Goal: Task Accomplishment & Management: Manage account settings

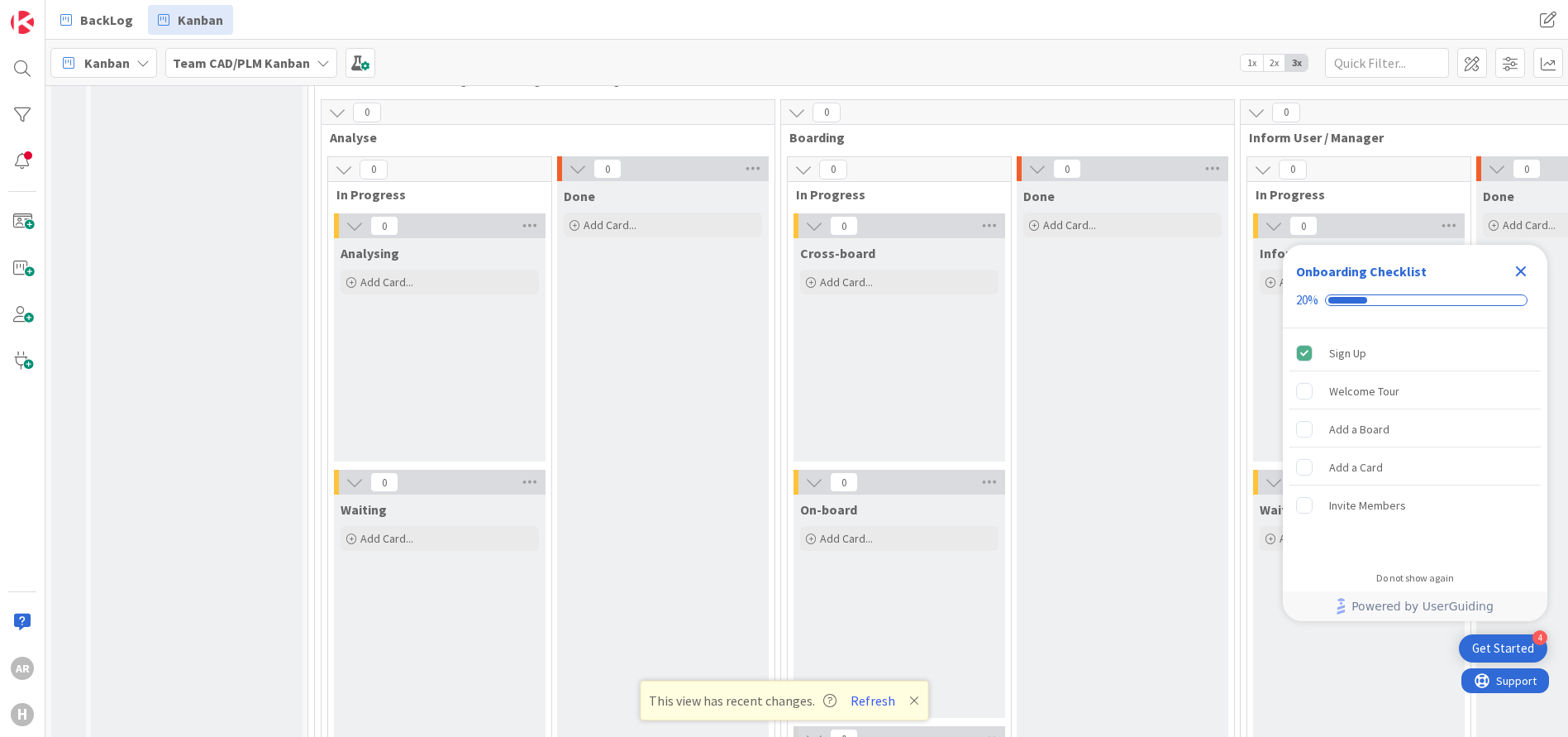
scroll to position [7051, 0]
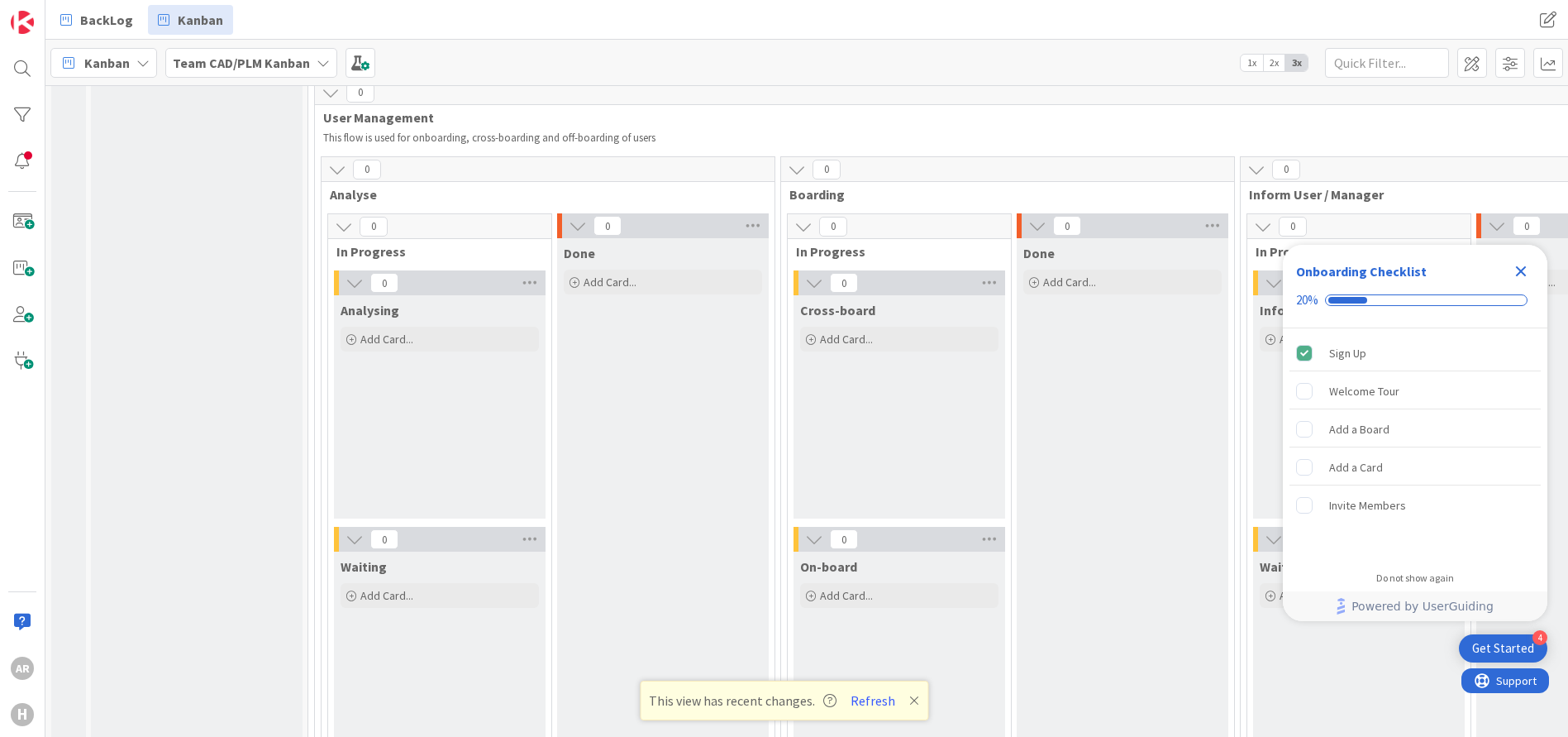
click at [273, 64] on b "Team CAD/PLM Kanban" at bounding box center [241, 62] width 137 height 17
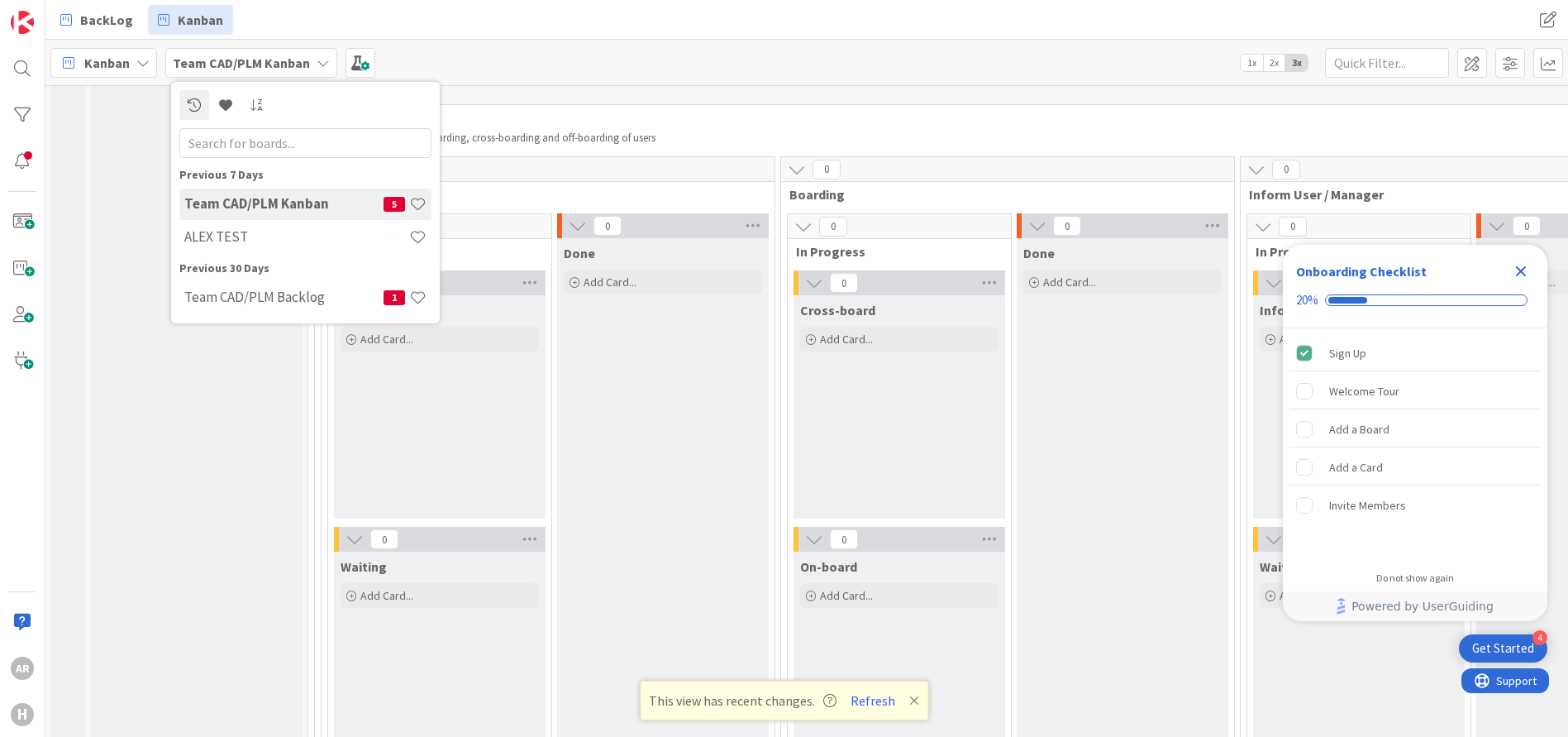
click at [273, 64] on b "Team CAD/PLM Kanban" at bounding box center [241, 62] width 137 height 17
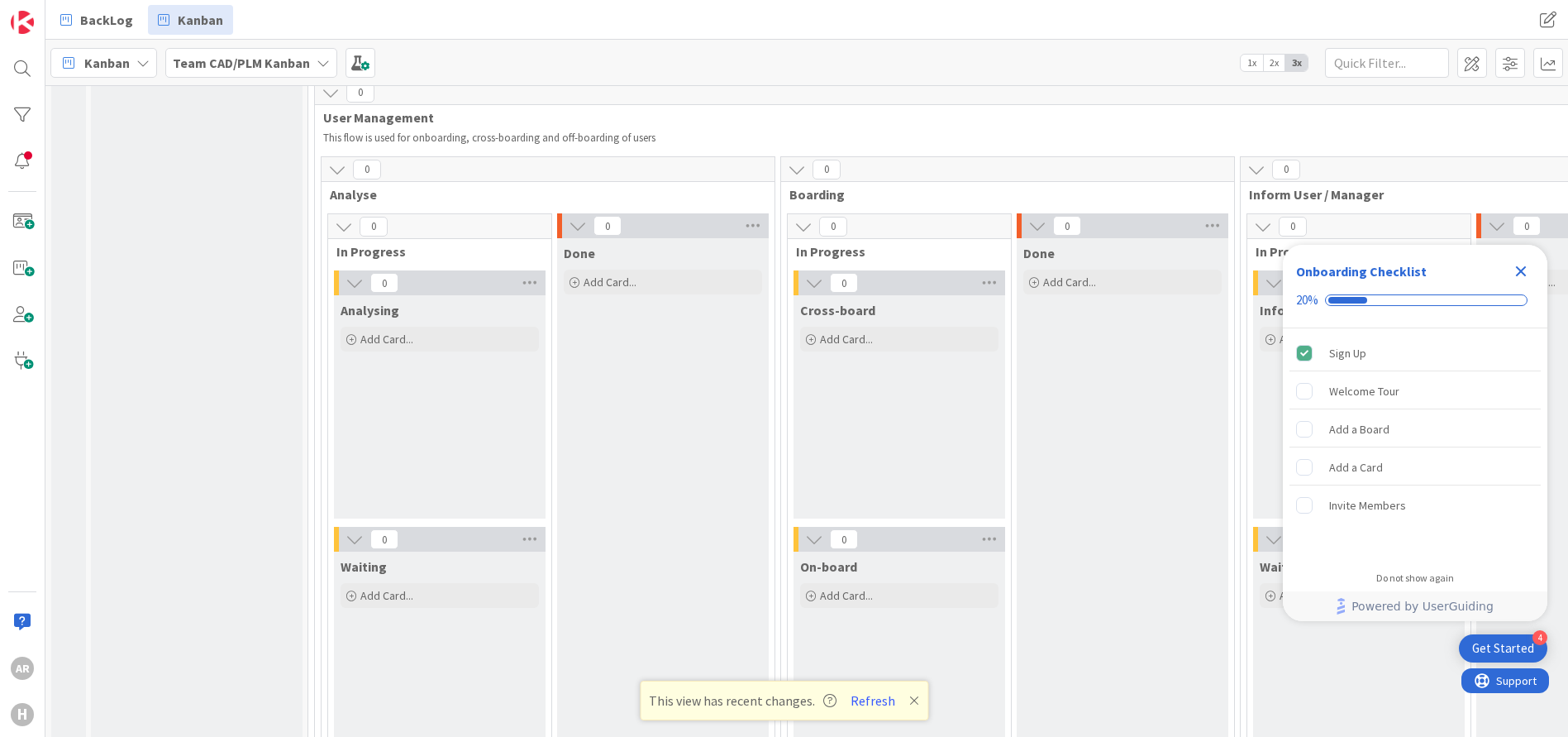
click at [319, 64] on icon at bounding box center [322, 62] width 13 height 13
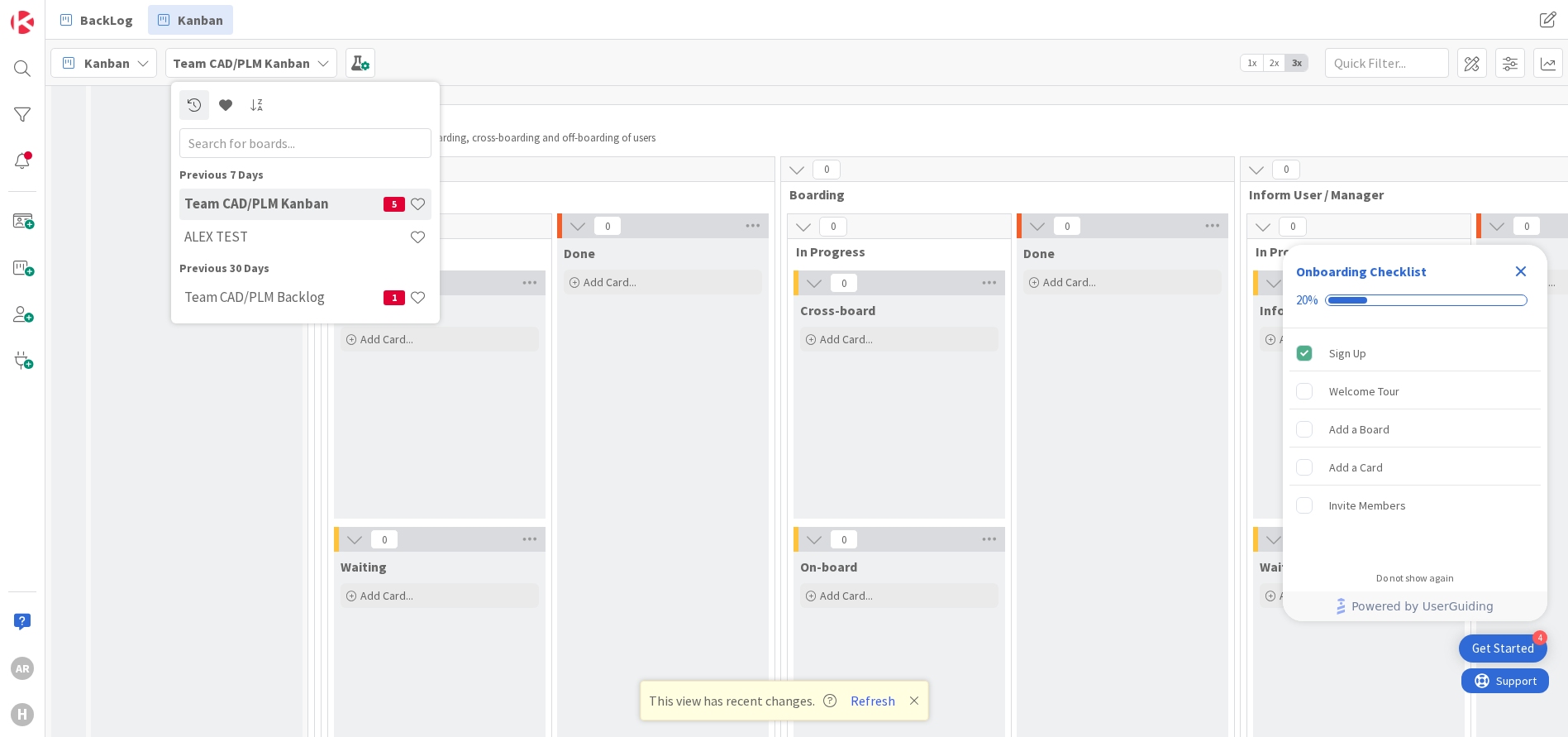
click at [145, 60] on icon at bounding box center [142, 62] width 13 height 13
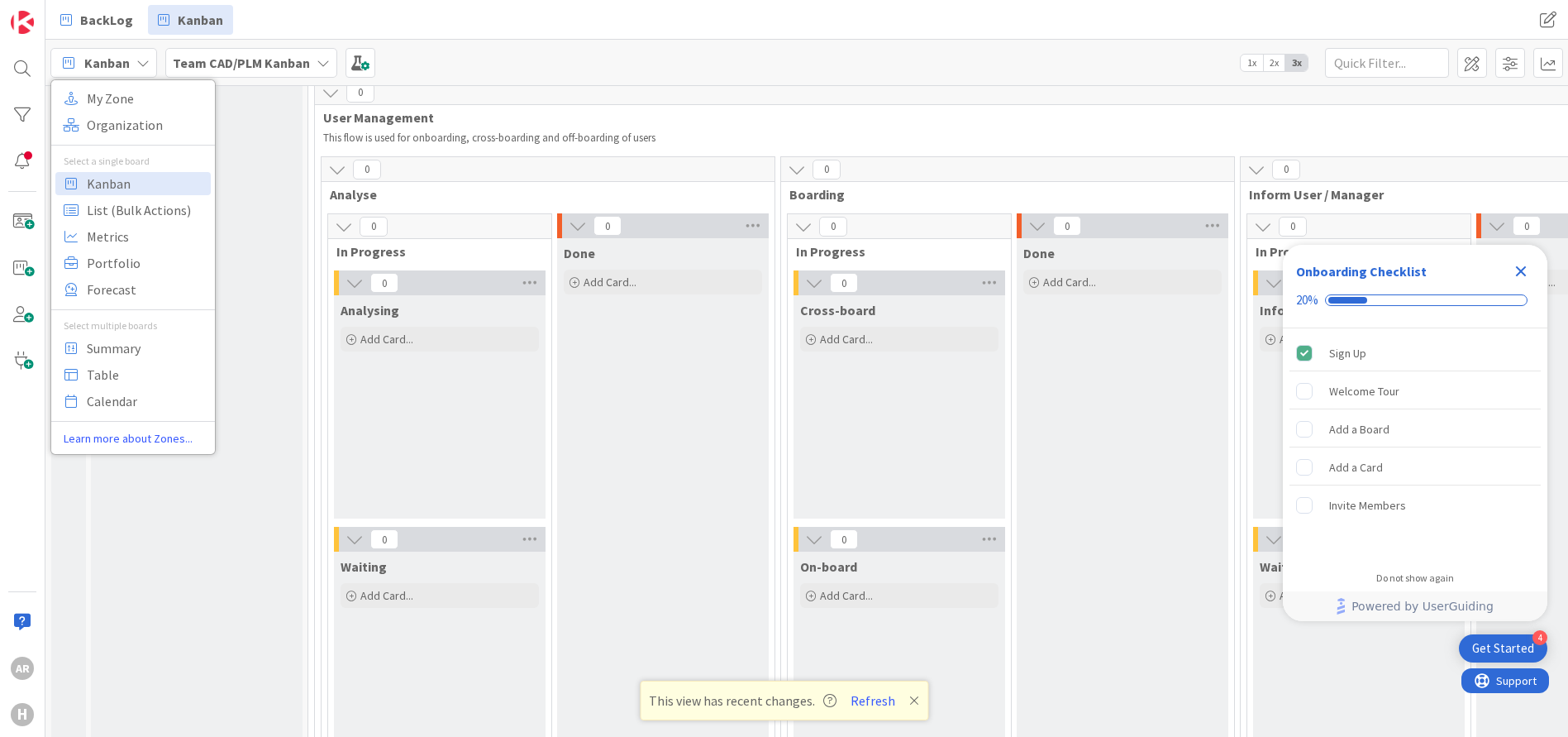
click at [471, 67] on div "Kanban My Zone Organization Select a single board Kanban List (Bulk Actions) Me…" at bounding box center [806, 62] width 1522 height 45
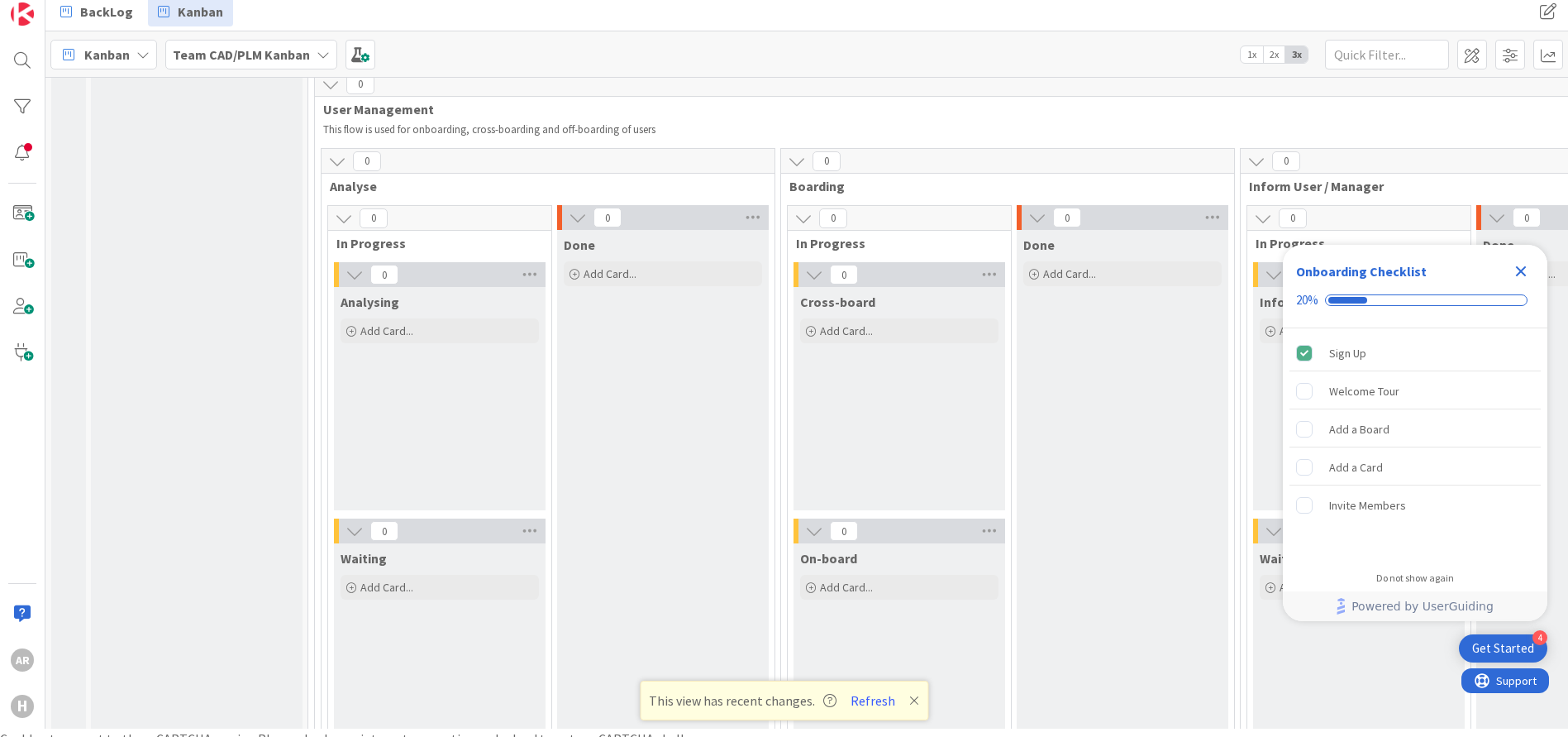
scroll to position [20, 0]
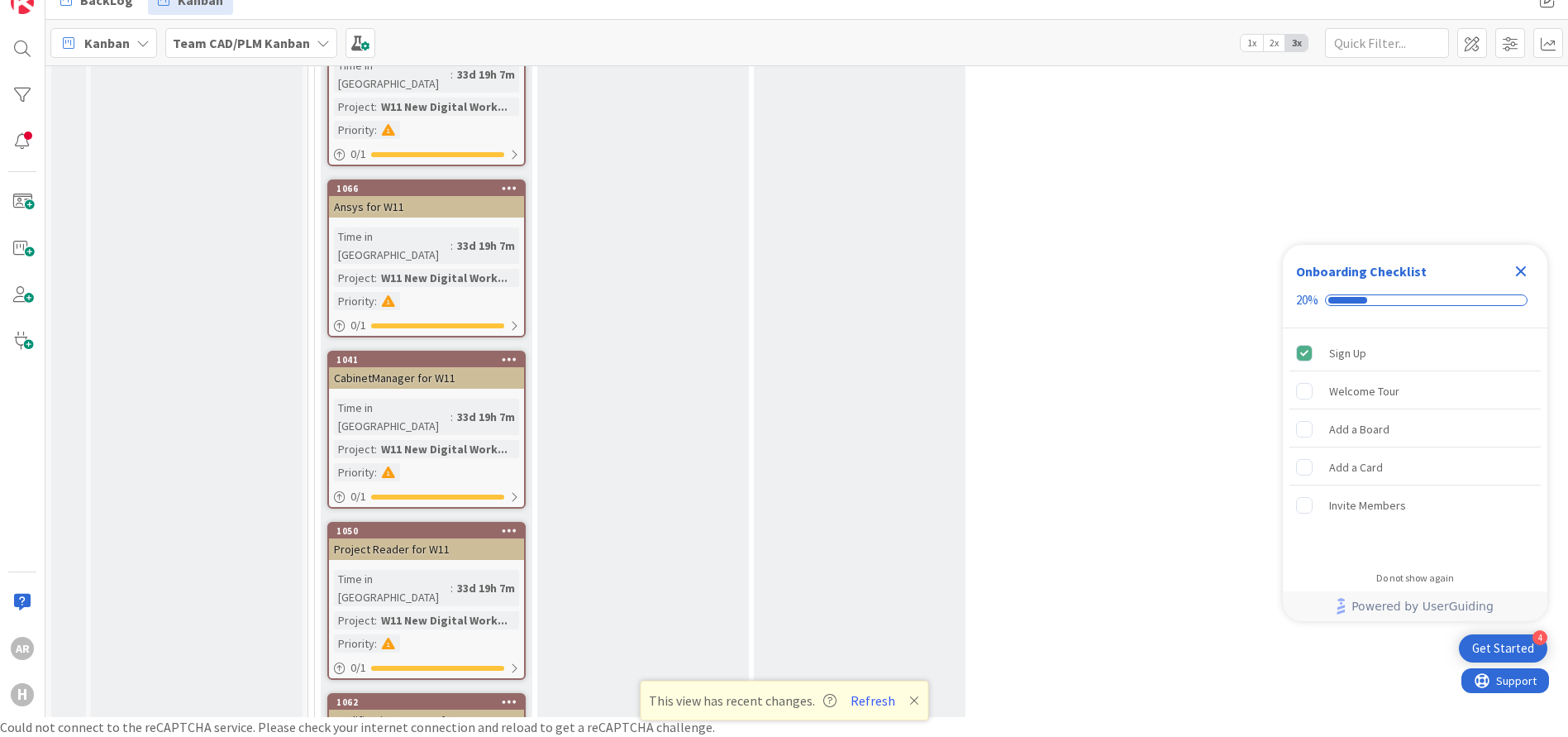
scroll to position [6174, 0]
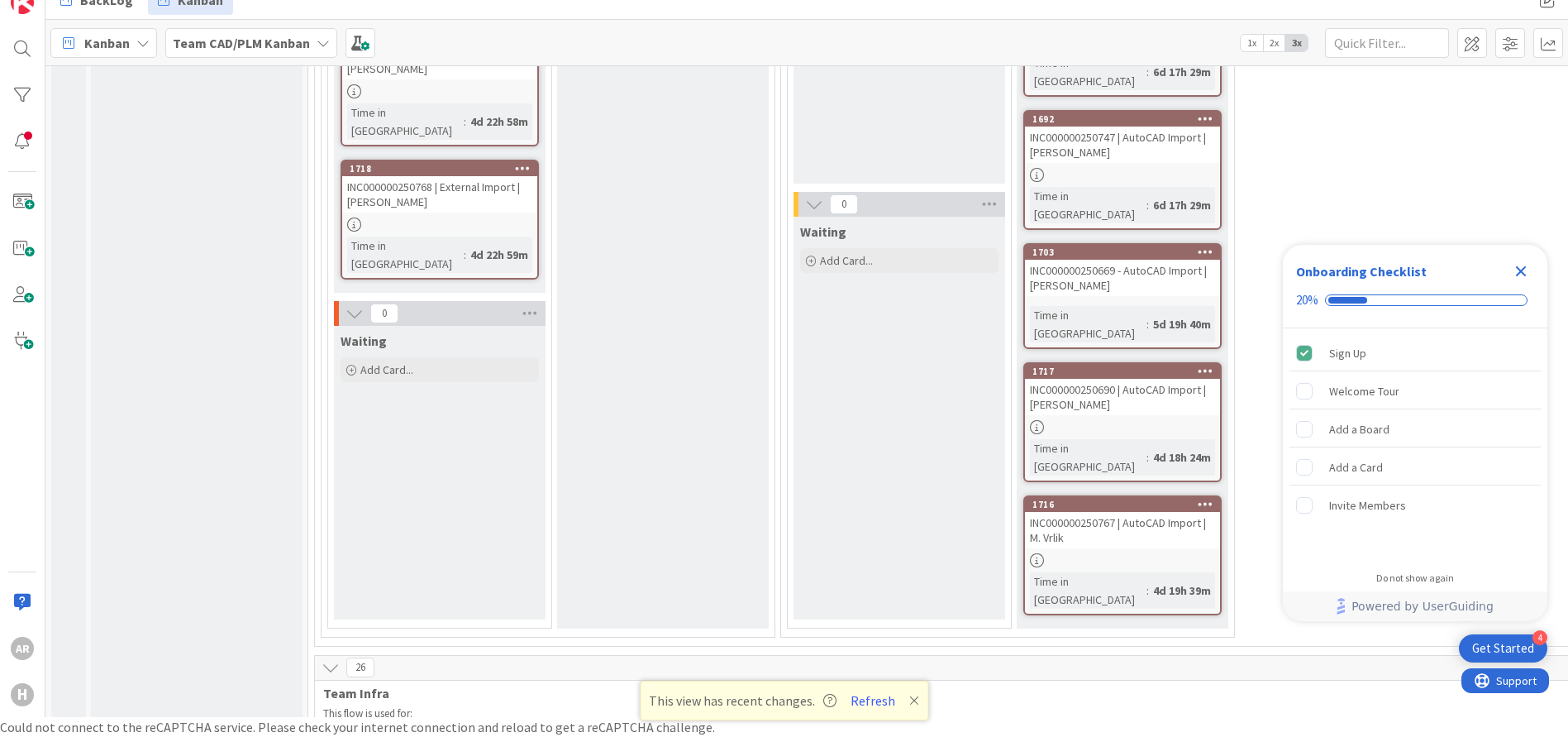
scroll to position [4253, 0]
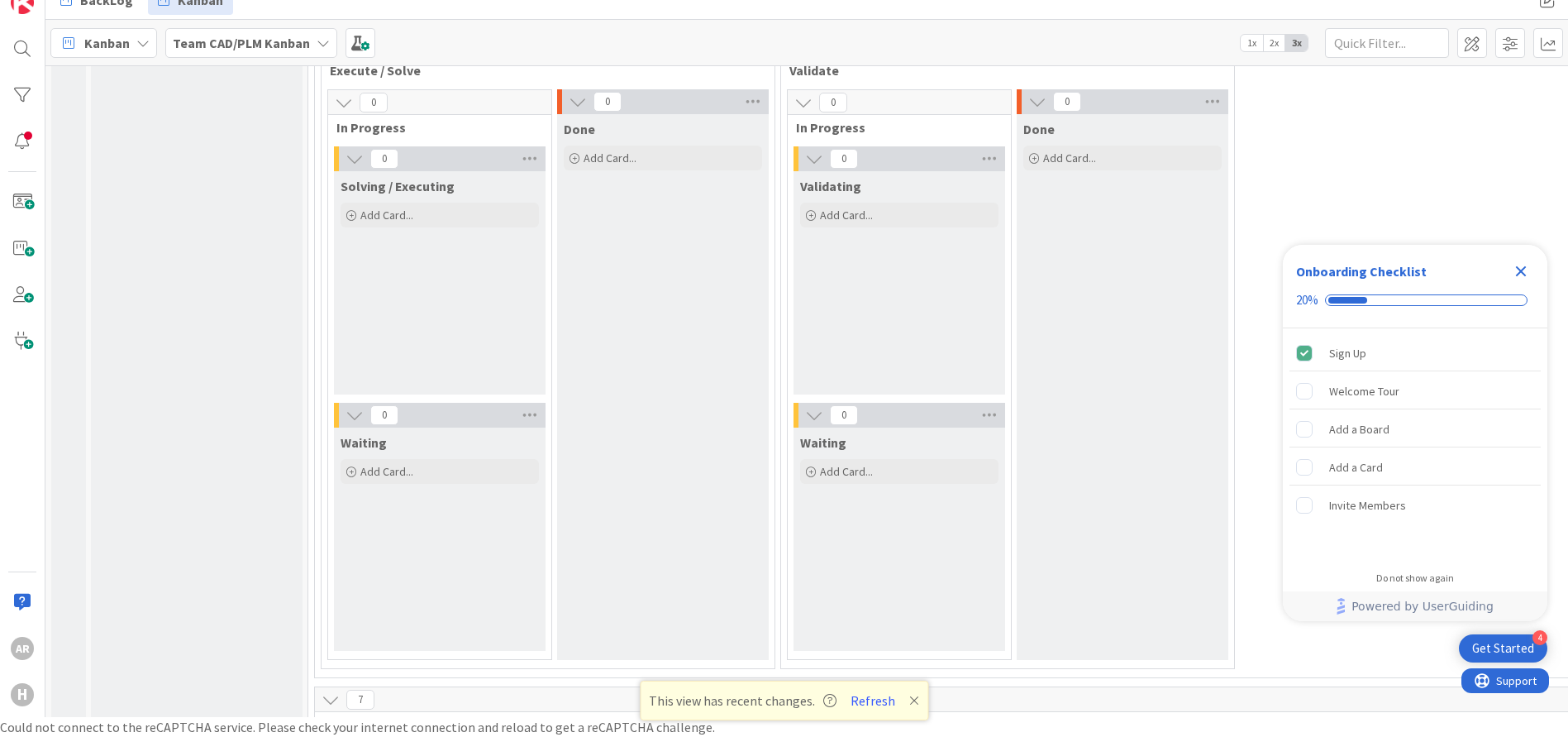
scroll to position [3509, 0]
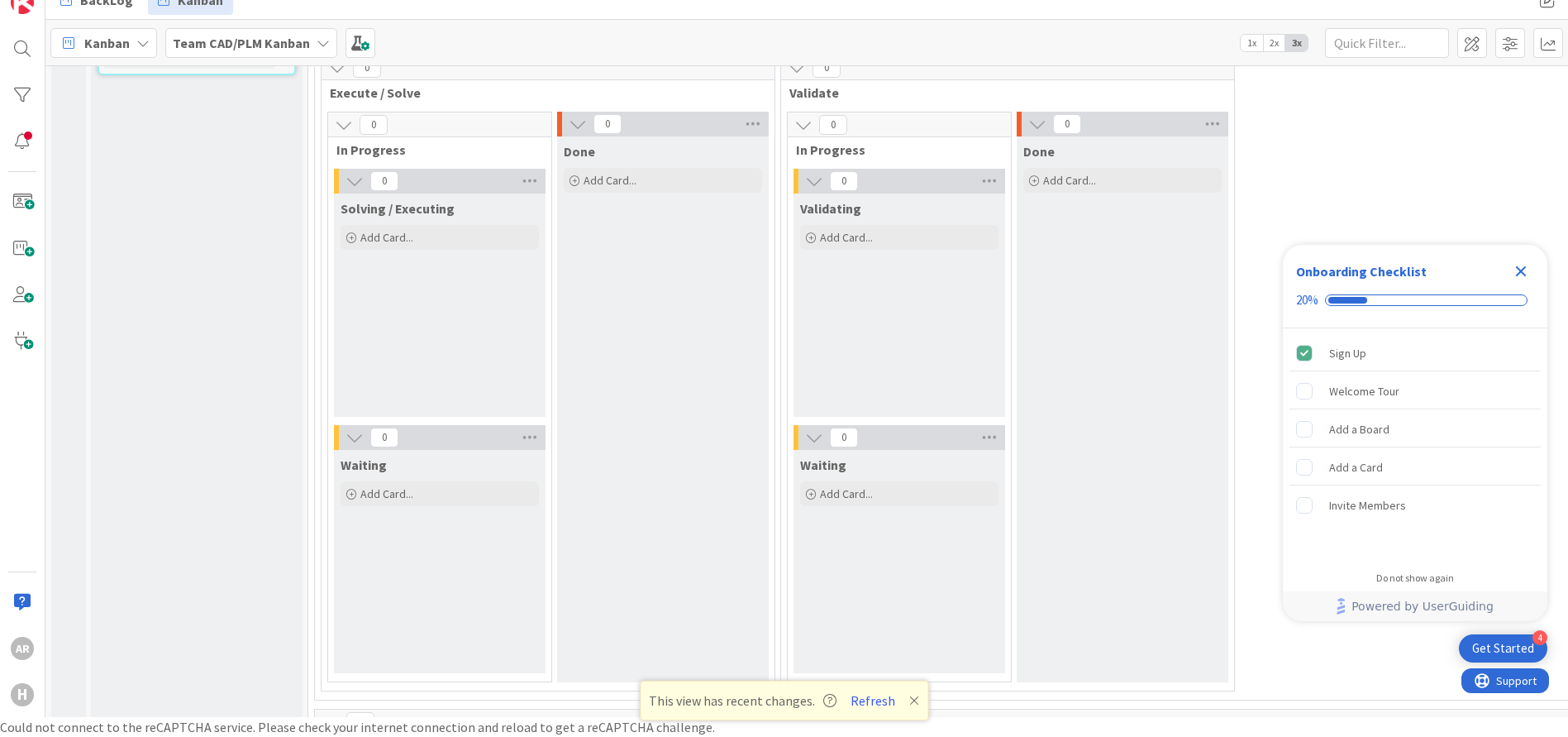
click at [329, 712] on icon at bounding box center [330, 721] width 18 height 18
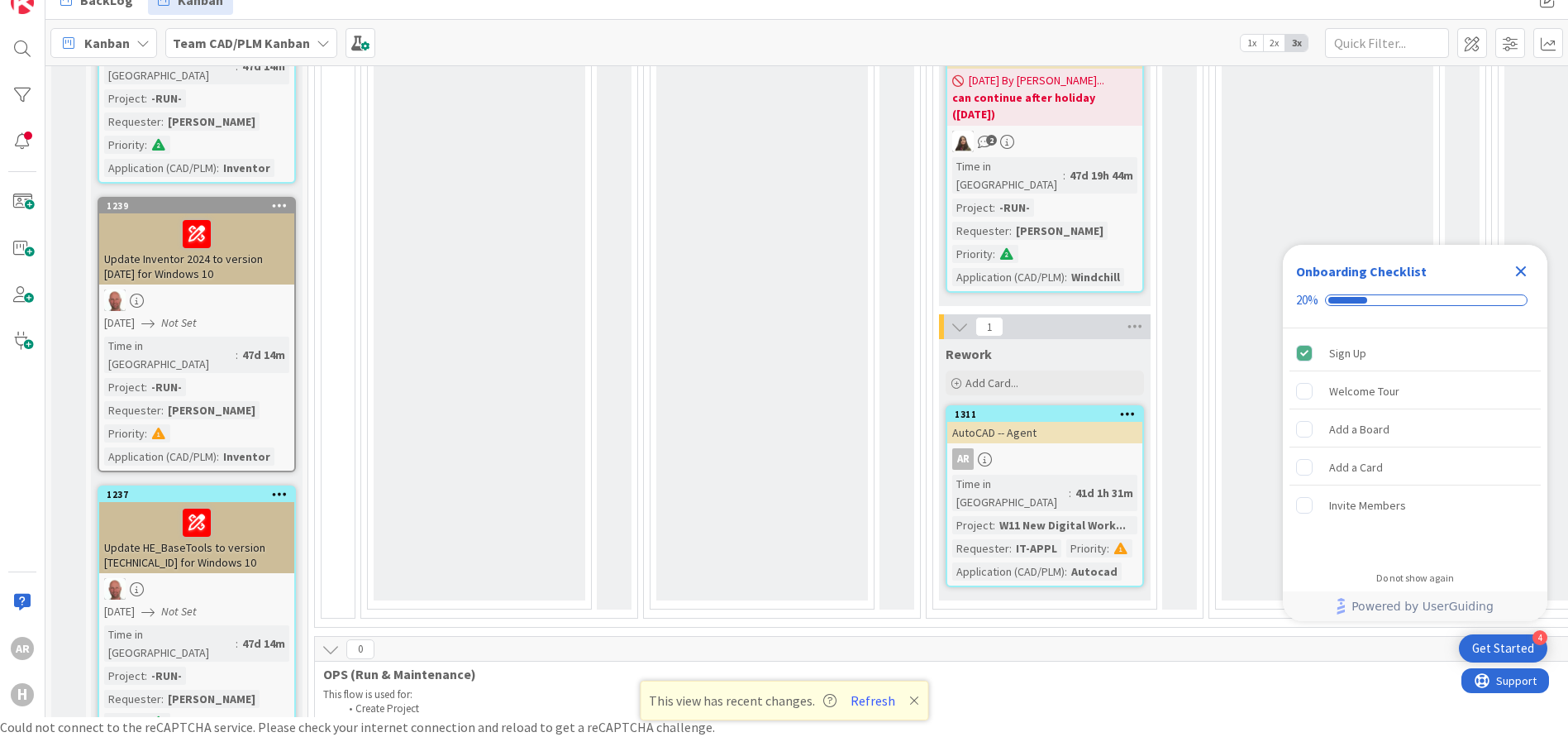
scroll to position [2823, 0]
click at [328, 640] on icon at bounding box center [330, 649] width 18 height 18
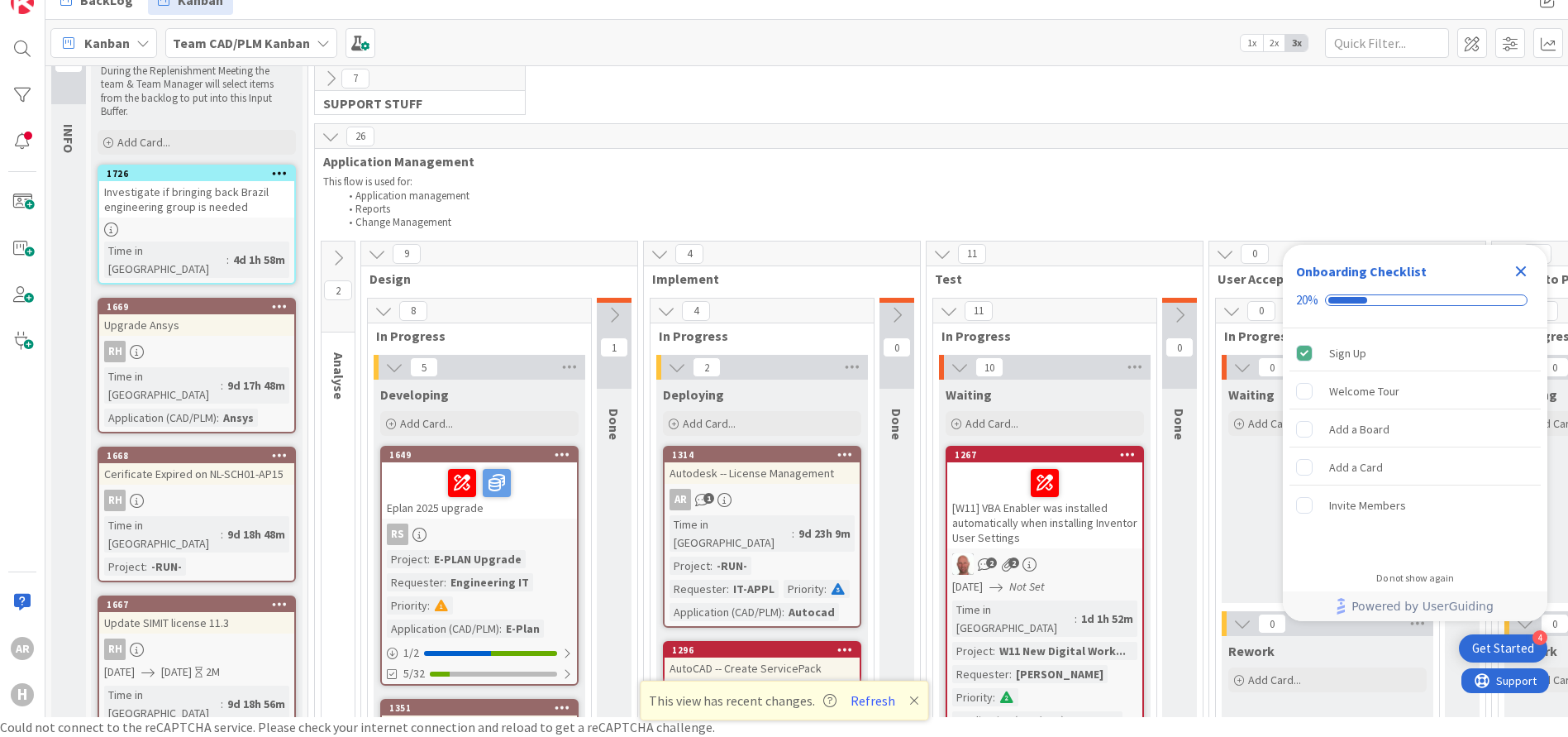
scroll to position [0, 0]
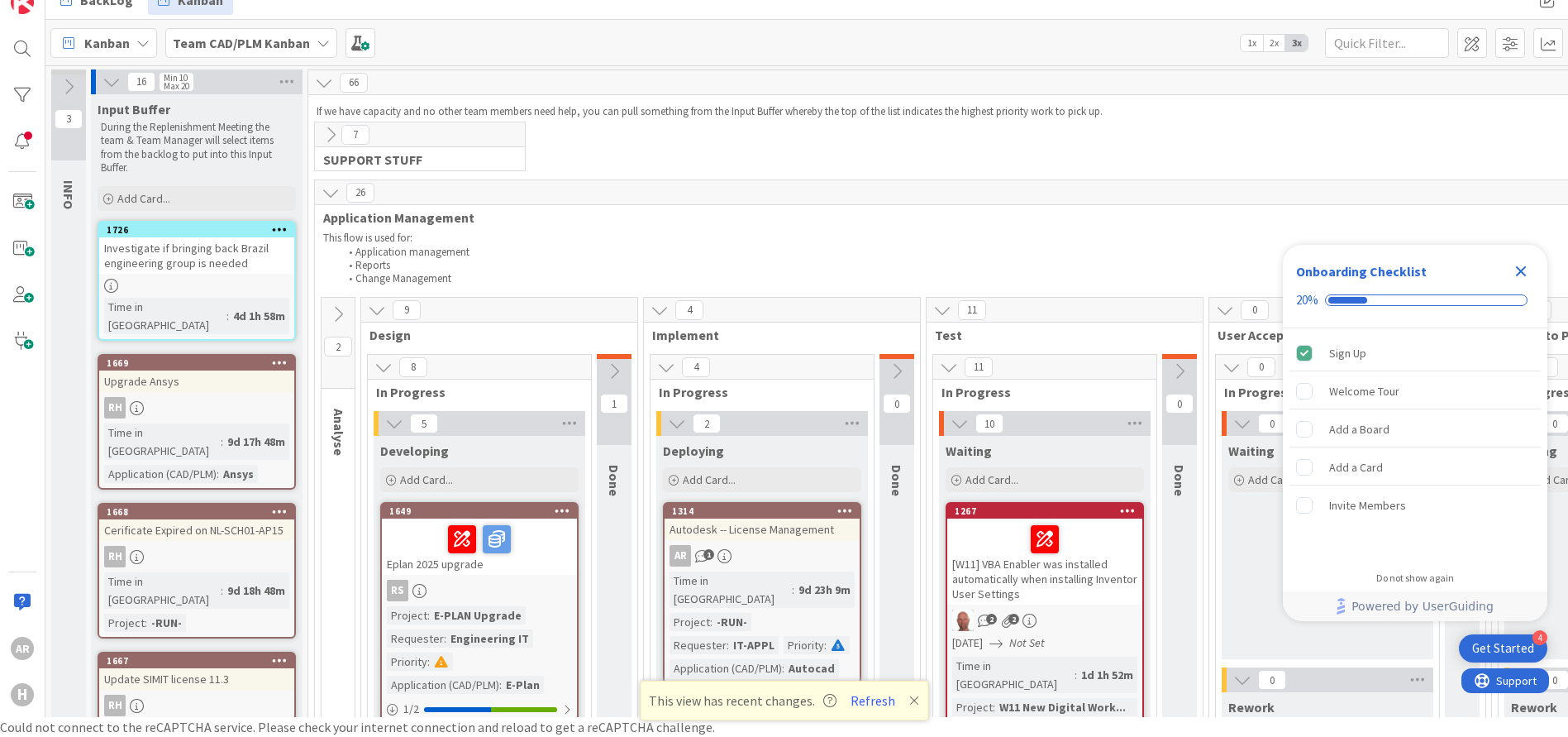
click at [329, 195] on icon at bounding box center [330, 192] width 18 height 18
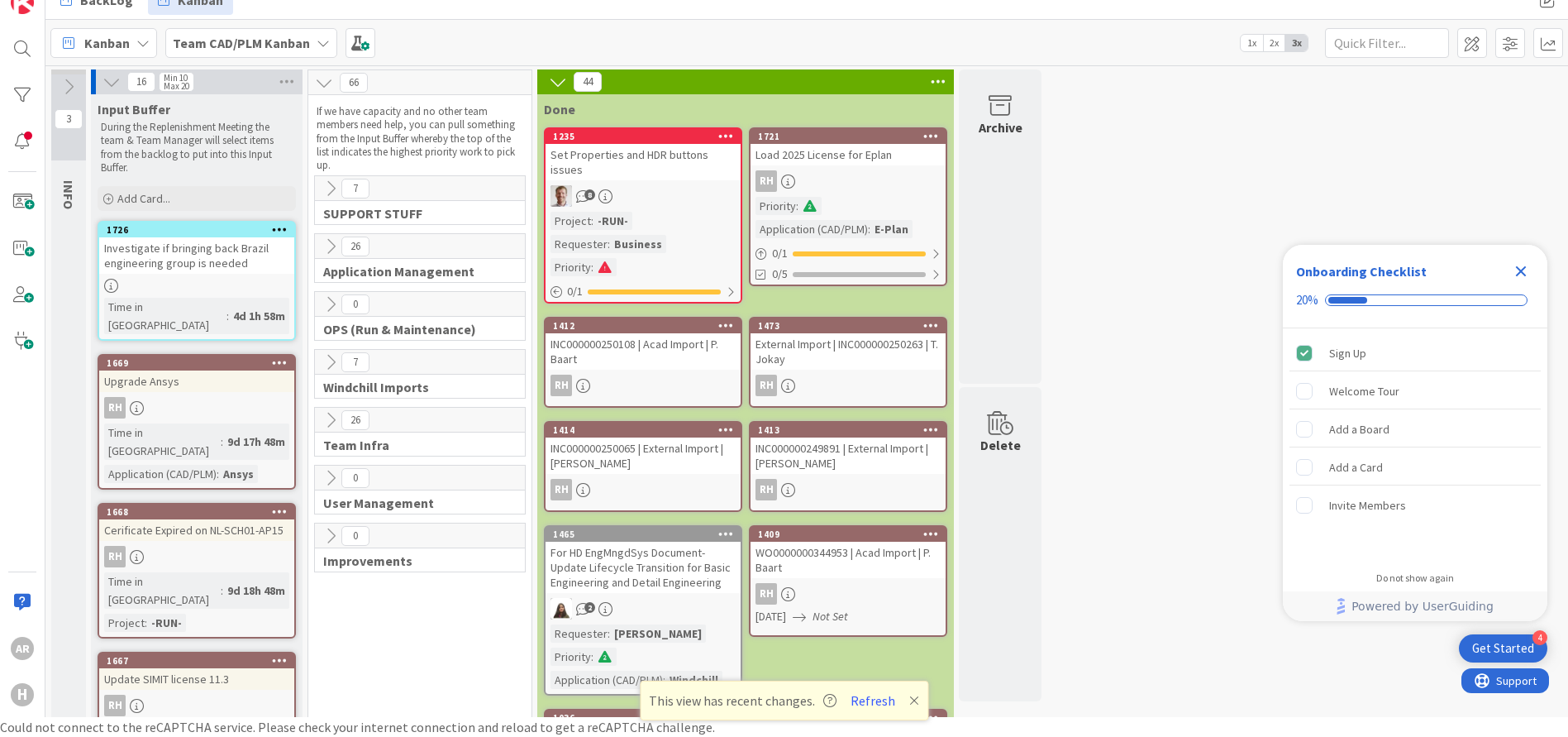
click at [555, 83] on icon at bounding box center [557, 82] width 18 height 18
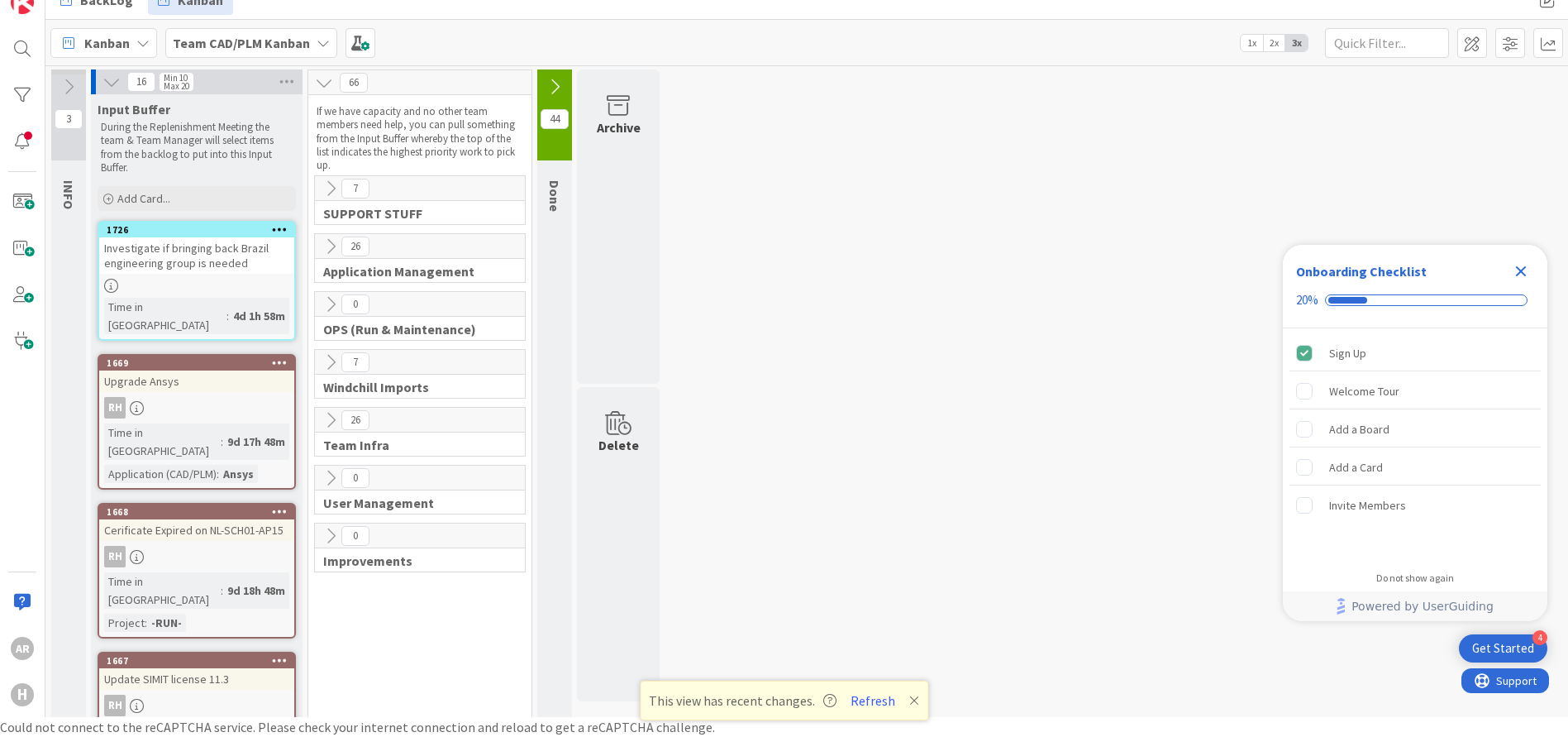
click at [553, 85] on icon at bounding box center [554, 87] width 18 height 18
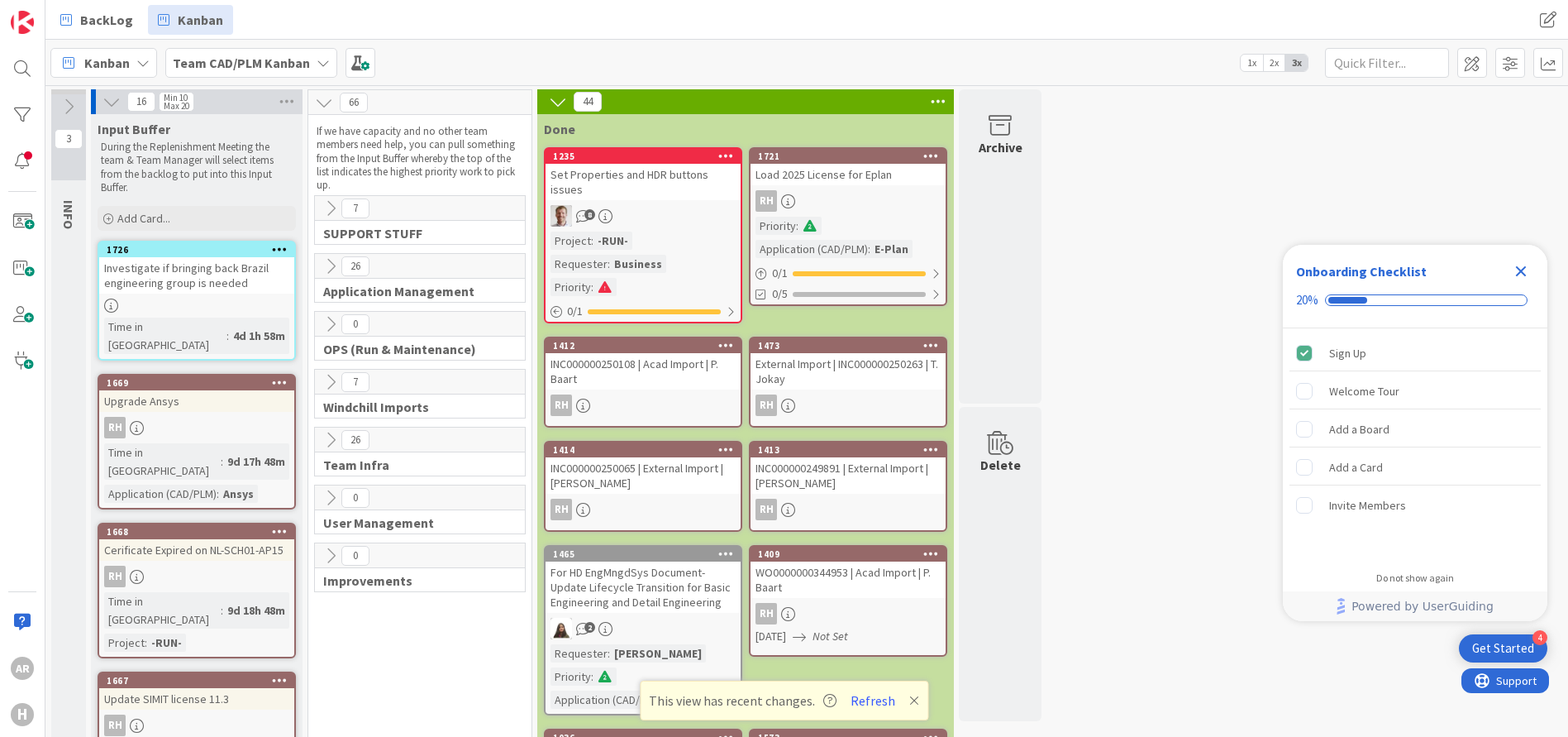
click at [334, 264] on icon at bounding box center [330, 266] width 18 height 18
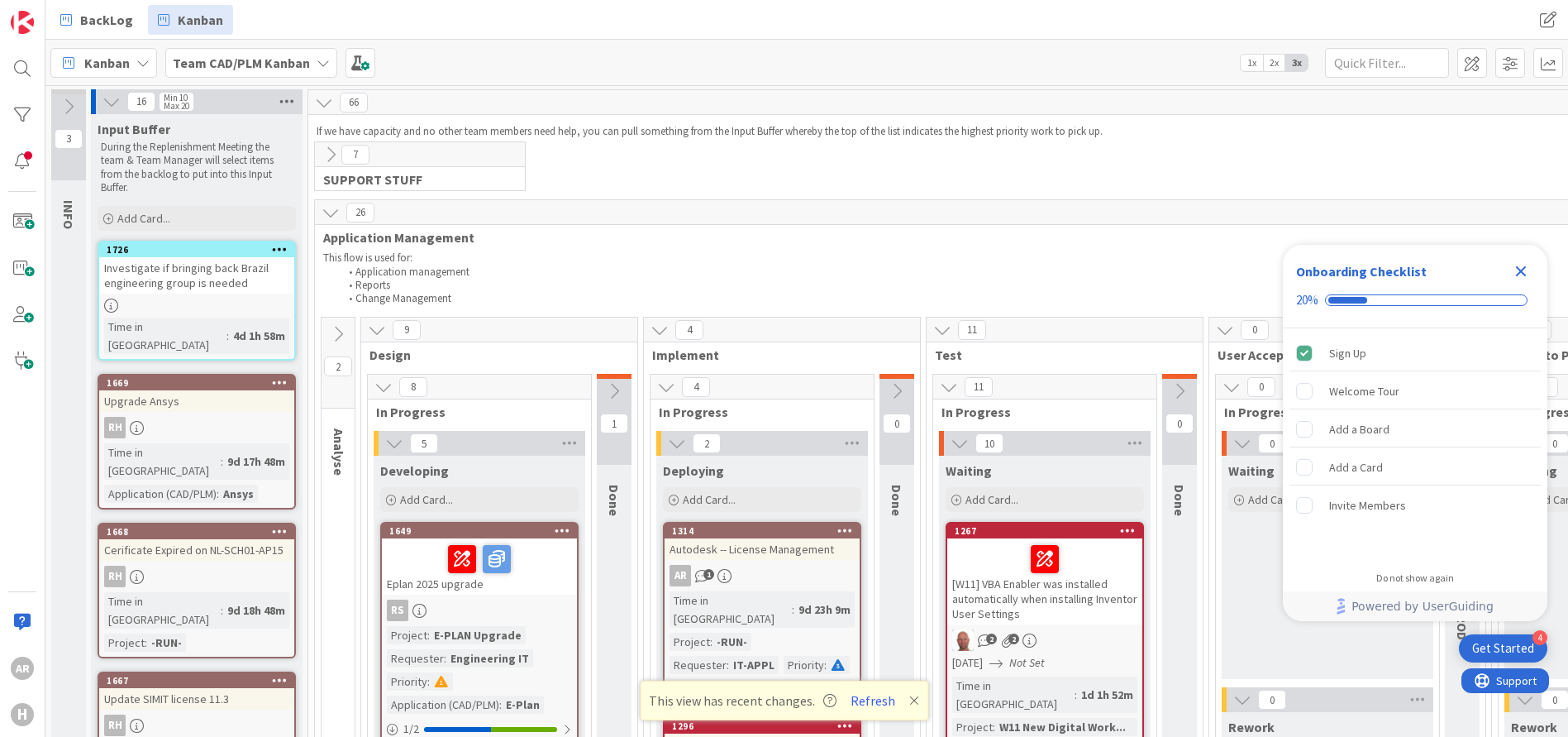
click at [285, 101] on icon at bounding box center [287, 101] width 22 height 25
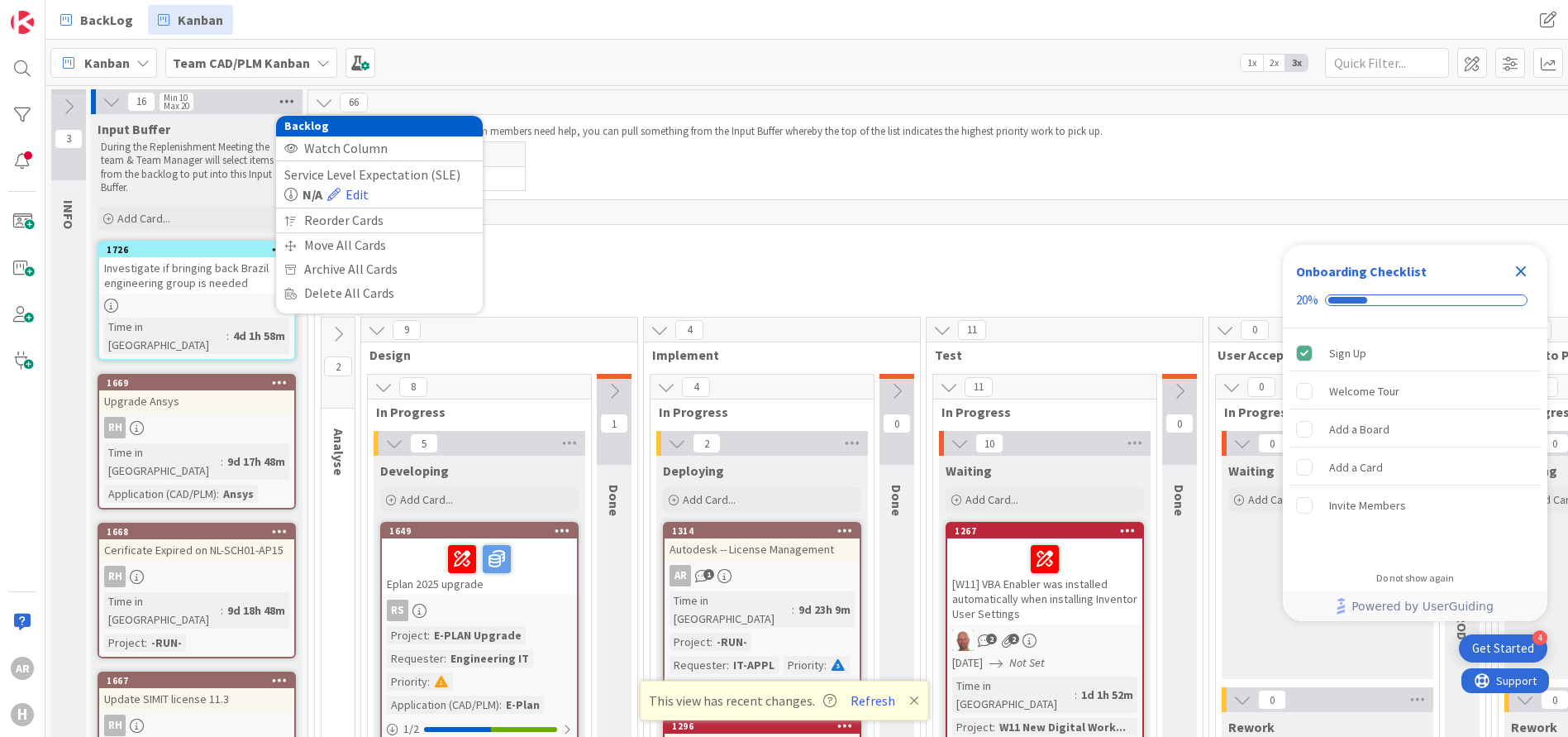
click at [285, 101] on icon at bounding box center [287, 101] width 22 height 25
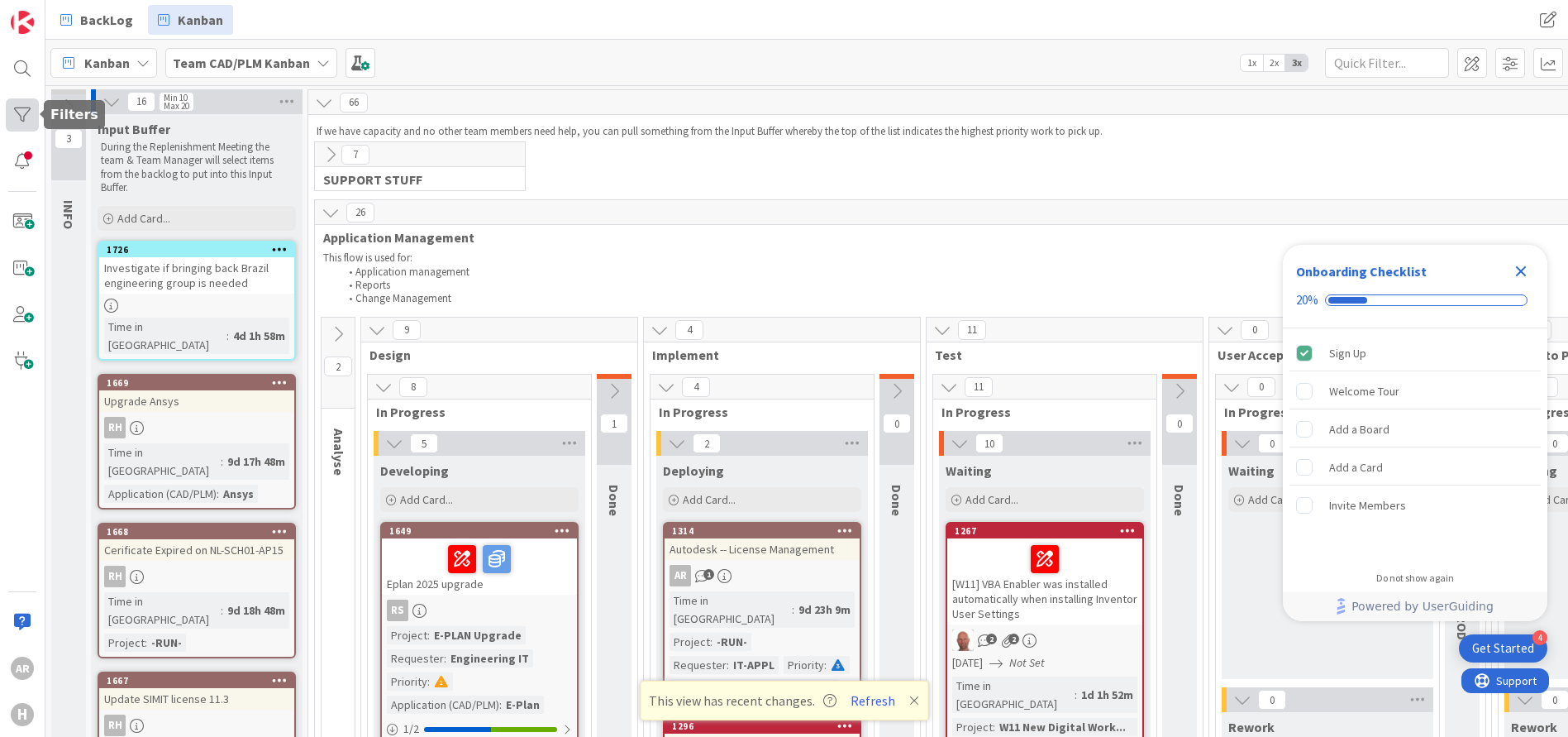
click at [24, 114] on div at bounding box center [23, 115] width 34 height 34
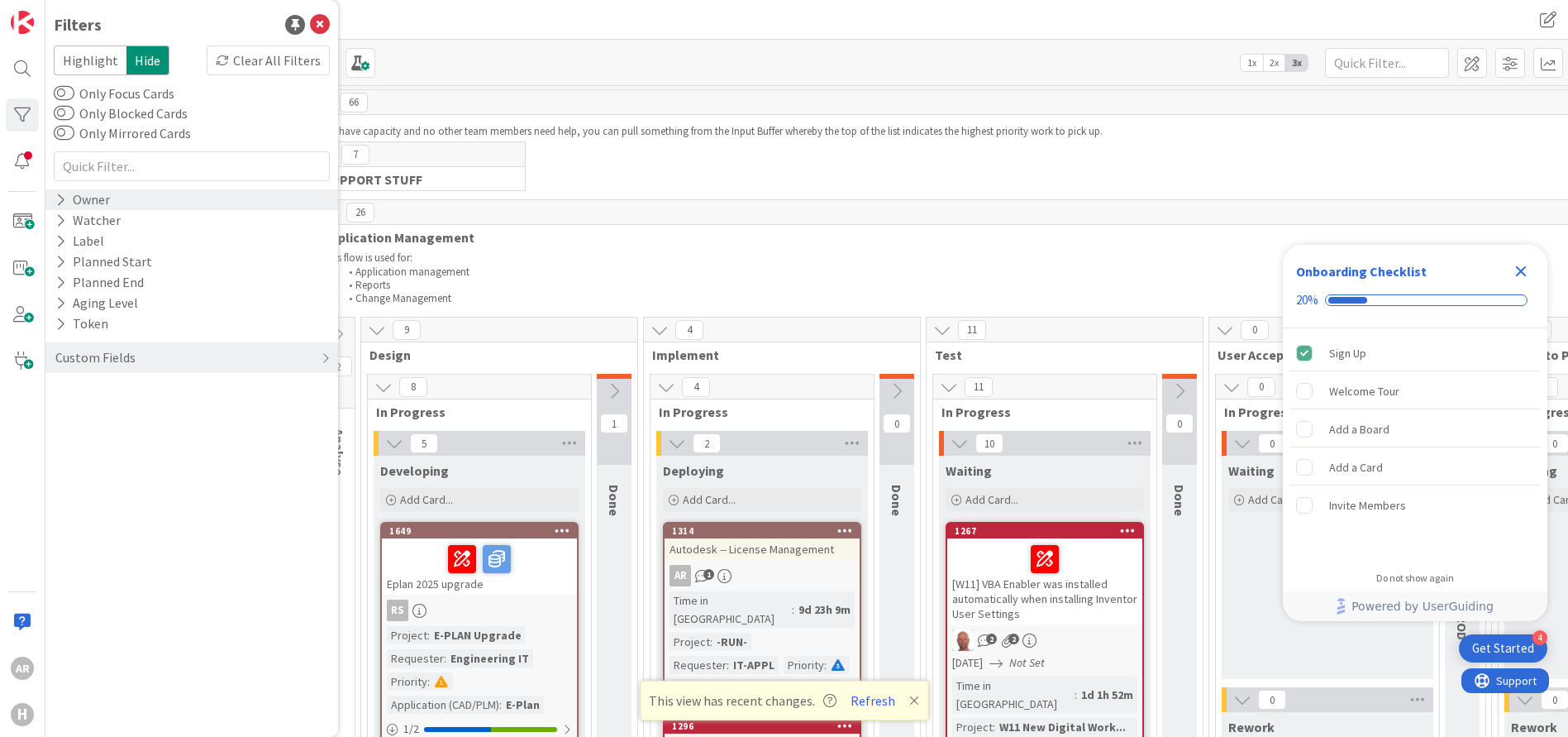
click at [85, 200] on div "Owner" at bounding box center [82, 199] width 58 height 21
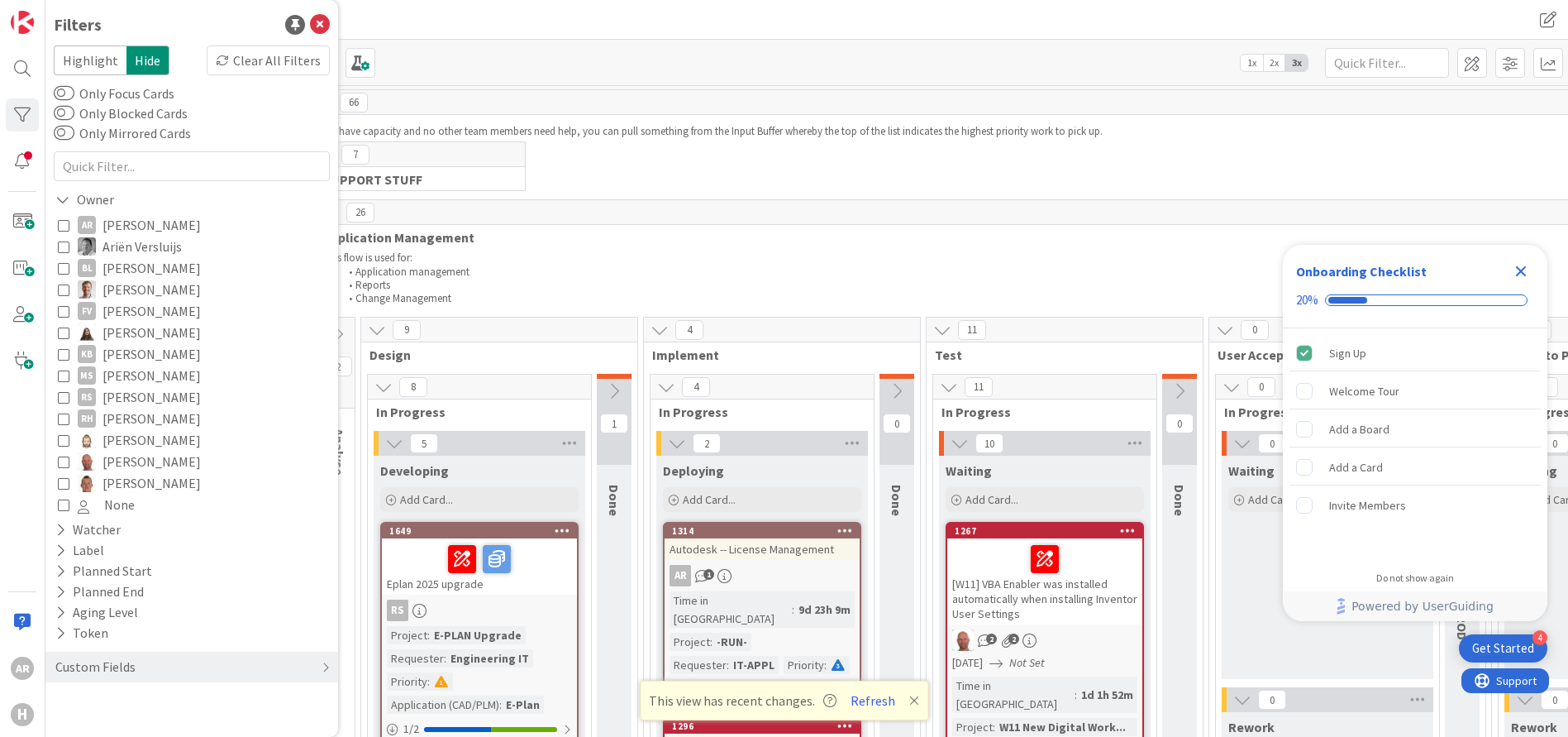
click at [65, 223] on icon at bounding box center [64, 225] width 12 height 12
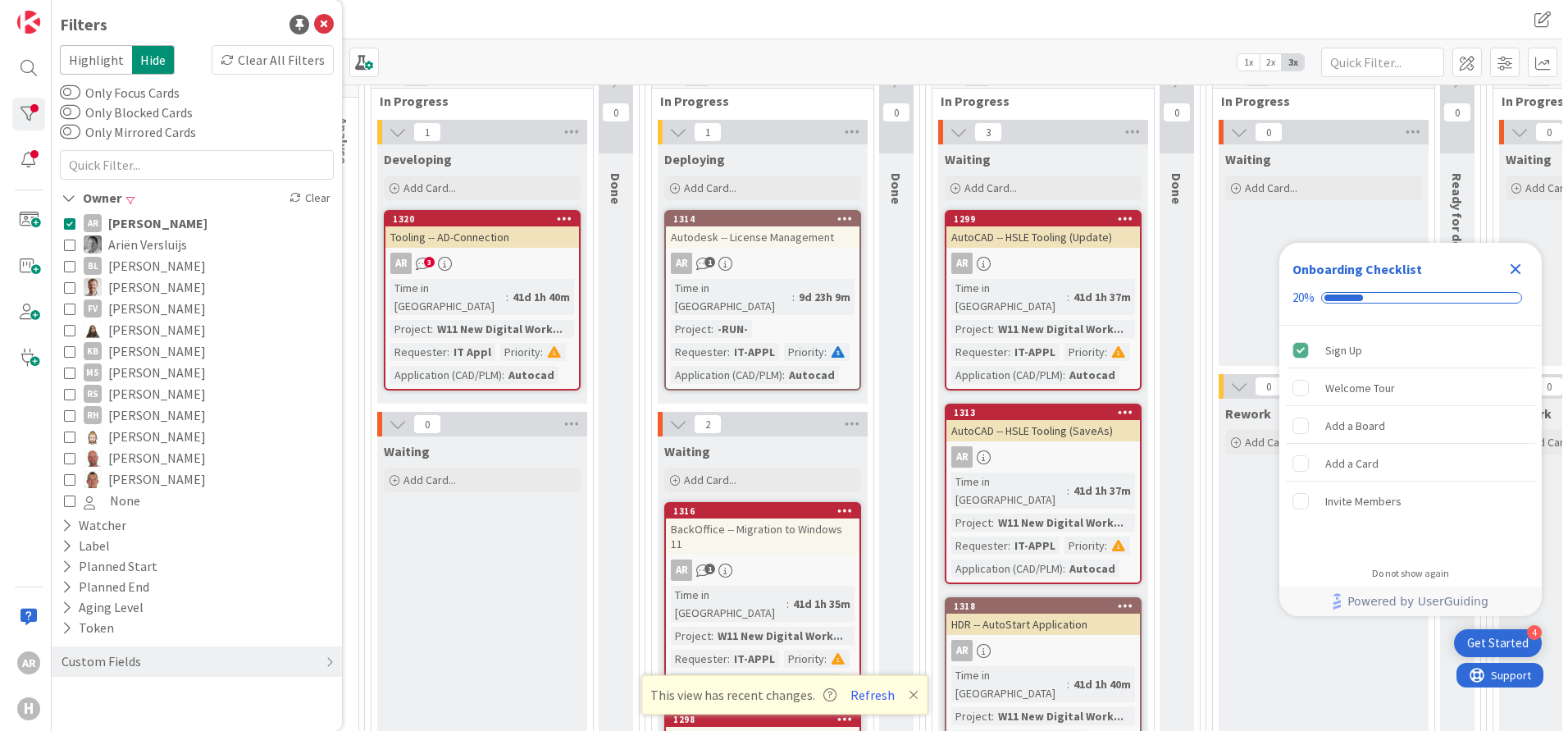
scroll to position [328, 0]
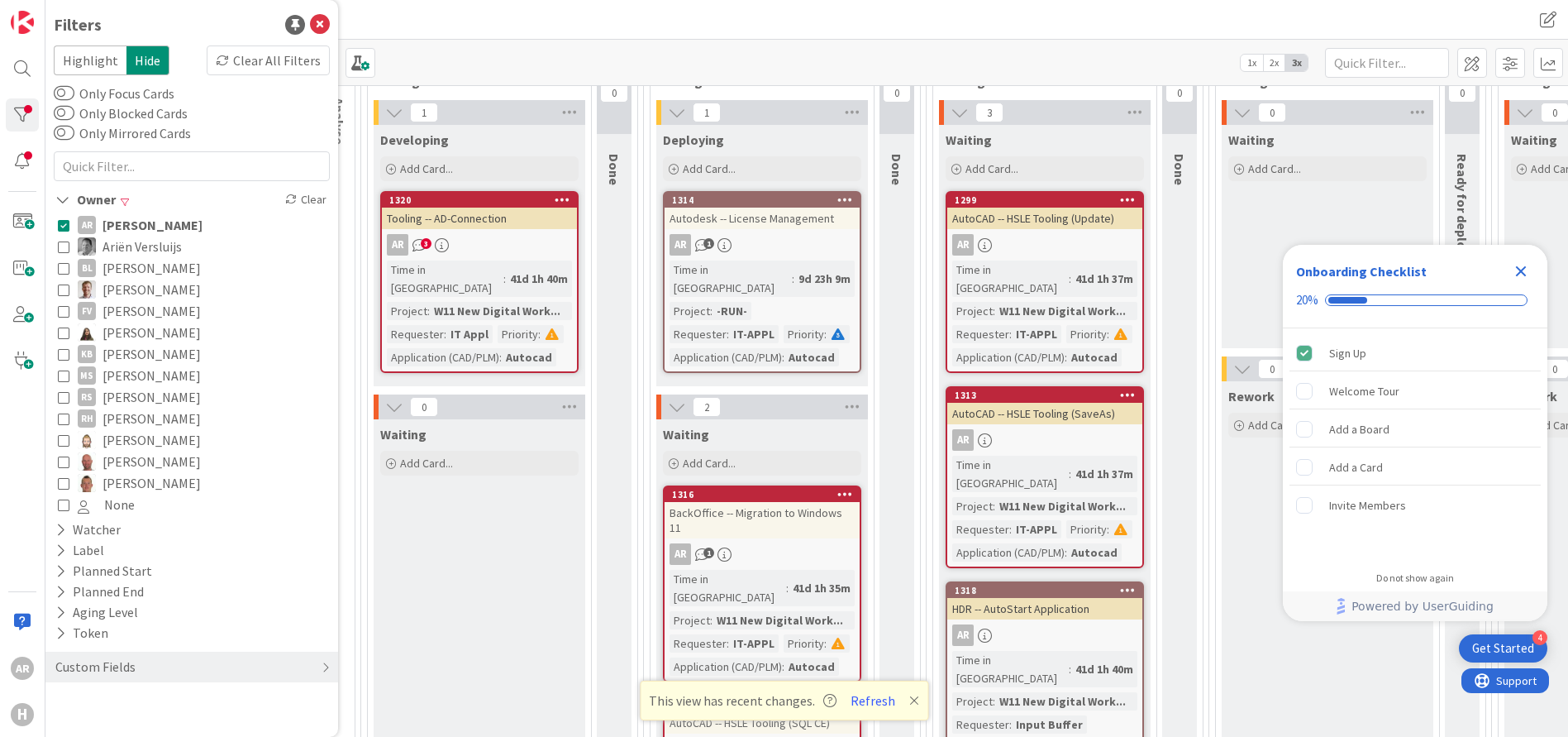
click at [775, 502] on div "BackOffice -- Migration to Windows 11" at bounding box center [762, 520] width 195 height 37
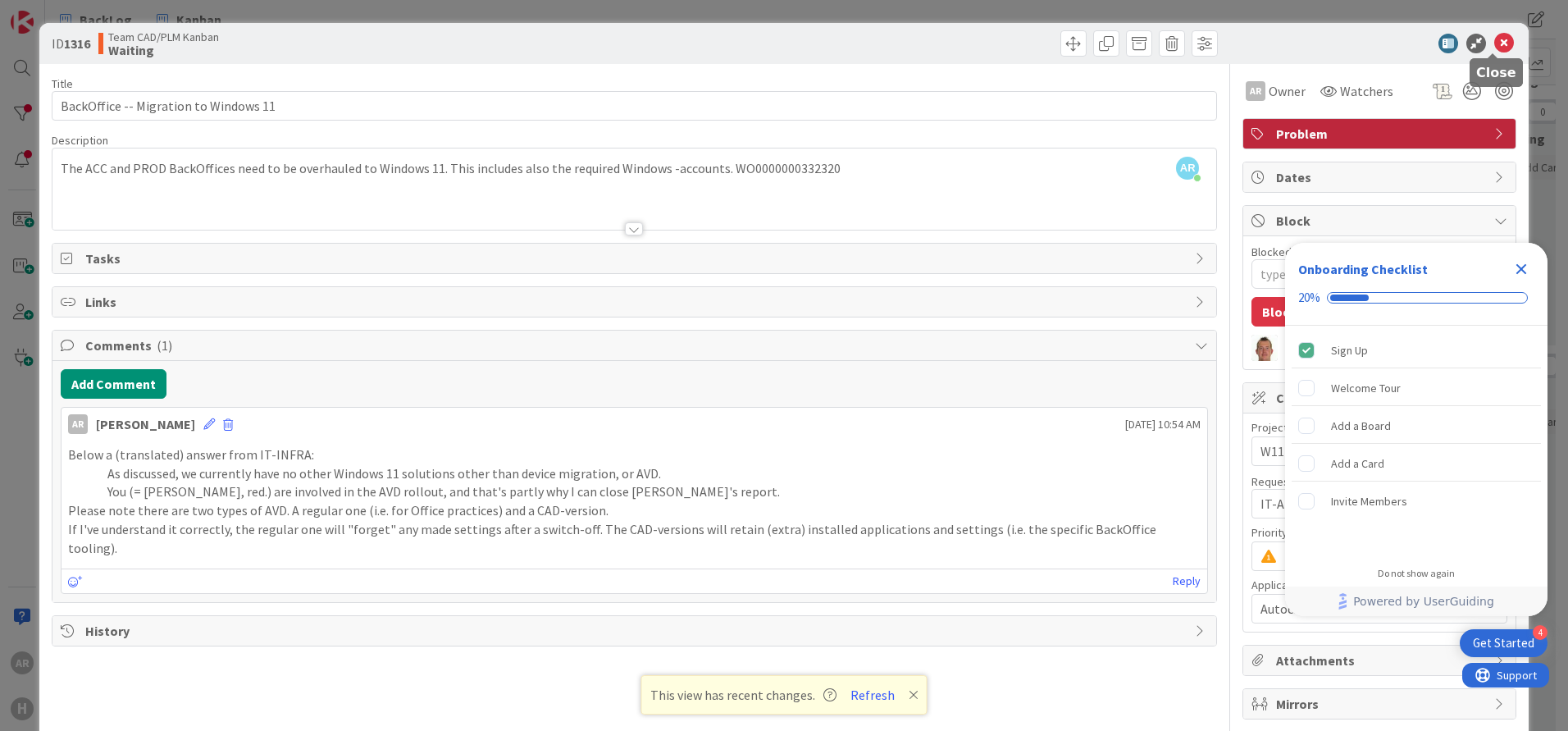
click at [1495, 43] on icon at bounding box center [1504, 43] width 20 height 20
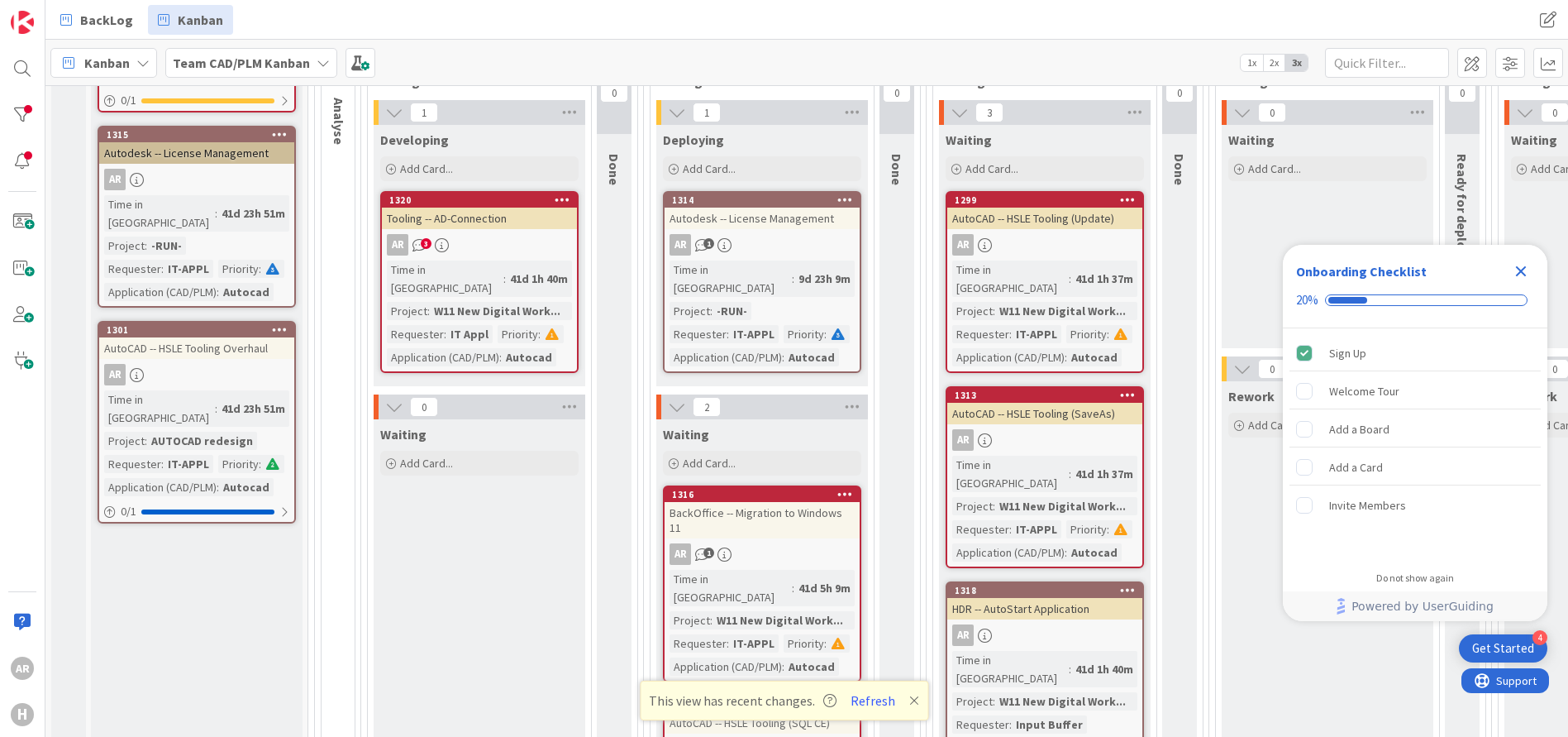
click at [803, 502] on div "BackOffice -- Migration to Windows 11" at bounding box center [762, 520] width 195 height 37
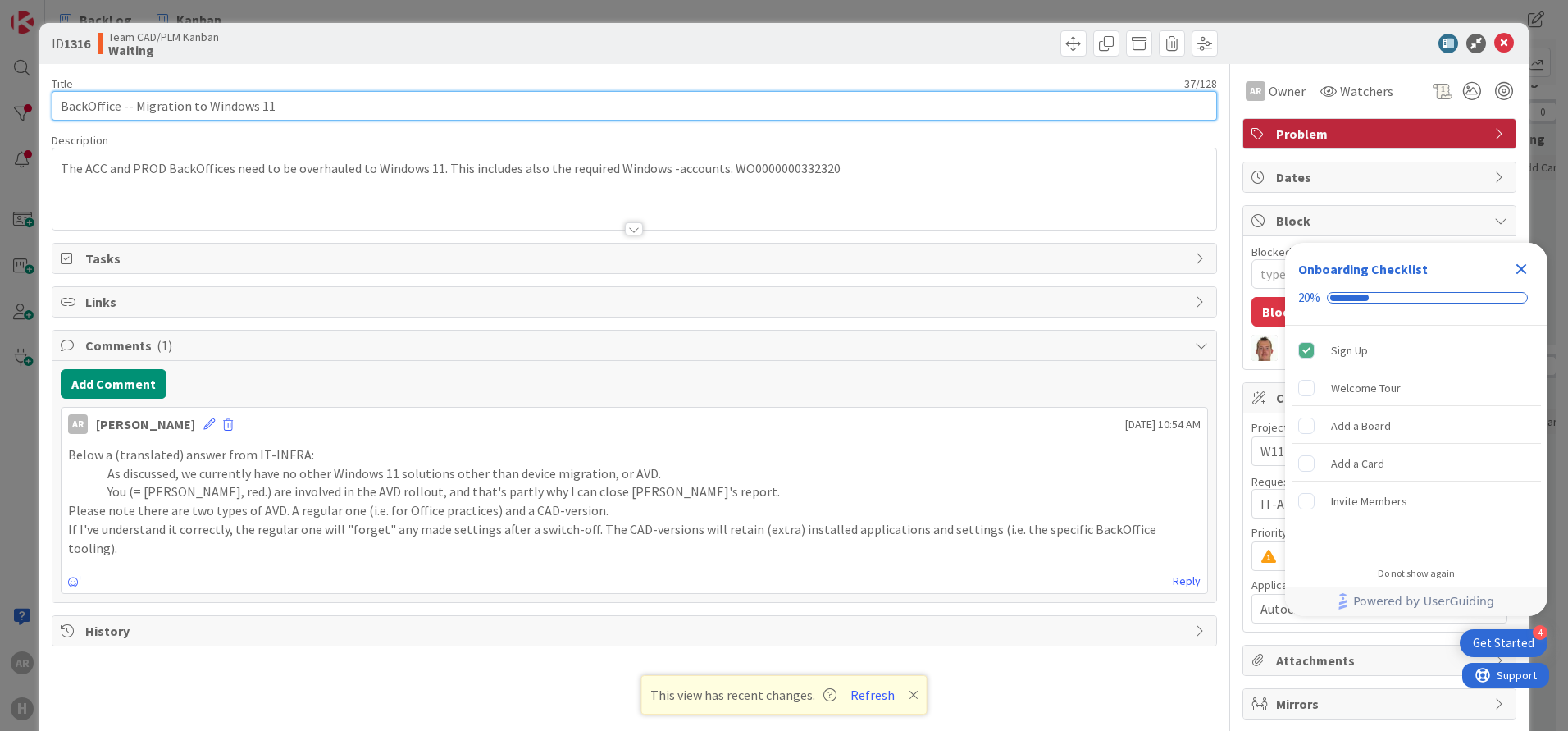
click at [293, 108] on input "BackOffice -- Migration to Windows 11" at bounding box center [634, 106] width 1166 height 29
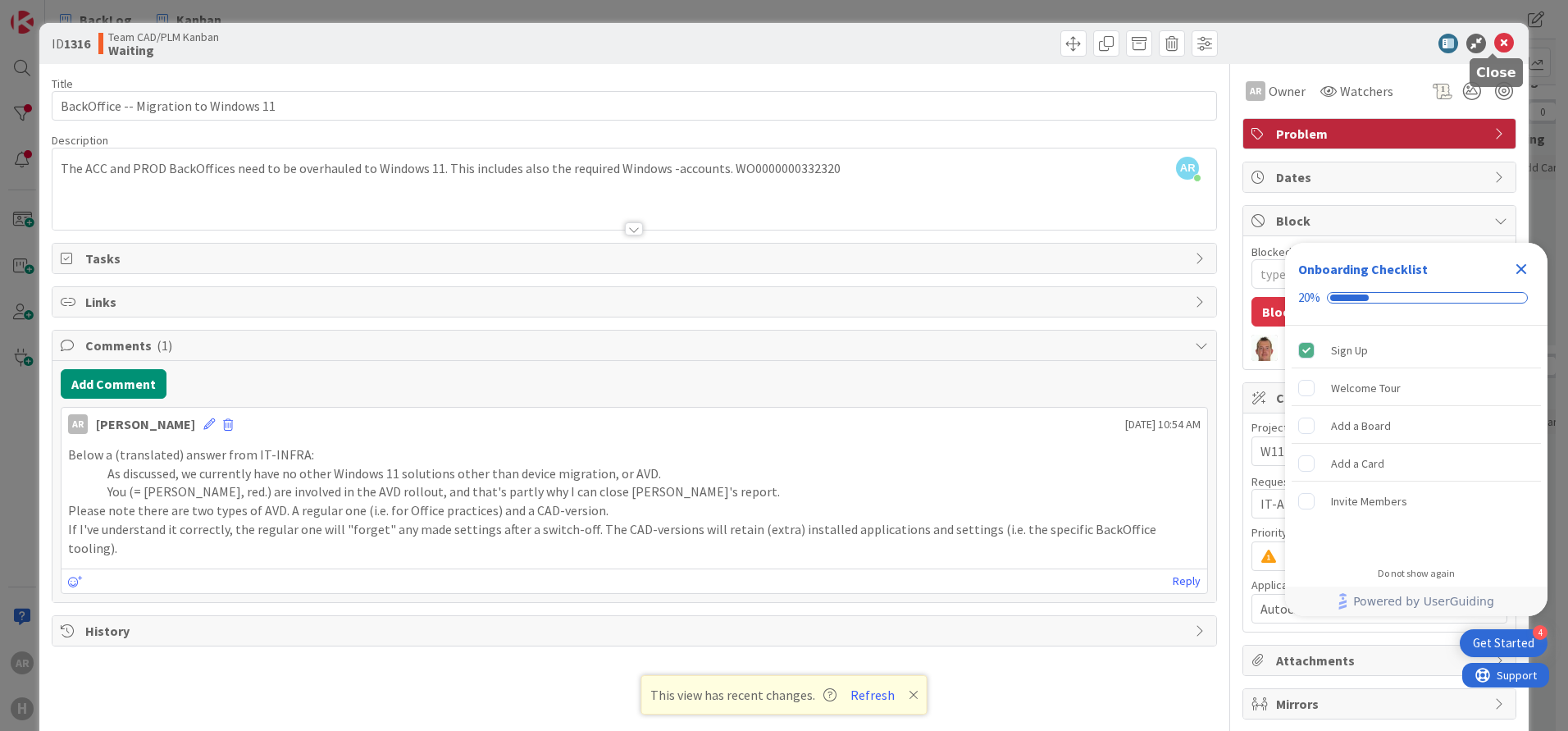
click at [1495, 42] on icon at bounding box center [1504, 43] width 20 height 20
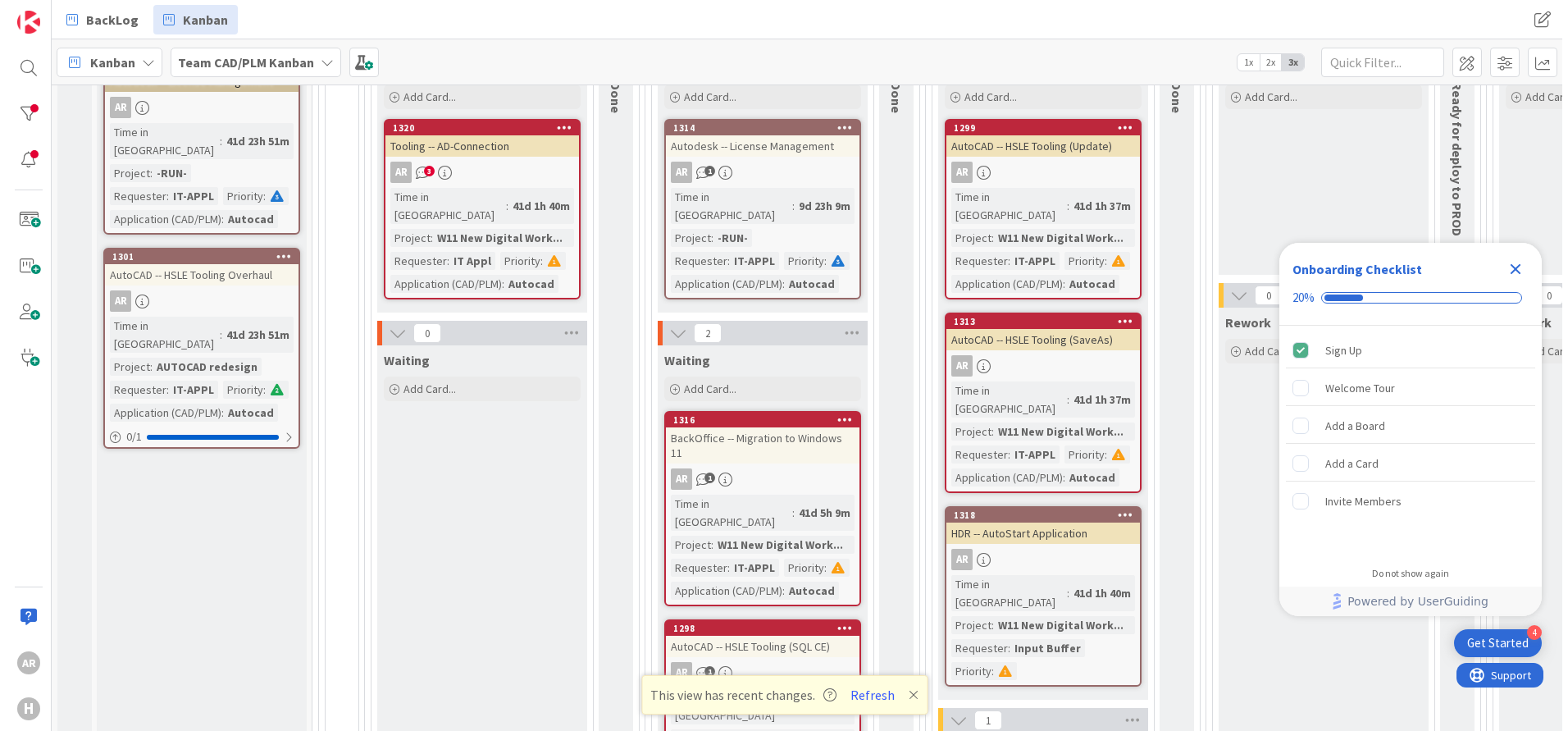
scroll to position [410, 0]
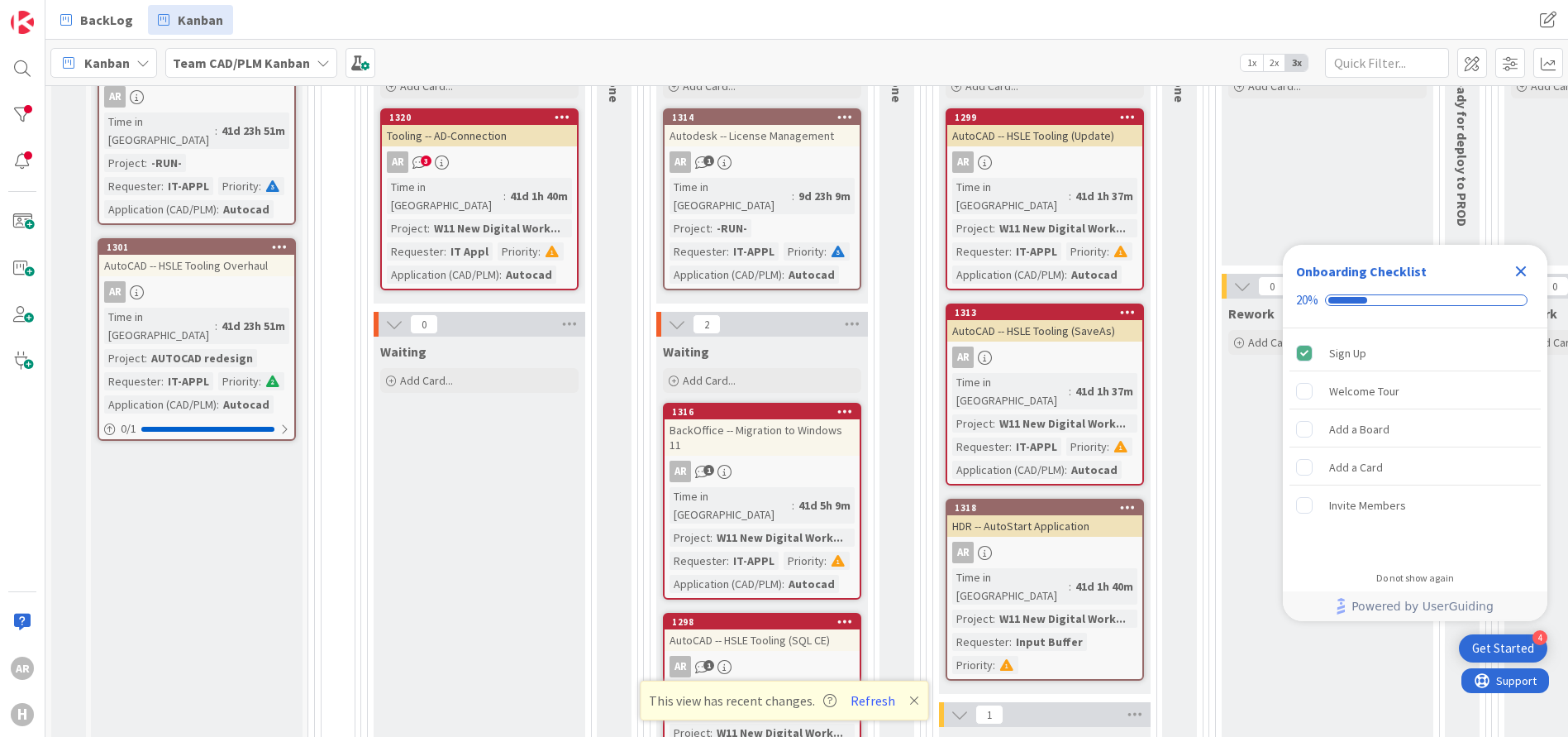
click at [782, 419] on div "BackOffice -- Migration to Windows 11" at bounding box center [762, 437] width 195 height 37
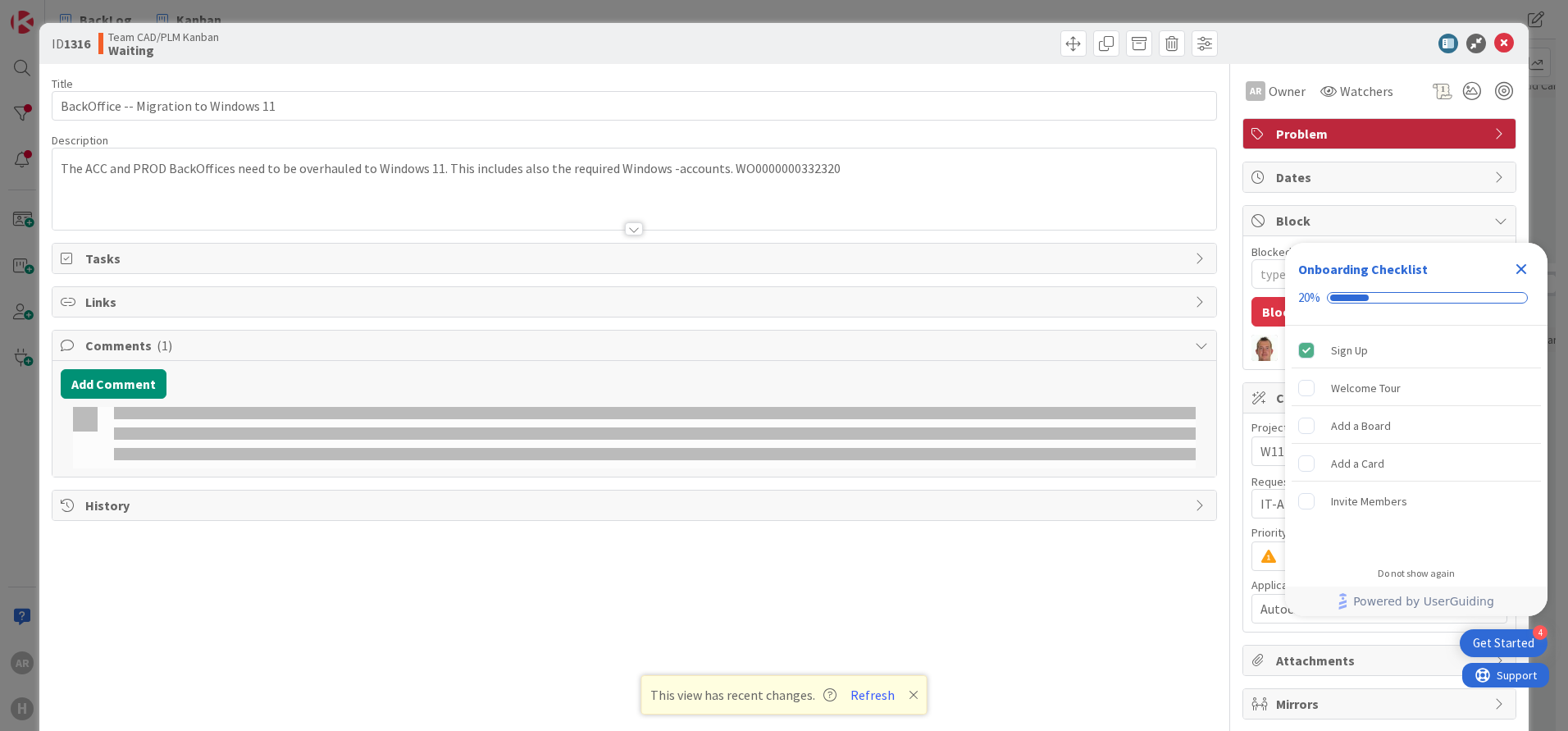
type textarea "x"
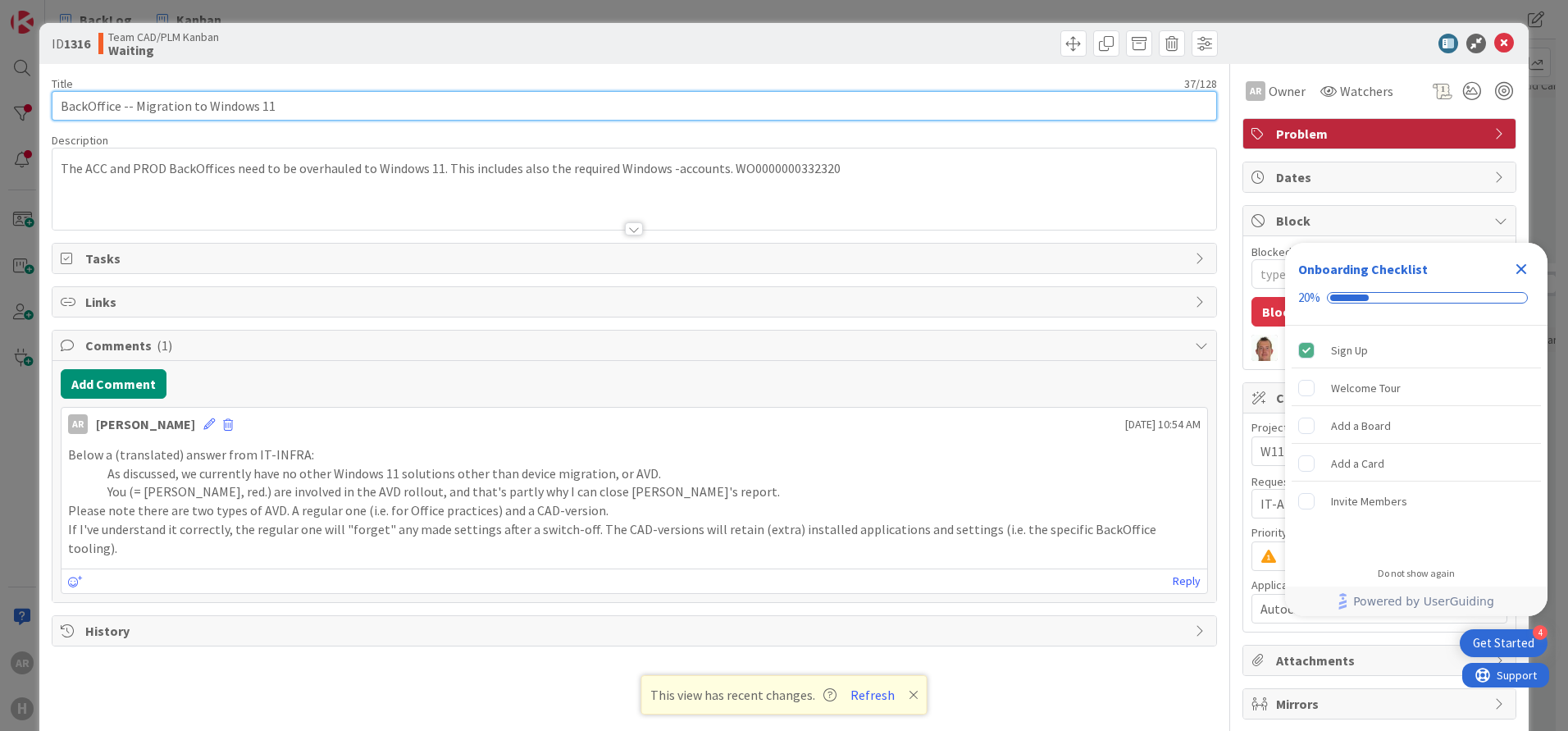
click at [320, 103] on input "BackOffice -- Migration to Windows 11" at bounding box center [634, 106] width 1166 height 29
type input "BackOffice -- Migration to Windows 11"
type textarea "x"
type input "BackOffice -- Migration to Windows 11 W"
type textarea "x"
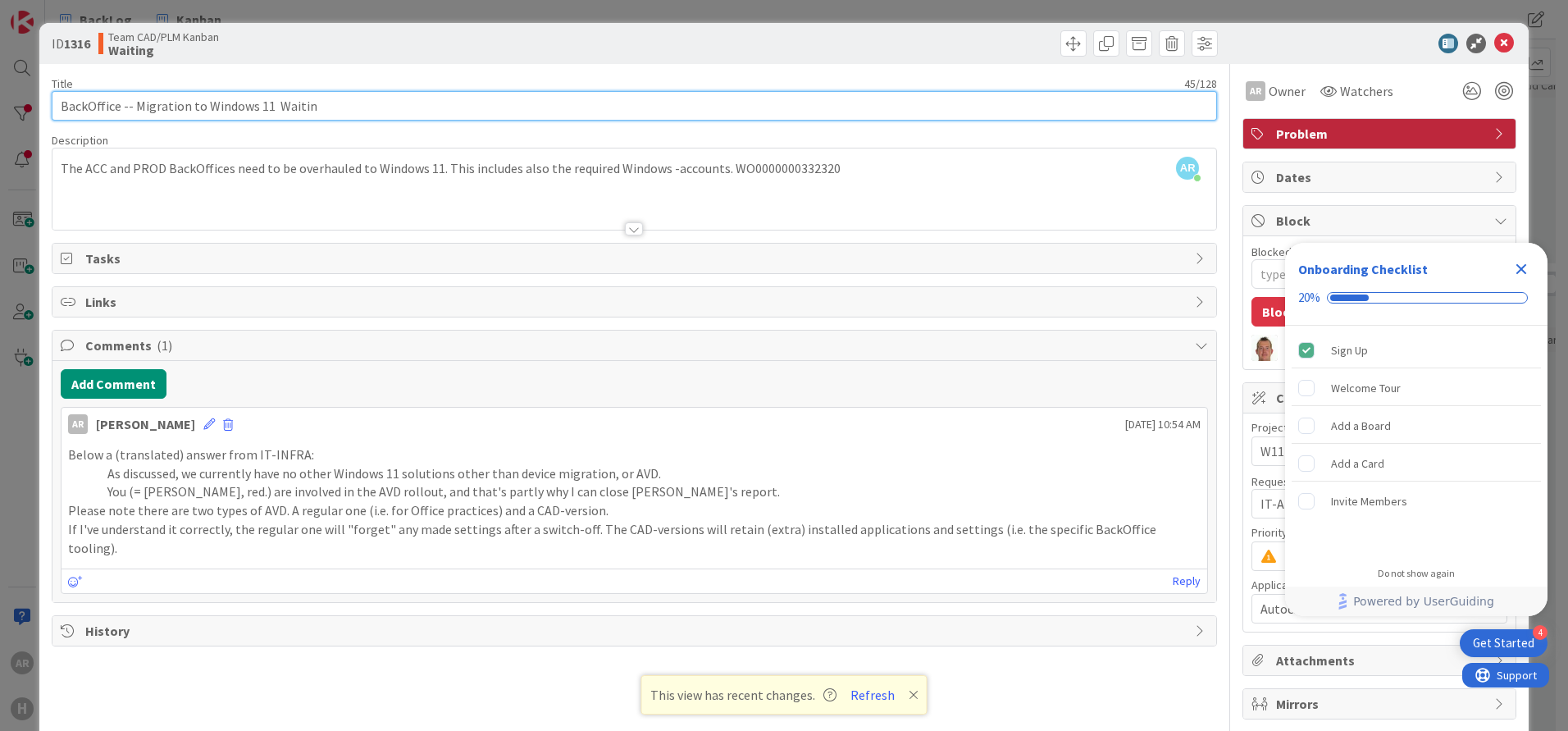
type input "BackOffice -- Migration to Windows 11 Waiting"
type textarea "x"
type input "BackOffice -- Migration to Windows 11 Waiting"
type textarea "x"
type input "BackOffice -- Migration to Windows 11 Waiting f"
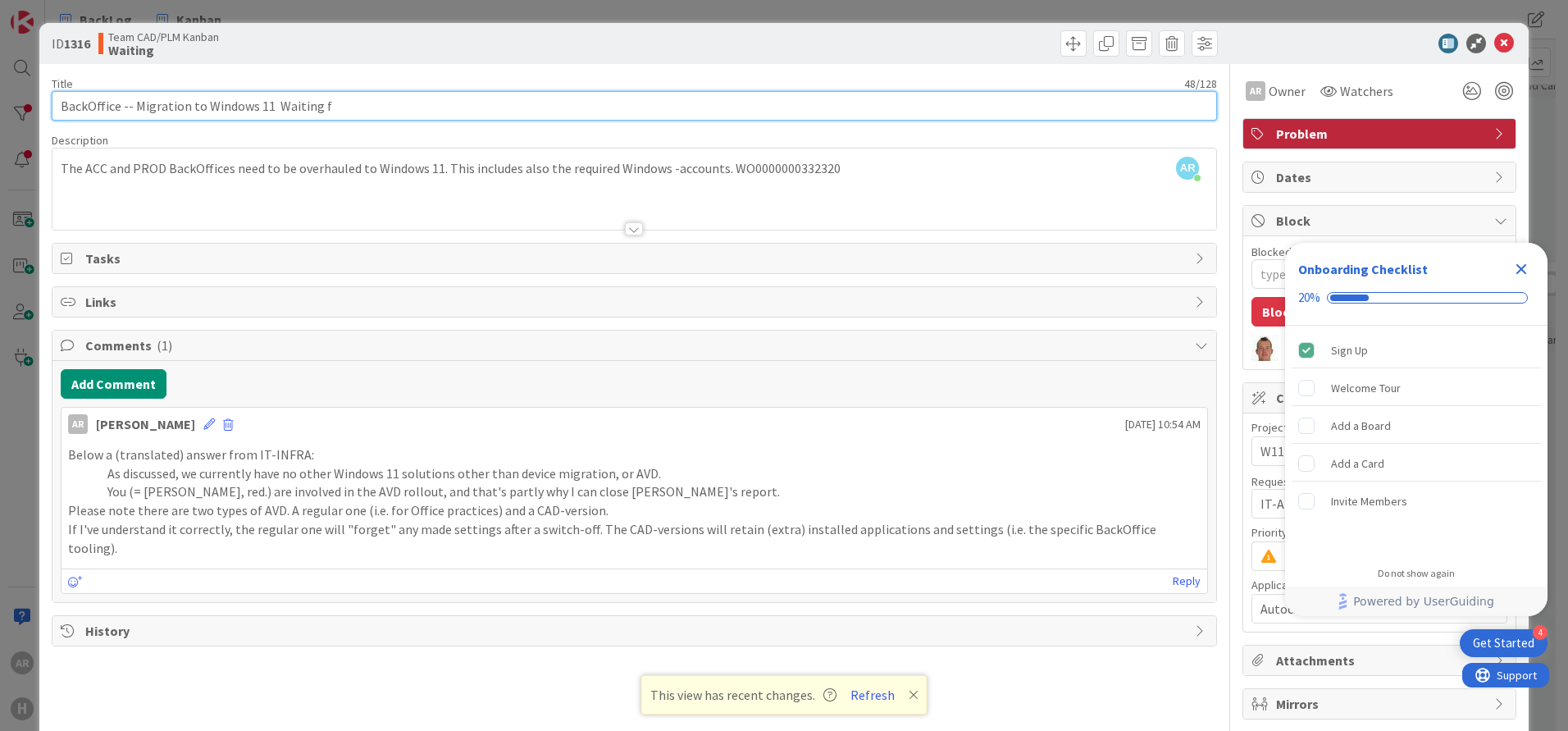
type textarea "x"
type input "BackOffice -- Migration to Windows 11 Waiting fo"
type textarea "x"
type input "BackOffice -- Migration to Windows 11 Waiting for"
type textarea "x"
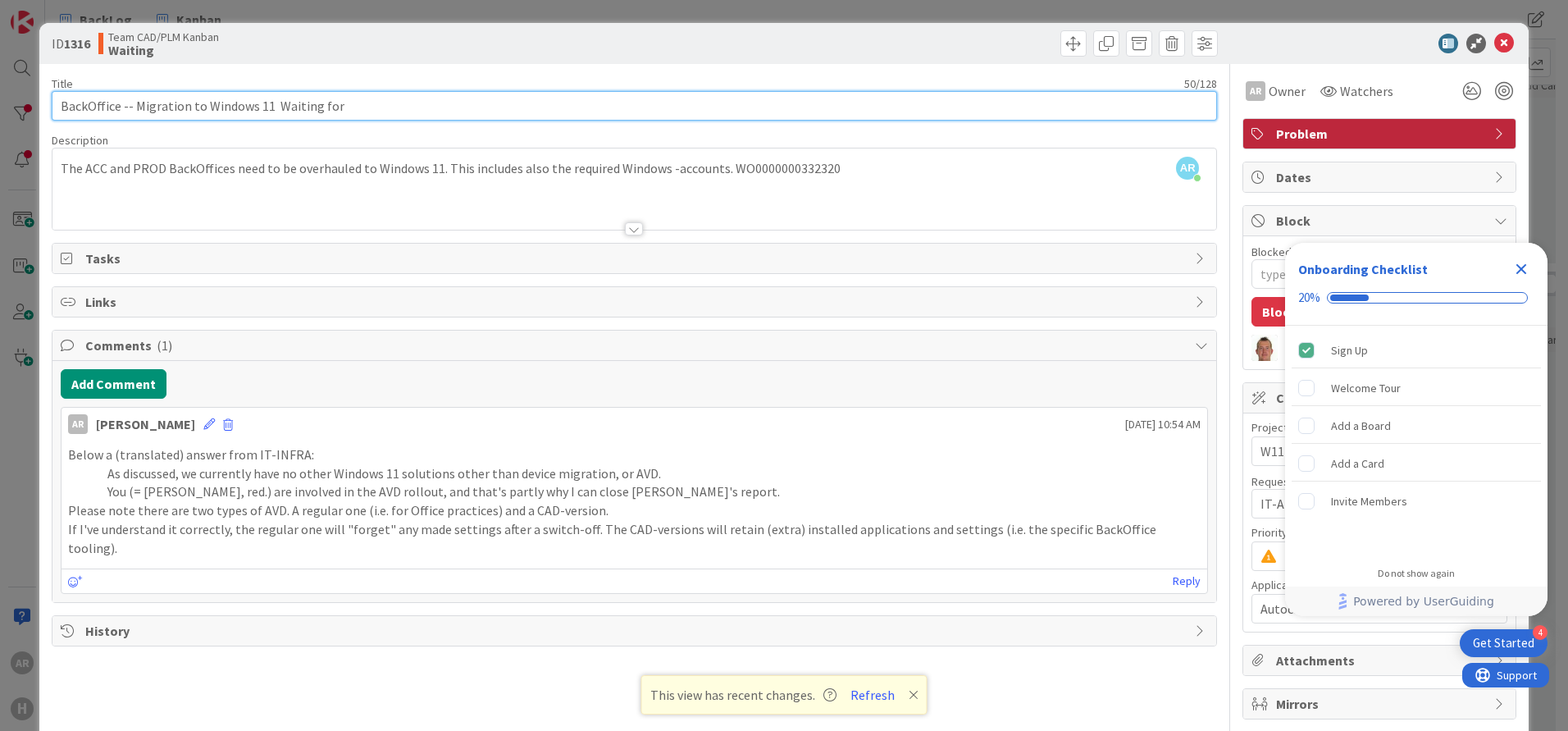
type input "BackOffice -- Migration to Windows 11 Waiting for"
type textarea "x"
type input "BackOffice -- Migration to Windows 11 Waiting for A"
type textarea "x"
type input "BackOffice -- Migration to Windows 11 Waiting for AVD"
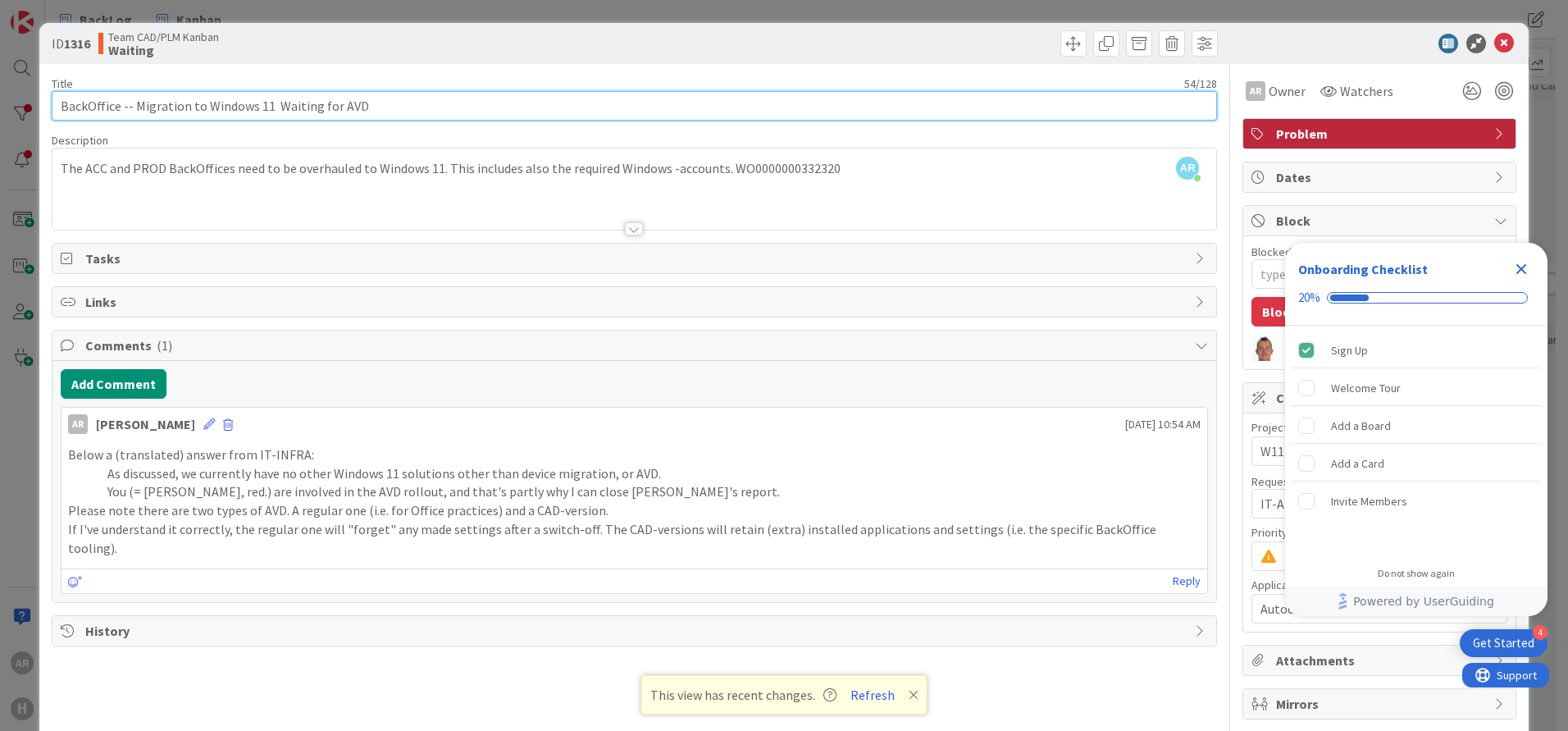
type textarea "x"
type input "BackOffice -- Migration to Windows 11 Waiting for AVD"
type textarea "x"
type input "BackOffice -- Migration to Windows 11 Waiting for AVD Computer"
type textarea "x"
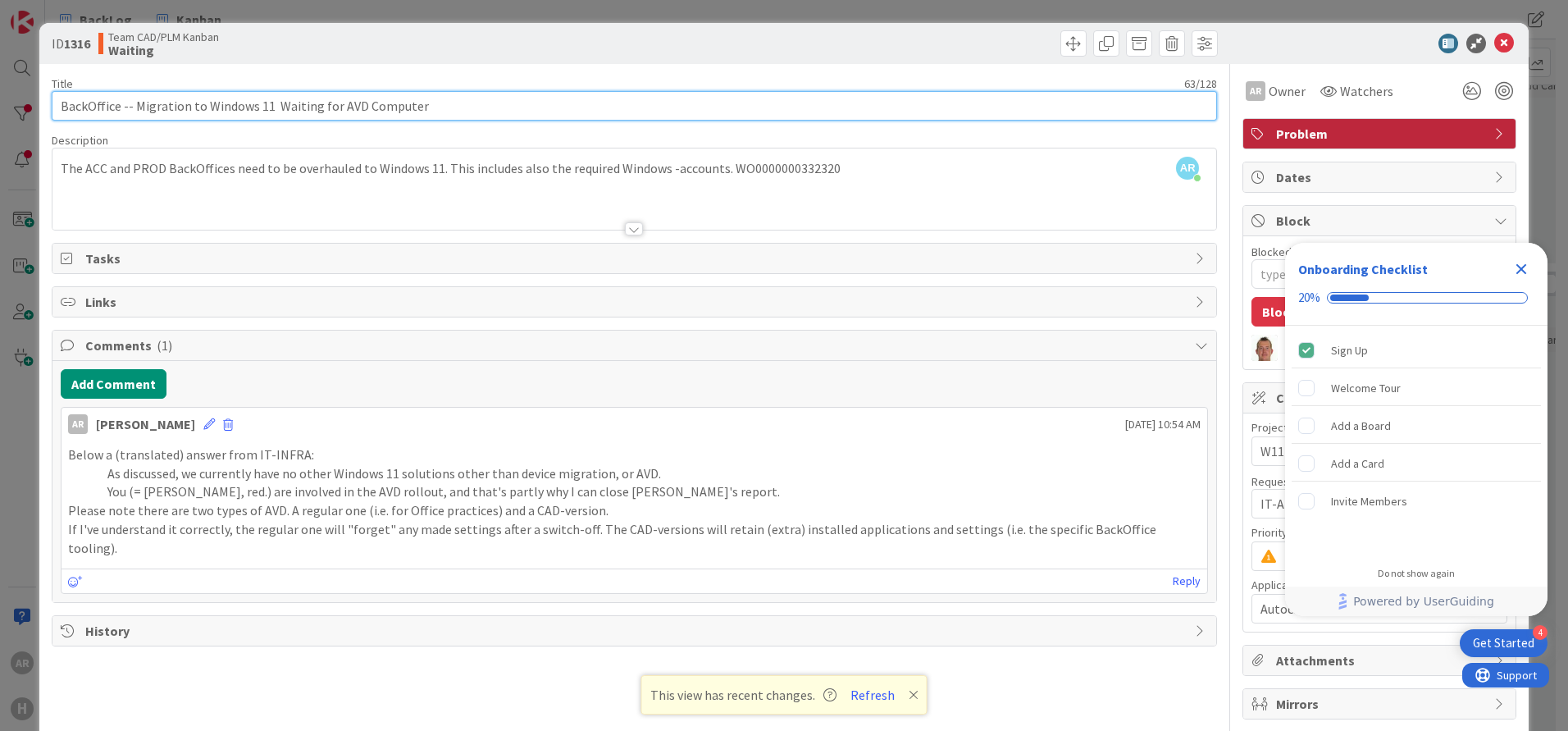
type input "BackOffice -- Migration to Windows 11 Waiting for AVD Computers"
type textarea "x"
click at [272, 106] on input "BackOffice -- Migration to Windows 11 Waiting for AVD Computers" at bounding box center [634, 106] width 1166 height 29
type input "BackOffice -- Migration to Windows 11 ►Waiting for AVD Computers"
type textarea "x"
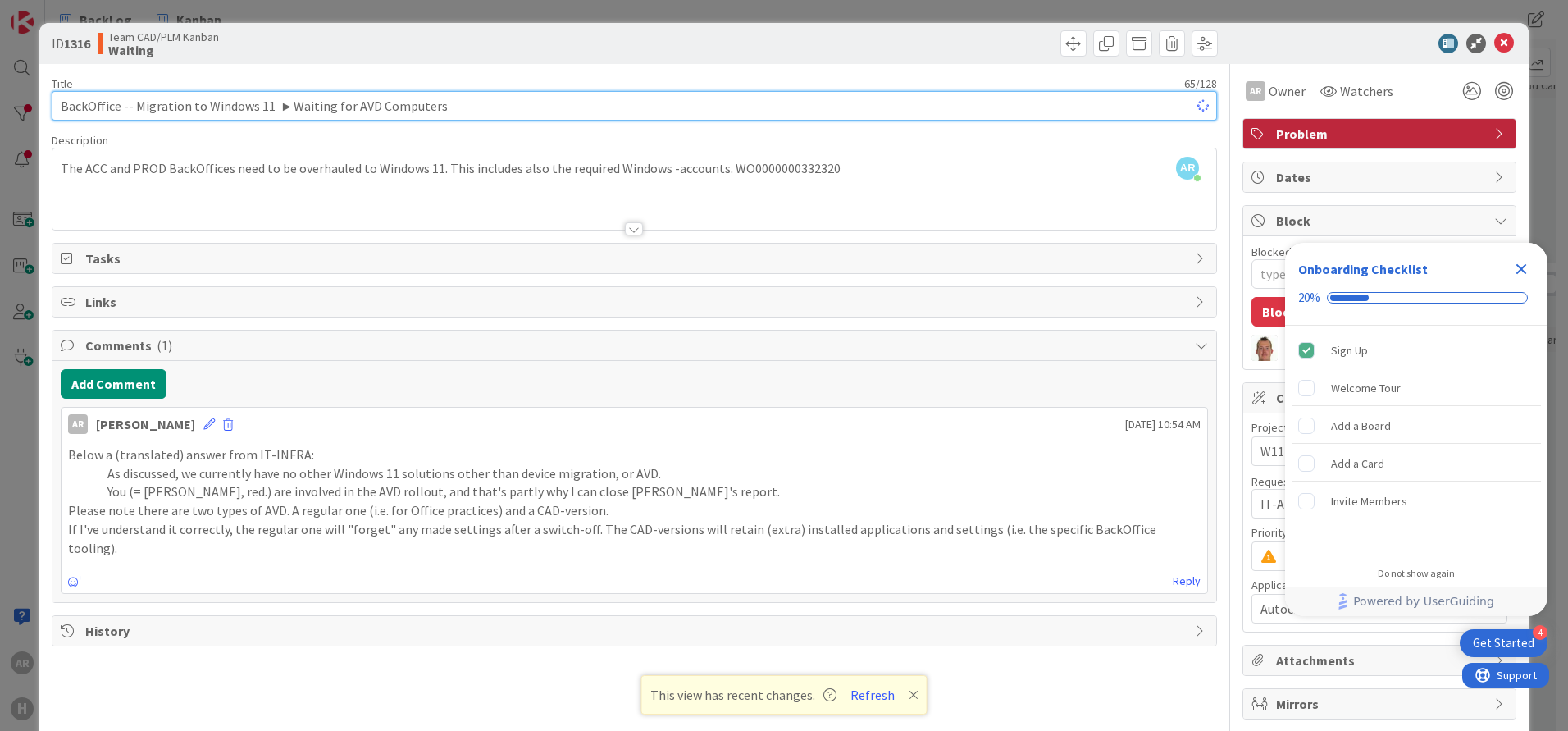
type input "BackOffice -- Migration to Windows 11 ► Waiting for AVD Computers"
type textarea "x"
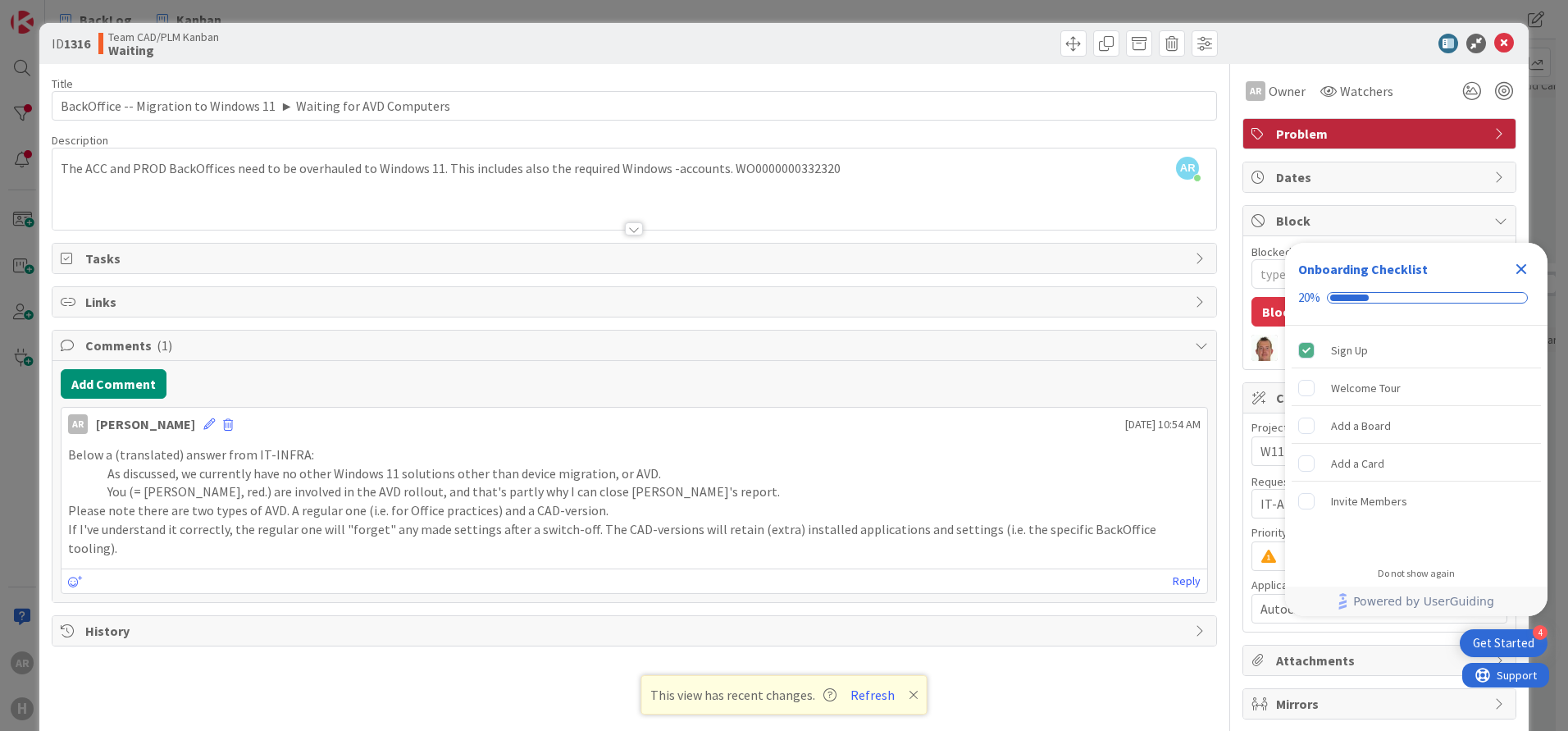
click at [1177, 528] on p "If I've understand it correctly, the regular one will "forget" any made setting…" at bounding box center [634, 538] width 1132 height 37
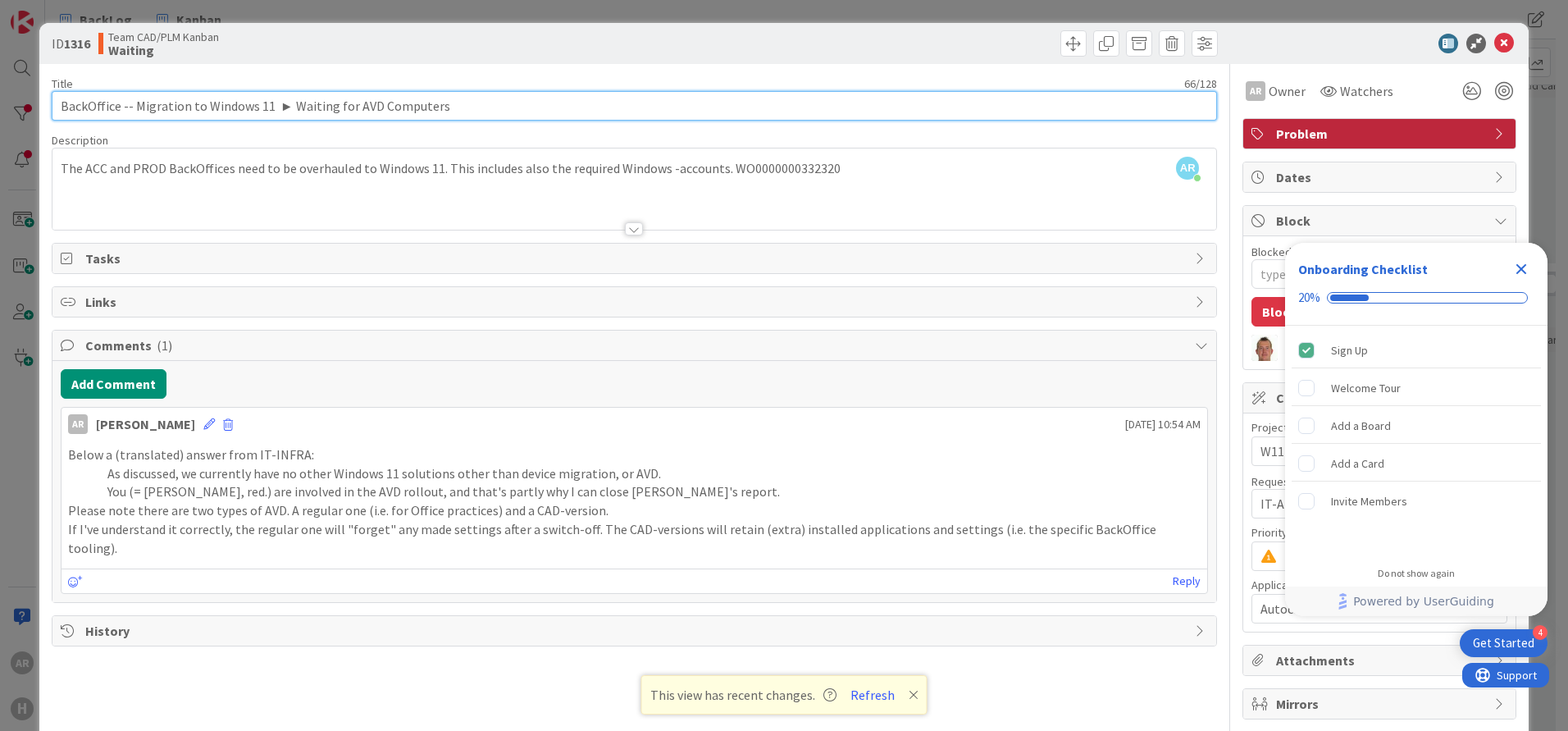
click at [446, 106] on input "BackOffice -- Migration to Windows 11 ► Waiting for AVD Computers" at bounding box center [634, 106] width 1166 height 29
type input "BackOffice -- Migration to Windows 11 ► Waiting for AVD Computers and"
type textarea "x"
type input "BackOffice -- Migration to Windows 11 ► Waiting for AVD Computers and Sp"
type textarea "x"
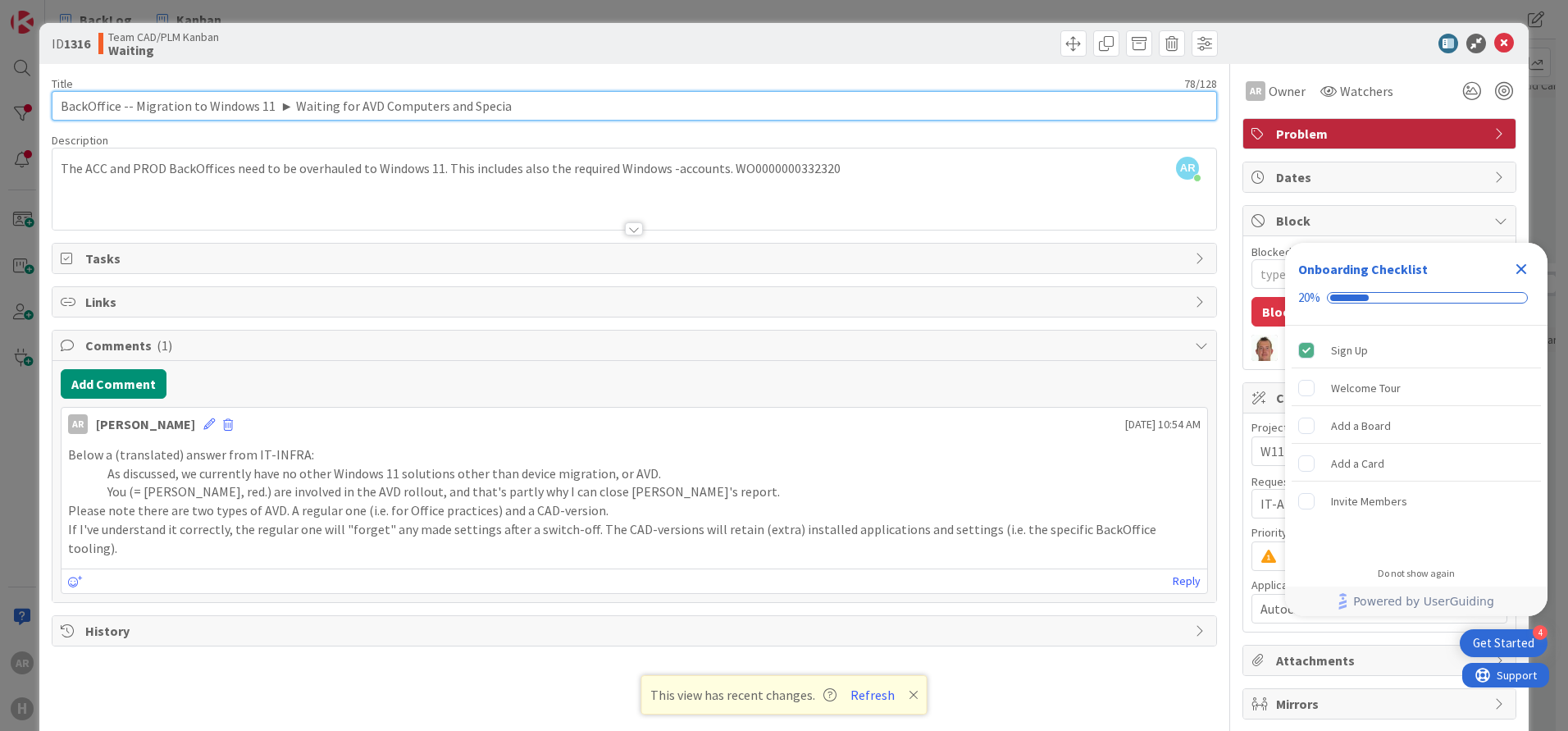
type input "BackOffice -- Migration to Windows 11 ► Waiting for AVD Computers and Special"
type textarea "x"
type input "BackOffice -- Migration to Windows 11 ► Waiting for AVD Computers and Special"
type textarea "x"
type input "BackOffice -- Migration toindows 11 ► Waiting for AVD Computers and Special"
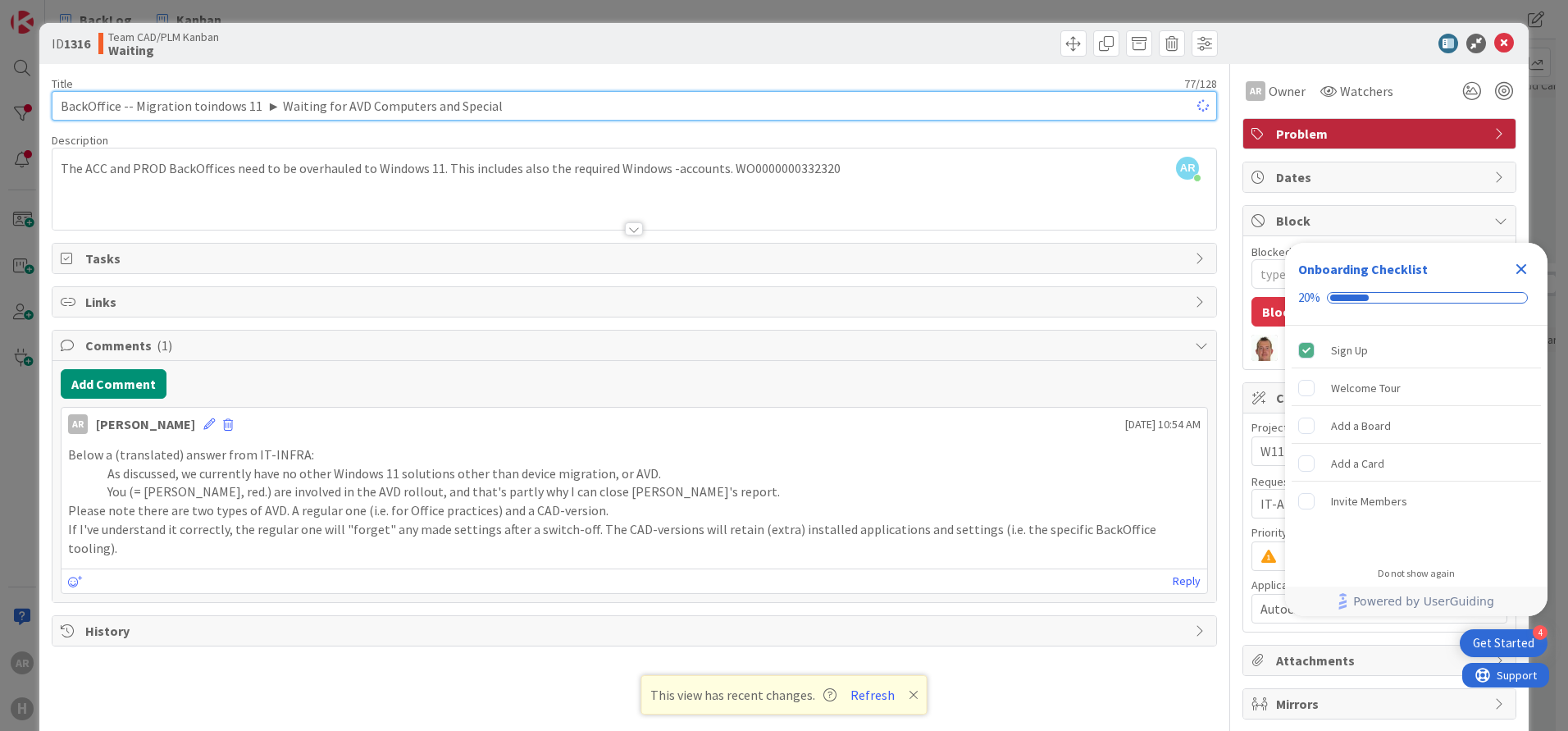
type textarea "x"
type input "BackOffice -- Migration to indows 11 ► Waiting for AVD Computers and Special"
type textarea "x"
type input "BackOffice -- Migration to Windows 11 ► Waiting for AVD Computers and Special"
type textarea "x"
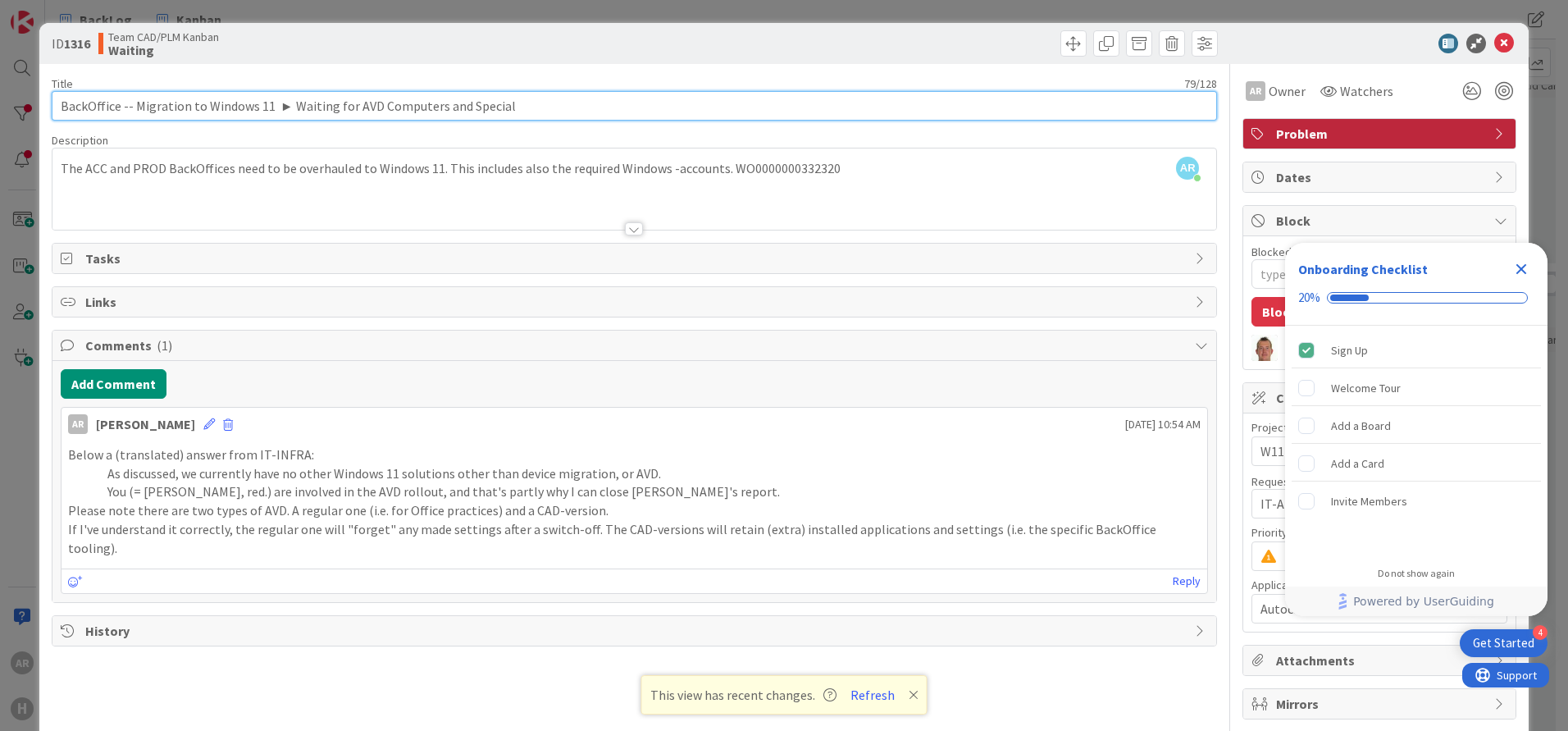
type input "BackOffice -- Migration to Windows 11 ►► Waiting for AVD Computers and Special"
type textarea "x"
type input "BackOffice -- Migration to Windows 11 ►► Waiting for AVD Computers and Special …"
type textarea "x"
type input "BackOffice -- Migration to Windows 11 ►► Waiting for AVD Computers and Special …"
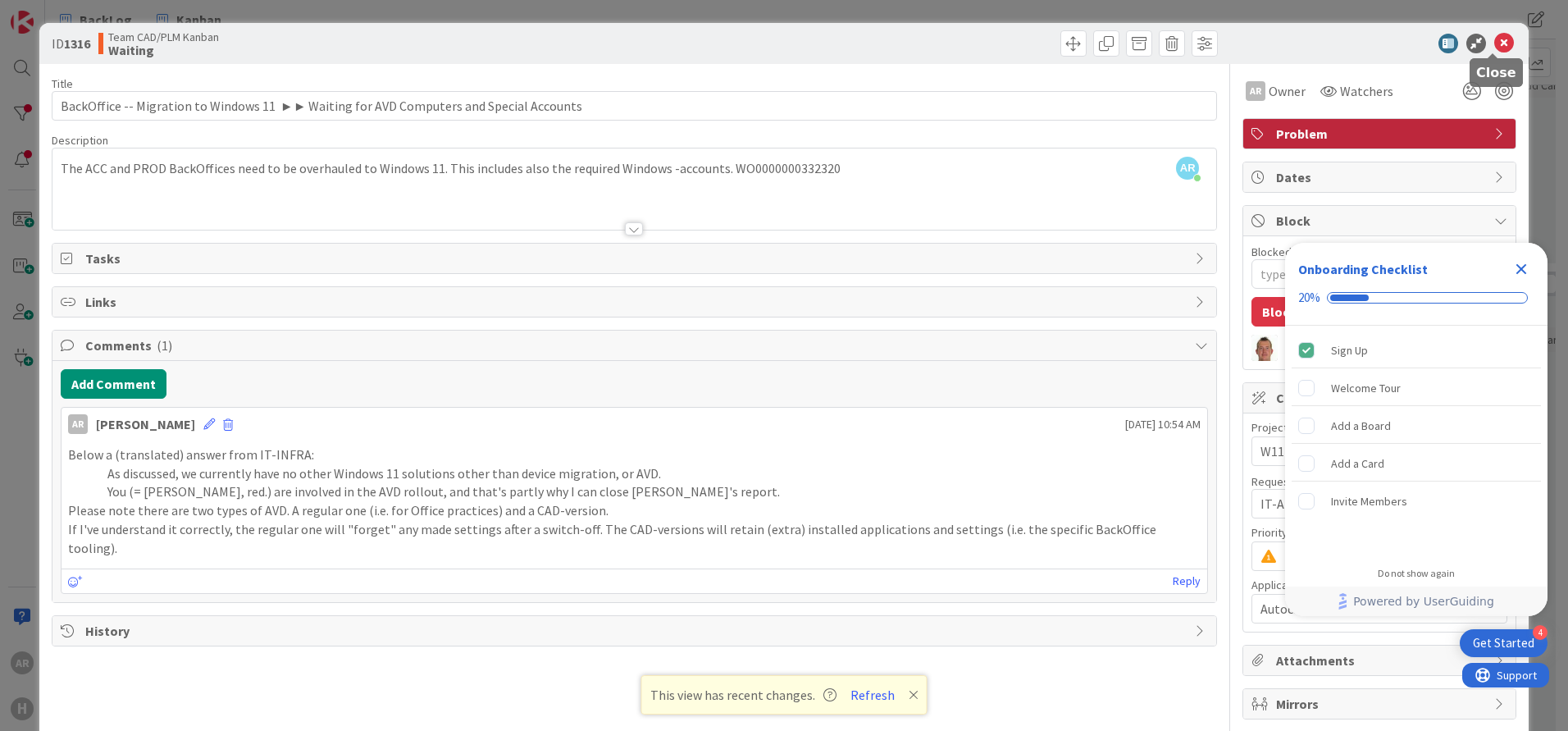
click at [1495, 43] on icon at bounding box center [1504, 43] width 20 height 20
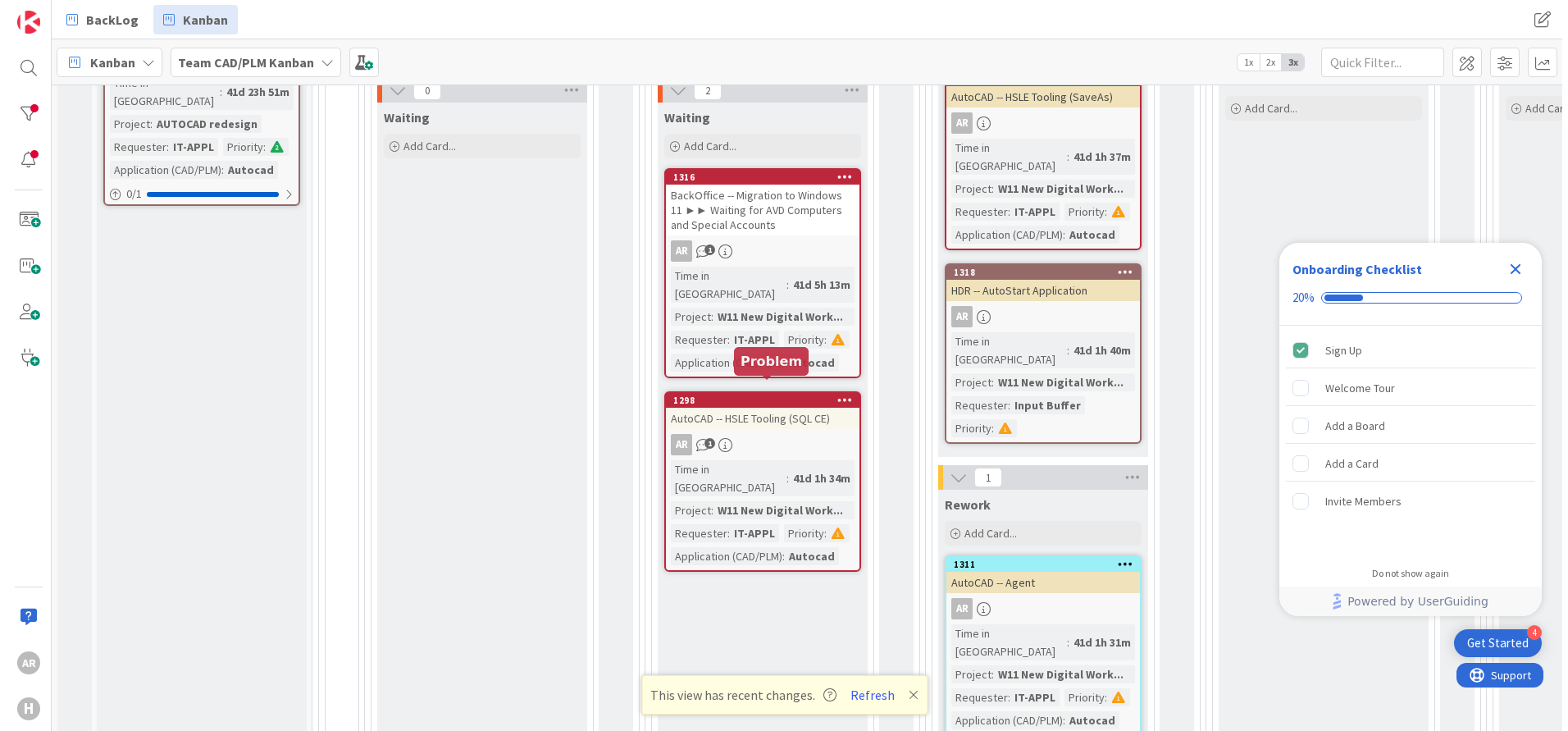
scroll to position [656, 0]
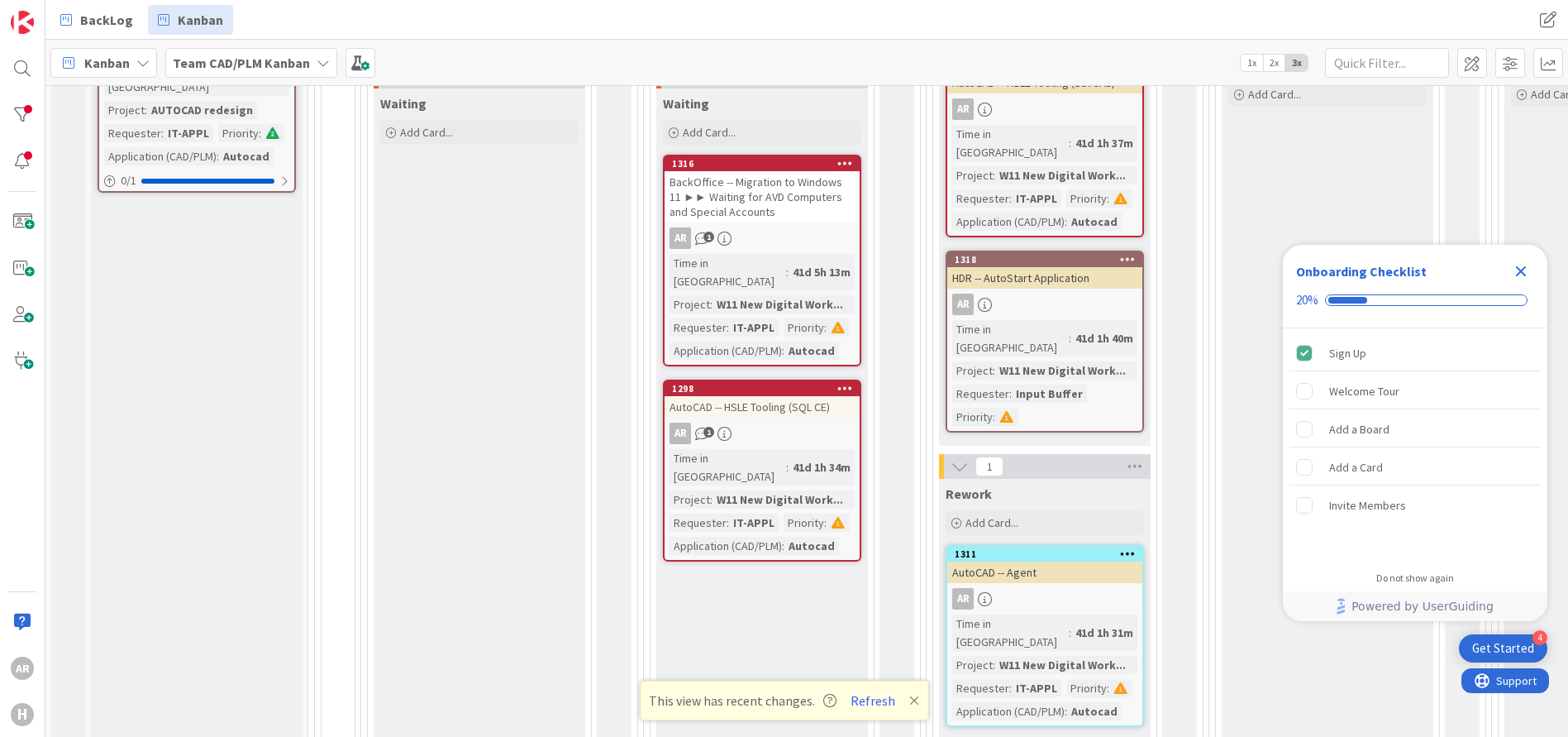
click at [770, 396] on div "AutoCAD -- HSLE Tooling (SQL CE)" at bounding box center [762, 406] width 195 height 22
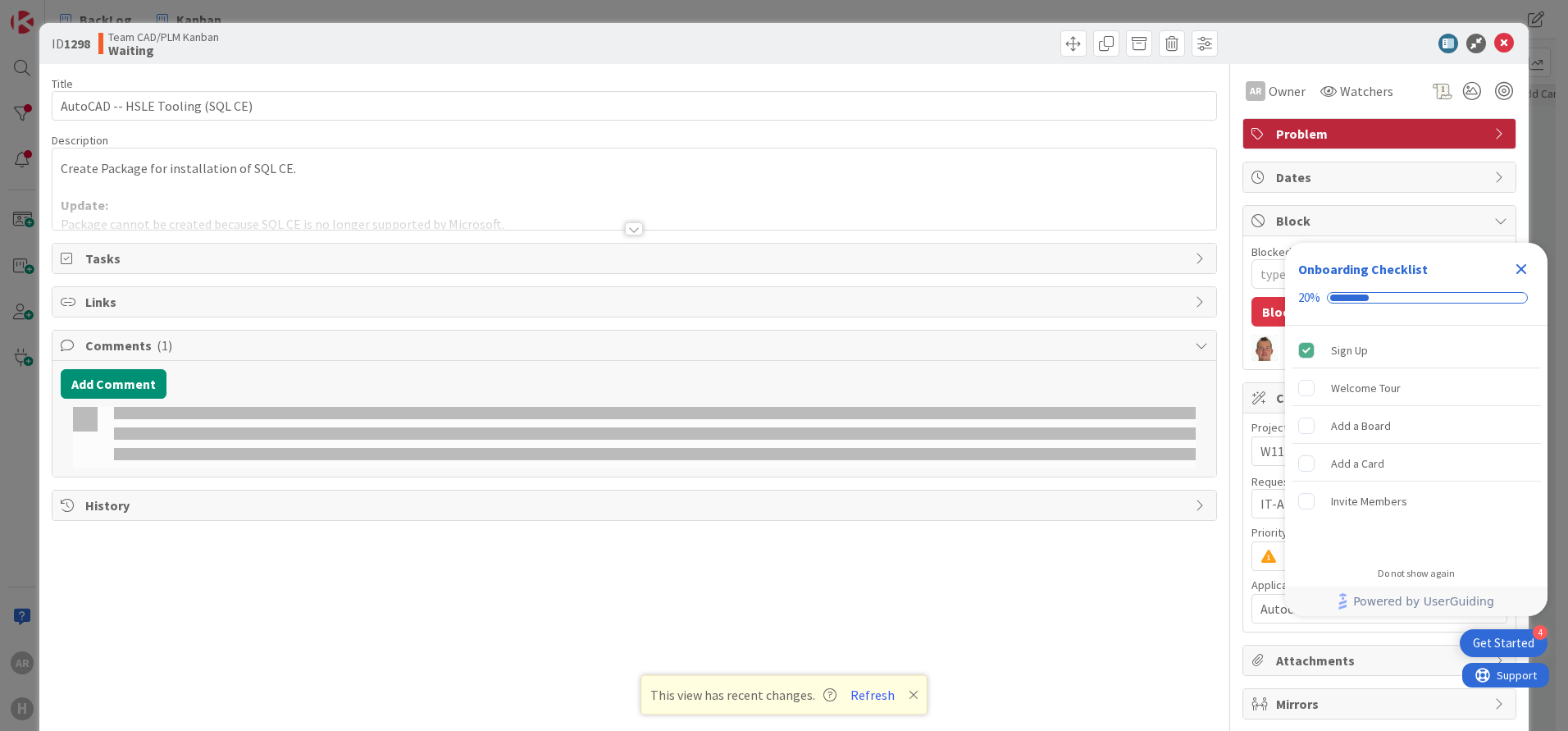
type textarea "x"
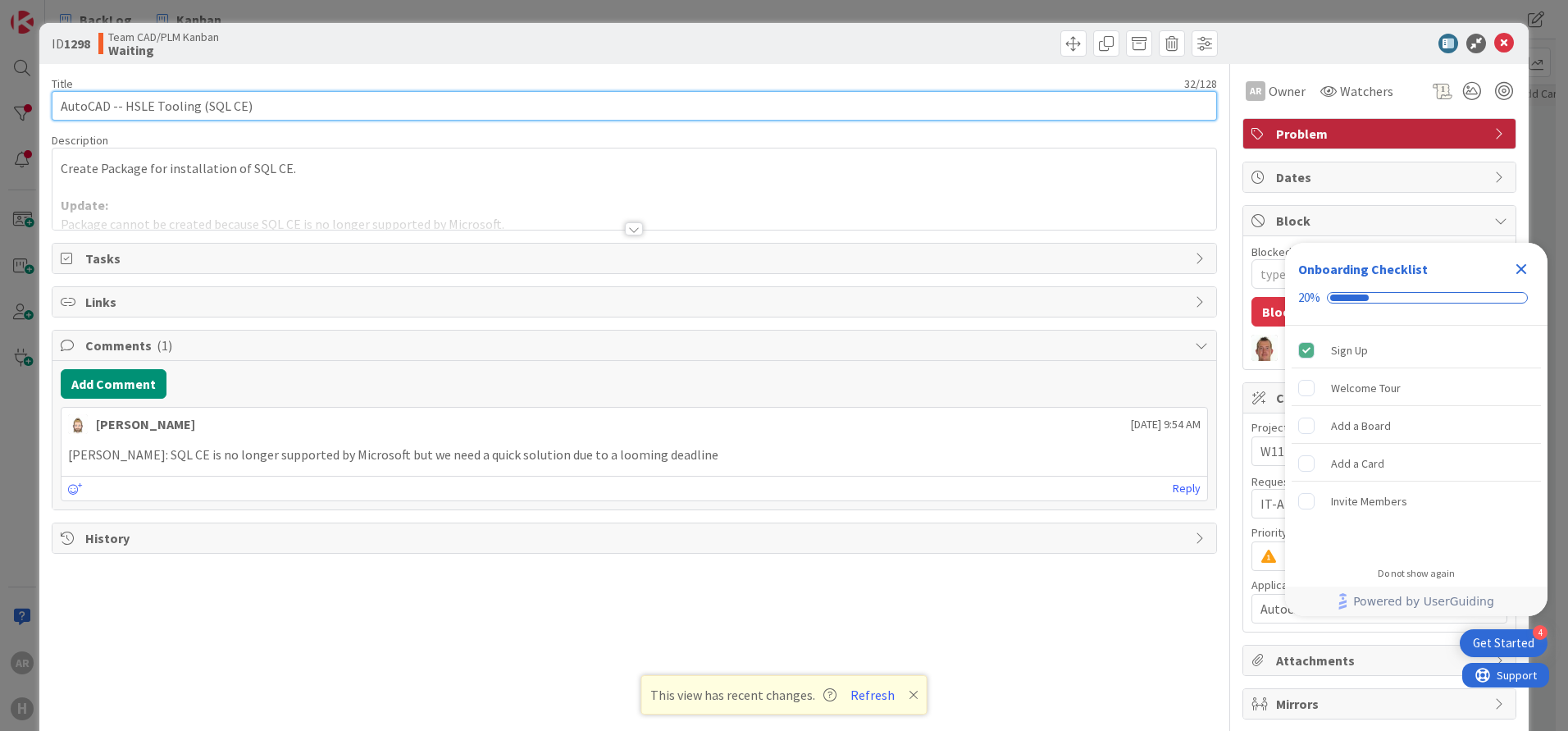
click at [290, 109] on input "AutoCAD -- HSLE Tooling (SQL CE)" at bounding box center [634, 106] width 1166 height 29
paste input "►► Waiting for AVD Computers and Special Accounts"
type input "AutoCAD -- HSLE Tooling (SQL CE) ►► Waiting for AVD Computers and Special Accou…"
type textarea "x"
click at [349, 107] on input "AutoCAD -- HSLE Tooling (SQL CE) ►► Waiting for AVD Computers and Special Accou…" at bounding box center [634, 106] width 1166 height 29
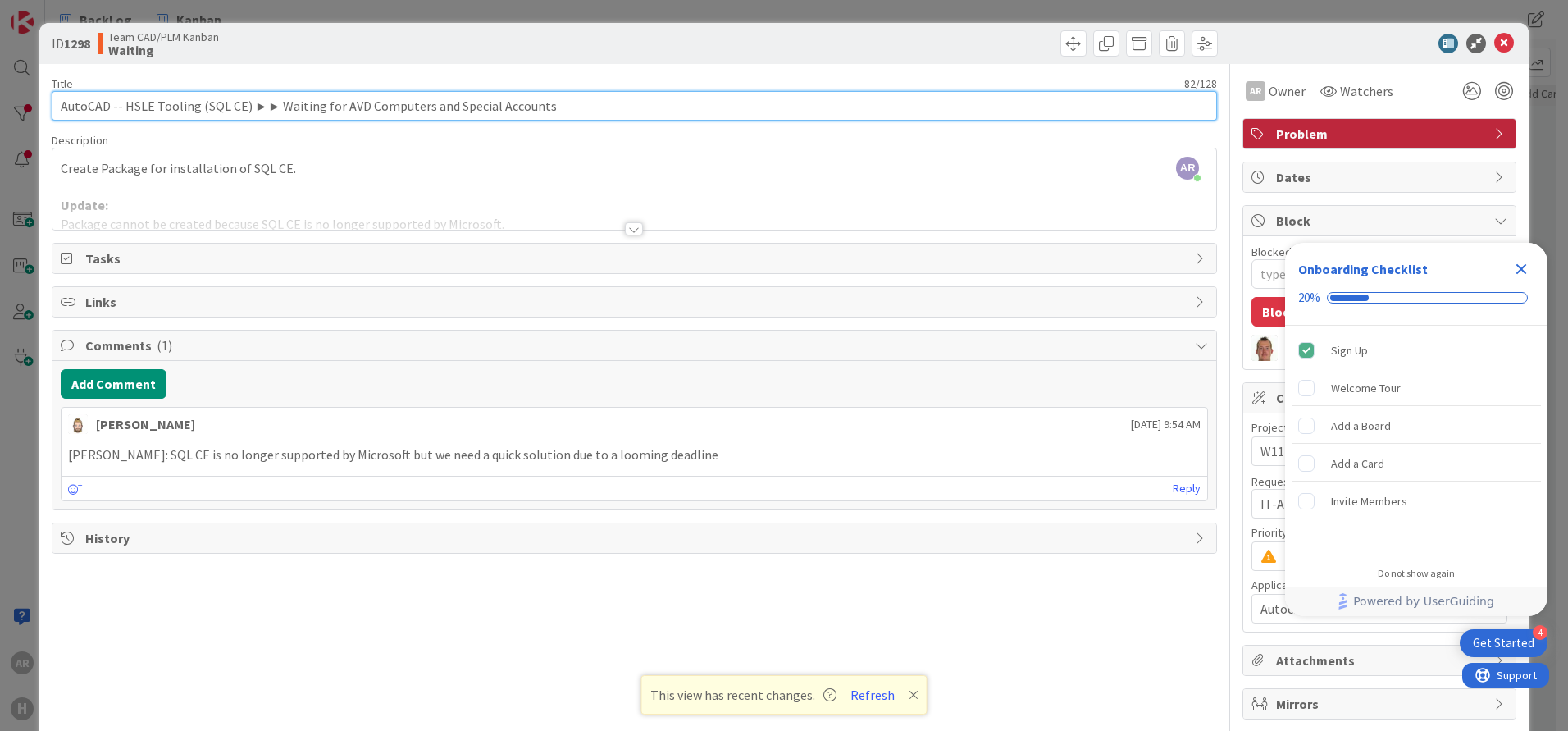
click at [349, 107] on input "AutoCAD -- HSLE Tooling (SQL CE) ►► Waiting for AVD Computers and Special Accou…" at bounding box center [634, 106] width 1166 height 29
type input "AutoCAD -- HSLE Tooling (SQL CE) ►► Waiting for DComputers and Special Accounts"
type textarea "x"
type input "AutoCAD -- HSLE Tooling (SQL CE) ►► Waiting for Computers and Special Accounts"
type textarea "x"
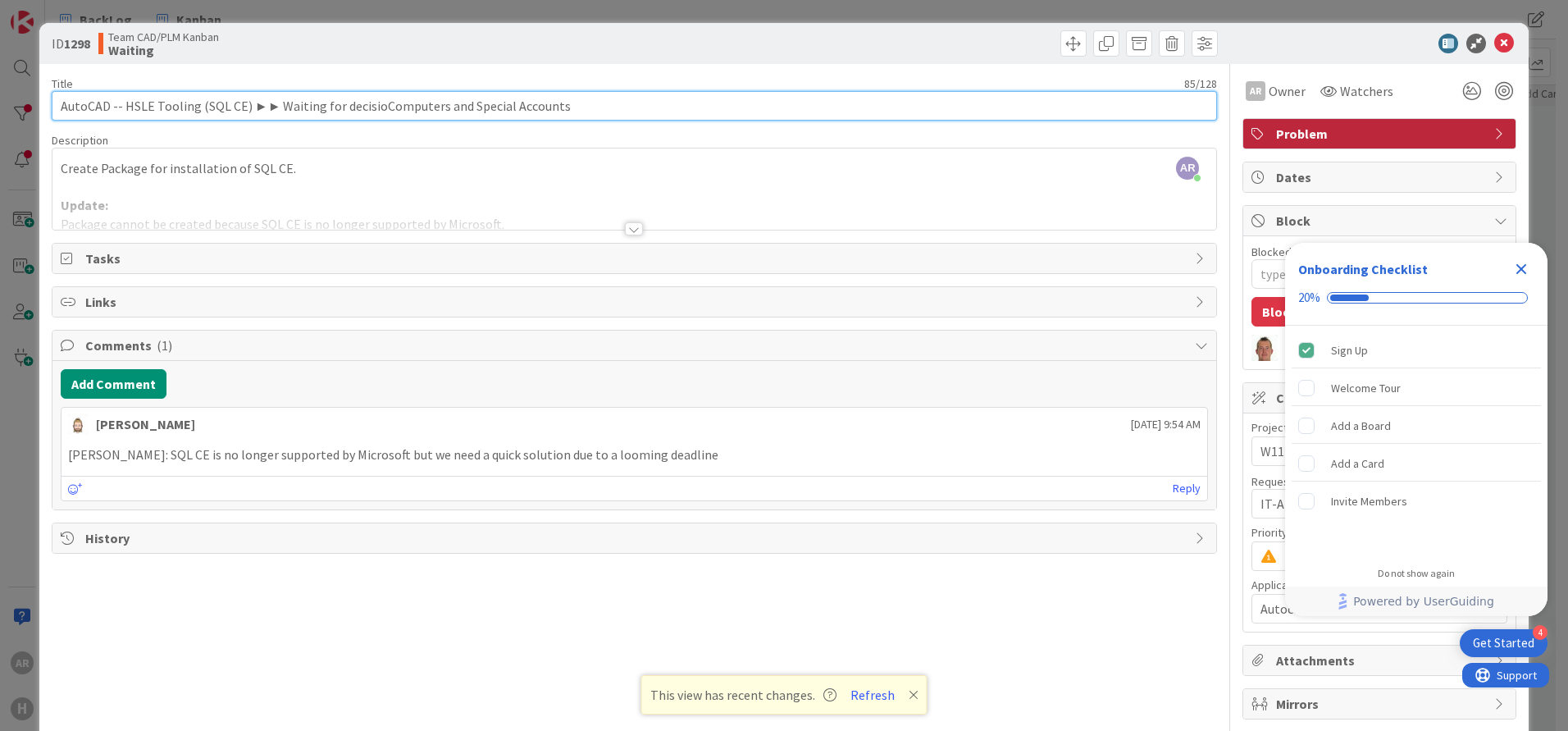
type input "AutoCAD -- HSLE Tooling (SQL CE) ►► Waiting for decisionComputers and Special A…"
type textarea "x"
type input "AutoCAD -- HSLE Tooling (SQL CE) ►► Waiting for decision Computers and Special …"
type textarea "x"
type input "AutoCAD -- HSLE Tooling (SQL CE) ►► Waiting for decision wComputers and Special…"
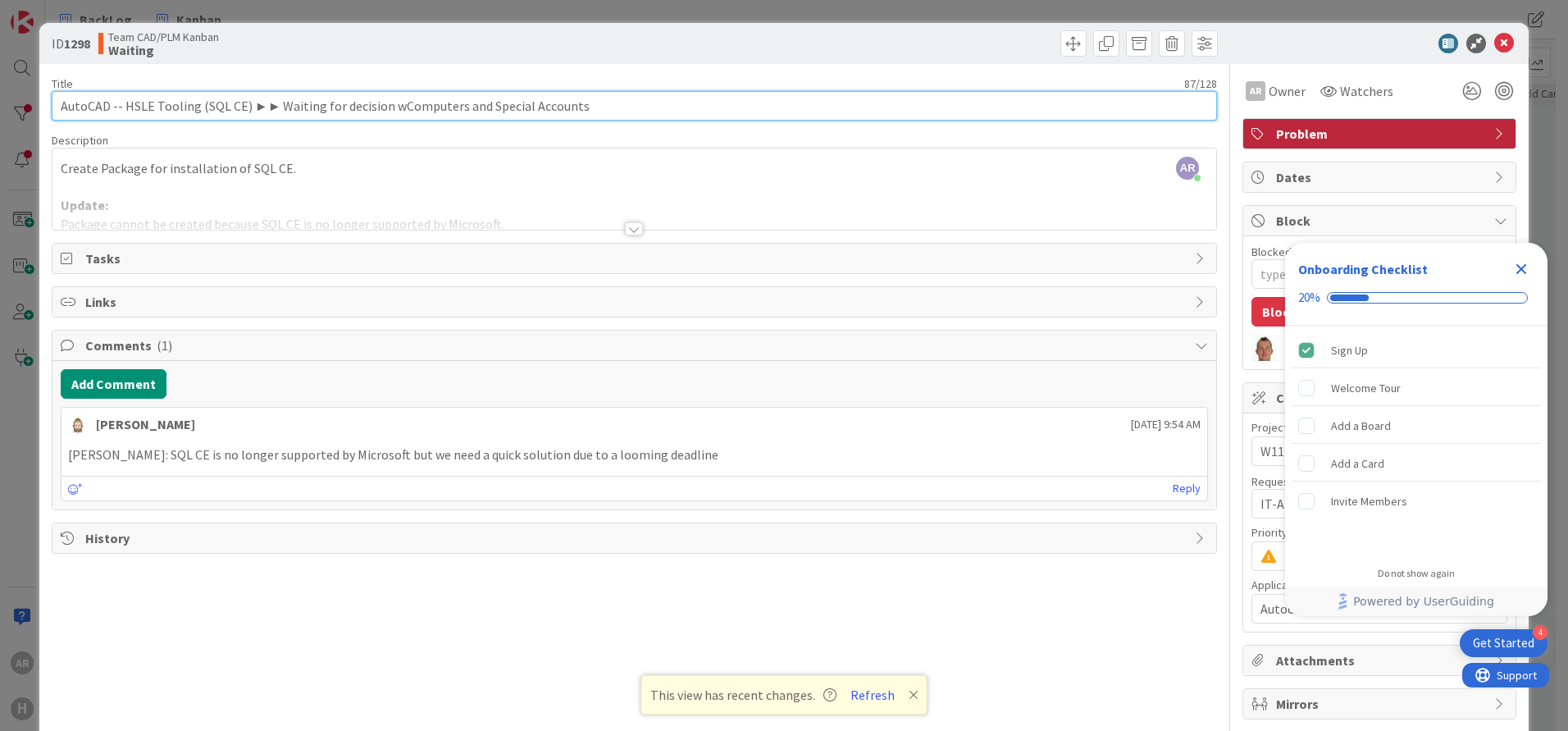
type textarea "x"
type input "AutoCAD -- HSLE Tooling (SQL CE) ►► Waiting for decision what to doComputers an…"
type textarea "x"
type input "AutoCAD -- HSLE Tooling (SQL CE) ►► Waiting for decision what to do"
type textarea "x"
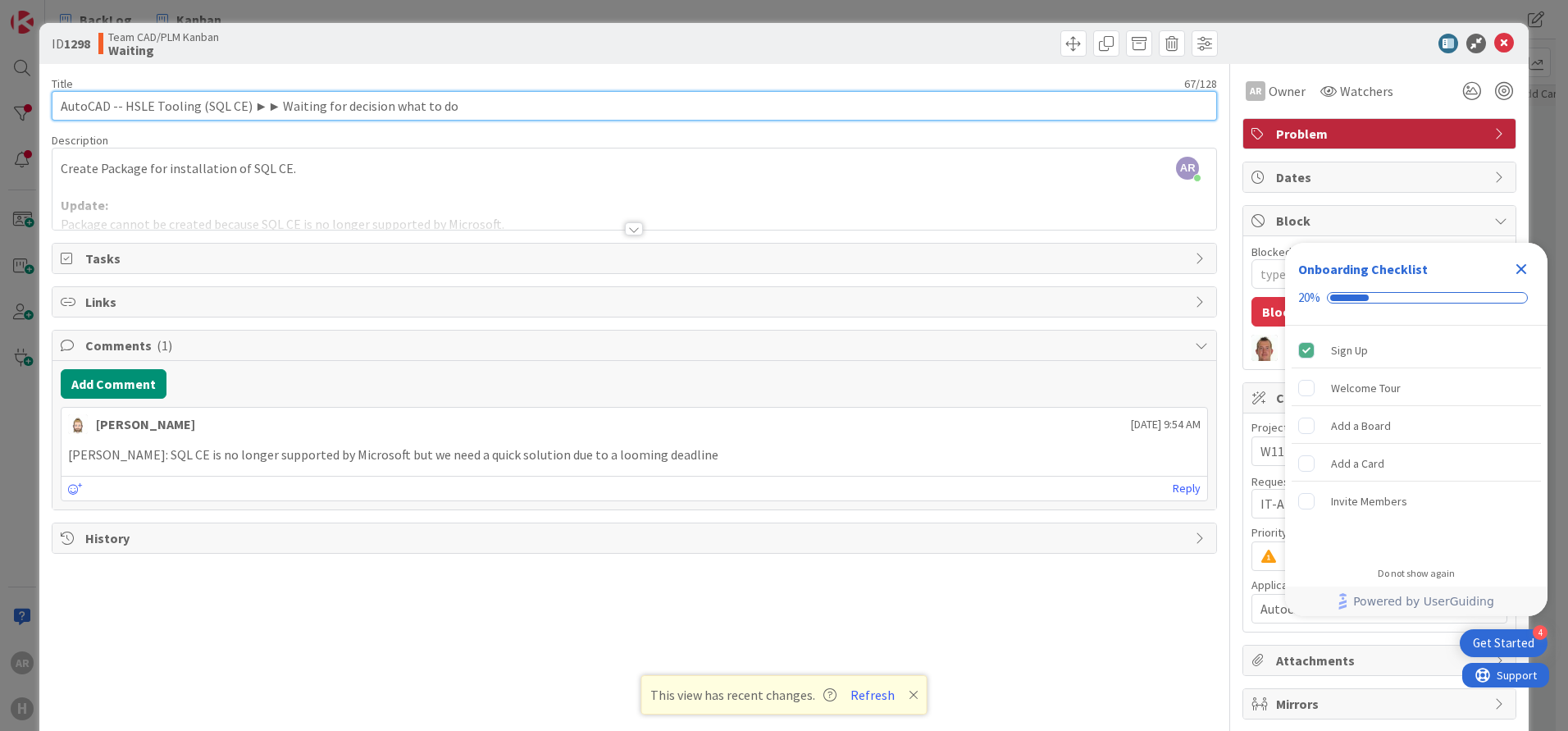
type input "AutoCAD -- HSLE Tooling (SQL CE) ►► Waiting for decision what to do."
type textarea "x"
type input "AutoCAD -- HSLE Tooling (SQL CE) ►► Waiting for decision what to do."
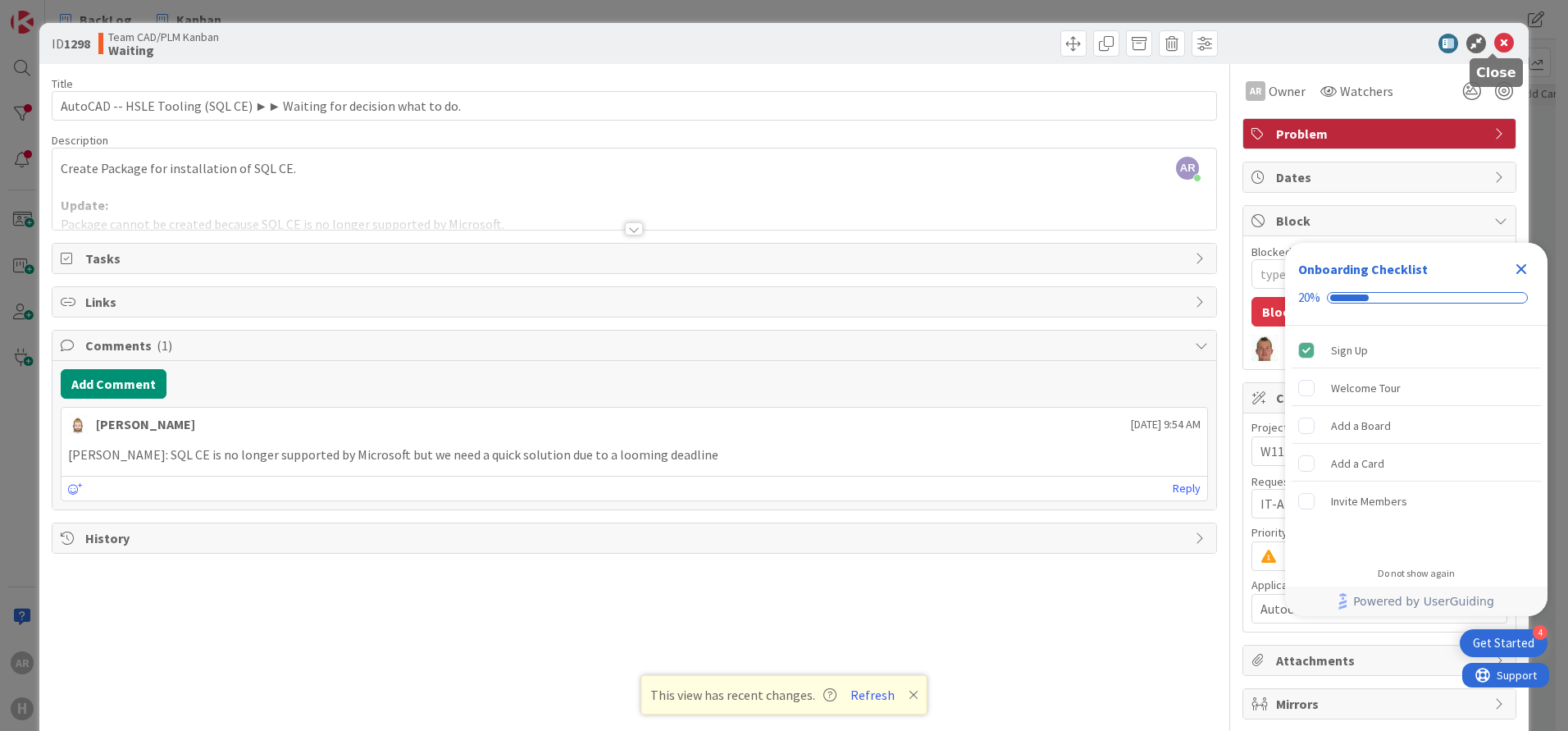
click at [1495, 40] on icon at bounding box center [1504, 43] width 20 height 20
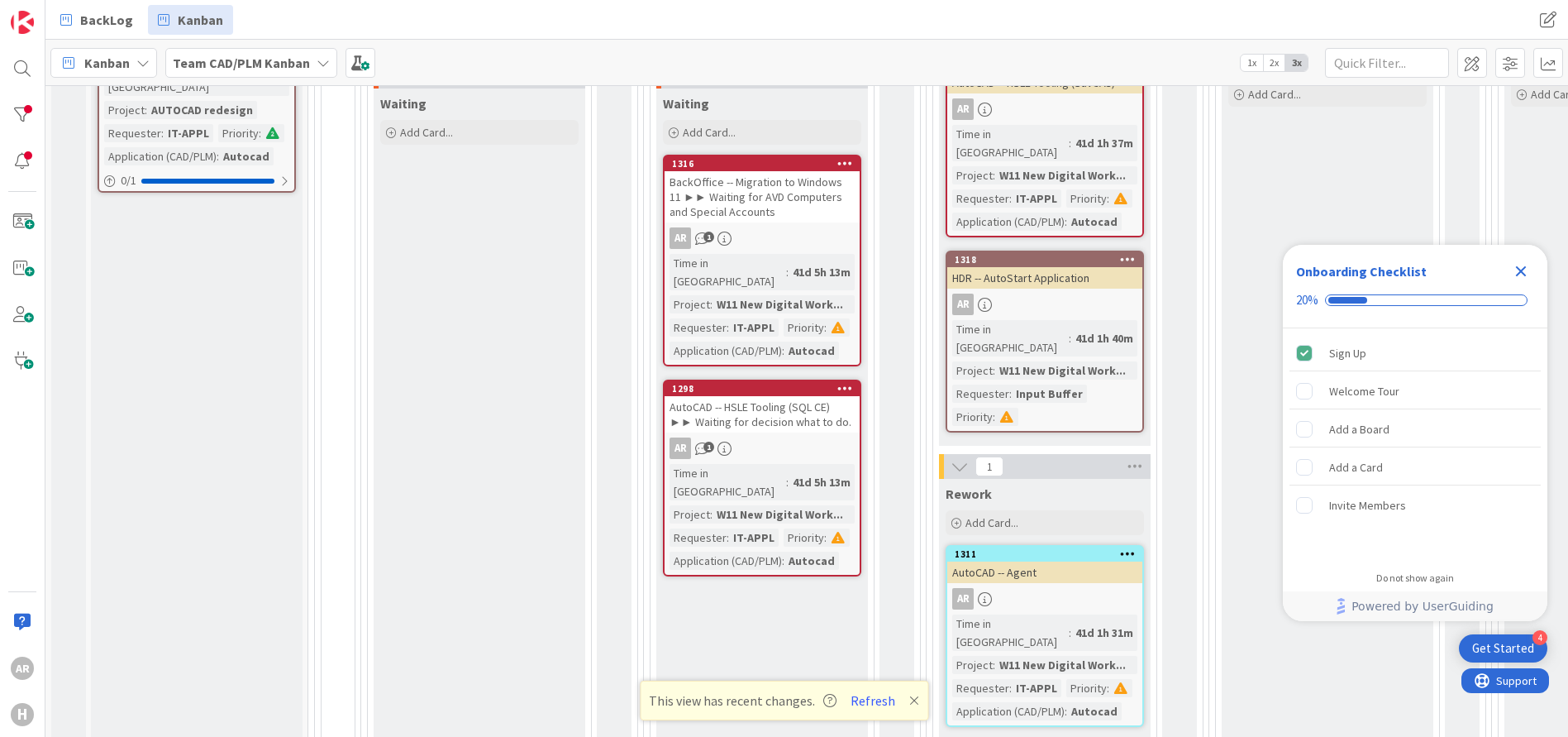
click at [755, 189] on div "BackOffice -- Migration to Windows 11 ►► Waiting for AVD Computers and Special …" at bounding box center [762, 196] width 195 height 51
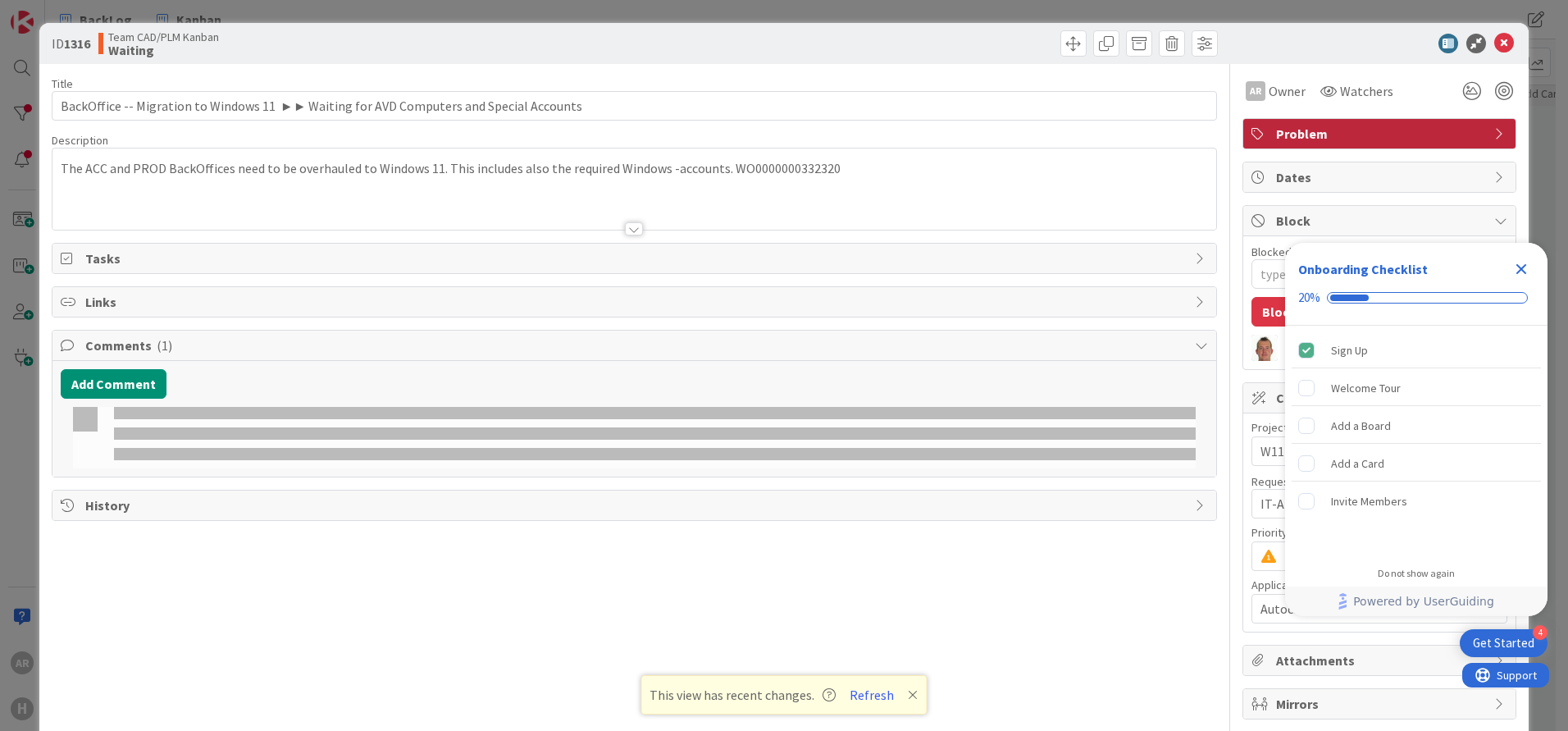
type textarea "x"
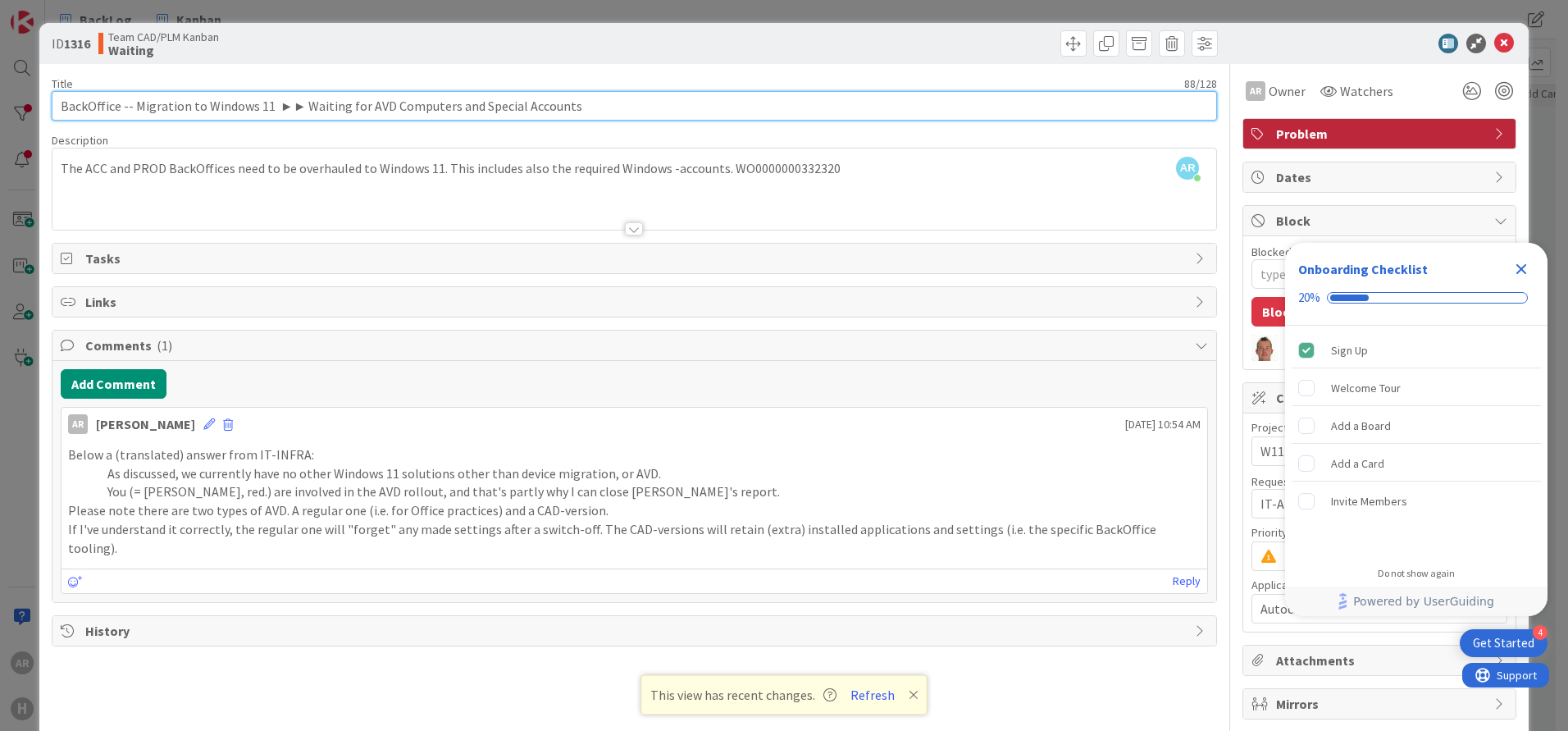
click at [584, 110] on input "BackOffice -- Migration to Windows 11 ►► Waiting for AVD Computers and Special …" at bounding box center [634, 106] width 1166 height 29
type input "BackOffice -- Migration to Windows 11 ►► Waiting for AVD Computers and Special …"
type textarea "x"
type input "BackOffice -- Migration to Windows 11 ►► Waiting for AVD Computers and Special …"
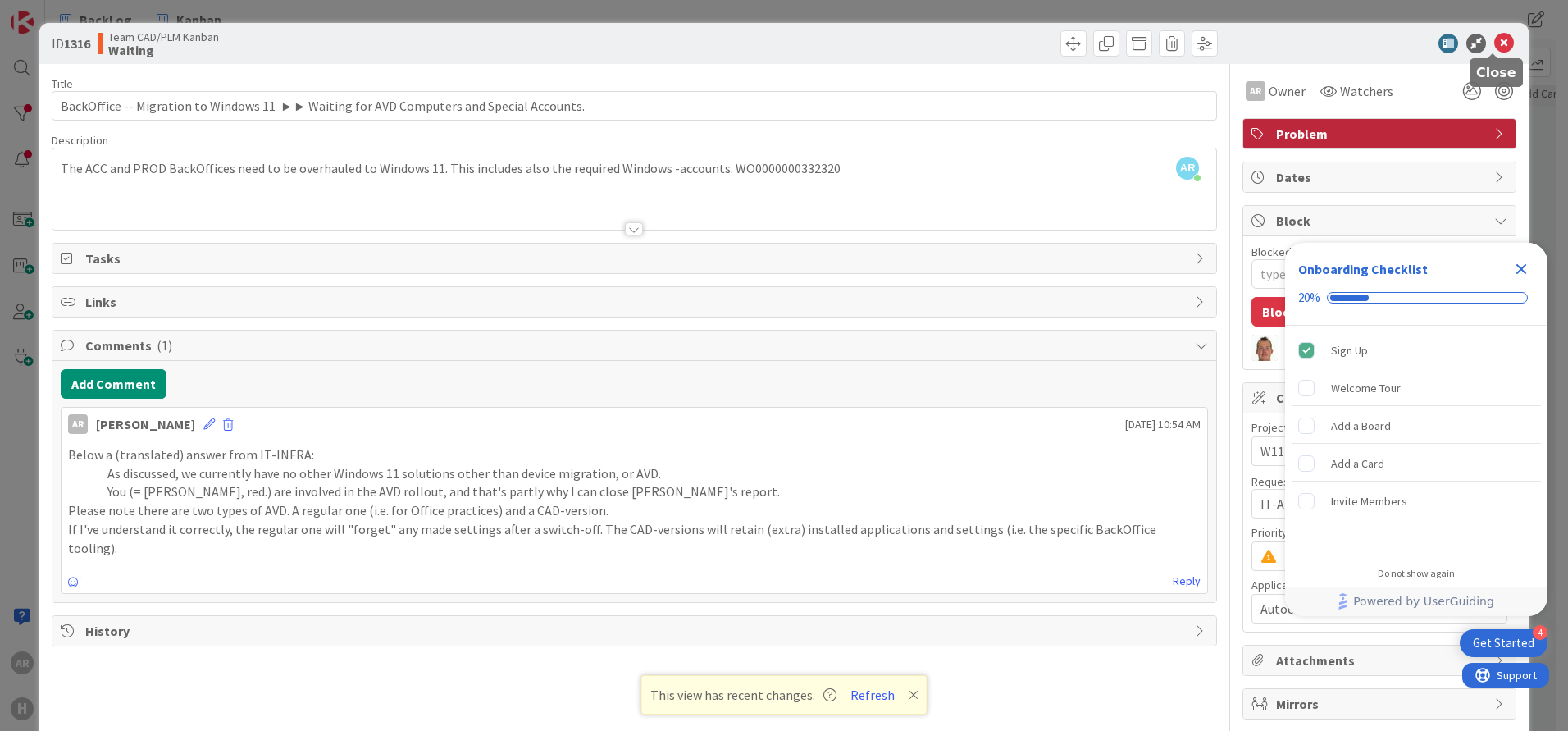
click at [1495, 42] on icon at bounding box center [1504, 43] width 20 height 20
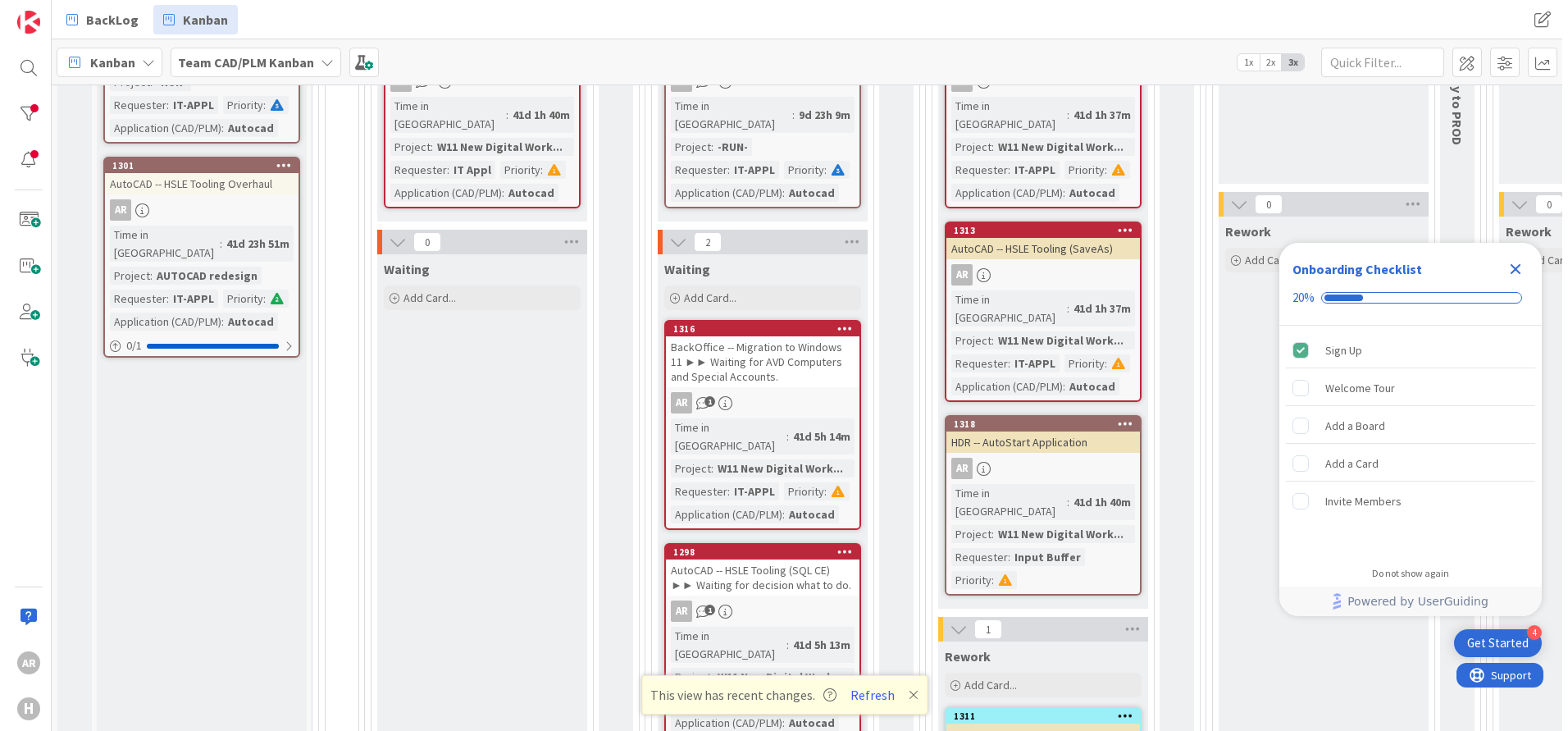
scroll to position [356, 0]
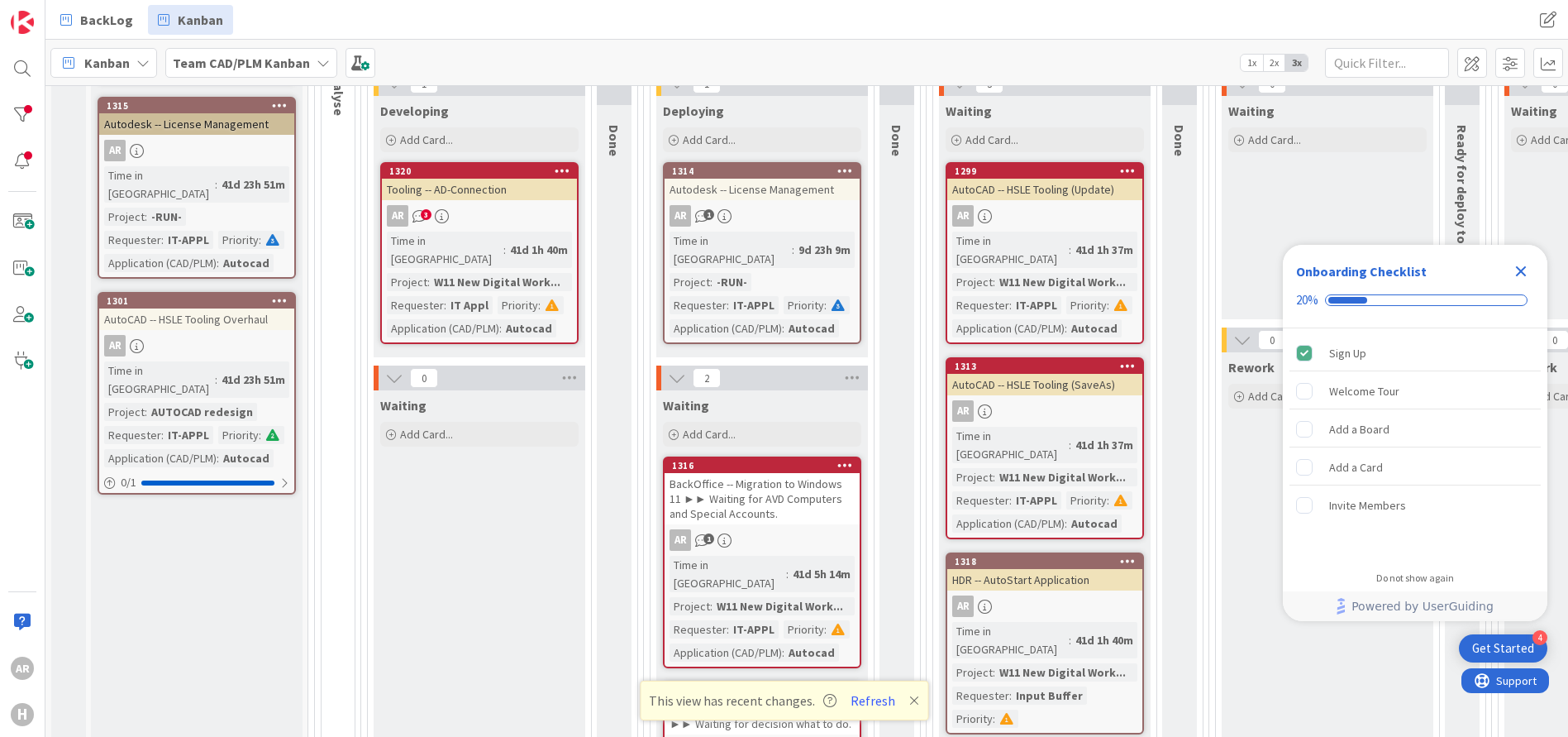
click at [1050, 193] on div "AutoCAD -- HSLE Tooling (Update)" at bounding box center [1044, 189] width 195 height 22
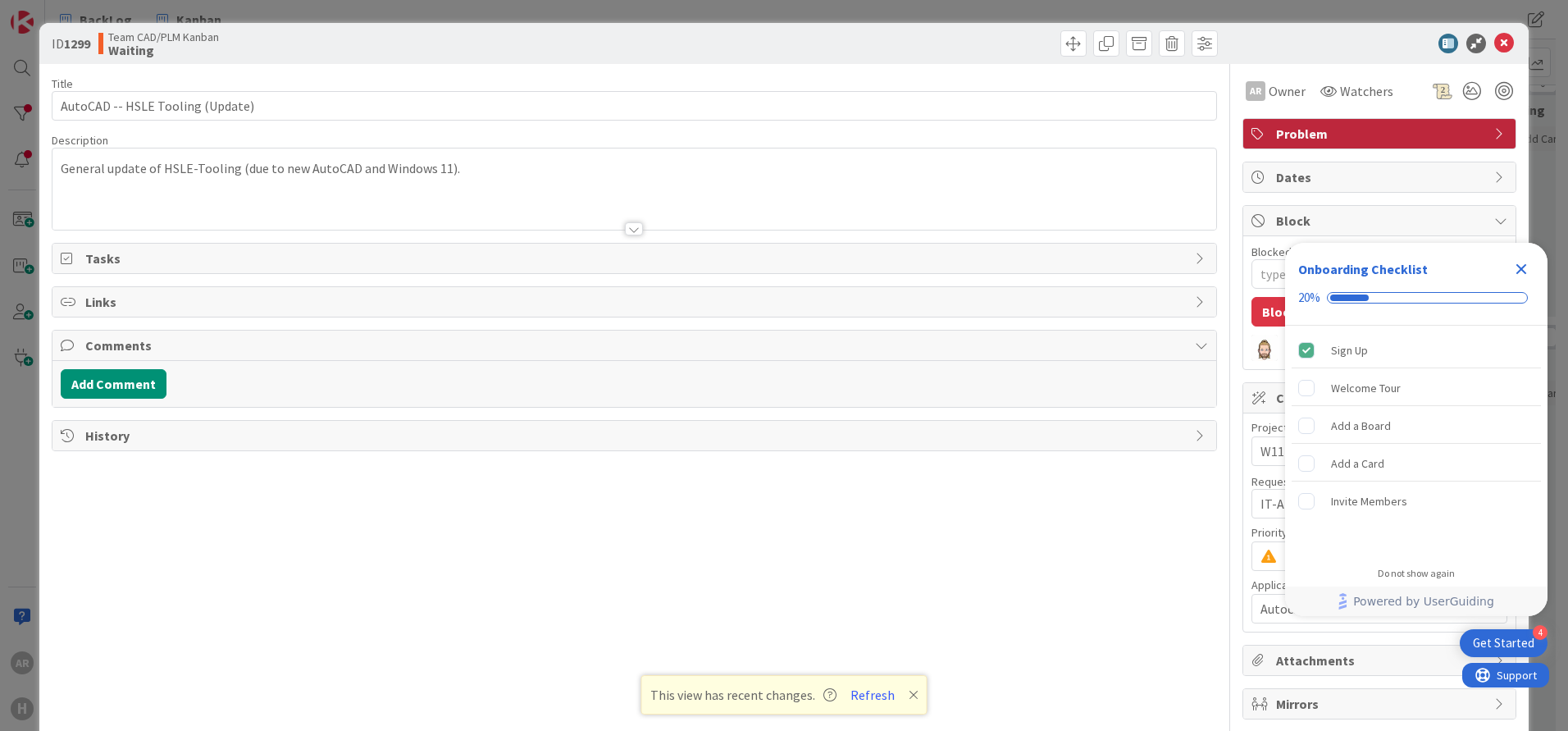
type textarea "x"
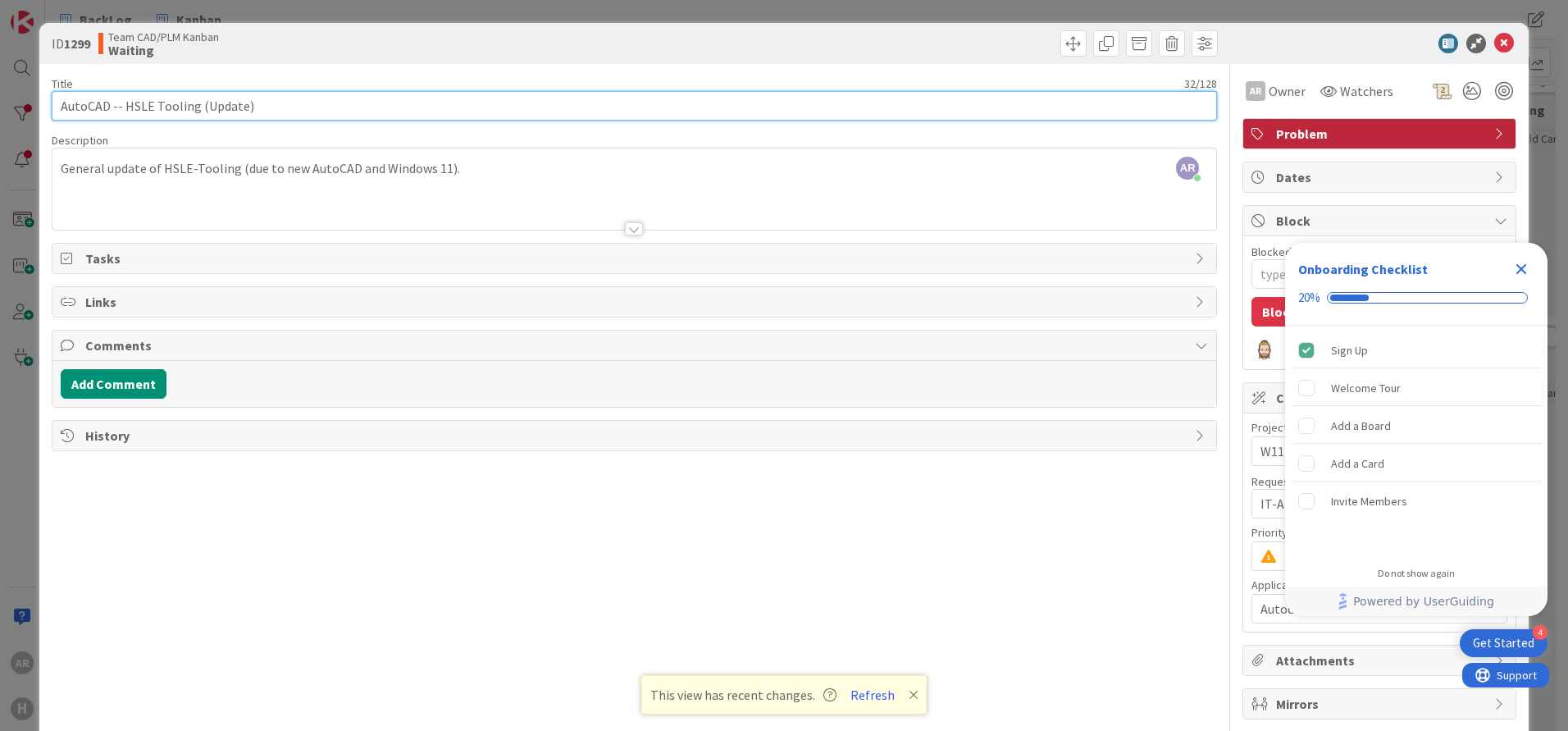
click at [281, 109] on input "AutoCAD -- HSLE Tooling (Update)" at bounding box center [634, 106] width 1166 height 29
paste input "►► Waiting for AVD Computers and Special Accounts"
type input "AutoCAD -- HSLE Tooling (Update) ►► Waiting for AVD Computers and Special Accou…"
type textarea "x"
click at [288, 108] on input "AutoCAD -- HSLE Tooling (Update) ►► Waiting for AVD Computers and Special Accou…" at bounding box center [634, 106] width 1166 height 29
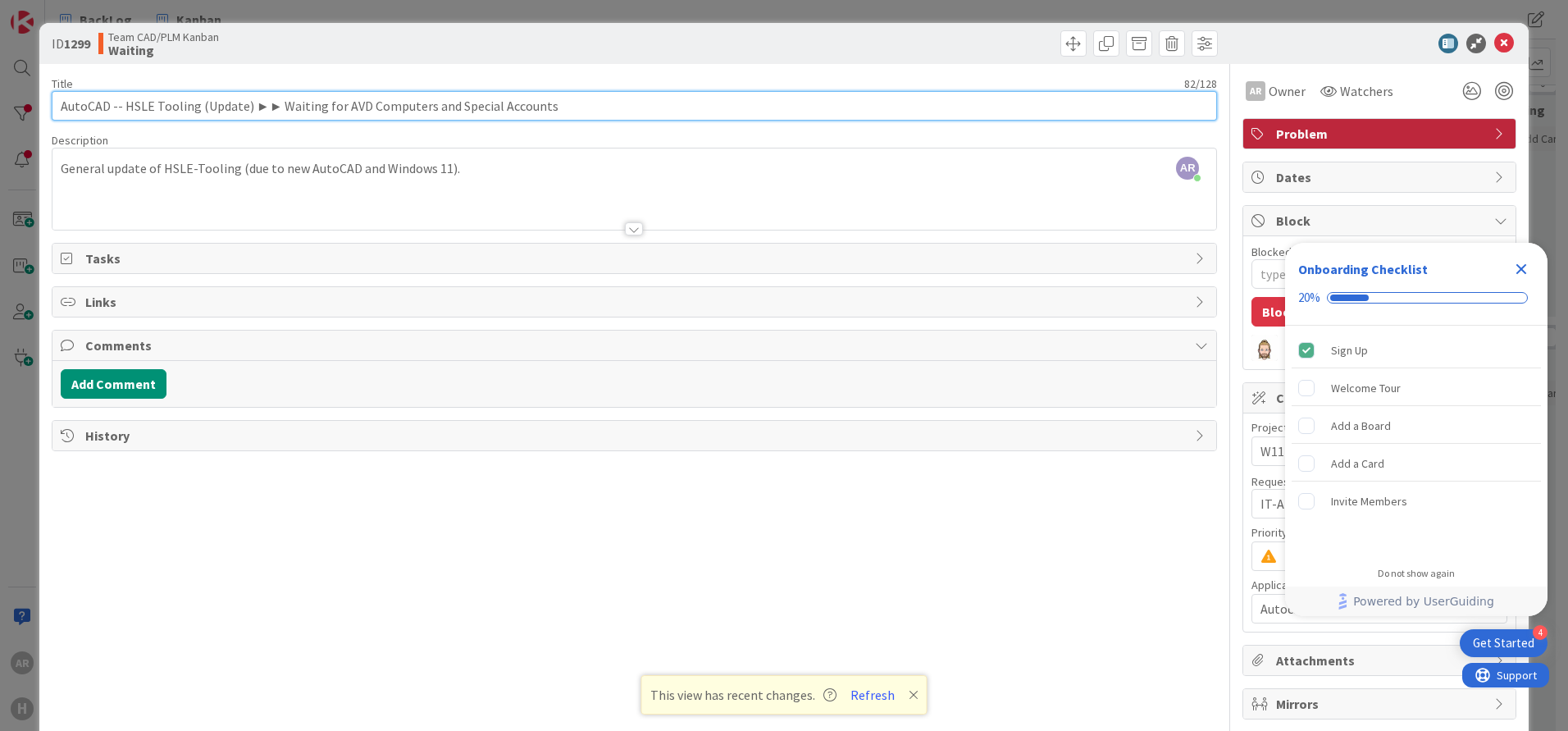
click at [288, 108] on input "AutoCAD -- HSLE Tooling (Update) ►► Waiting for AVD Computers and Special Accou…" at bounding box center [634, 106] width 1166 height 29
type input "AutoCAD -- HSLE Tooling (Update) ►► Still in Progressfor AVD Computers and Spec…"
type textarea "x"
type input "AutoCAD -- HSLE Tooling (Update) ►► Still in Progress"
type textarea "x"
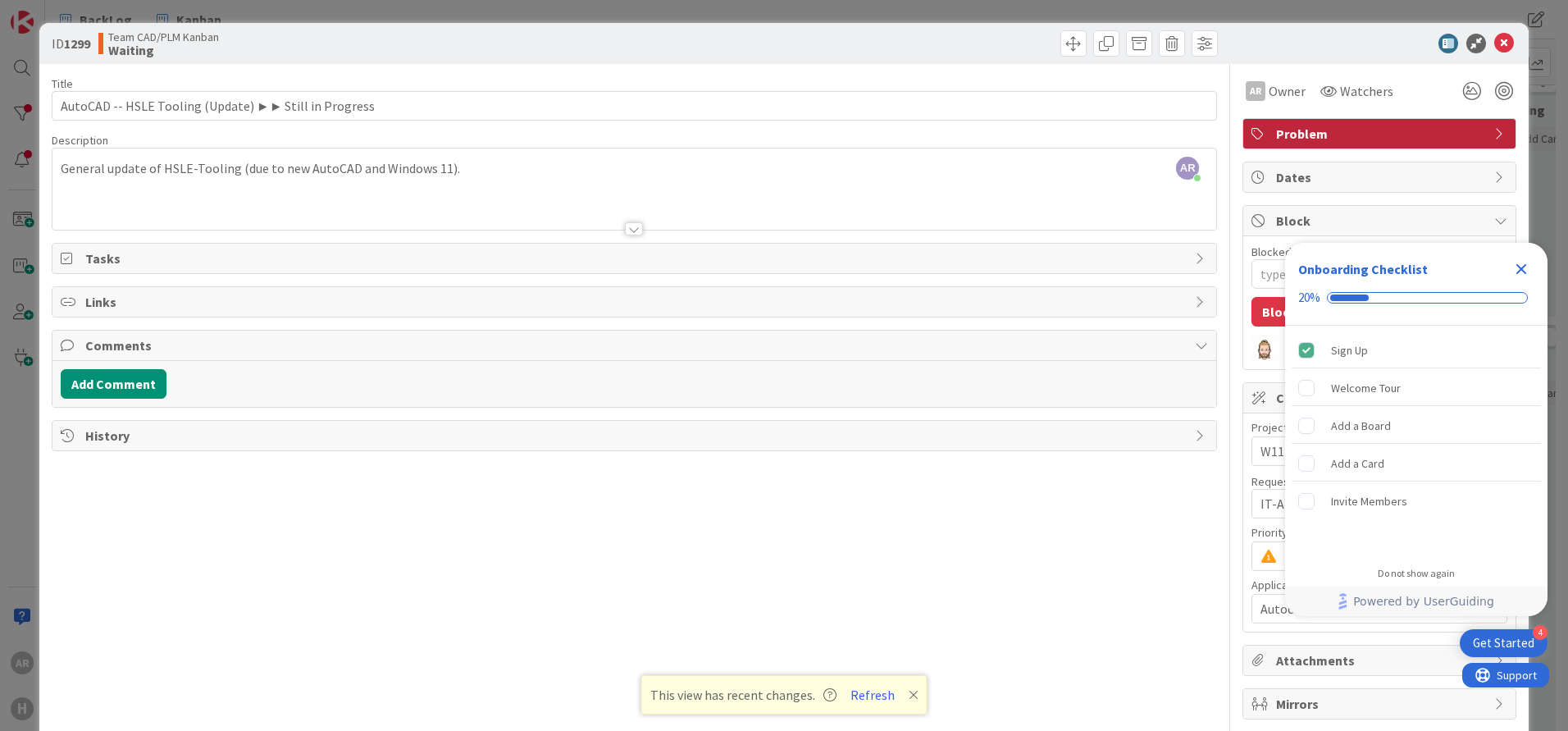
click at [477, 168] on div "AR Alex Repetto just joined General update of HSLE-Tooling (due to new AutoCAD …" at bounding box center [634, 189] width 1164 height 81
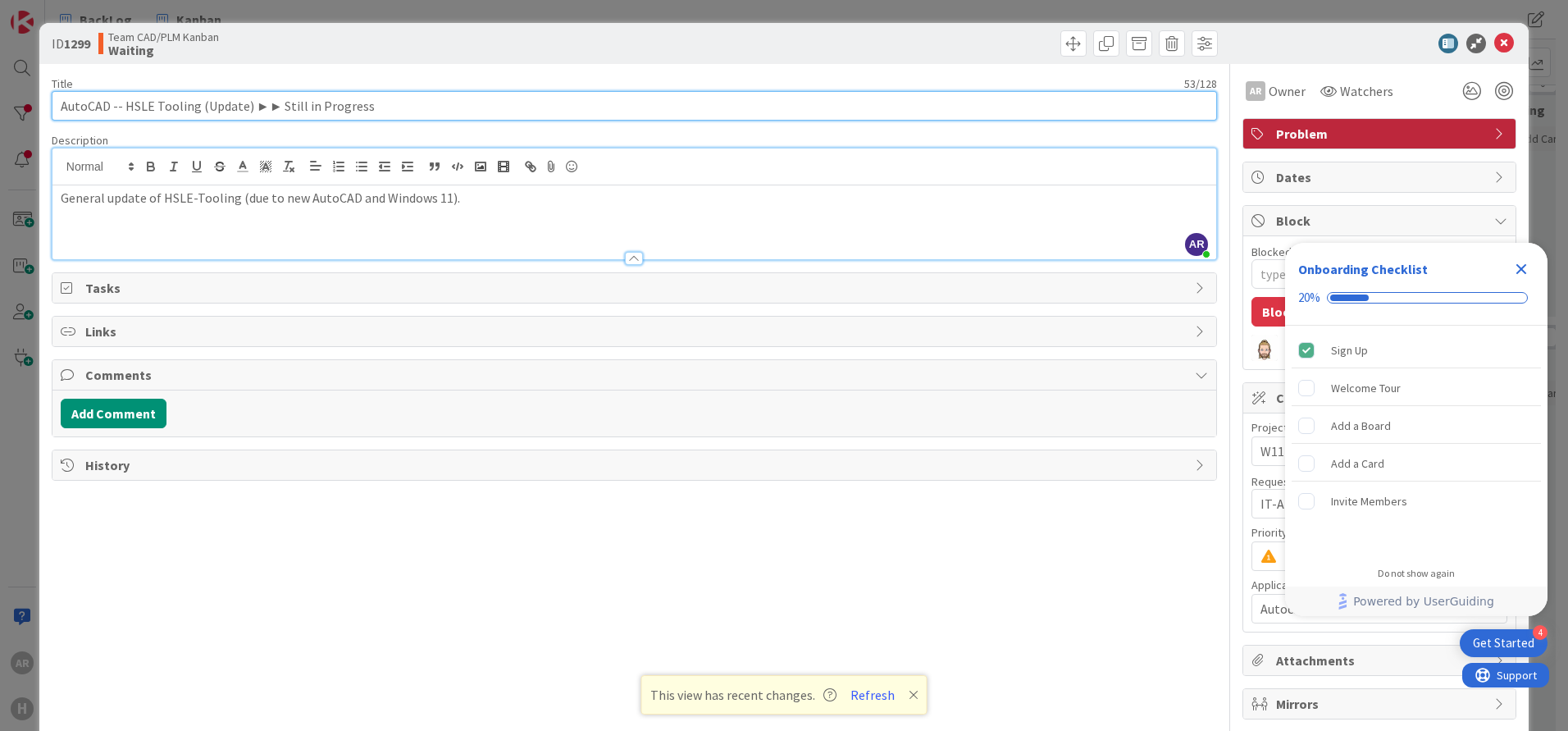
click at [381, 106] on input "AutoCAD -- HSLE Tooling (Update) ►► Still in Progress" at bounding box center [634, 106] width 1166 height 29
type input "AutoCAD -- HSLE Tooling (Update) ►► Still in Progress."
type textarea "x"
type input "AutoCAD -- HSLE Tooling (Update) ►► Still in Progress."
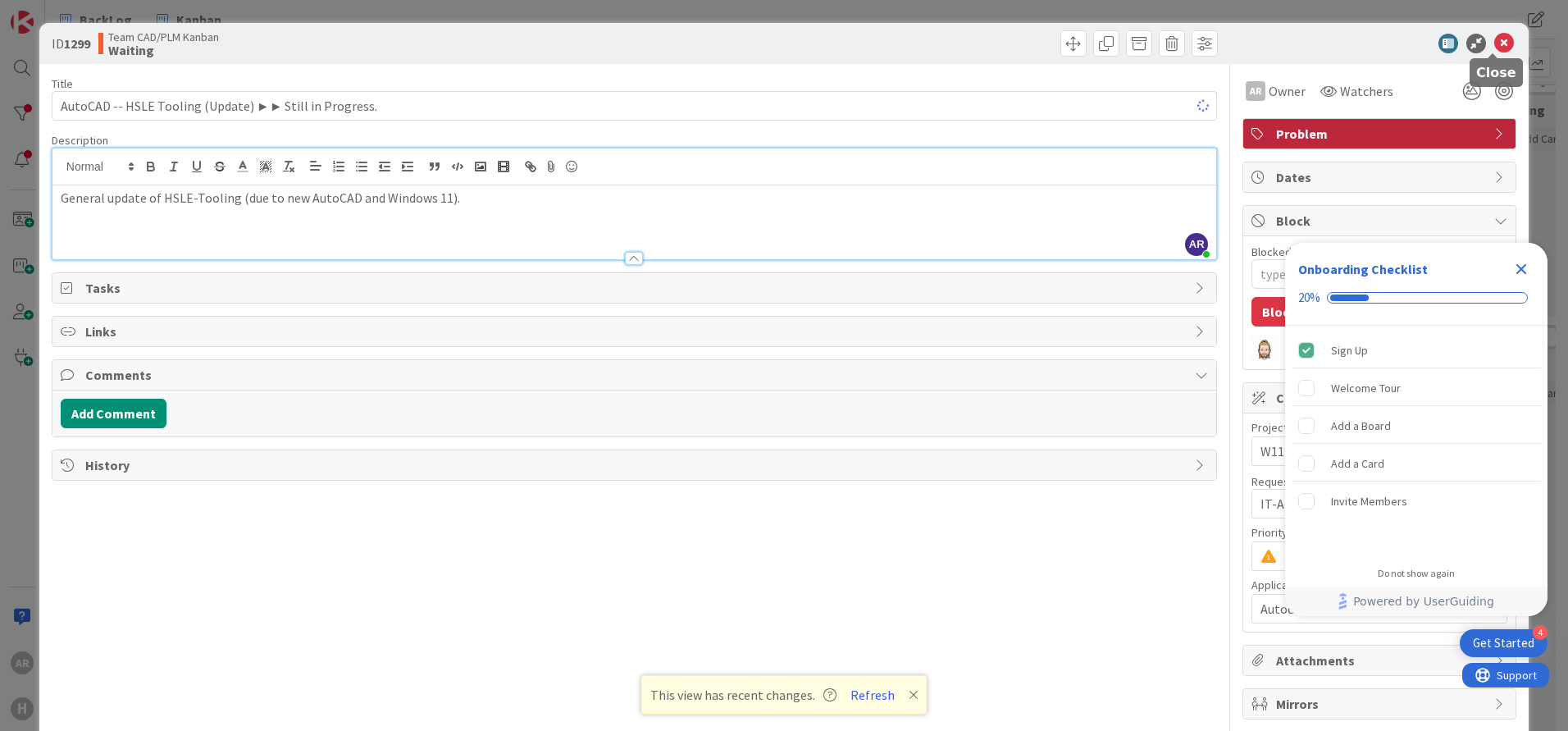
click at [1497, 41] on icon at bounding box center [1504, 43] width 20 height 20
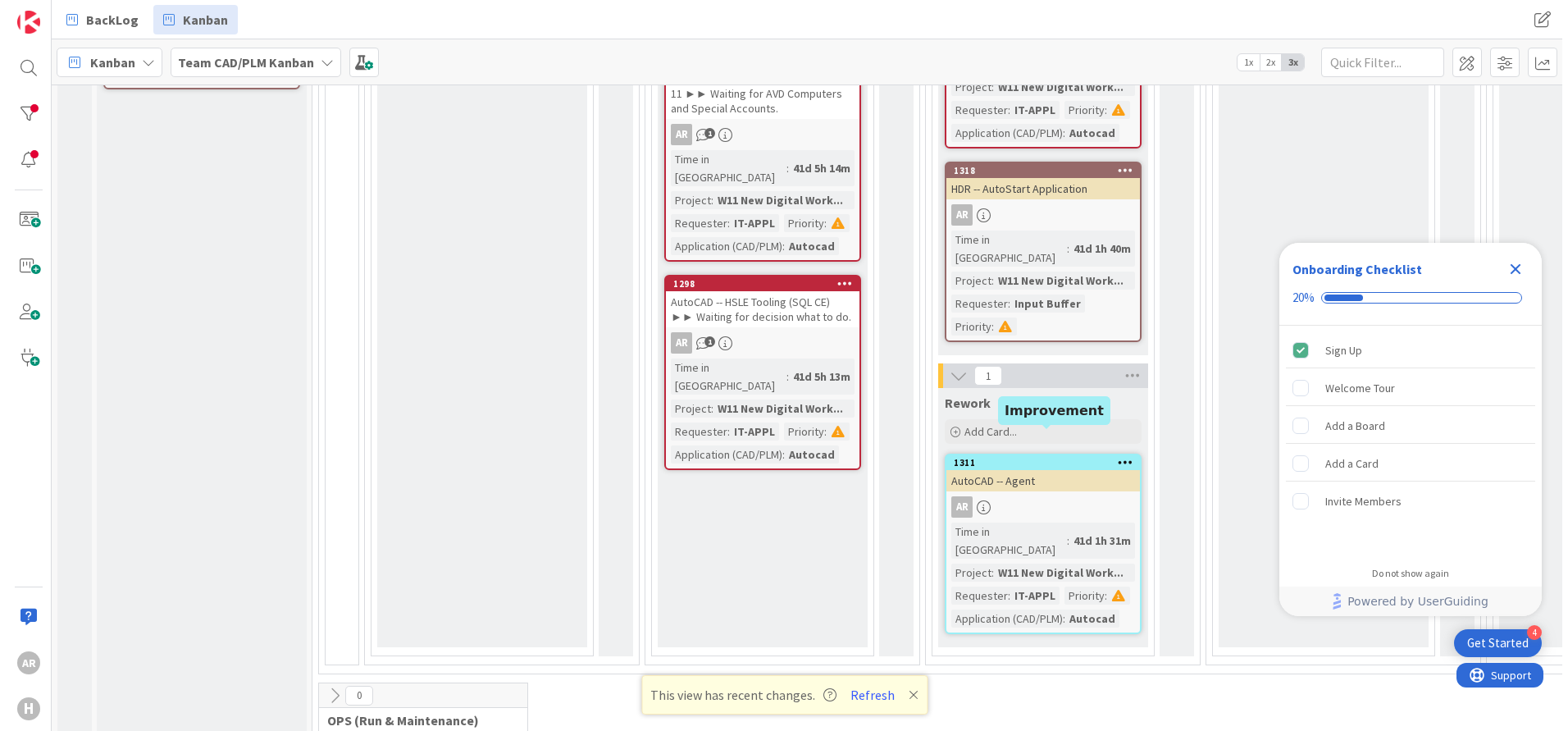
scroll to position [766, 0]
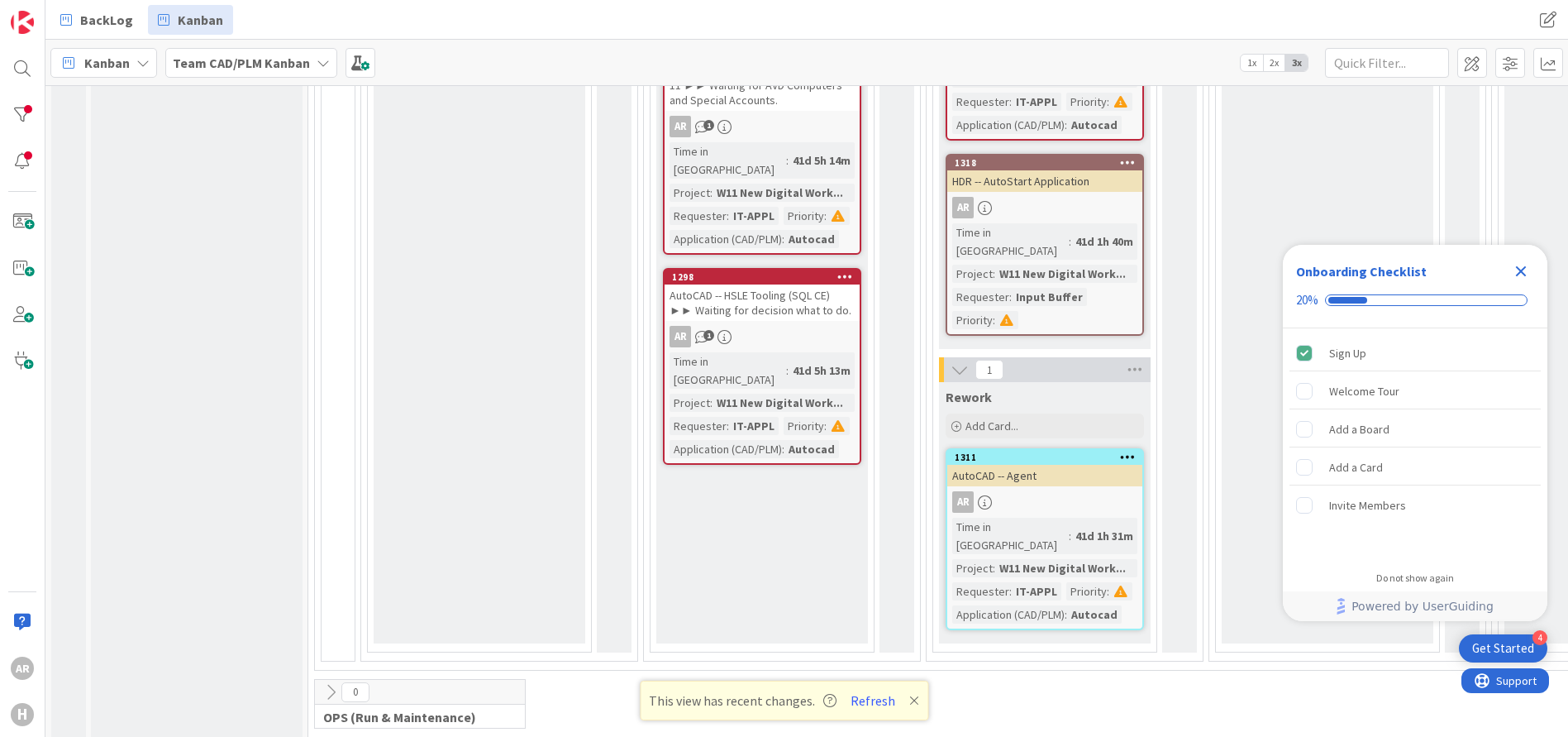
click at [1047, 465] on div "AutoCAD -- Agent" at bounding box center [1044, 476] width 195 height 22
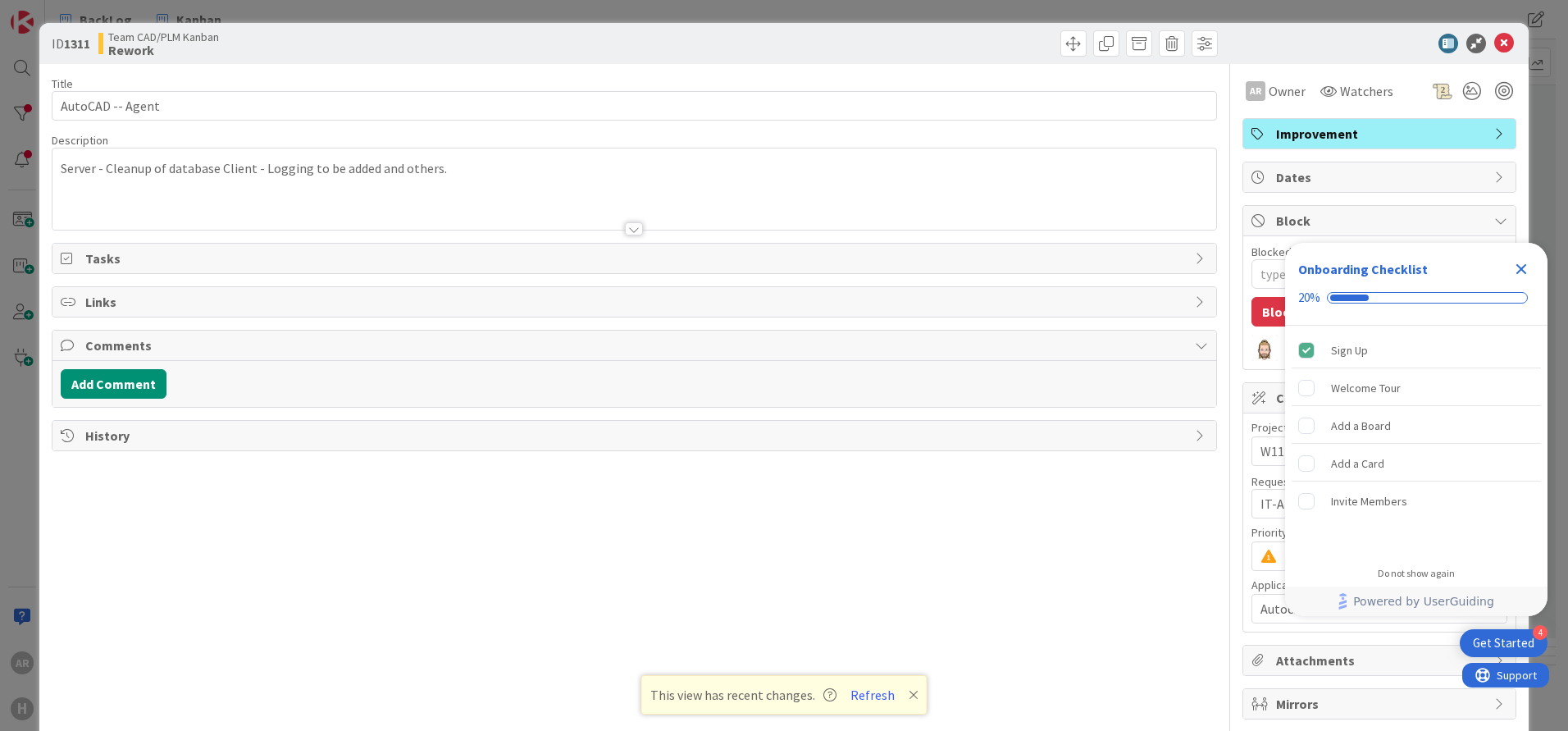
type textarea "x"
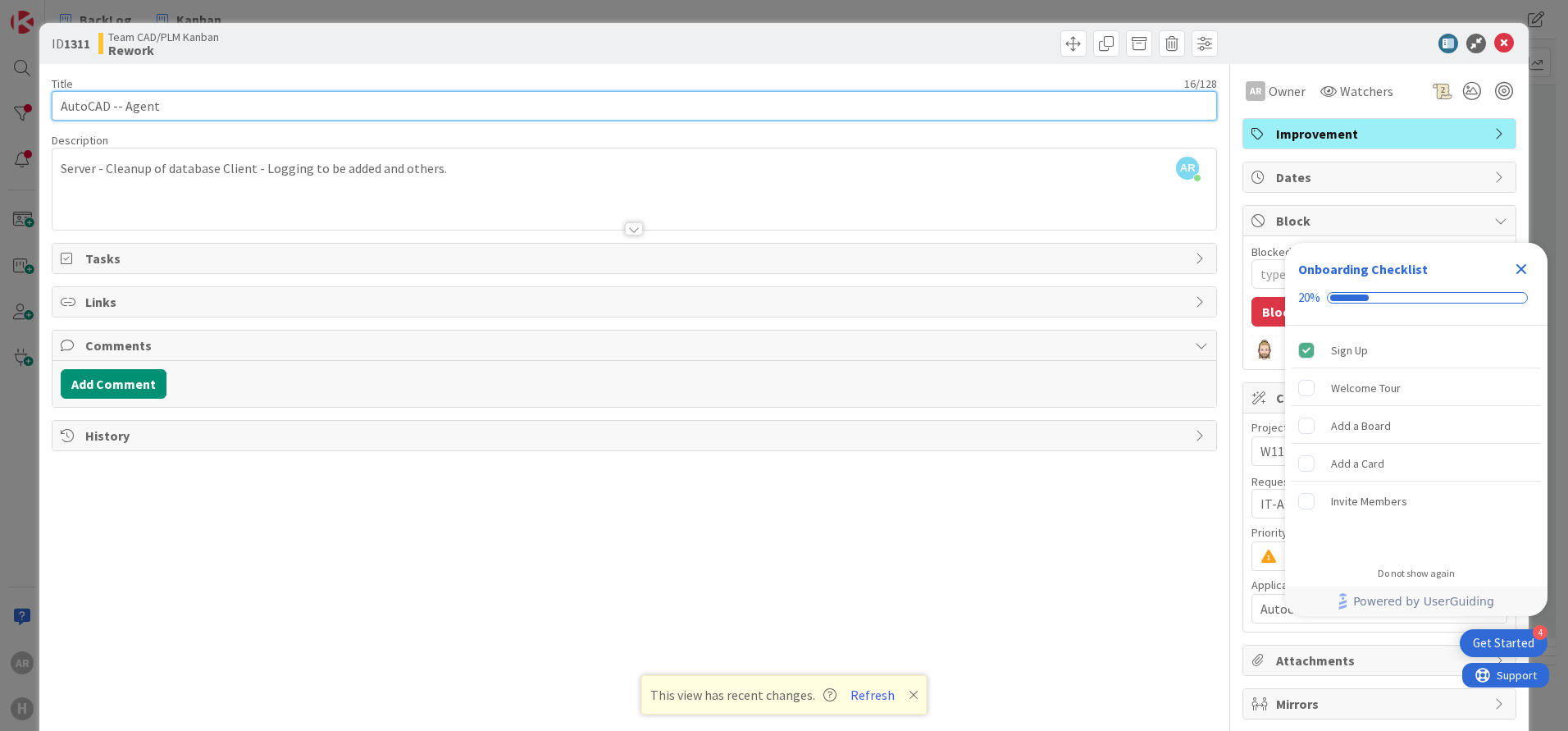
click at [185, 109] on input "AutoCAD -- Agent" at bounding box center [634, 106] width 1166 height 29
paste input "►► Waiting for AVD Computers and Special Accounts"
type input "AutoCAD -- Agent ►► Waiting for AVD Computers and Special Accounts"
type textarea "x"
type input "AutoCAD -- Agent ►► Waiting for AVD Computers and Special Accounts"
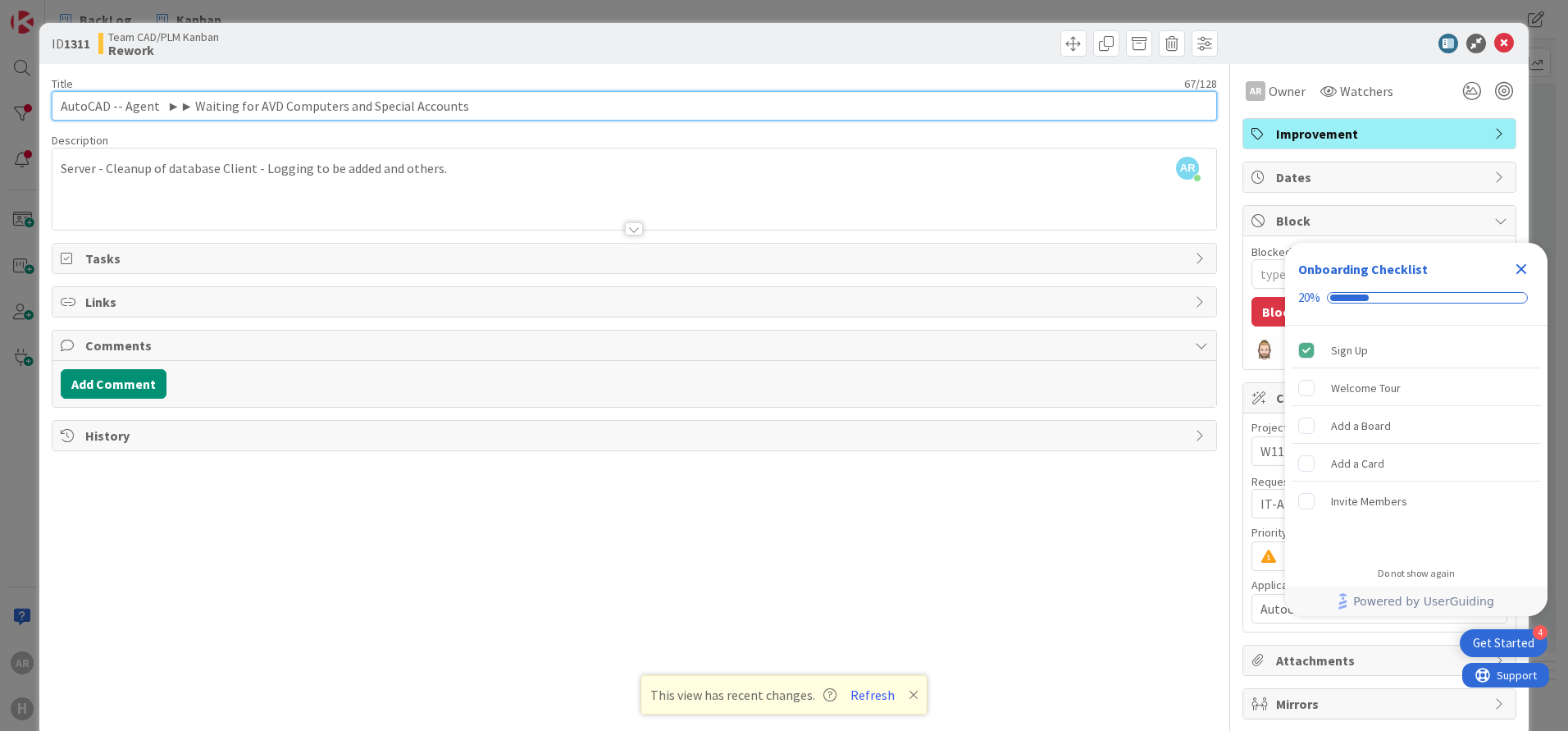
type textarea "x"
type input "AutoCAD -- Agent ►► Waiting for AVD Computers and Special Accounts"
type textarea "x"
type input "AutoCAD -- Agent ►► Waiting for AVD Computers and Special Accounts"
type textarea "x"
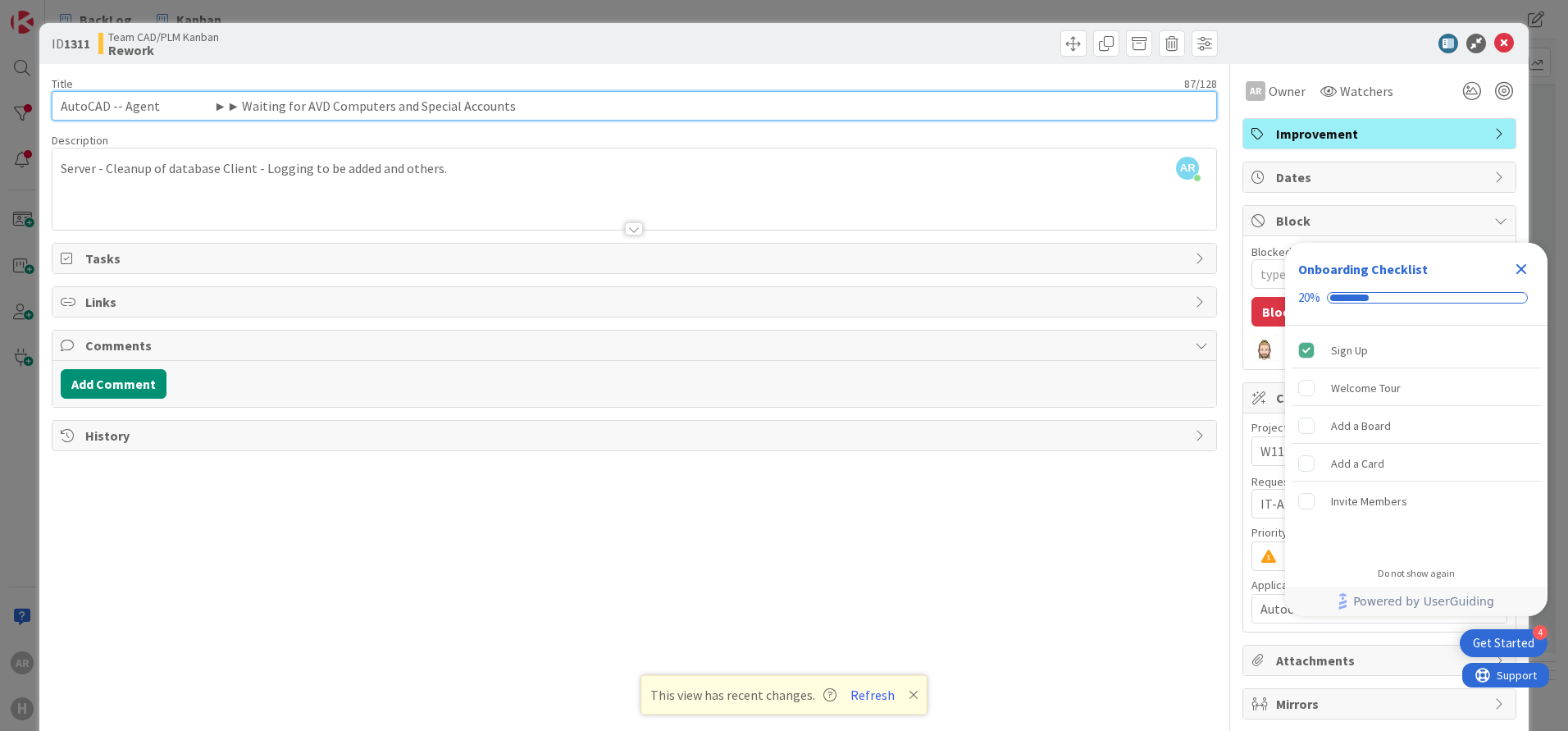
type input "AutoCAD -- Agent . ►► Waiting for AVD Computers and Special Accounts"
type textarea "x"
type input "AutoCAD -- Agent . ►► Waiting for AVD Computers and Special Accounts"
type textarea "x"
type input "AutoCAD -- Agent . ►► Waiting for AVD Computers and Special Accounts"
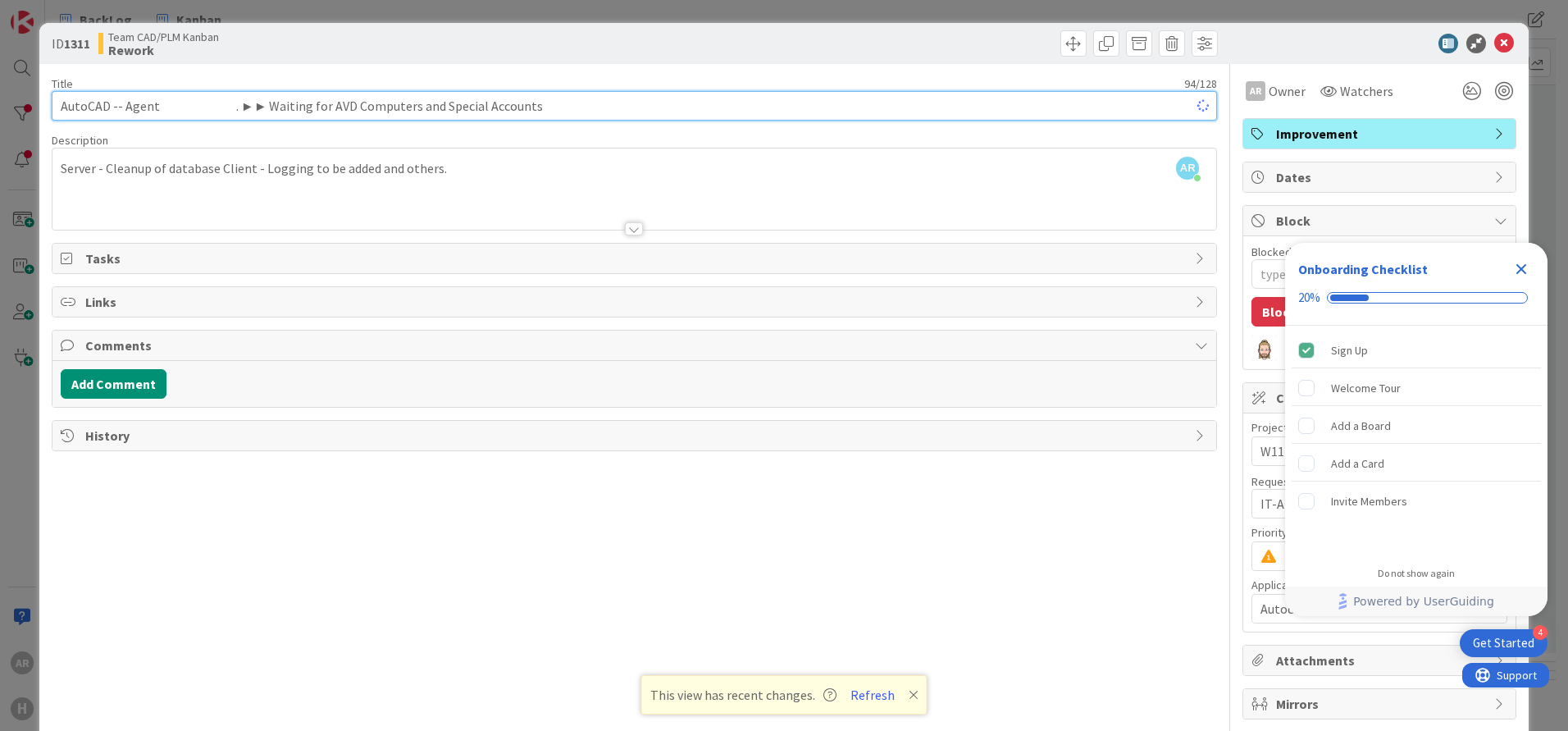
type textarea "x"
type input "AutoCAD -- Agent . ►► Waiting for AVD Computers and Special Accounts"
type textarea "x"
type input "AutoCAD -- Agent . ►► Waiting for AVD Computers and Special Accounts"
type textarea "x"
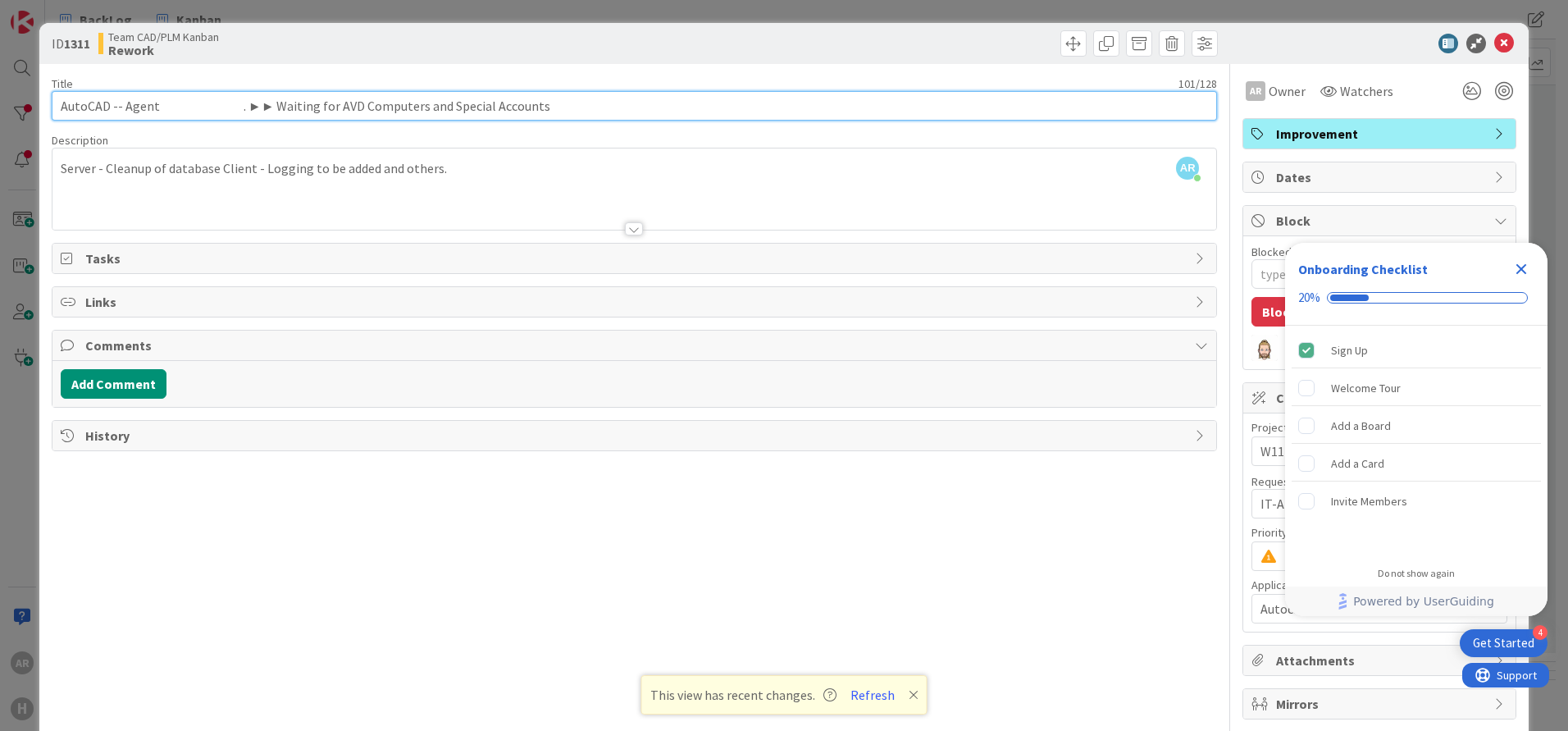
paste input "text"
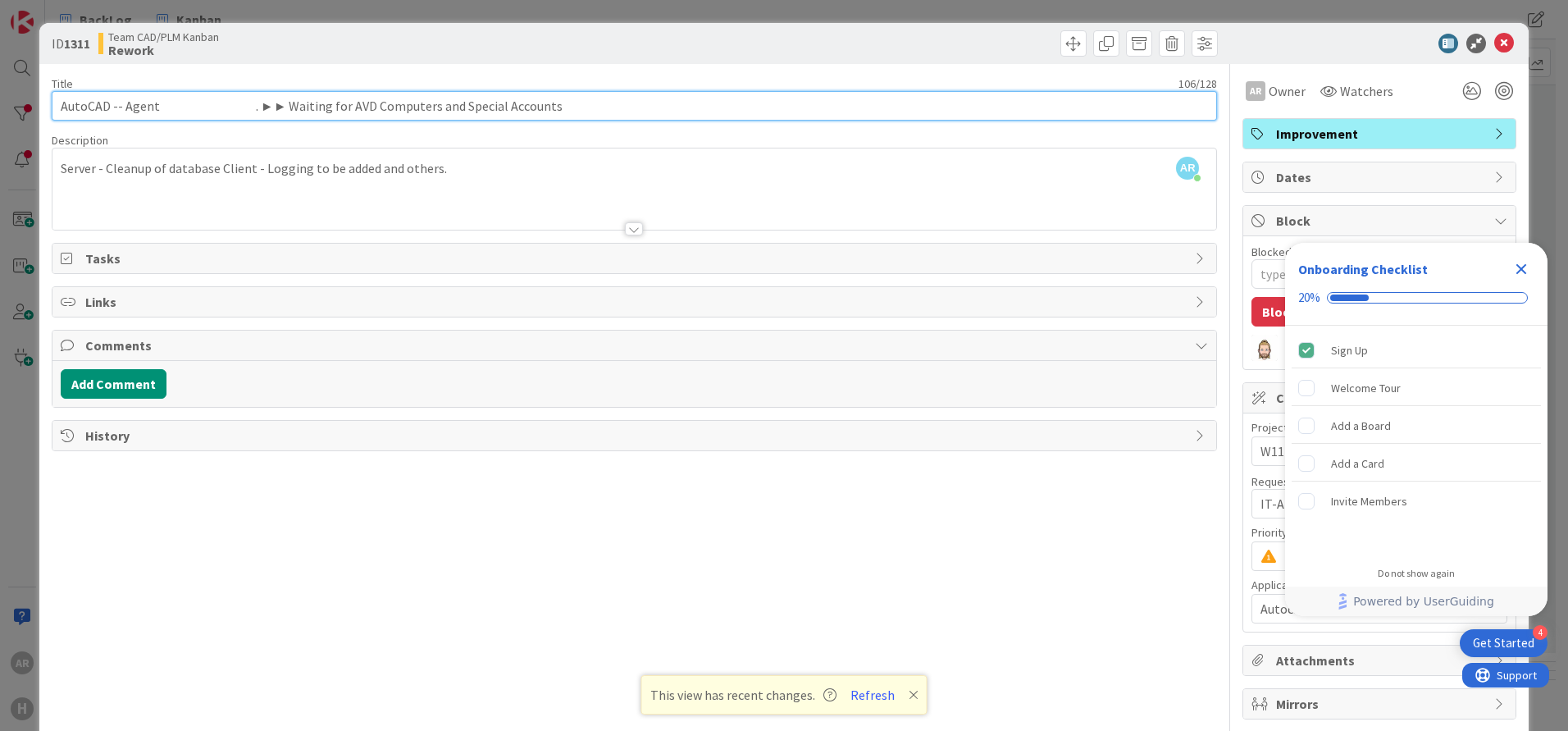
paste input "text"
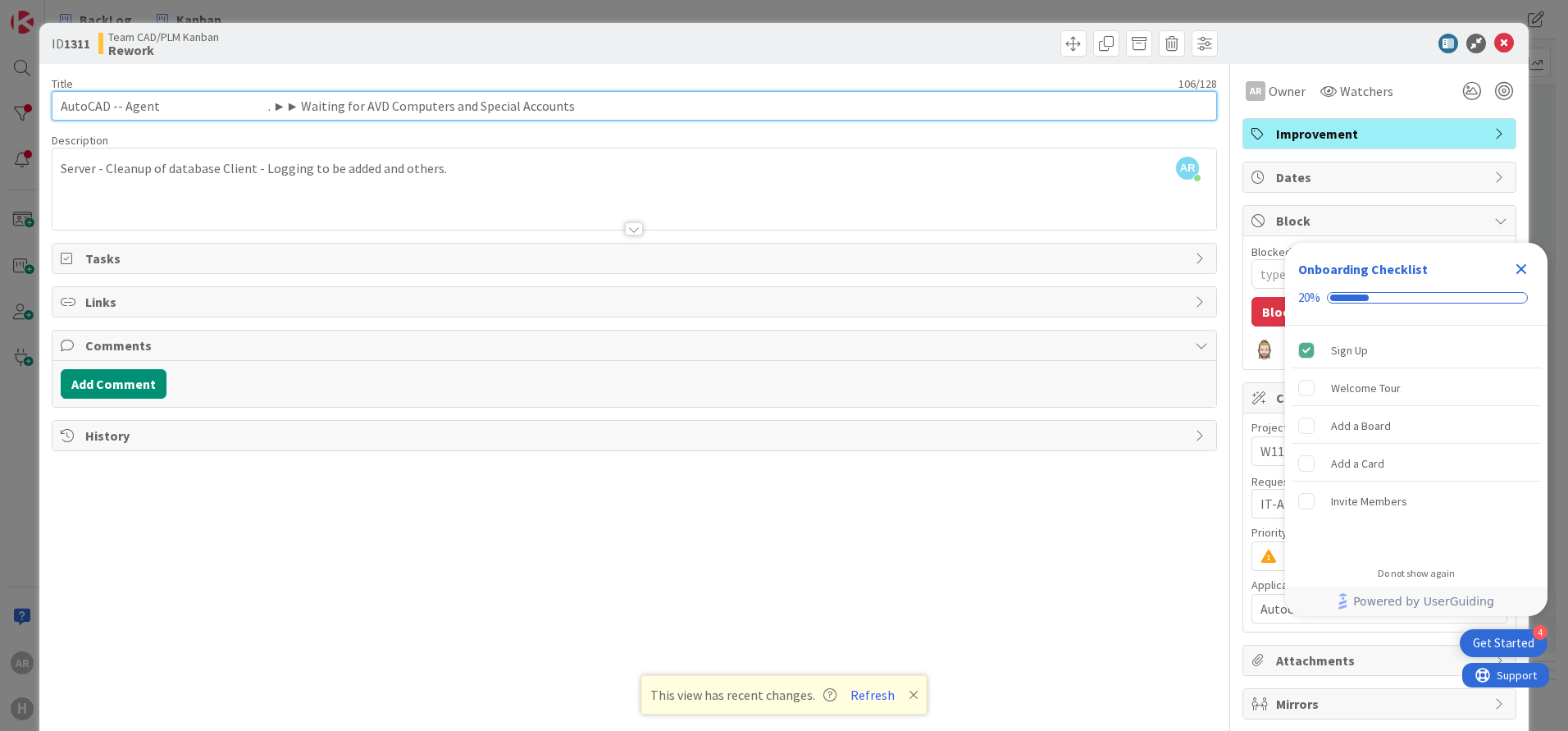
paste
type input "AutoCAD -- Agent . ►► Waiting for AVD Computers and Special Accounts"
type textarea "x"
type input "AutoCAD -- Agent ►► Waiting for AVD Computers and Special Accounts"
type textarea "x"
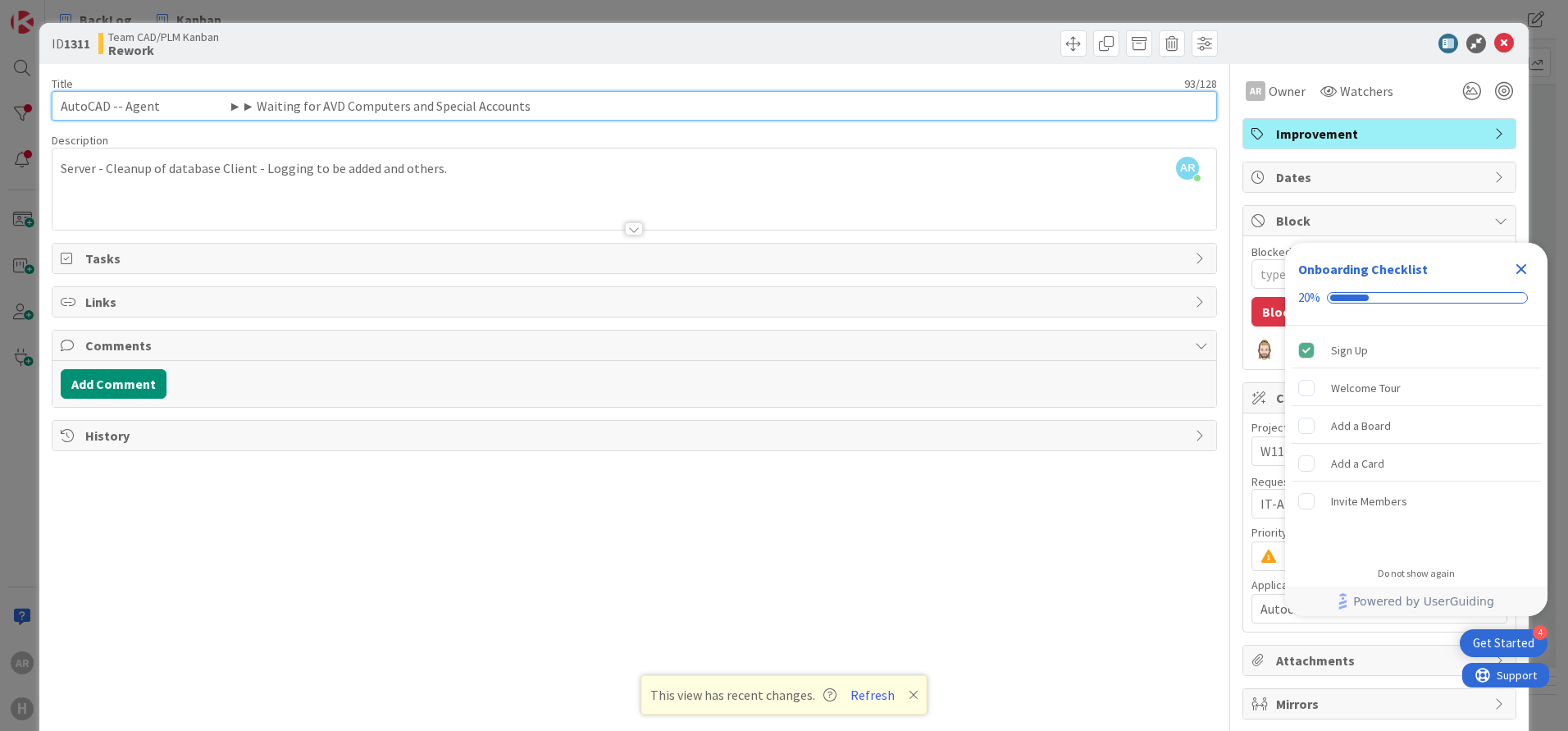
paste input "text"
type input "AutoCAD -- Agent ►► Waiting for AVD Computers and Special Accounts"
type textarea "x"
type input "AutoCAD -- Agent ►► Waiting for AVD Computers and Special Accounts"
type textarea "x"
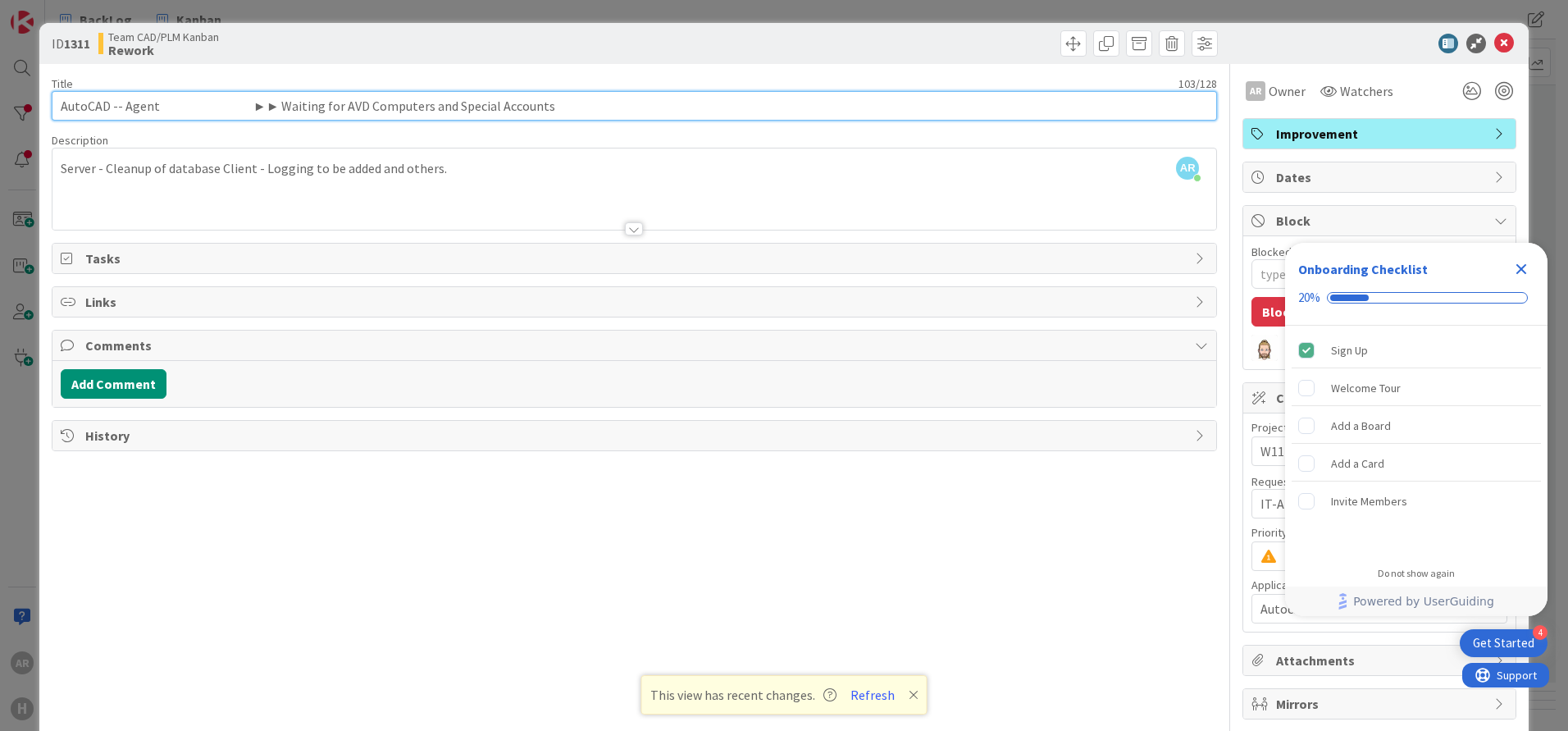
type input "AutoCAD -- Agent ►► Waiting for AVD Computers and Special Accounts"
type textarea "x"
type input "AutoCAD -- Agent ►► Waiting for AVD Computers and Special Accounts"
type textarea "x"
type input "AutoCAD -- Agent ►► Waiting for AVD Computers and Special Accounts"
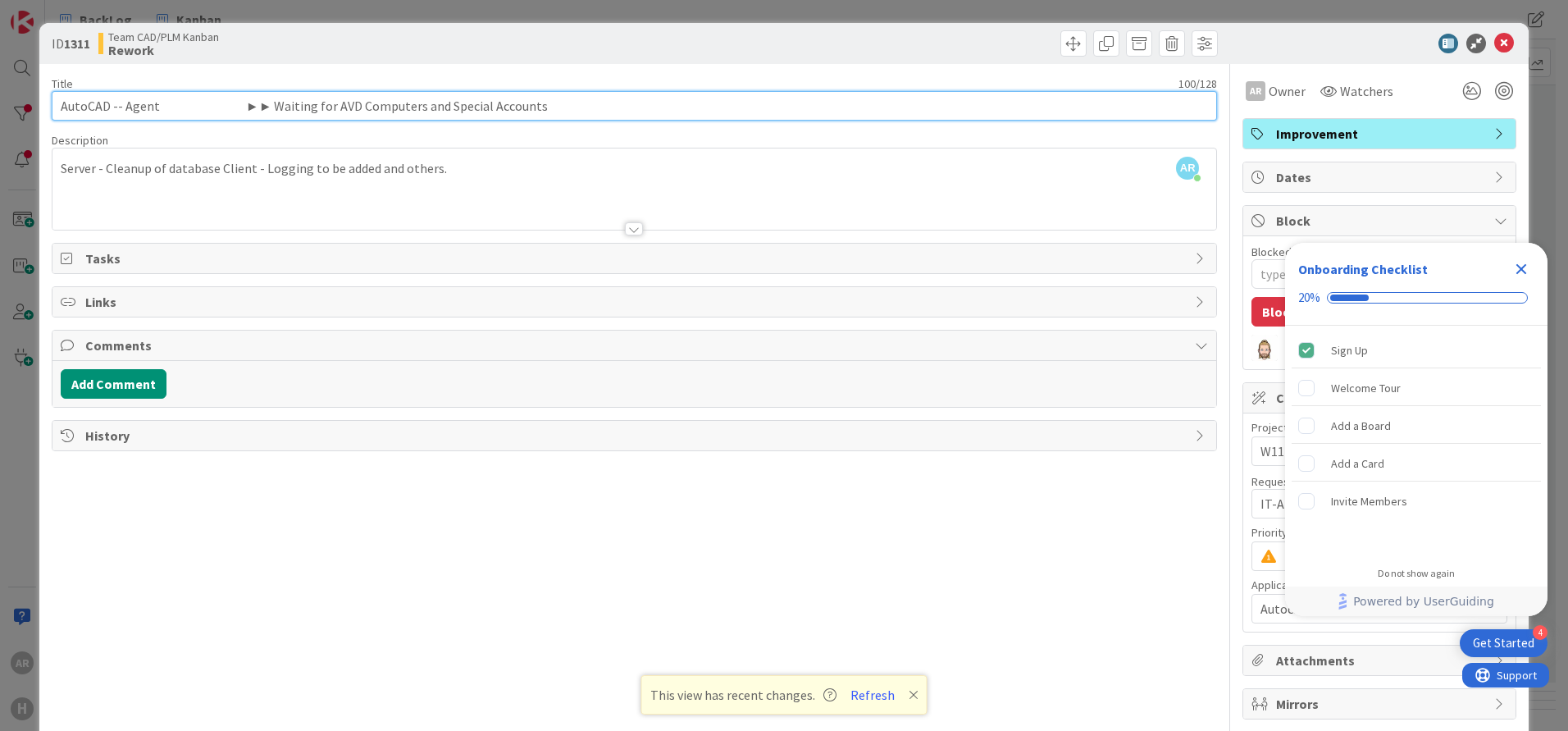
type textarea "x"
type input "AutoCAD -- Agent ►► Waiting for AVD Computers and Special Accounts"
type textarea "x"
type input "AutoCAD -- Agent ►► Waiting for AVD Computers and Special Accounts"
type textarea "x"
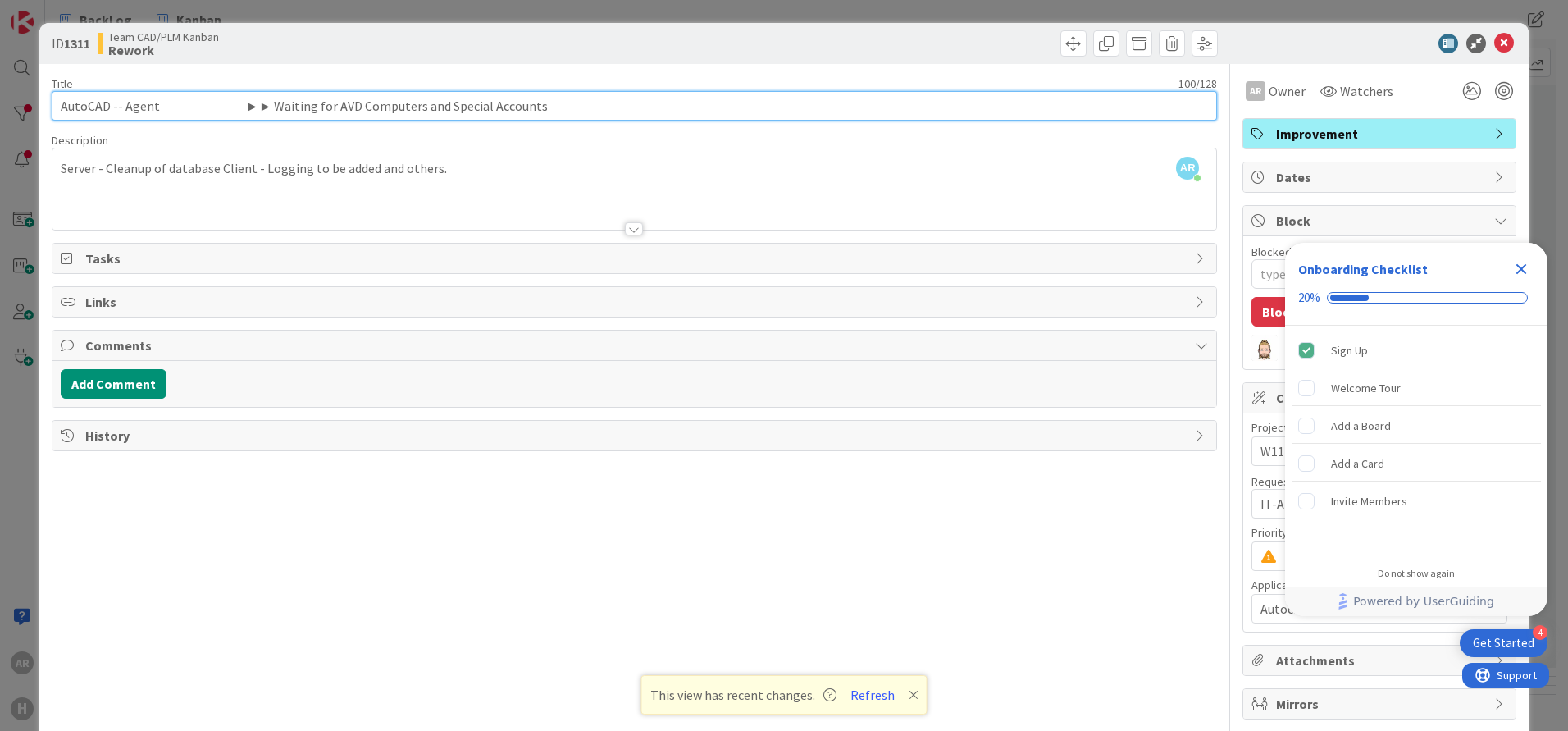
paste input "text"
type input "AutoCAD -- Agent ►► Waiting for AVD Computers and Special Accounts"
type textarea "x"
type input "AutoCAD -- Agent ►► Waiting for AVD Computers and Special Accounts"
type textarea "x"
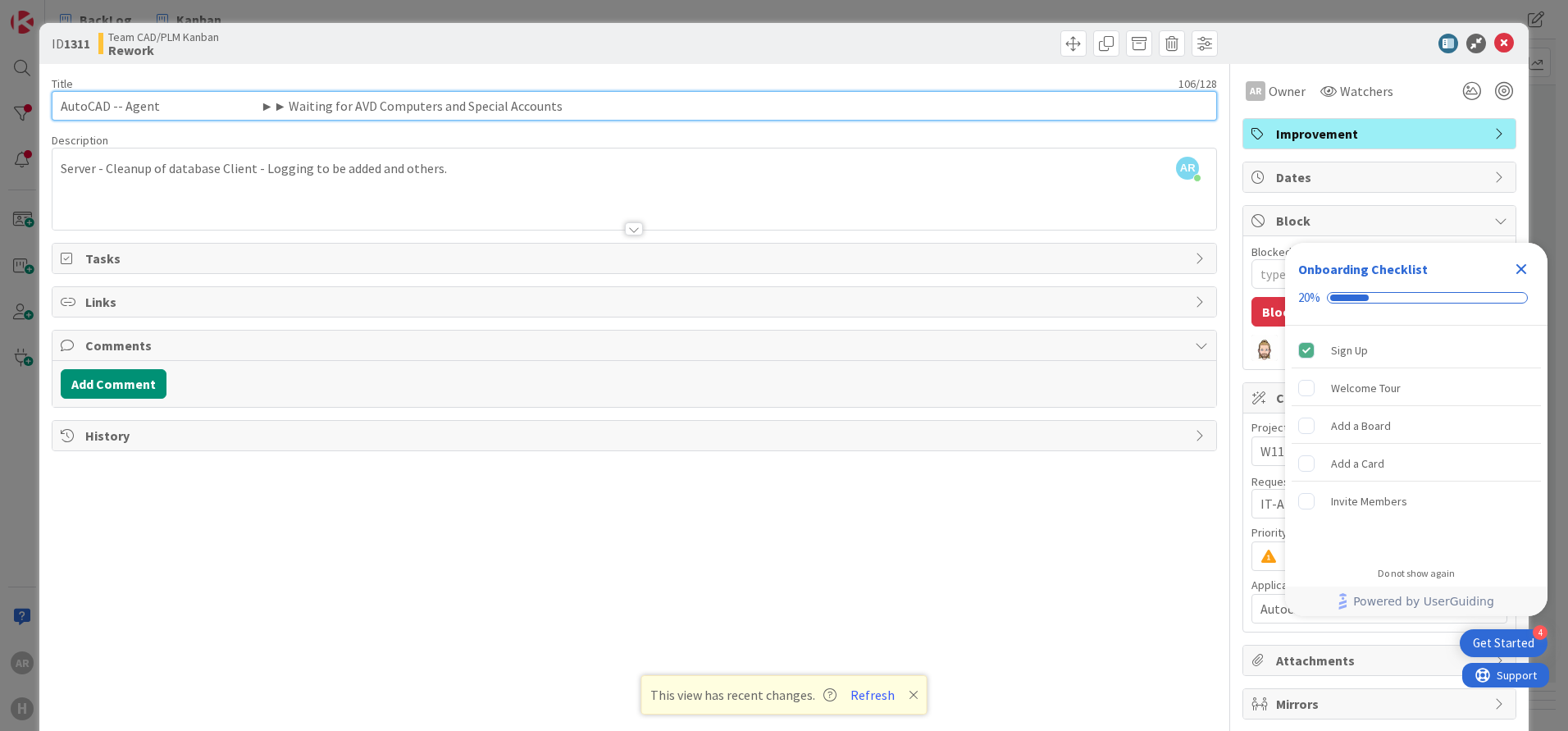
type input "AutoCAD -- Agent ►► Waiting for AVD Computers and Special Accounts"
type textarea "x"
type input "AutoCAD -- Agent ►► Waiting for AVD Computers and Special Accounts"
type textarea "x"
type input "AutoCAD -- Agent ►► Waiting for AVD Computers and Special Accounts"
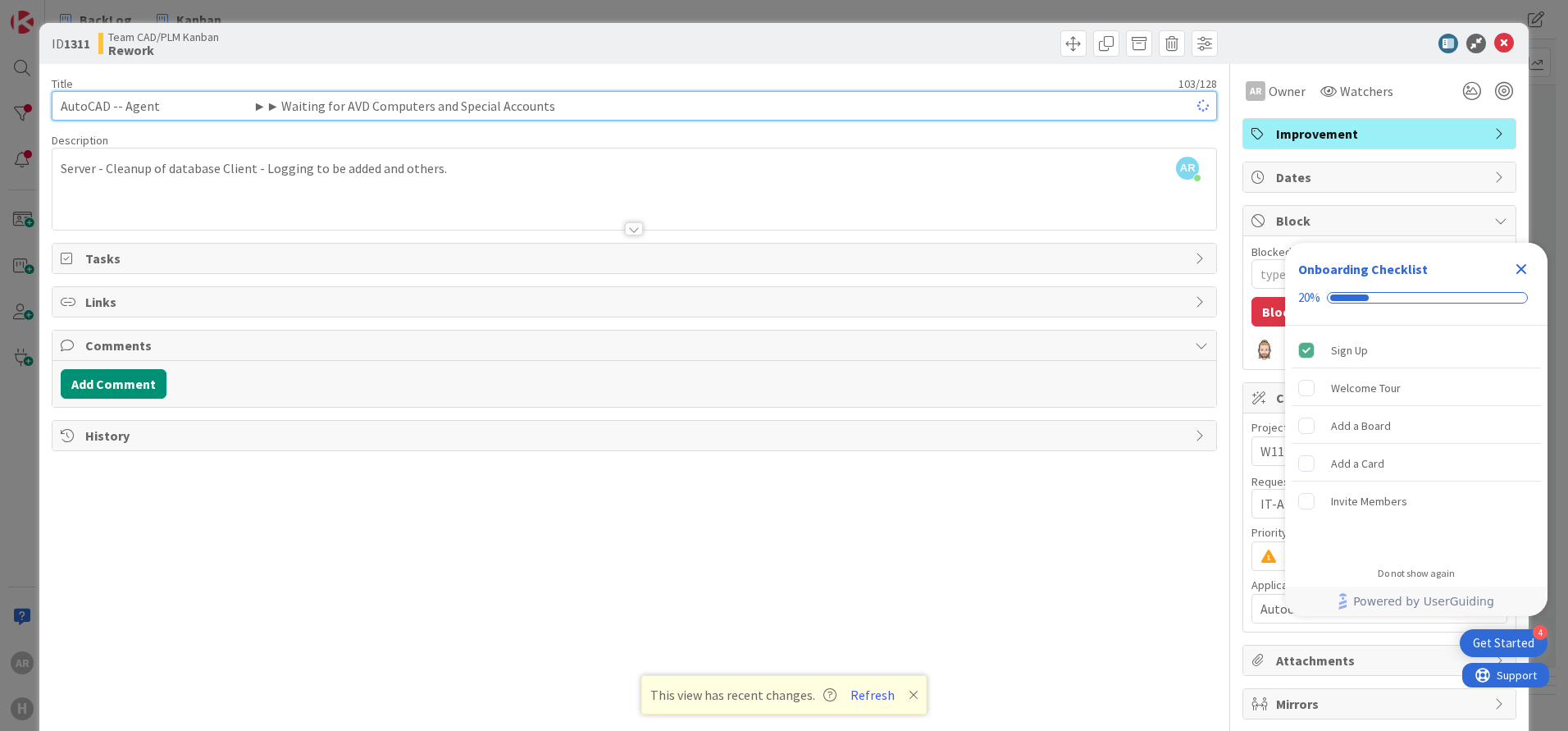
type textarea "x"
type input "AutoCAD -- Agent ►► Waiting for AVD Computers and Special Accounts"
type textarea "x"
type input "AutoCAD -- Agent ►► Waiting for AVD Computers and Special Accounts"
type textarea "x"
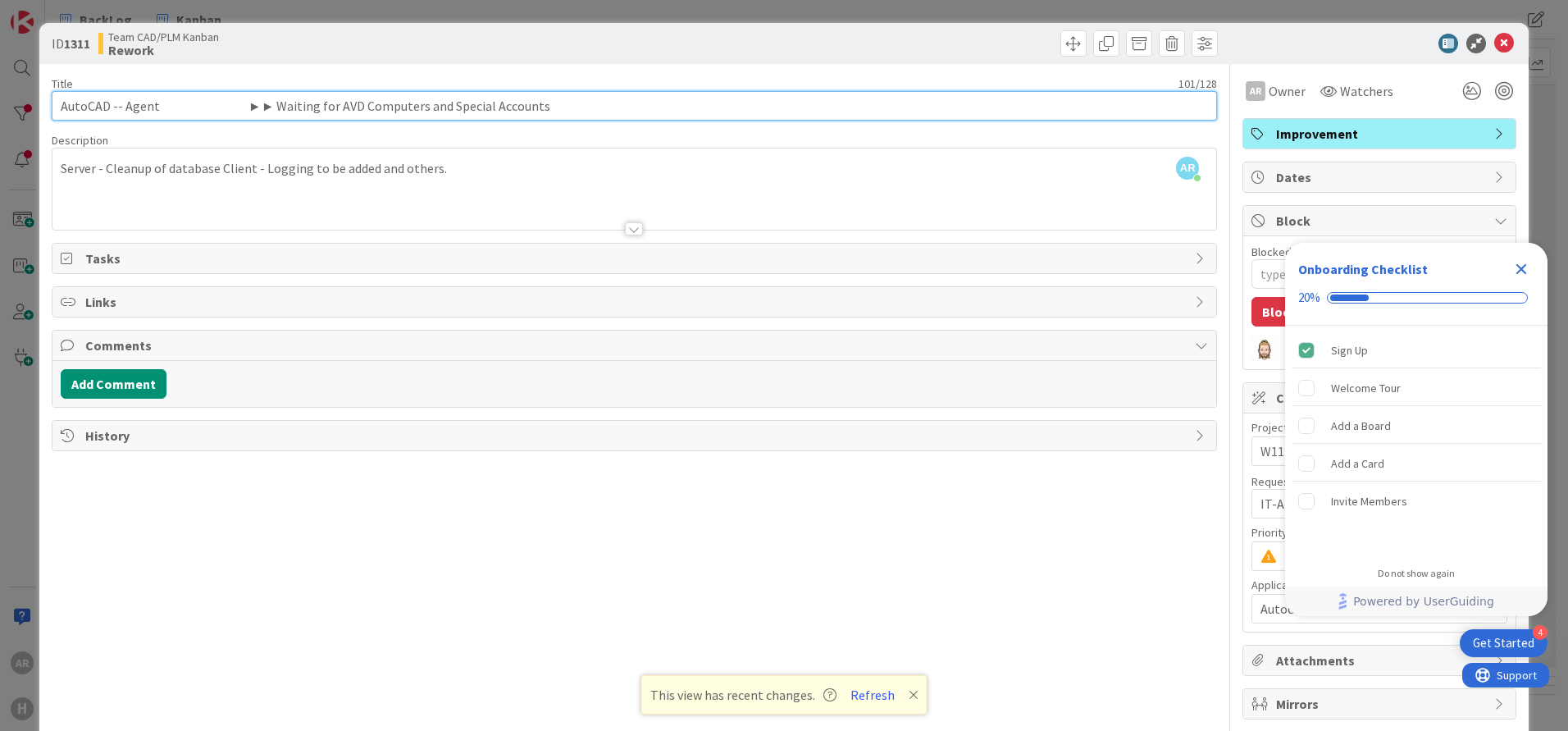
type input "AutoCAD -- Agent ►► Waiting for AVD Computers and Special Accounts"
type textarea "x"
type input "AutoCAD -- Agent ►► Waiting for AVD Computers and Special Accounts"
type textarea "x"
paste input "text"
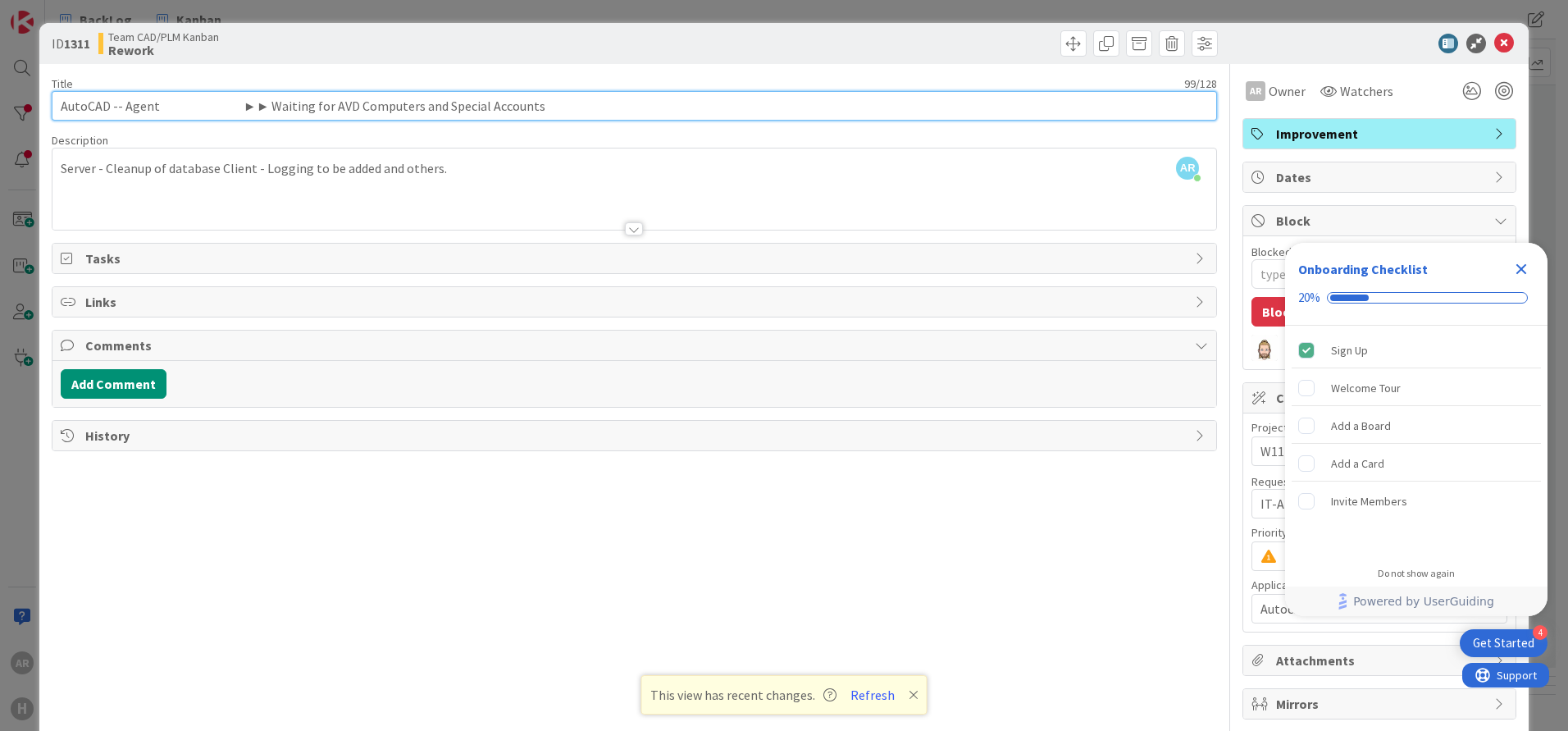
type input "AutoCAD -- Agent ►► Waiting for AVD Computers and Special Accounts"
type textarea "x"
type input "AutoCAD -- Agent ►► Waiting for Last UpdateAVD Computers and Special Accounts"
type textarea "x"
type input "AutoCAD -- Agent ►► Waiting for Last UpdatesAVD Computers and Special Accounts"
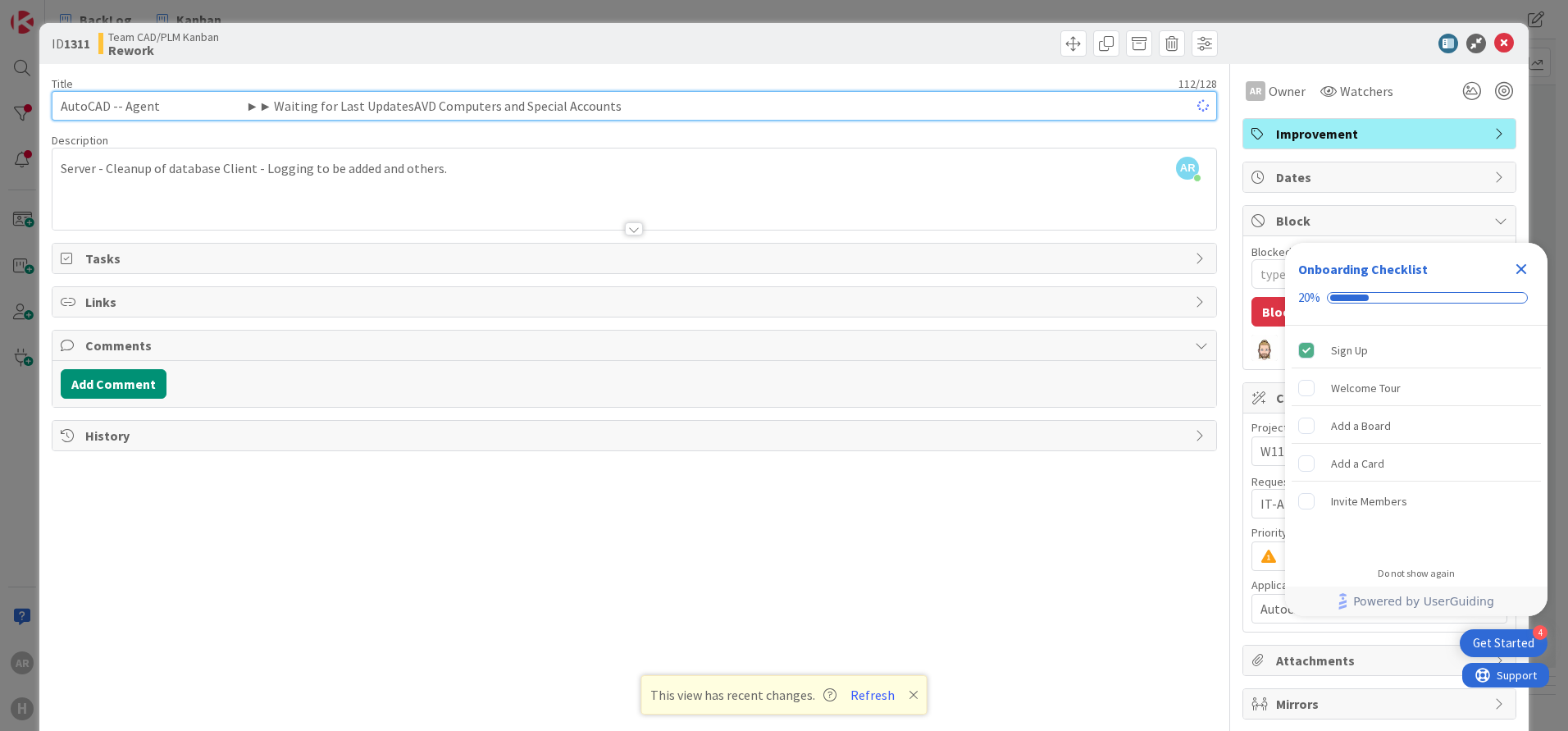
type textarea "x"
type input "AutoCAD -- Agent ►► Waiting for Last Updates and MAVD Computers and Special Acc…"
type textarea "x"
type input "AutoCAD -- Agent ►► Waiting for Last Updates and MSAVD Computers and Special Ac…"
type textarea "x"
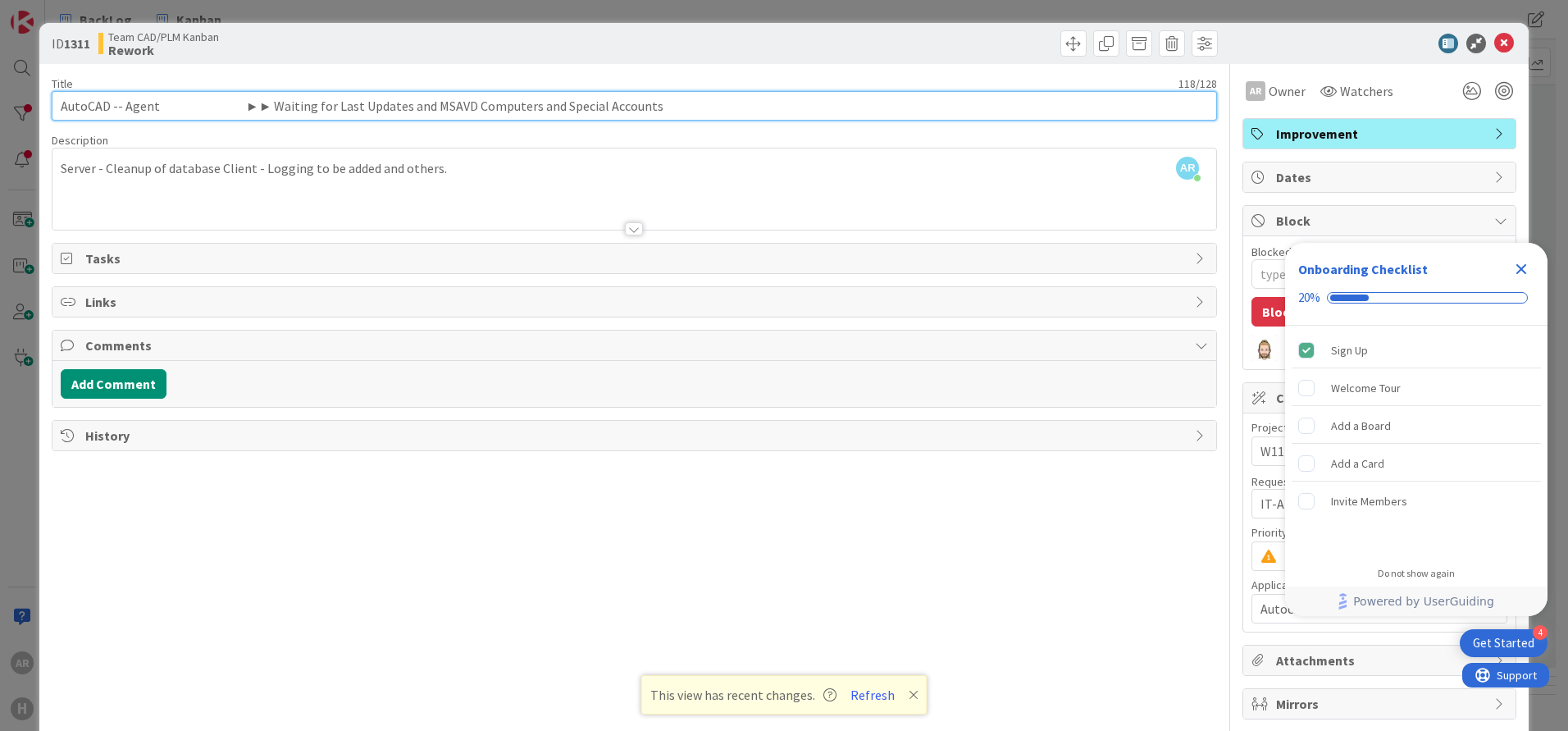
type input "AutoCAD -- Agent ►► Waiting for Last Updates and MSIAVD Computers and Special A…"
type textarea "x"
type input "AutoCAD -- Agent ►► Waiting for Last Updates and MSI AVD Computers and Special …"
type textarea "x"
type input "AutoCAD -- Agent ►► Waiting for Last Updates and MSI fAVD Computers and Special…"
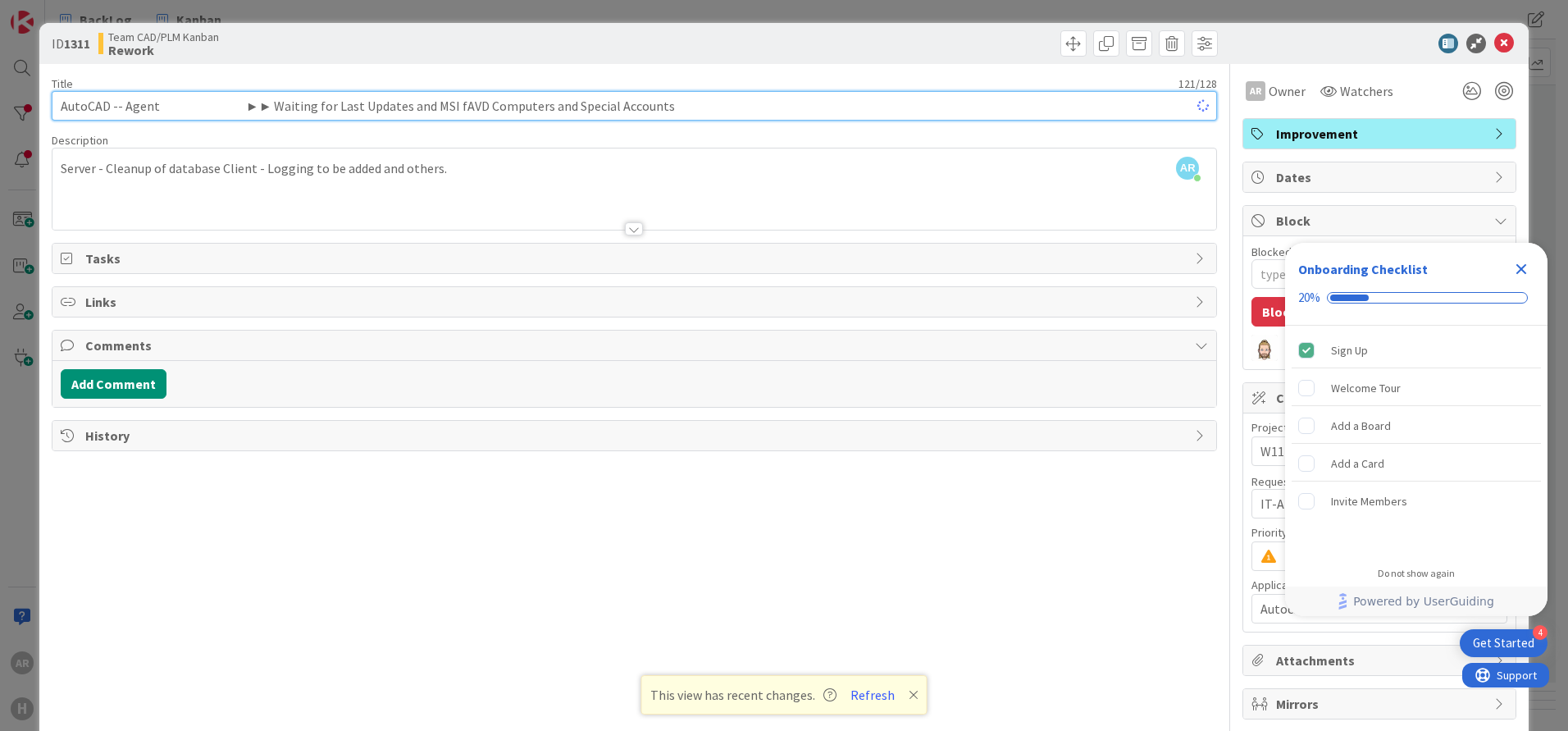
type textarea "x"
type input "AutoCAD -- Agent ►► Waiting for Last Updates and MSI for tesAVD Computers and S…"
type textarea "x"
type input "AutoCAD -- Agent ►► Waiting for Last Updates and MSI for [PERSON_NAME]"
type textarea "x"
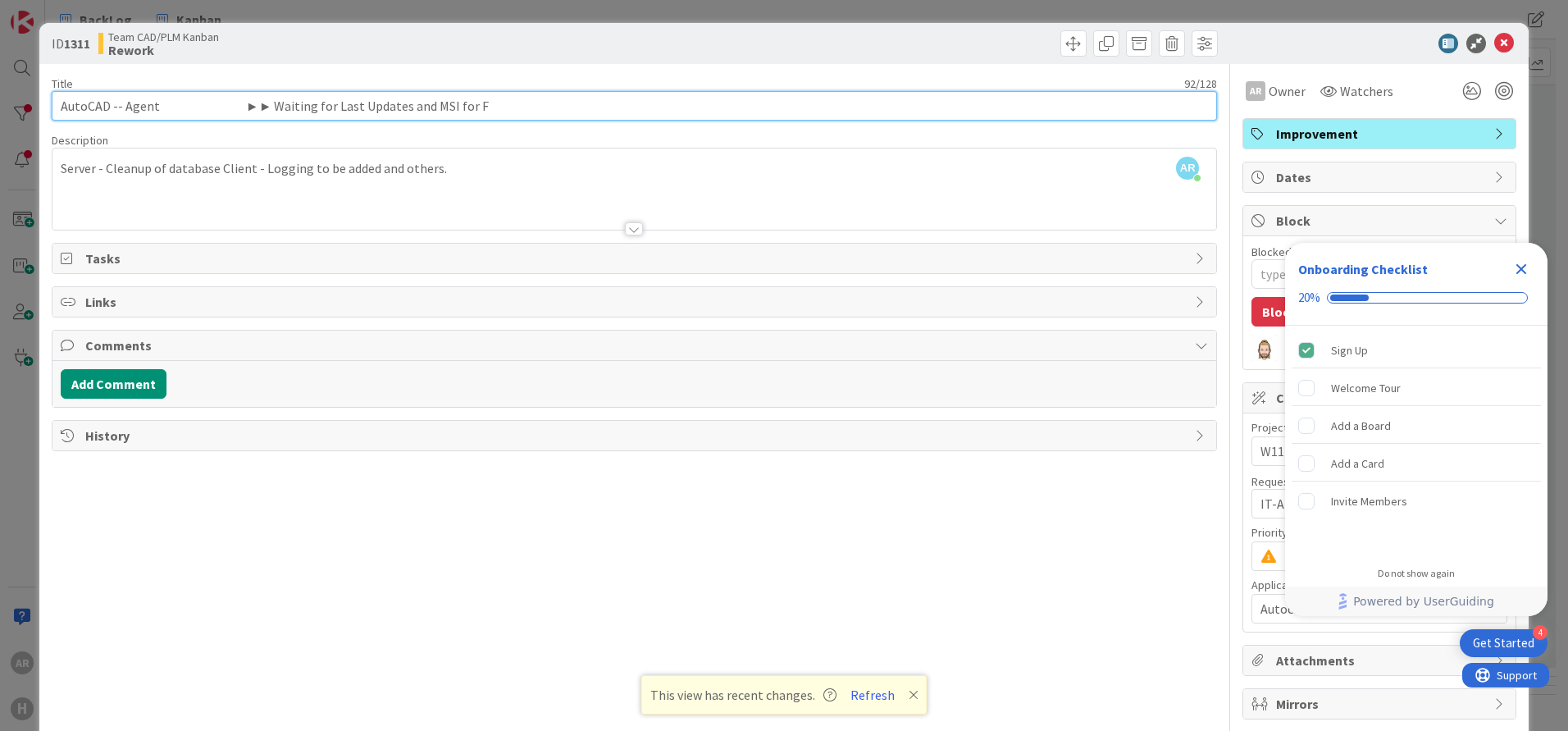
type input "AutoCAD -- Agent ►► Waiting for Last Updates and MSI for Fi"
type textarea "x"
type input "AutoCAD -- Agent ►► Waiting for Last Updates and MSI for Final FAT"
type textarea "x"
type input "AutoCAD -- Agent ►► Waiting for Last Updates and MSI for Final FAT"
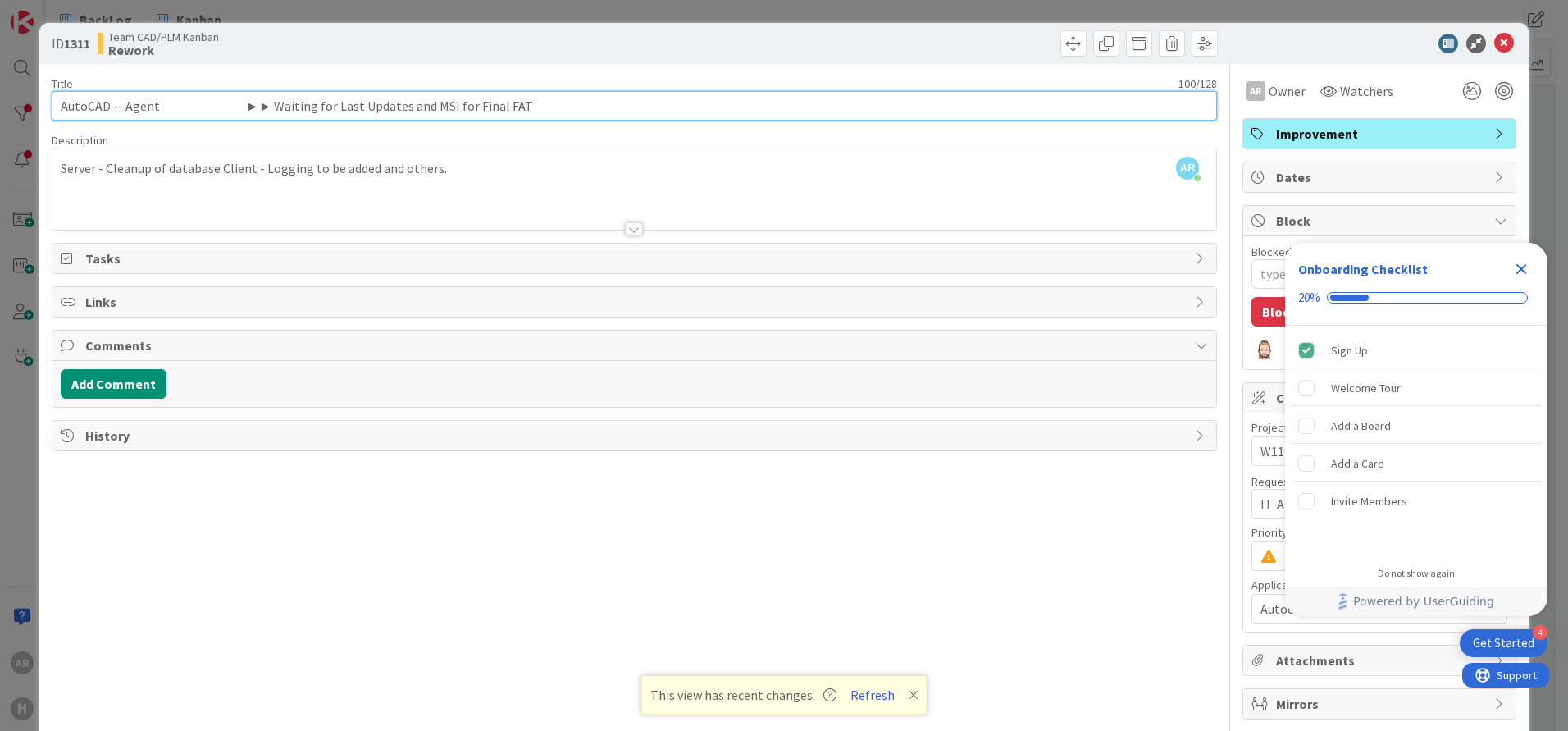
drag, startPoint x: 548, startPoint y: 104, endPoint x: 185, endPoint y: 104, distance: 363.0
click at [185, 104] on input "AutoCAD -- Agent ►► Waiting for Last Updates and MSI for Final FAT" at bounding box center [634, 106] width 1166 height 29
drag, startPoint x: 125, startPoint y: 106, endPoint x: 544, endPoint y: 107, distance: 419.0
click at [544, 107] on input "AutoCAD -- Agent ►► Waiting for Last Updates and MSI for Final FAT" at bounding box center [634, 106] width 1166 height 29
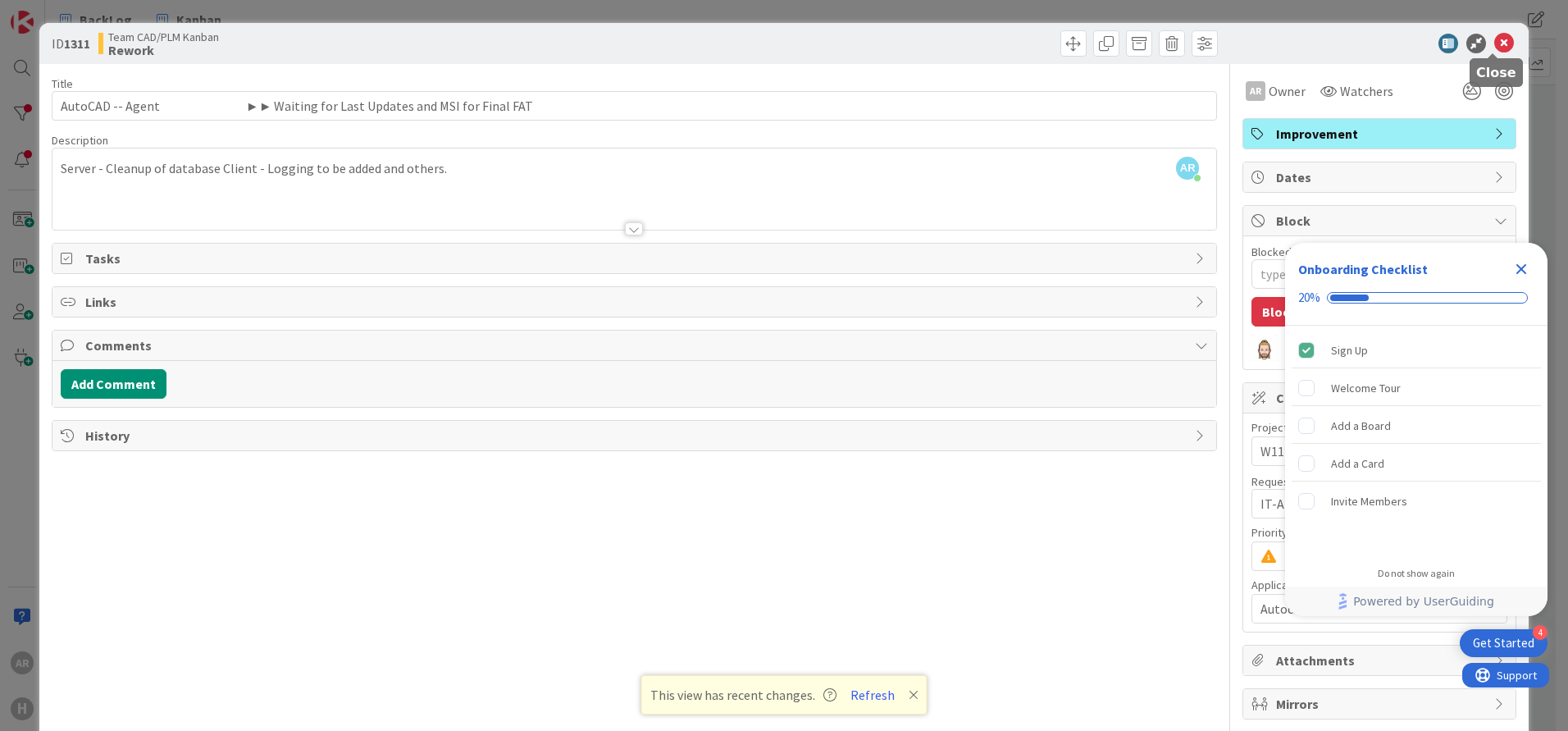
click at [1495, 38] on icon at bounding box center [1504, 43] width 20 height 20
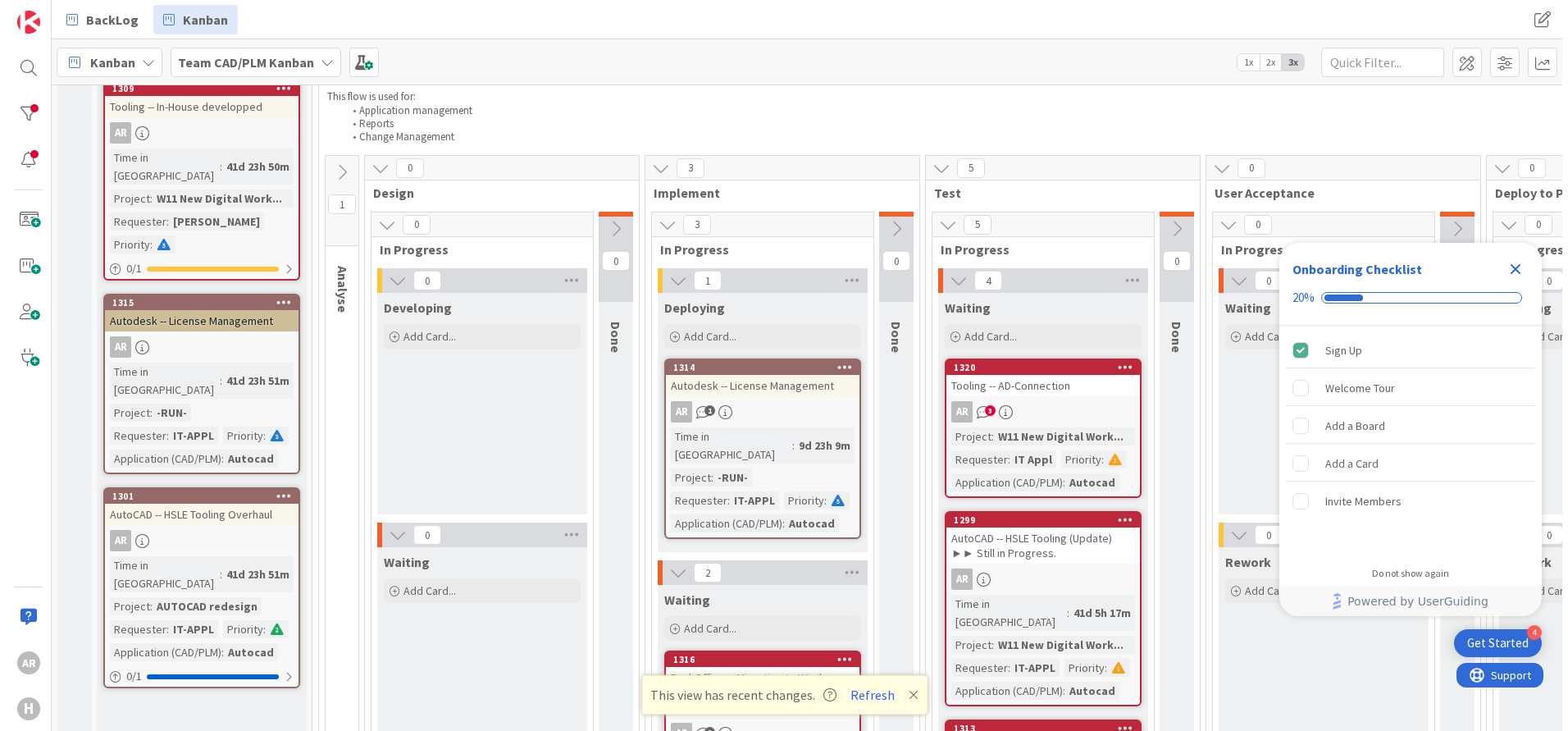
scroll to position [127, 0]
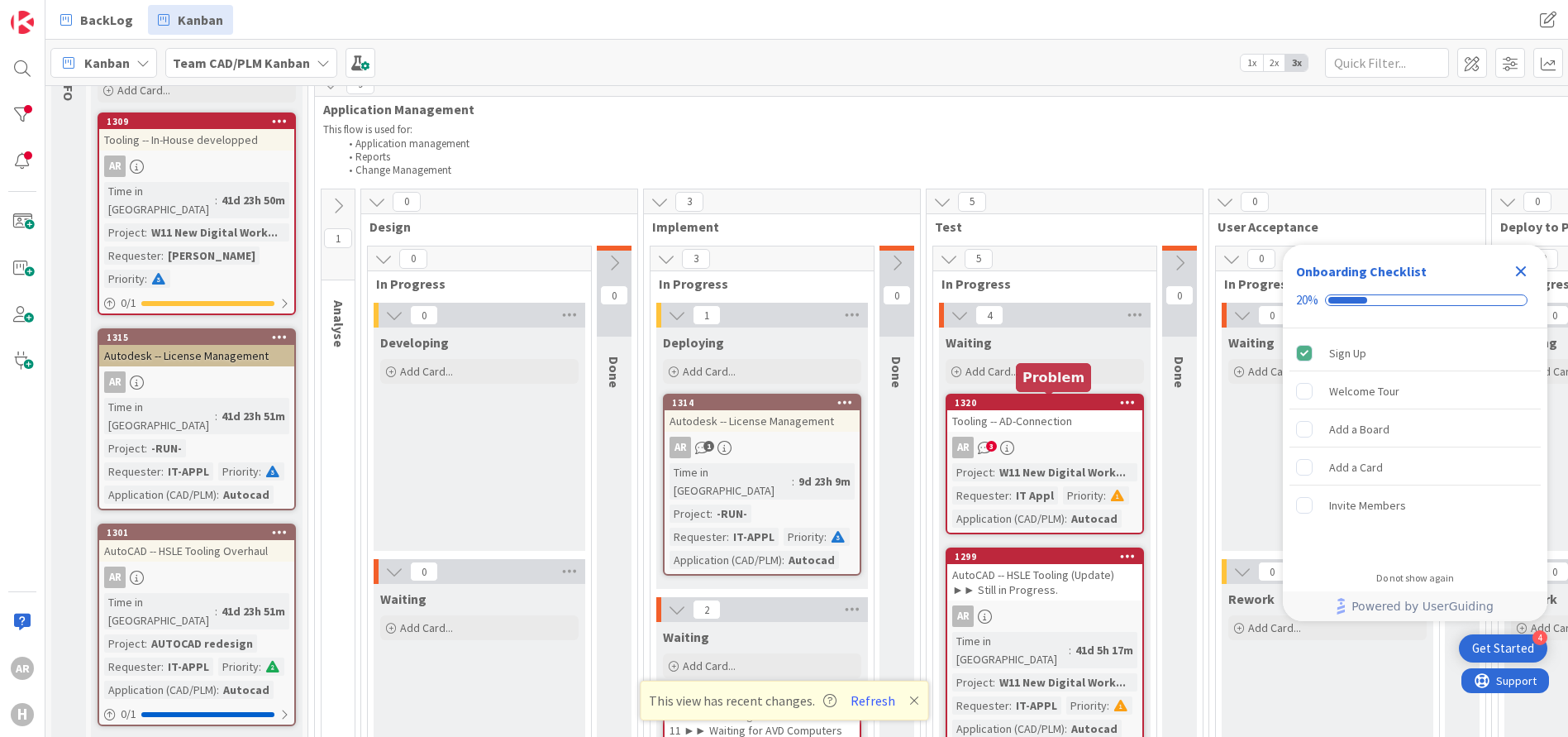
click at [1056, 402] on div "1320" at bounding box center [1048, 403] width 187 height 12
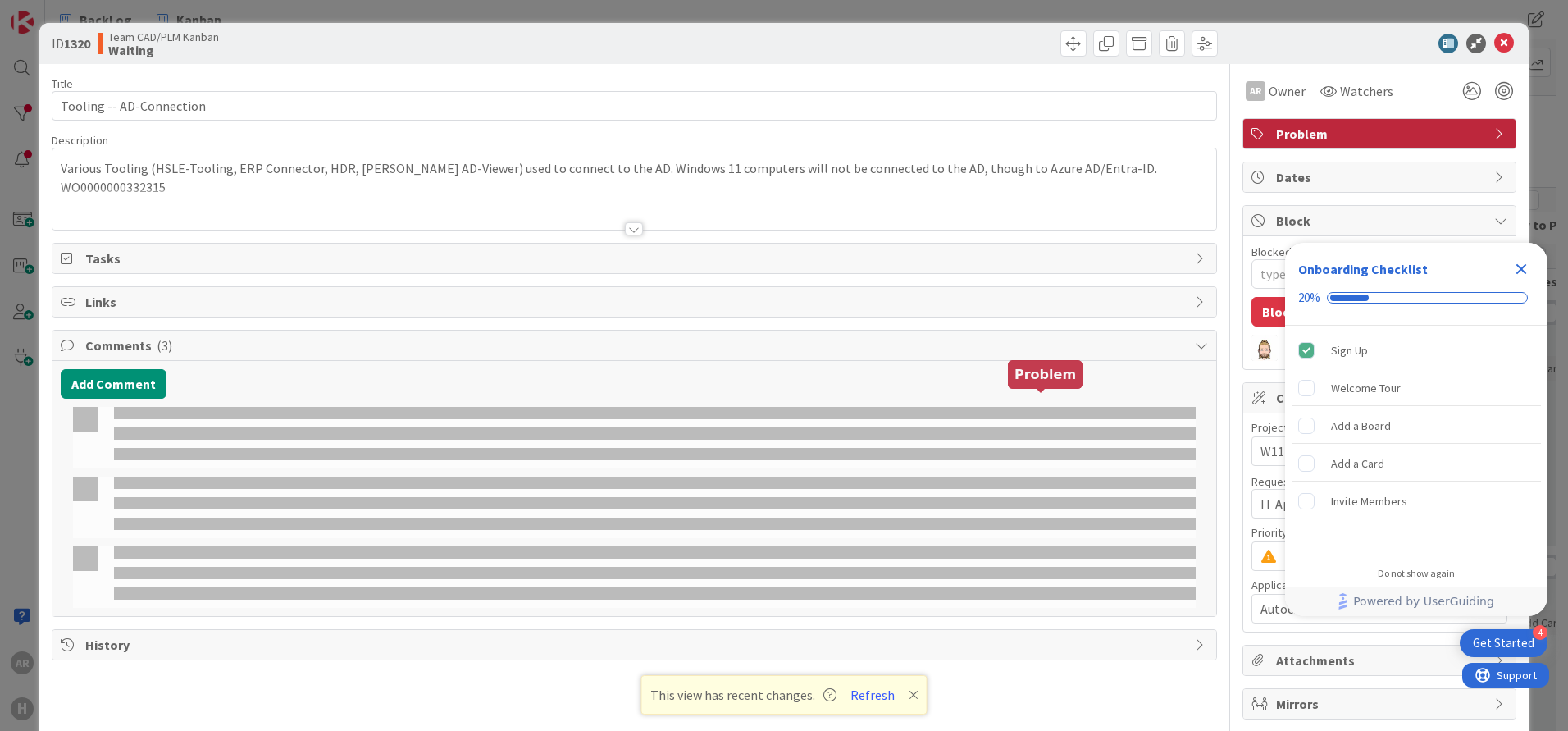
type textarea "x"
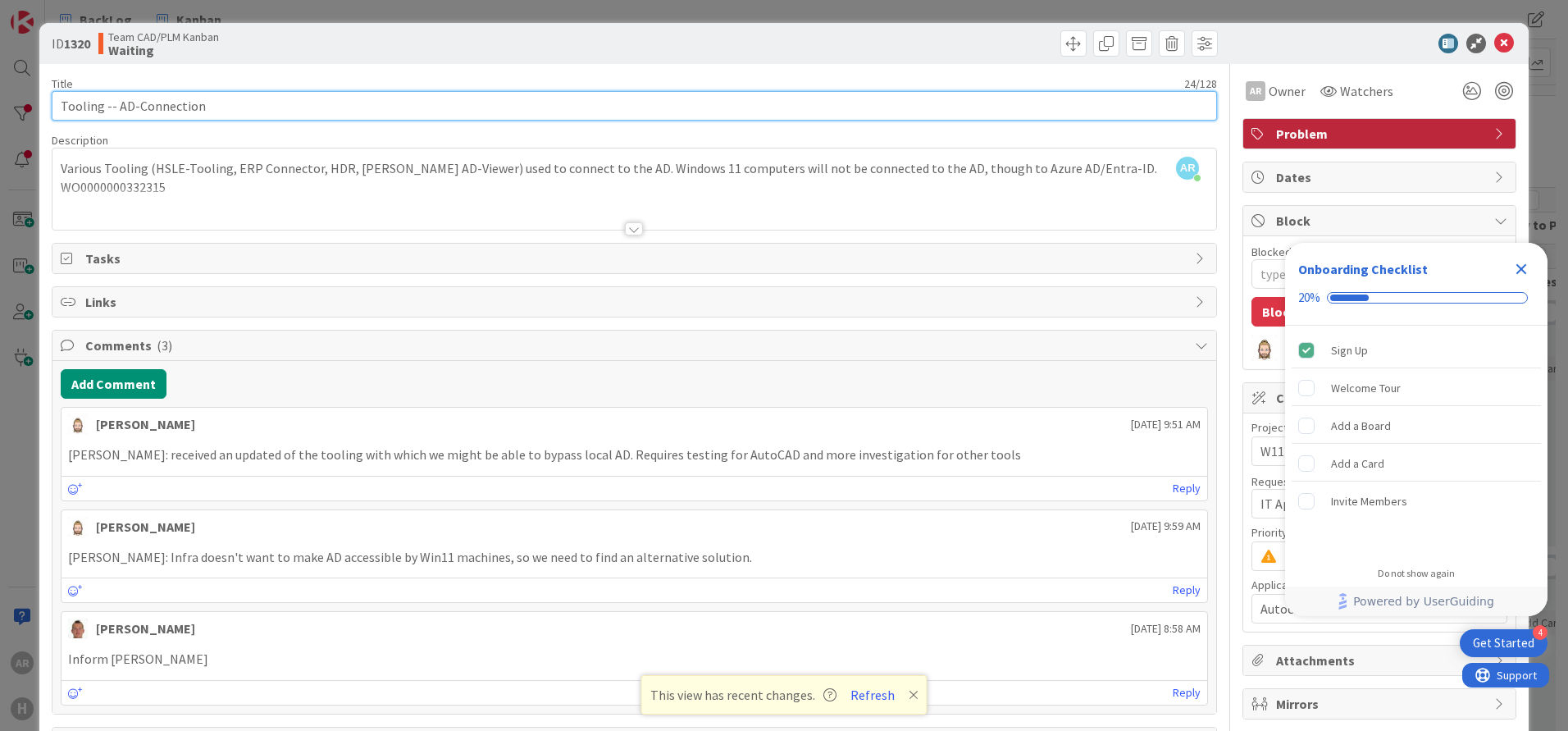
click at [225, 104] on input "Tooling -- AD-Connection" at bounding box center [634, 106] width 1166 height 29
type input "Tooling -- AD-Connection"
type textarea "x"
paste input "gent ►► Waiting for Last Updates and MSI for Final FAT"
type input "Tooling -- AD-Connection gent ►► Waiting for Last Updates and MSI for Final FAT"
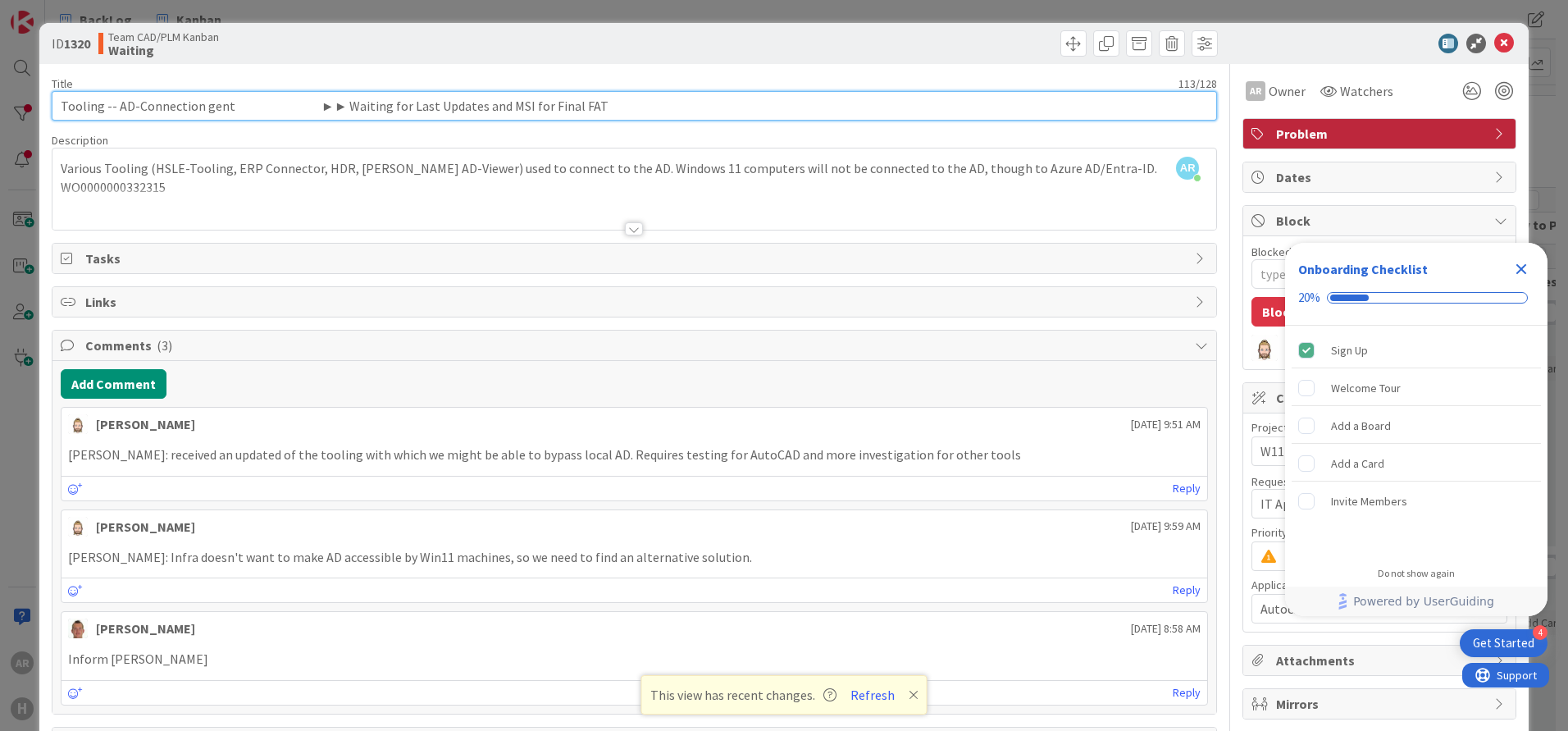
type textarea "x"
type input "Tooling -- AD-Connection ►► Waiting for Last Updates and MSI for Final FAT"
type textarea "x"
type input "Tooling -- AD-Connection ►► Waiting for Last Updates and MSI for Final FAT"
type textarea "x"
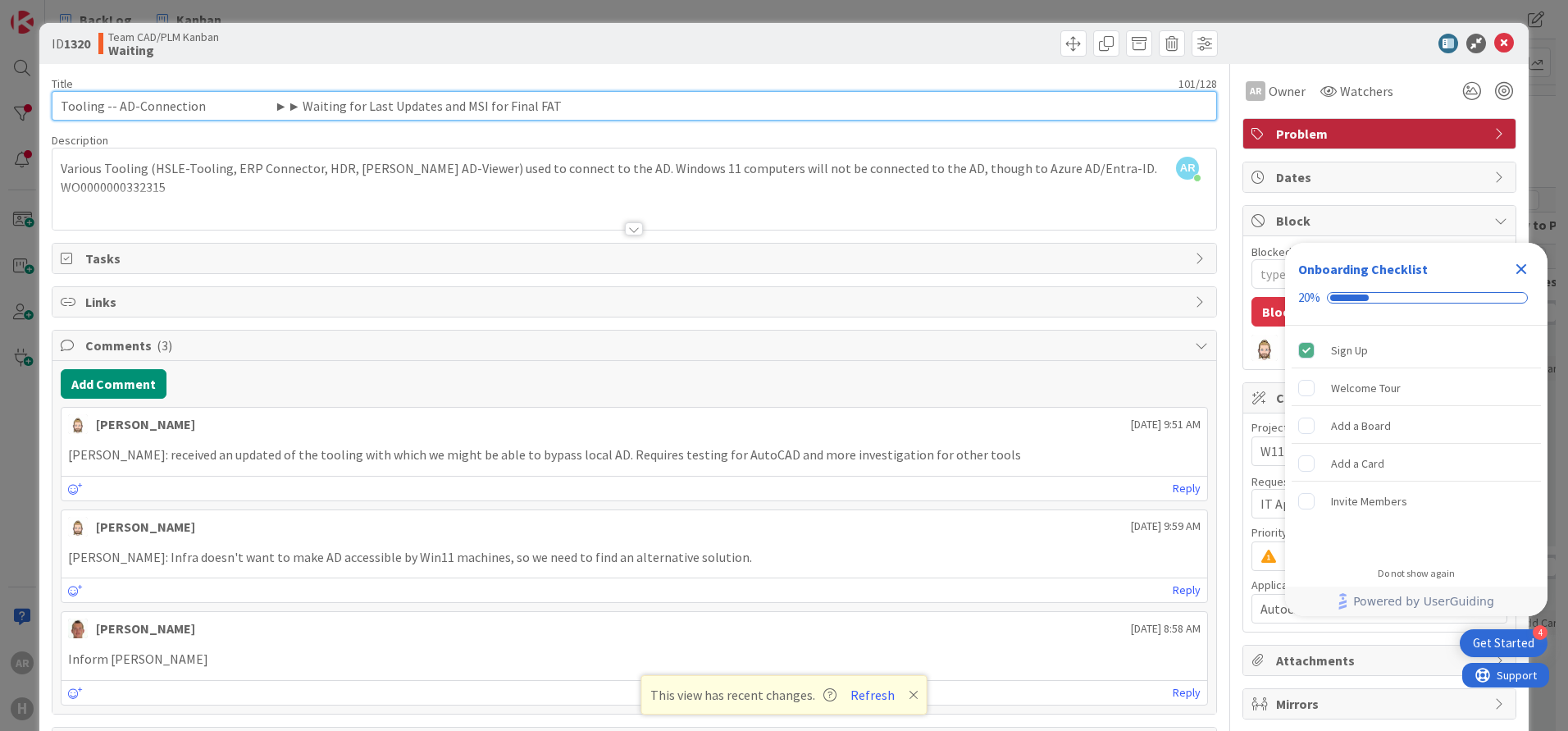
type input "Tooling -- AD-Connection ►► Waiting for Last Updates and MSI for Final FAT"
type textarea "x"
type input "Tooling -- AD-Connection ►► FAT"
type textarea "x"
type input "Tooling -- AD-Connection ►► FAT in pro"
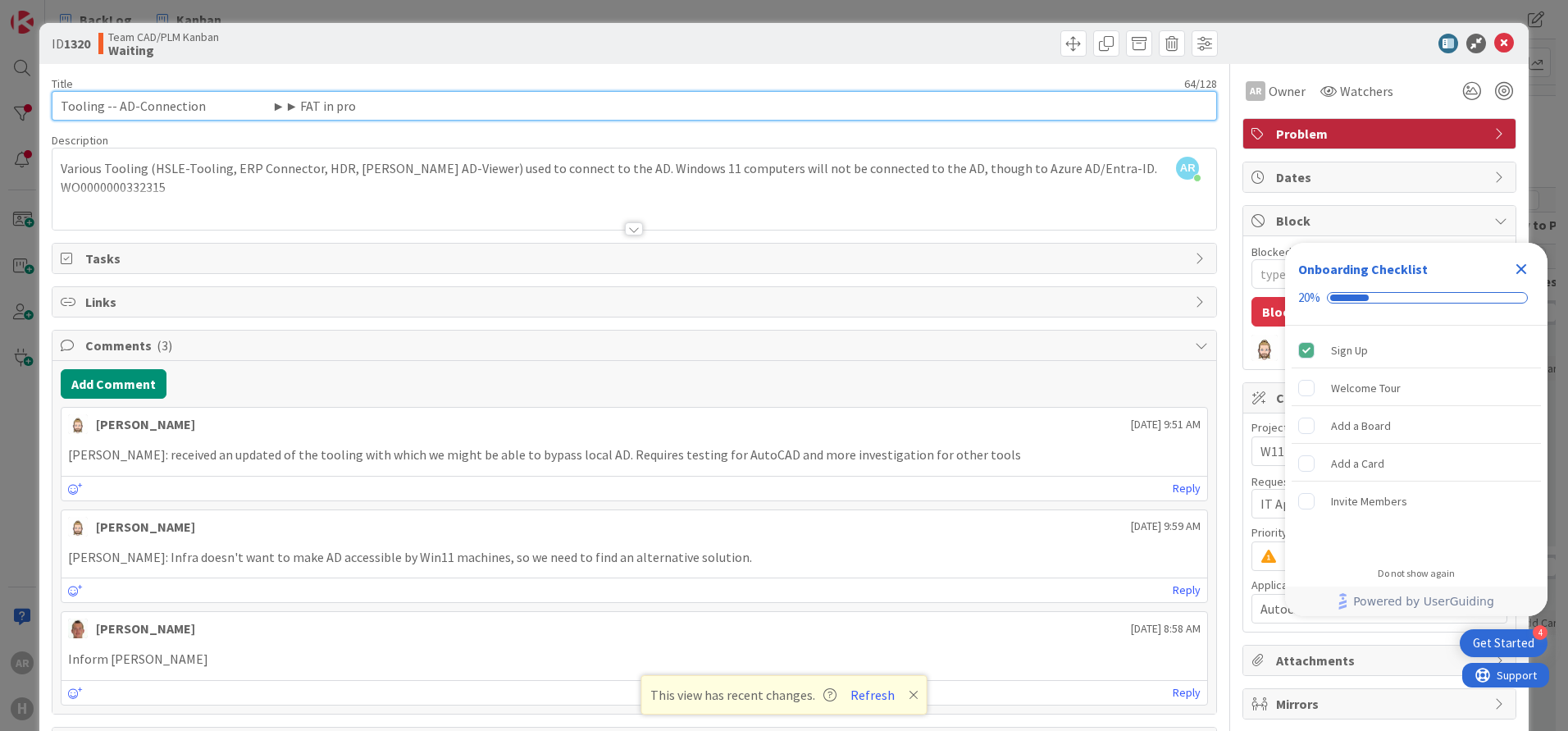
type textarea "x"
type input "Tooling -- AD-Connection ►► FAT in prore"
type textarea "x"
type input "Tooling -- AD-Connection ►► FAT in proress"
type textarea "x"
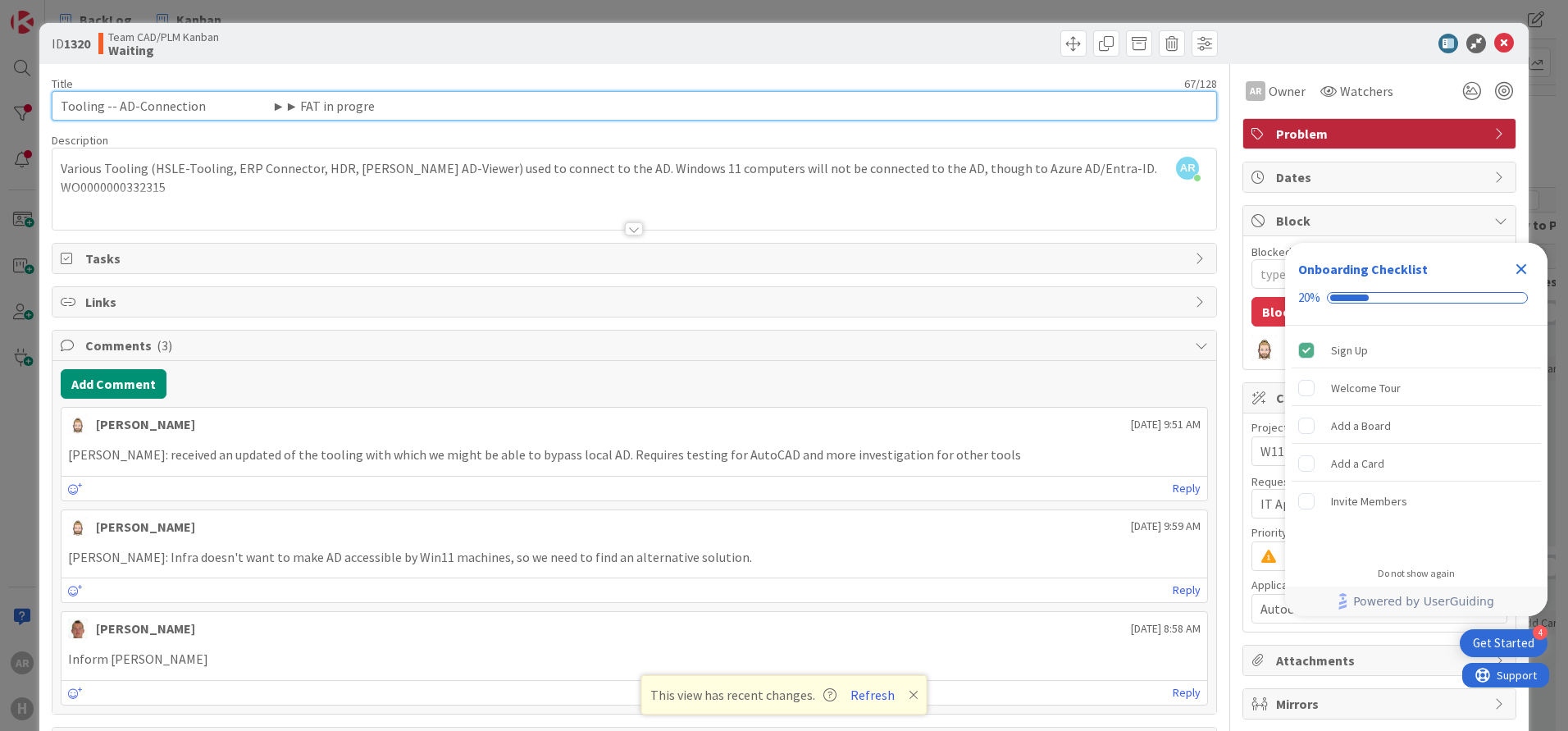
type input "Tooling -- AD-Connection ►► FAT in progres"
type textarea "x"
type input "Tooling -- AD-Connection ►► FAT in progress"
type textarea "x"
drag, startPoint x: 185, startPoint y: 105, endPoint x: 432, endPoint y: 105, distance: 247.0
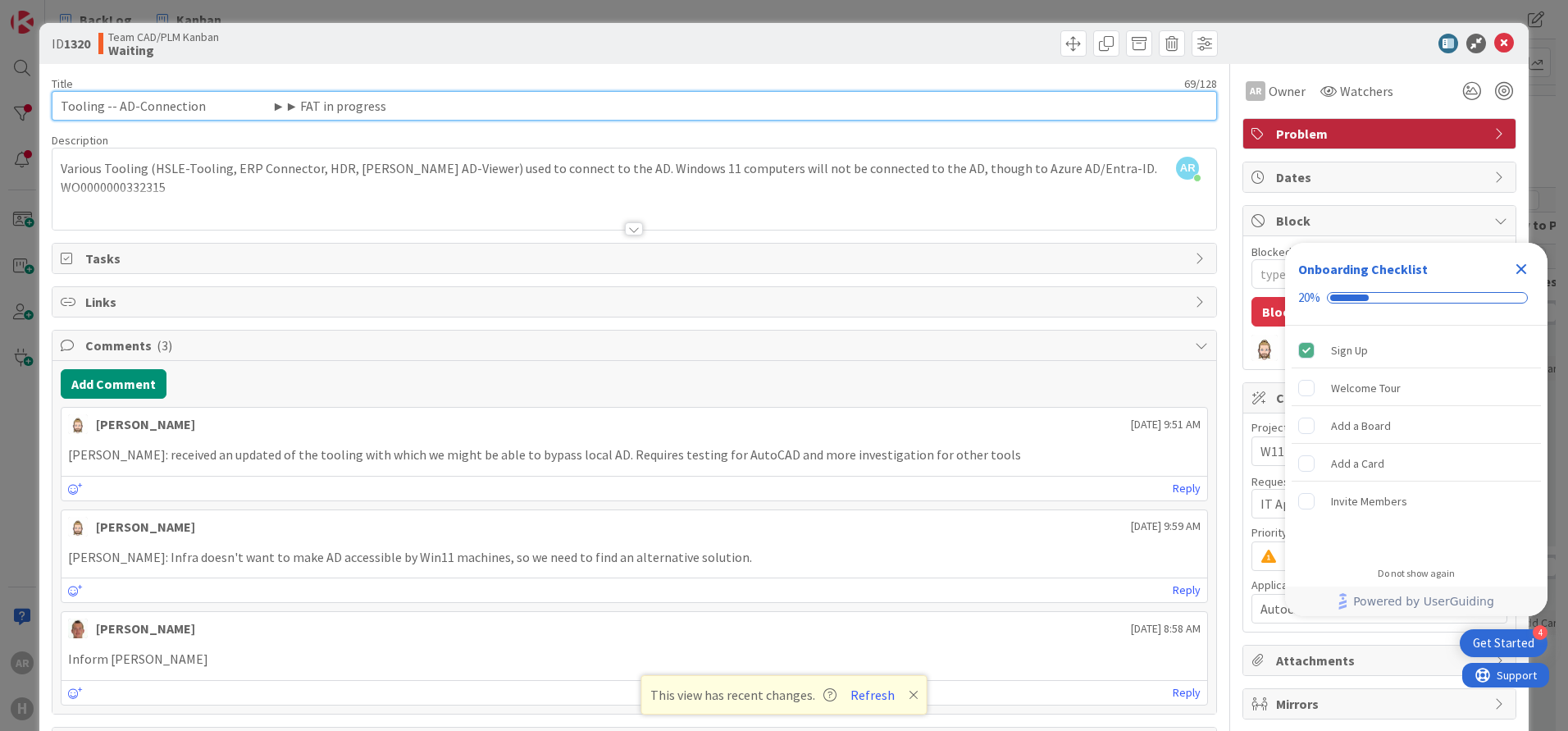
click at [432, 105] on input "Tooling -- AD-Connection ►► FAT in progress" at bounding box center [634, 106] width 1166 height 29
type input "Tooling -- AD-Connection ►► FAT in progress"
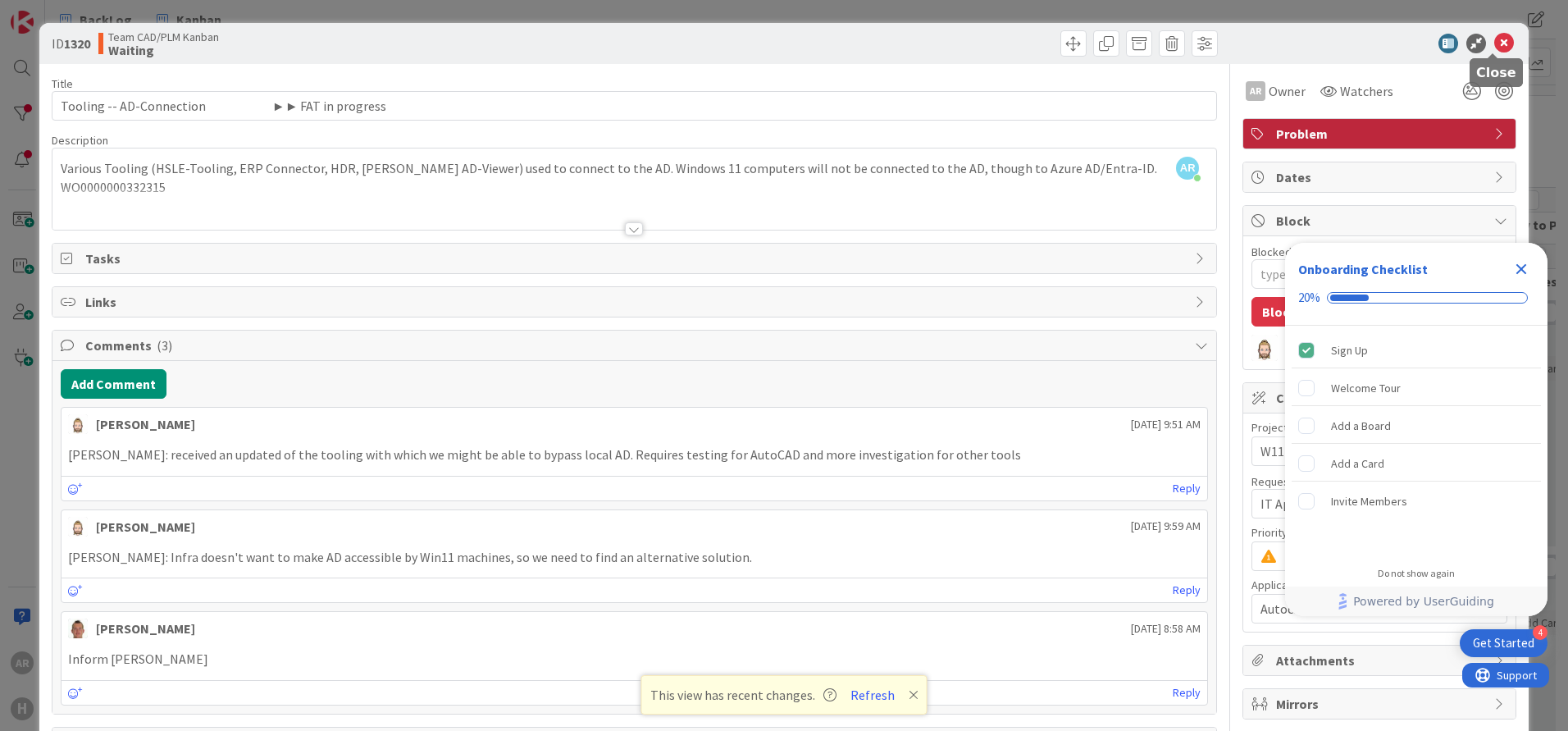
click at [1496, 40] on icon at bounding box center [1504, 43] width 20 height 20
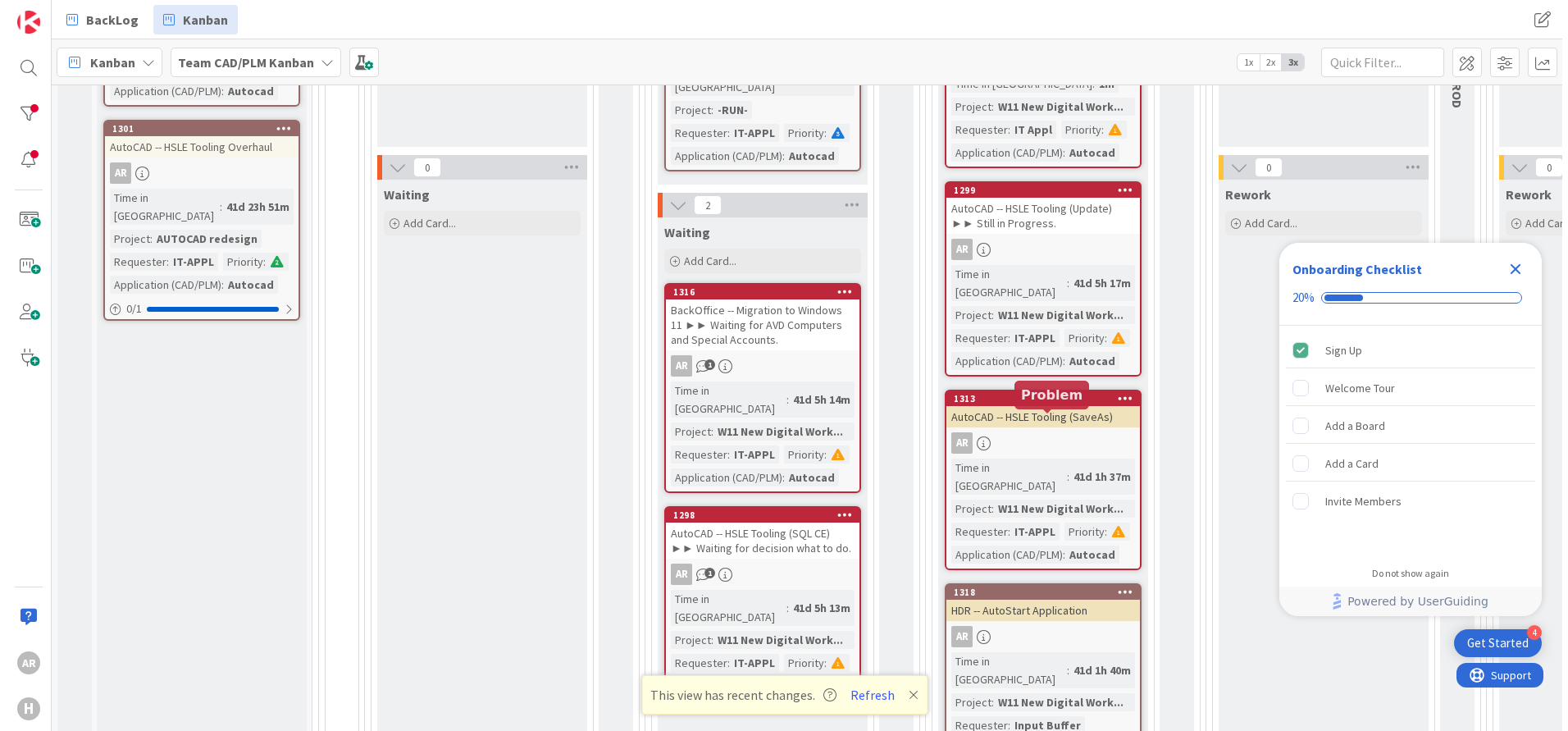
scroll to position [537, 0]
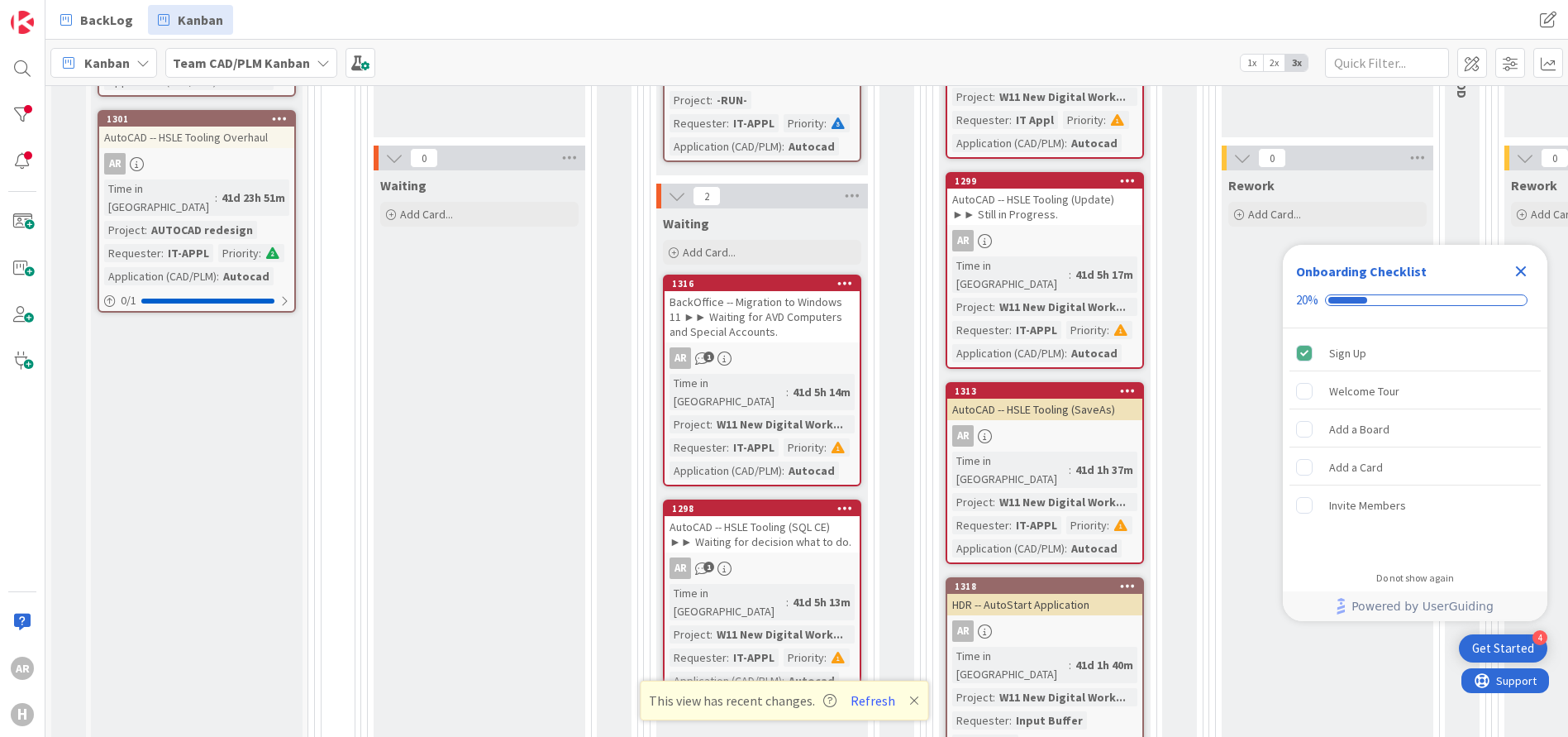
click at [1056, 399] on div "AutoCAD -- HSLE Tooling (SaveAs)" at bounding box center [1044, 409] width 195 height 22
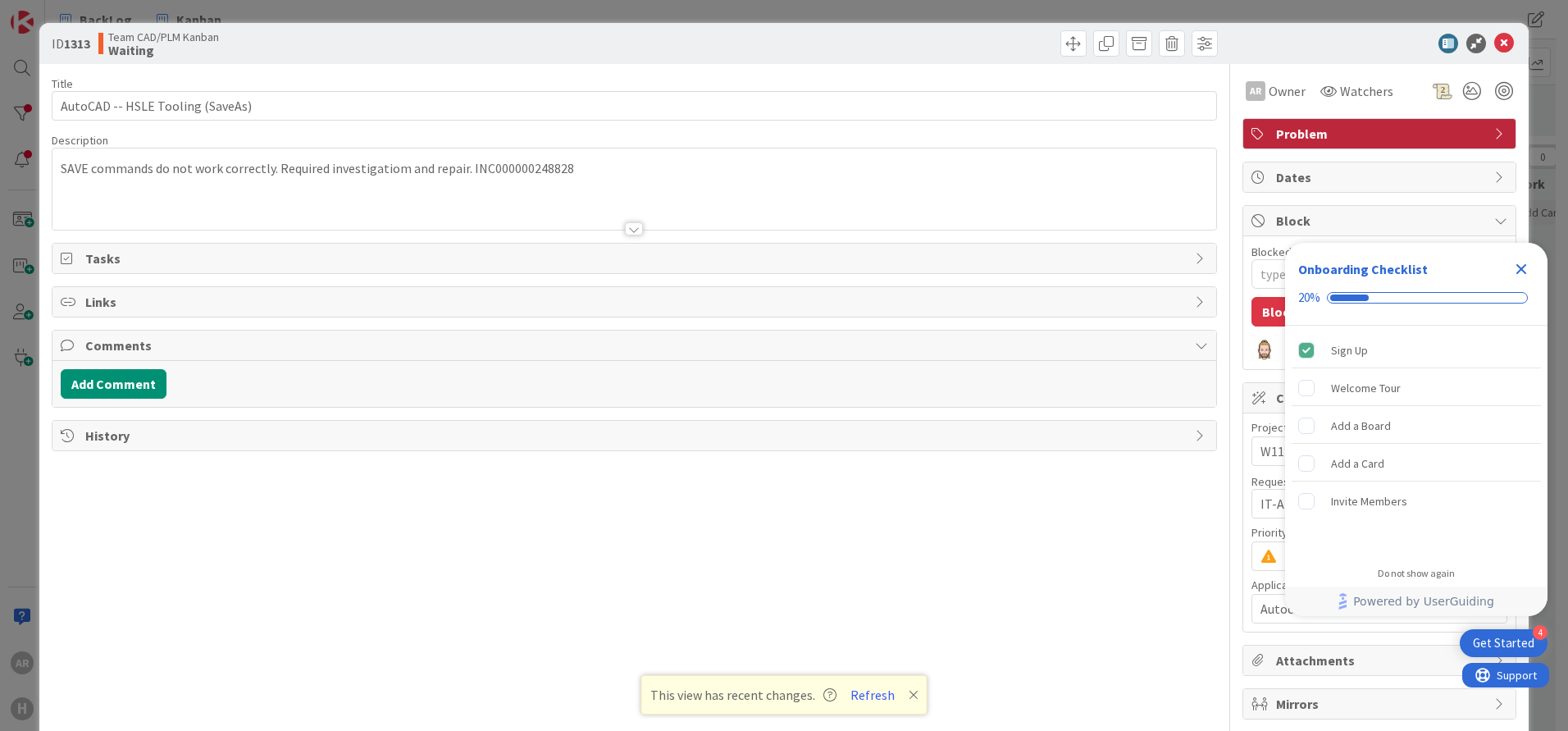
type textarea "x"
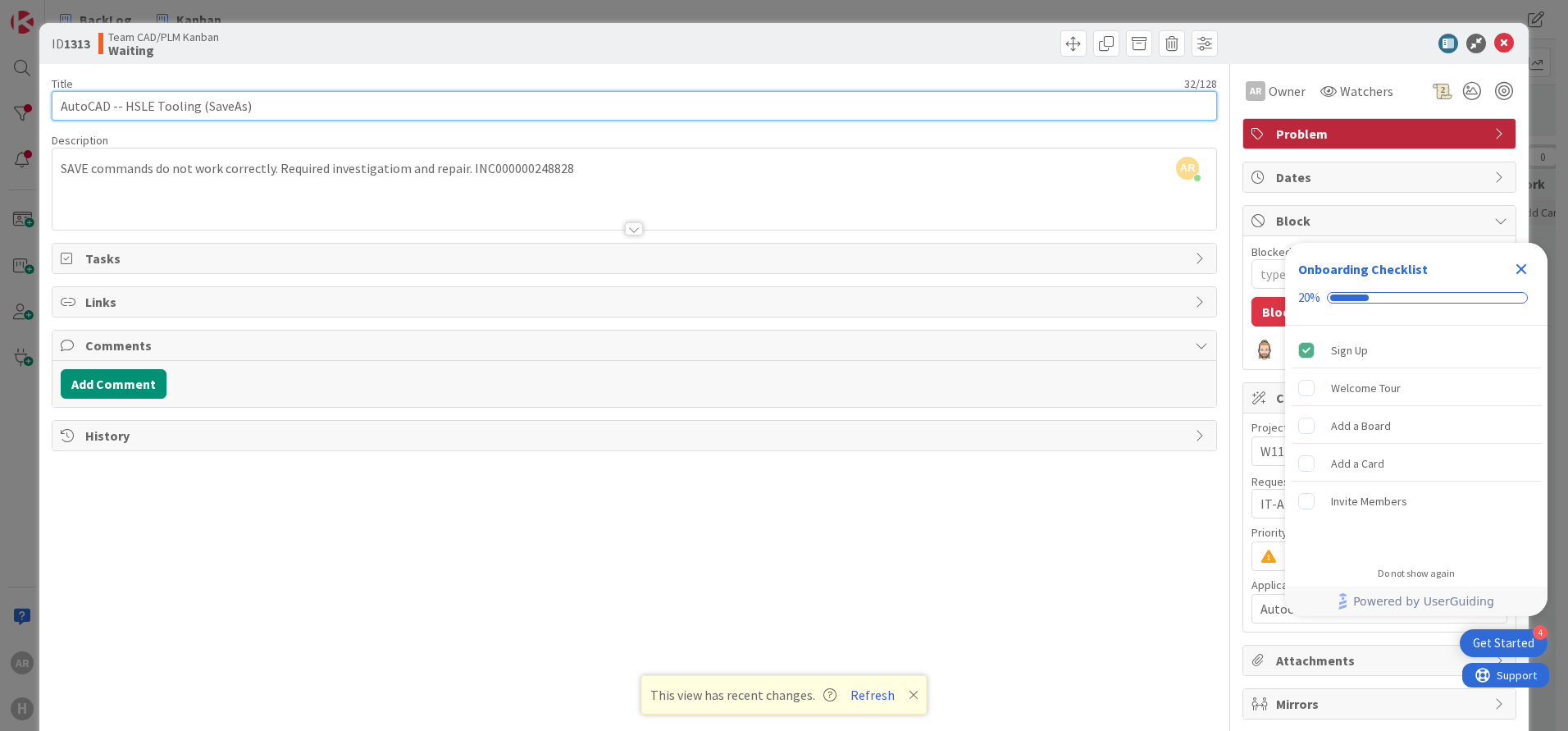
click at [303, 105] on input "AutoCAD -- HSLE Tooling (SaveAs)" at bounding box center [634, 106] width 1166 height 29
paste input "on ►► FAT in progress"
type input "AutoCAD -- HSLE Tooling (SaveAs)on ►► FAT in progress"
type textarea "x"
type input "AutoCAD -- HSLE Tooling (SaveAs) ►► FAT in progress"
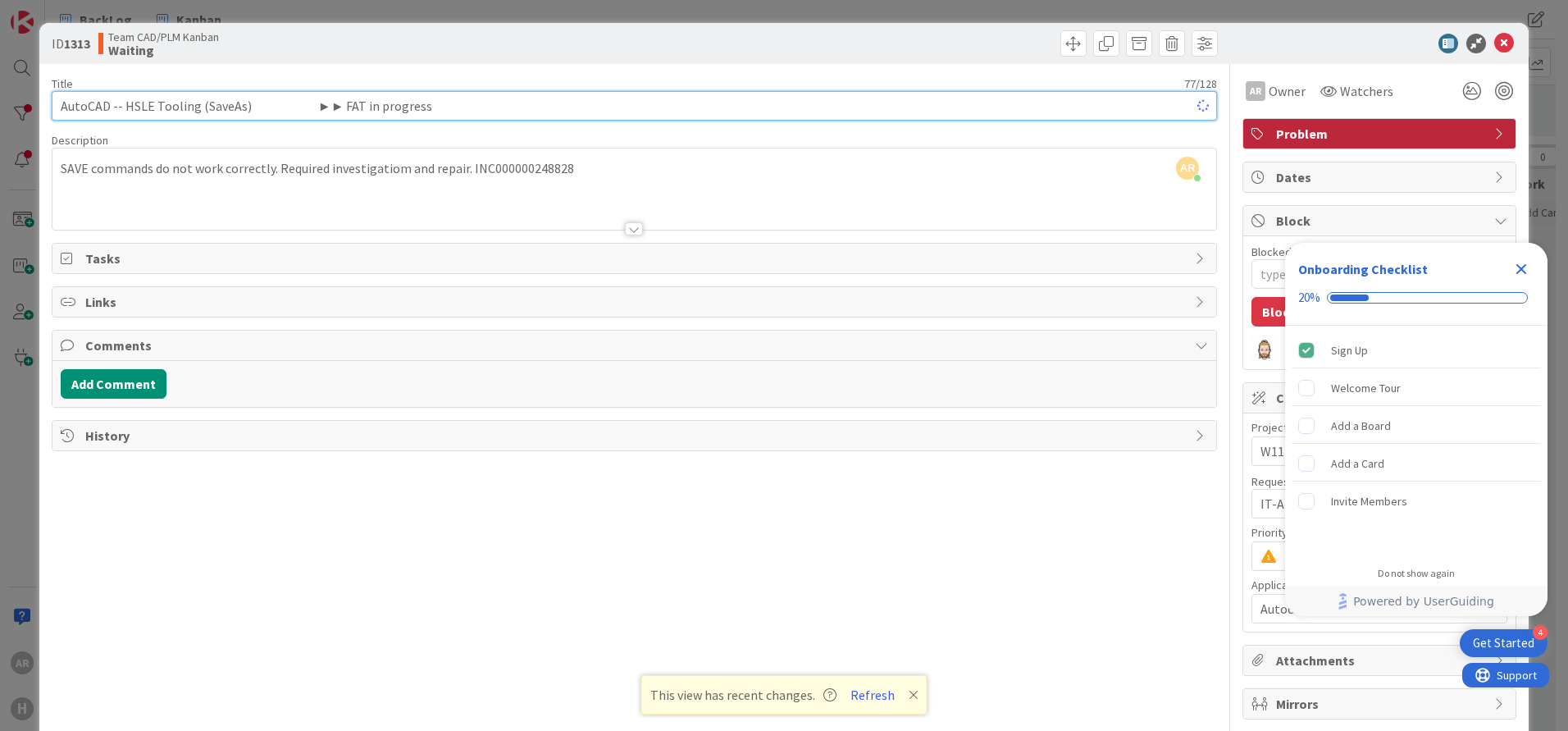
type textarea "x"
type input "AutoCAD -- HSLE Tooling (SaveAs) ►► FAT in progress"
type textarea "x"
type input "AutoCAD -- HSLE Tooling (SaveAs) ►► FAT in progress"
type textarea "x"
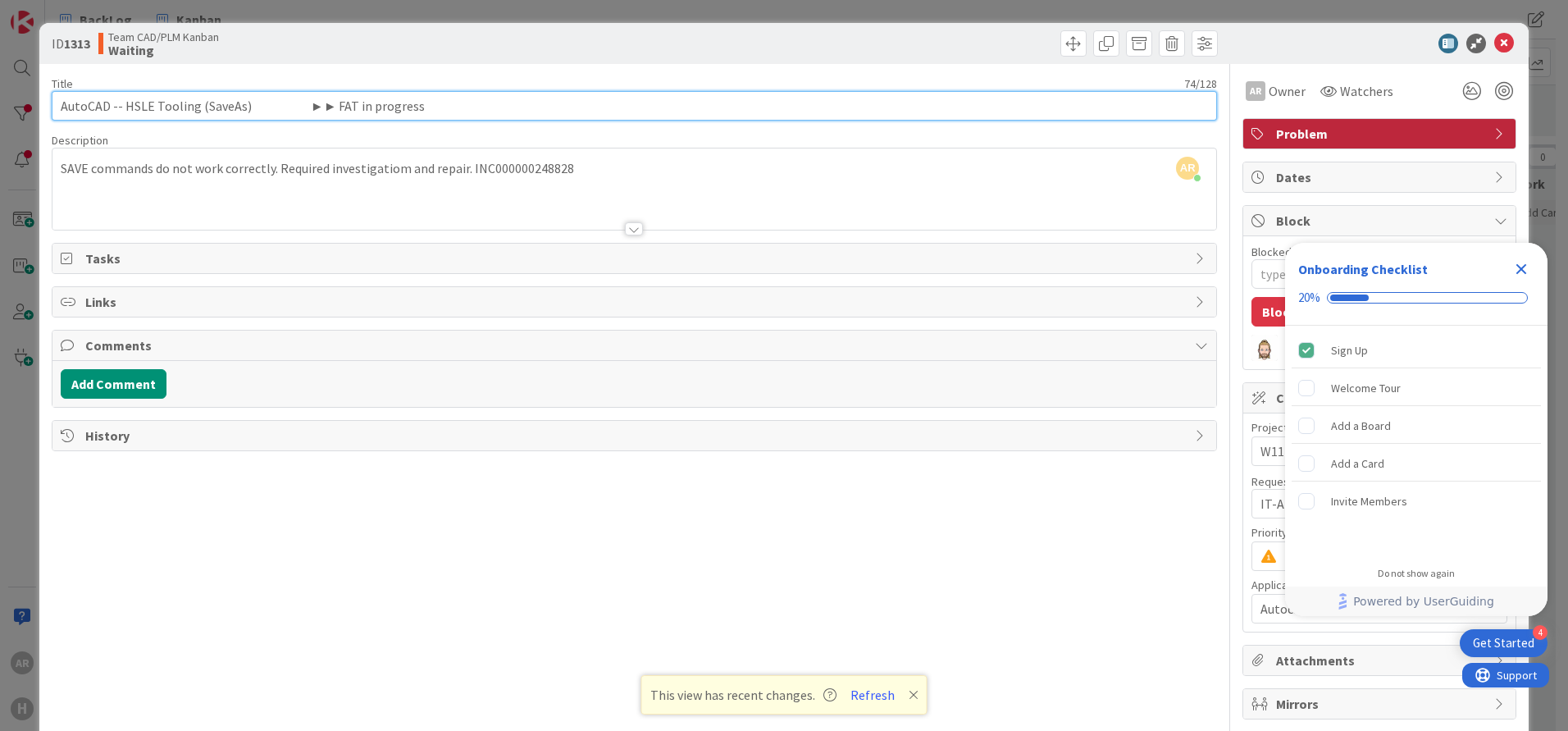
type input "AutoCAD -- HSLE Tooling (SaveAs) ►► FAT in progress"
type textarea "x"
type input "AutoCAD -- HSLE Tooling (SaveAs) ►► FAT in progress"
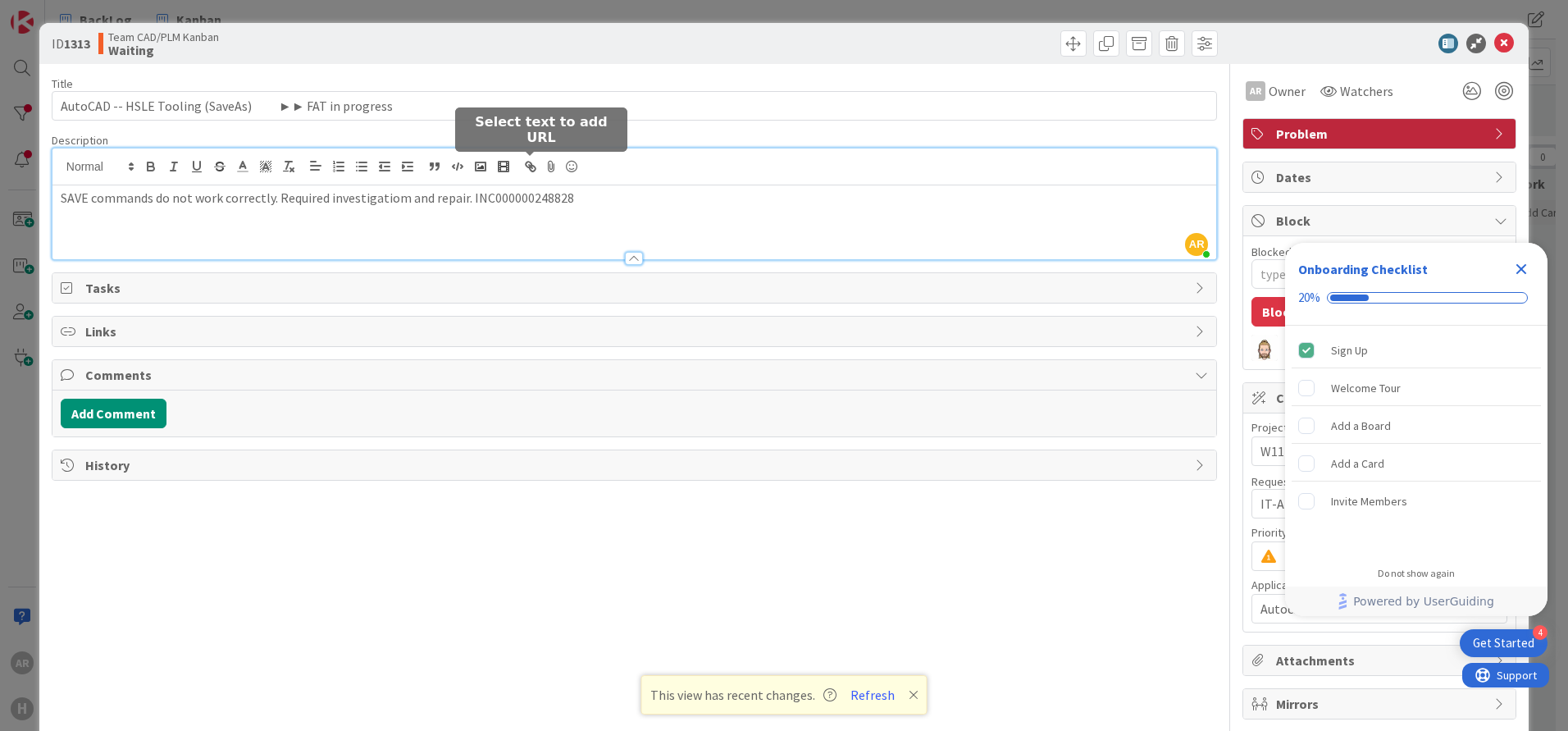
click at [530, 169] on div "AR Alex Repetto just joined SAVE commands do not work correctly. Required inves…" at bounding box center [634, 204] width 1164 height 111
click at [530, 169] on icon "button" at bounding box center [532, 168] width 6 height 6
click at [521, 201] on p "SAVE commands do not work correctly. Required investigatiom and repair. INC0000…" at bounding box center [634, 198] width 1147 height 19
copy p "INC000000248828"
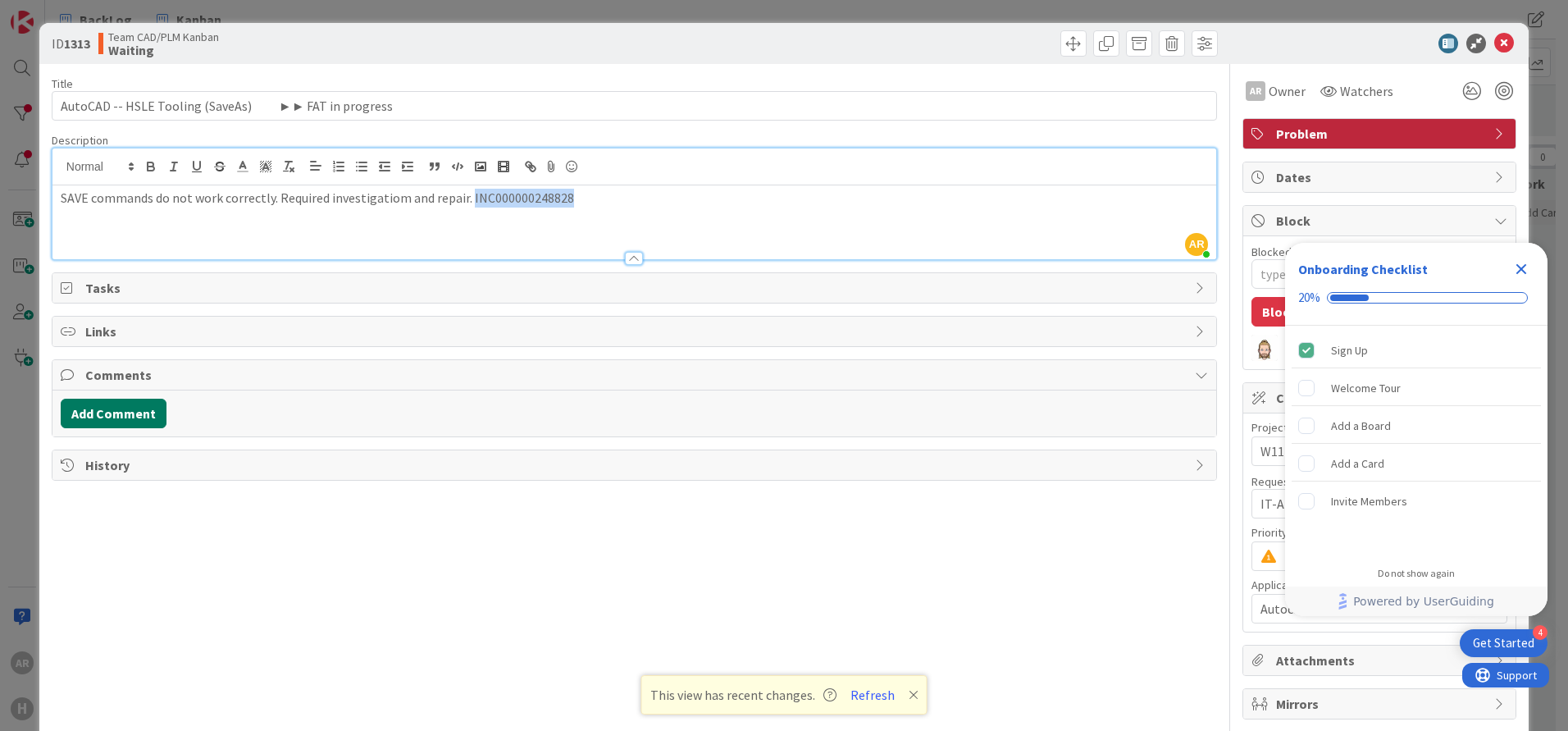
click at [124, 410] on button "Add Comment" at bounding box center [114, 413] width 106 height 29
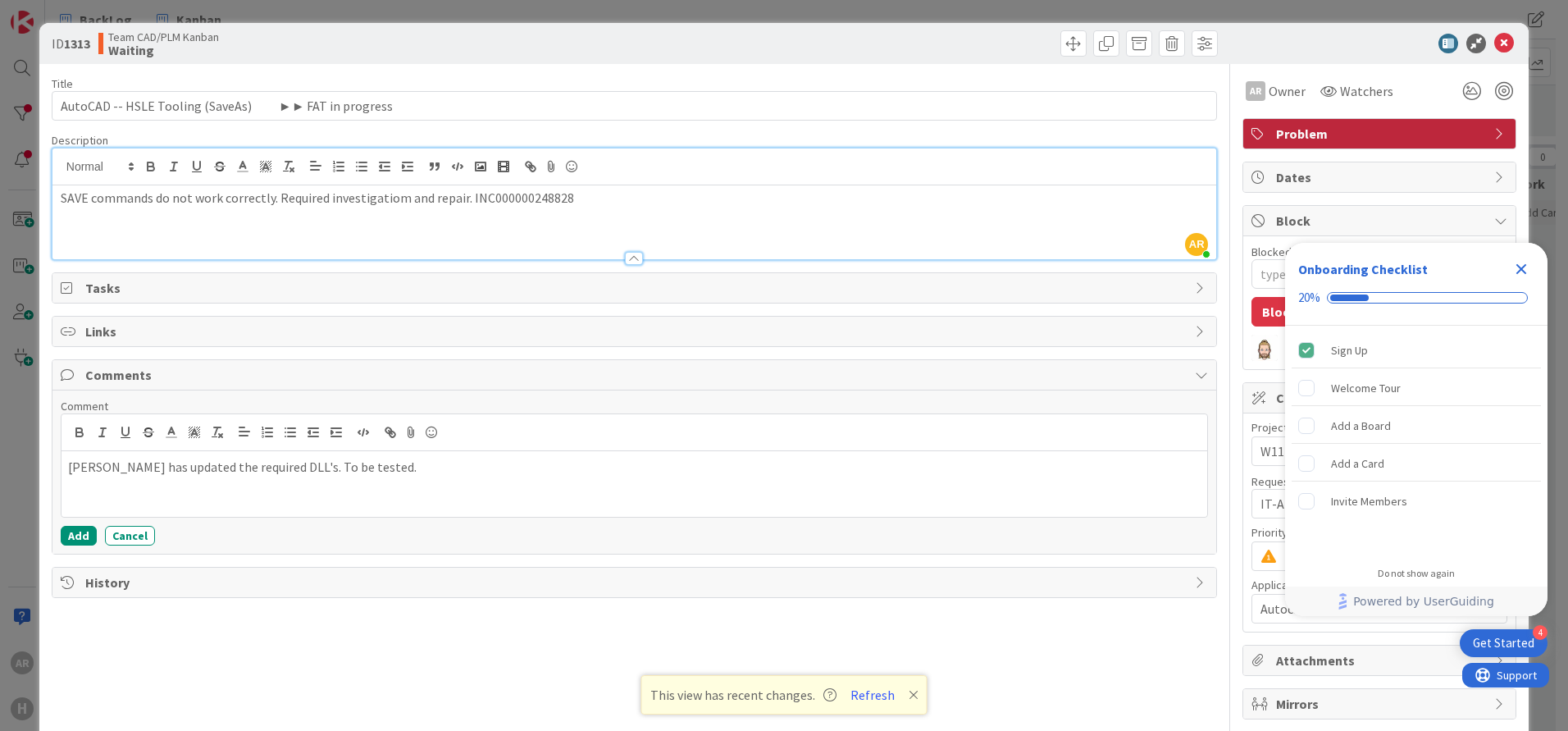
click at [397, 198] on p "SAVE commands do not work correctly. Required investigatiom and repair. INC0000…" at bounding box center [634, 198] width 1147 height 19
click at [503, 197] on p "SAVE commands do not work correctly. Required investigation and repair. INC0000…" at bounding box center [634, 198] width 1147 height 19
drag, startPoint x: 356, startPoint y: 468, endPoint x: 35, endPoint y: 468, distance: 321.0
click at [35, 468] on div "ID 1313 Team CAD/PLM Kanban Waiting Title 61 / 128 AutoCAD -- HSLE Tooling (Sav…" at bounding box center [784, 365] width 1568 height 731
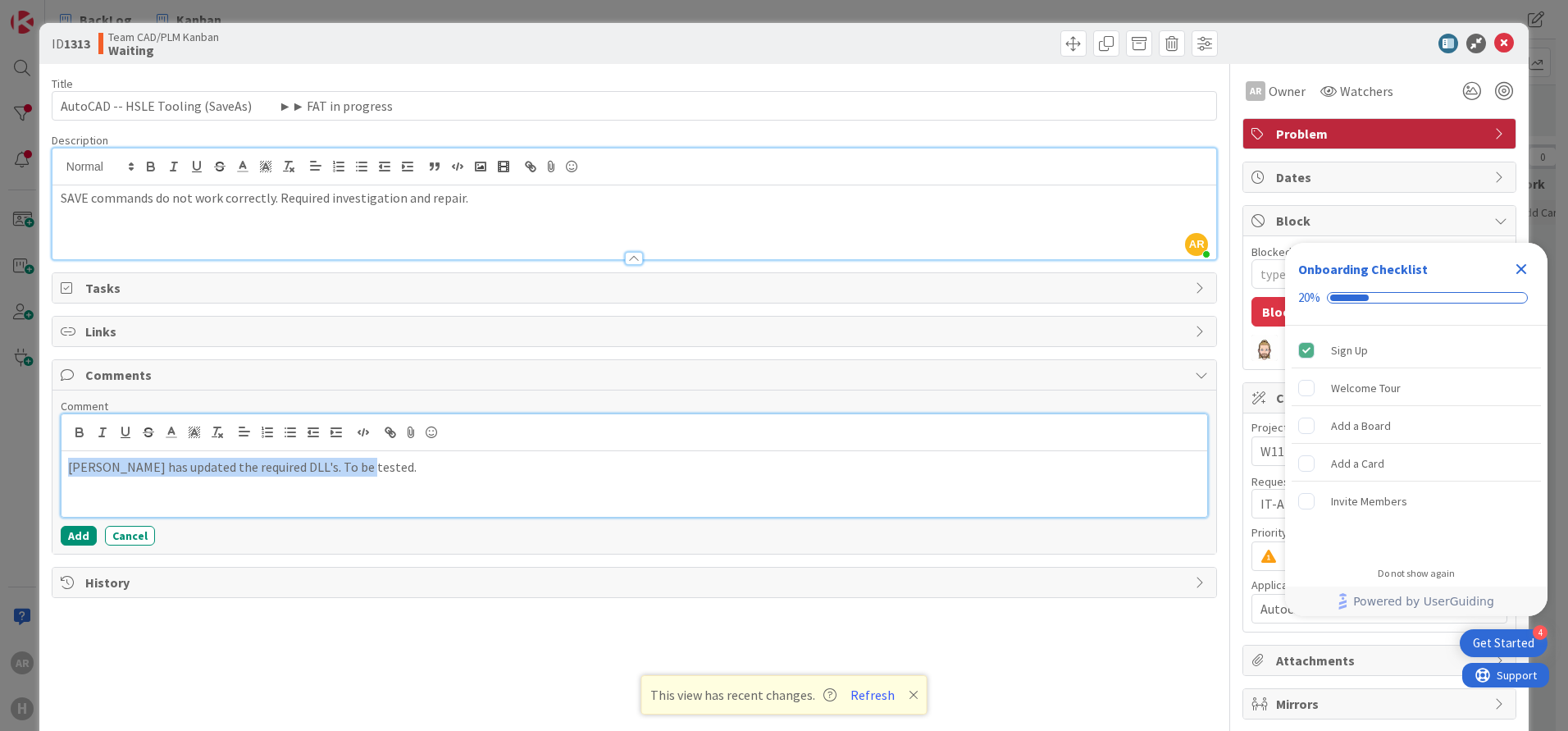
copy p "Phuong has updated the required DLL's. To be tested."
click at [75, 534] on button "Add" at bounding box center [78, 535] width 36 height 20
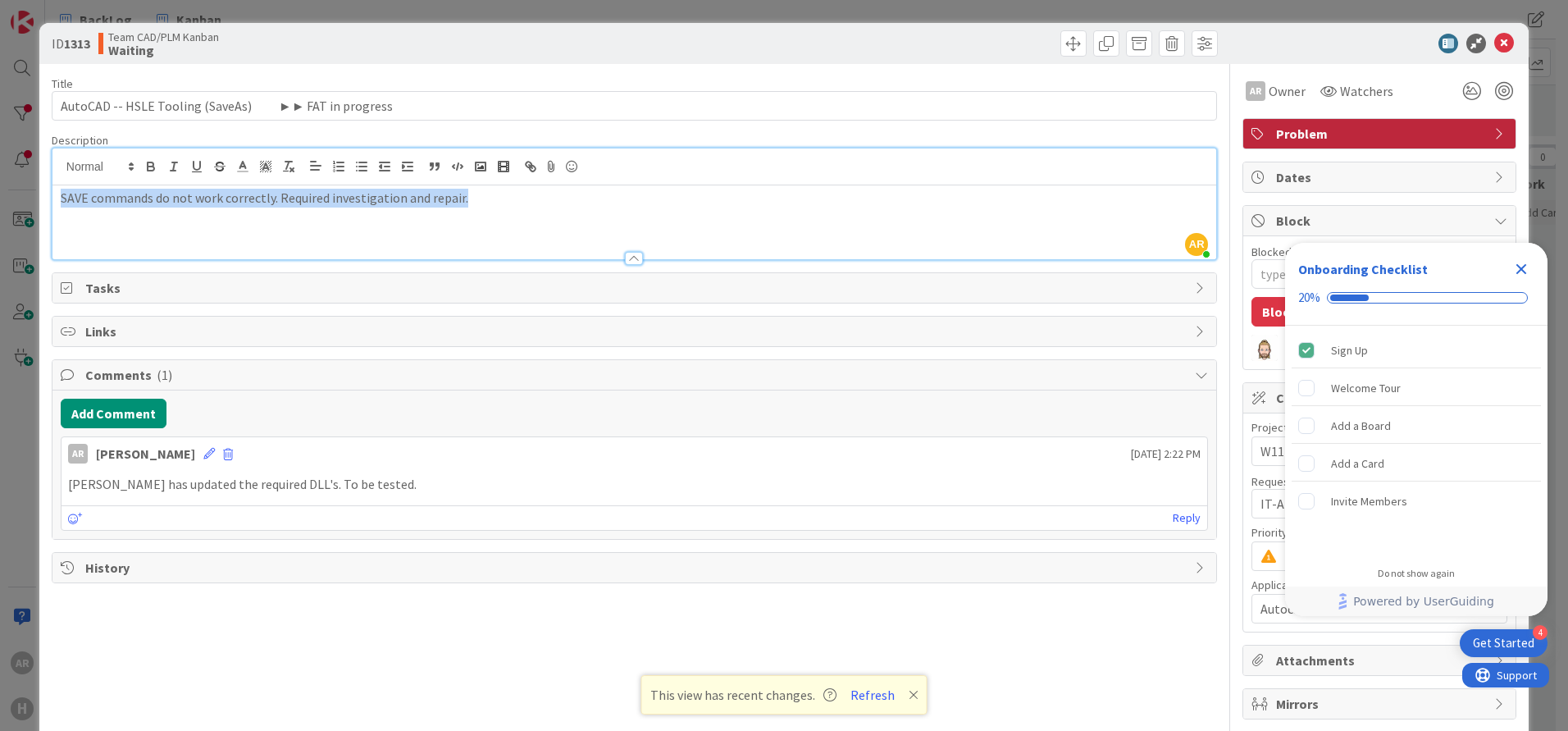
drag, startPoint x: 486, startPoint y: 204, endPoint x: -3, endPoint y: 198, distance: 489.0
click at [0, 198] on html "4 Get Started Onboarding Checklist 20% Sign Up Welcome Tour Add a Board Add a C…" at bounding box center [784, 365] width 1568 height 731
copy p "SAVE commands do not work correctly. Required investigation and repair."
click at [869, 693] on button "Refresh" at bounding box center [872, 695] width 56 height 22
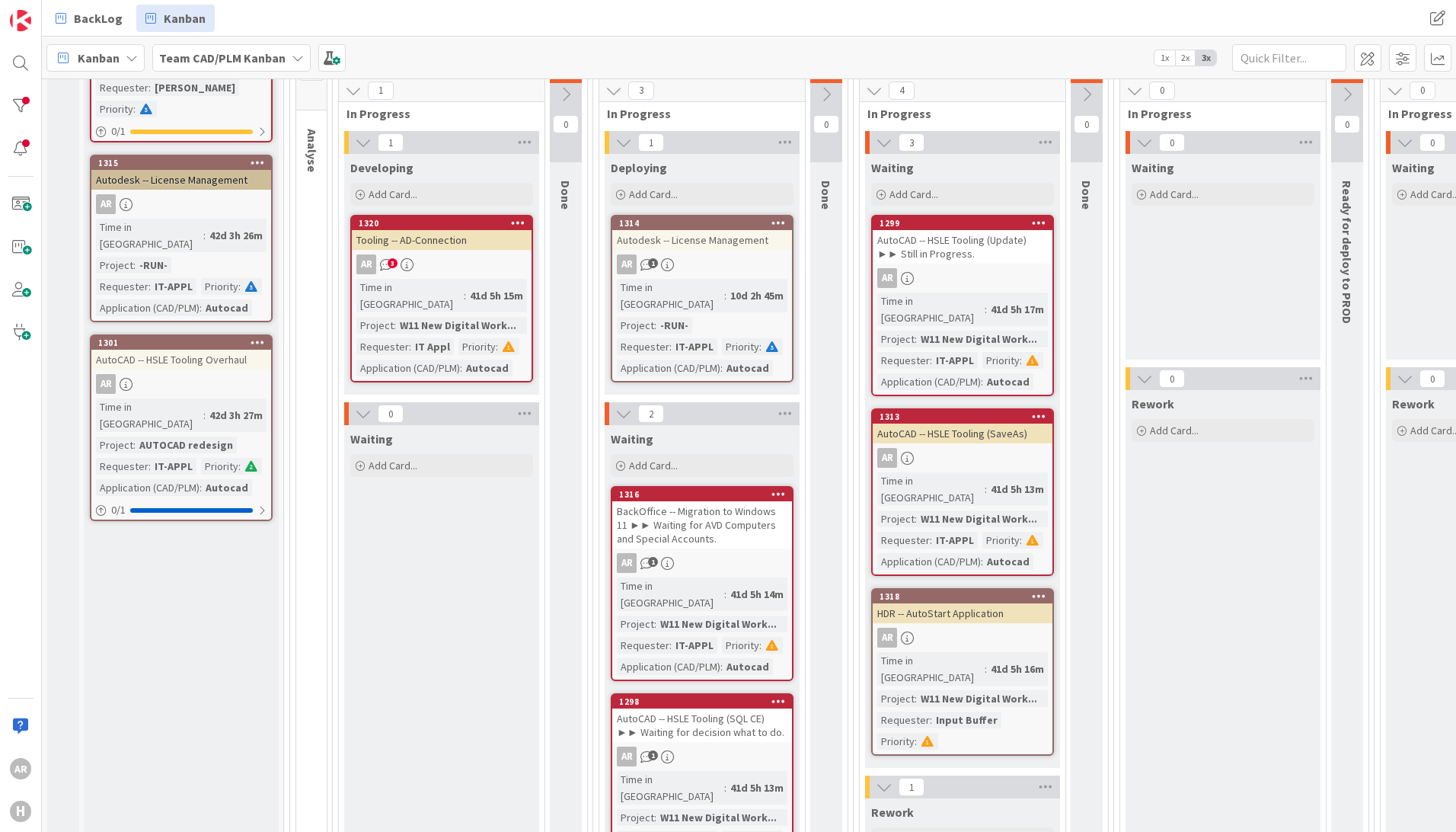
scroll to position [228, 0]
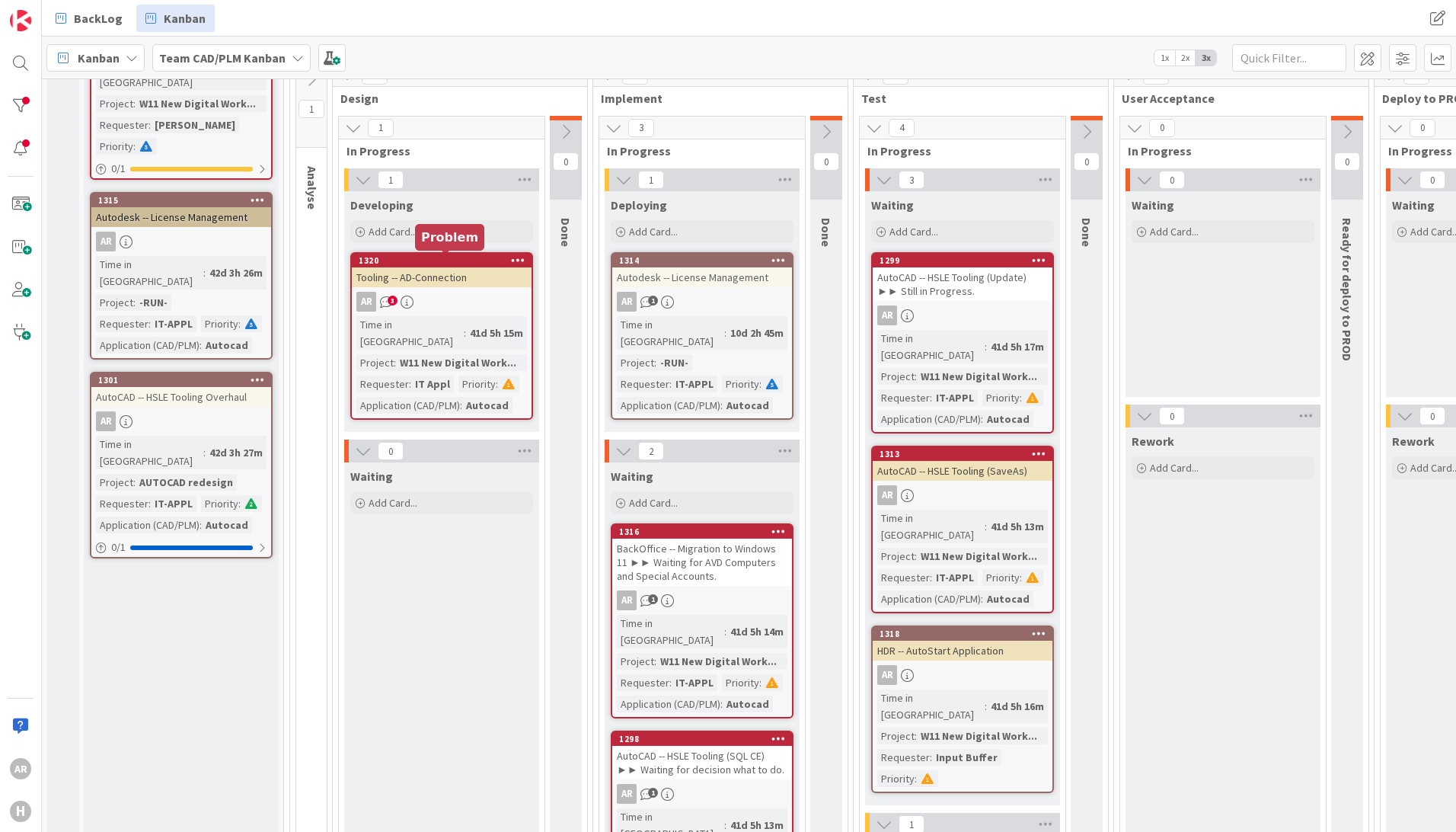
click at [447, 261] on div "1320" at bounding box center [445, 261] width 173 height 11
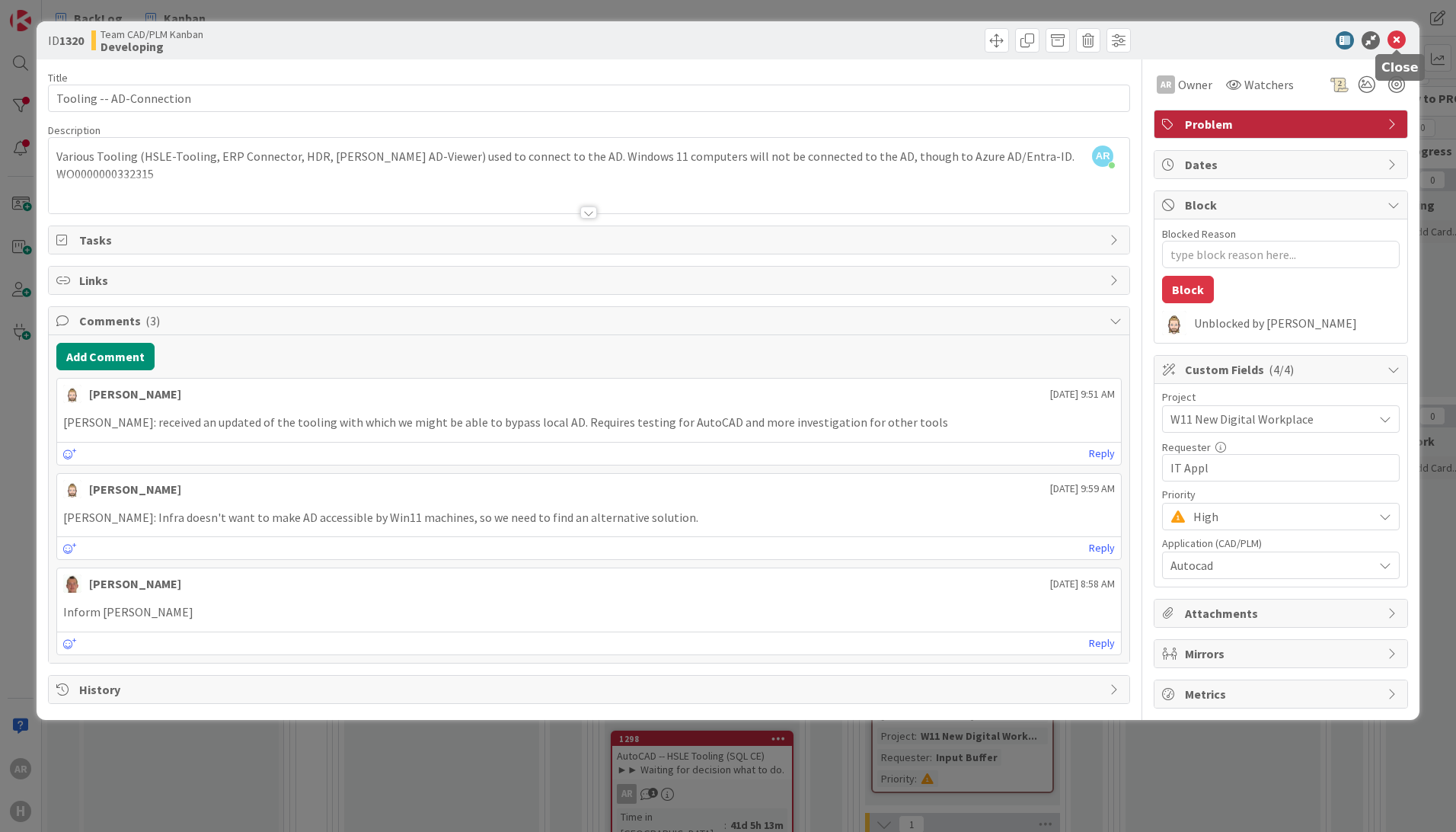
click at [1398, 40] on icon at bounding box center [1397, 40] width 18 height 18
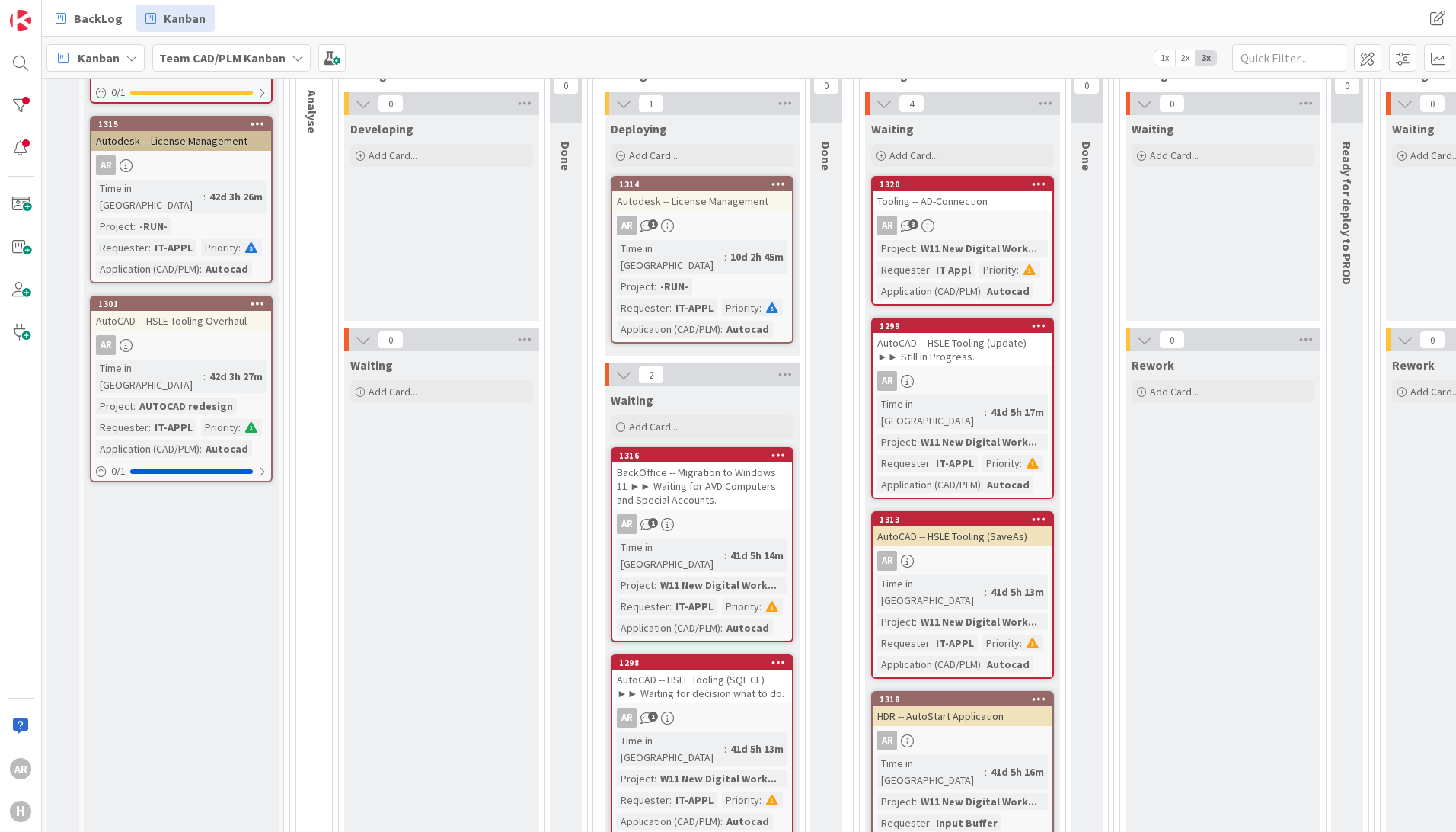
scroll to position [228, 0]
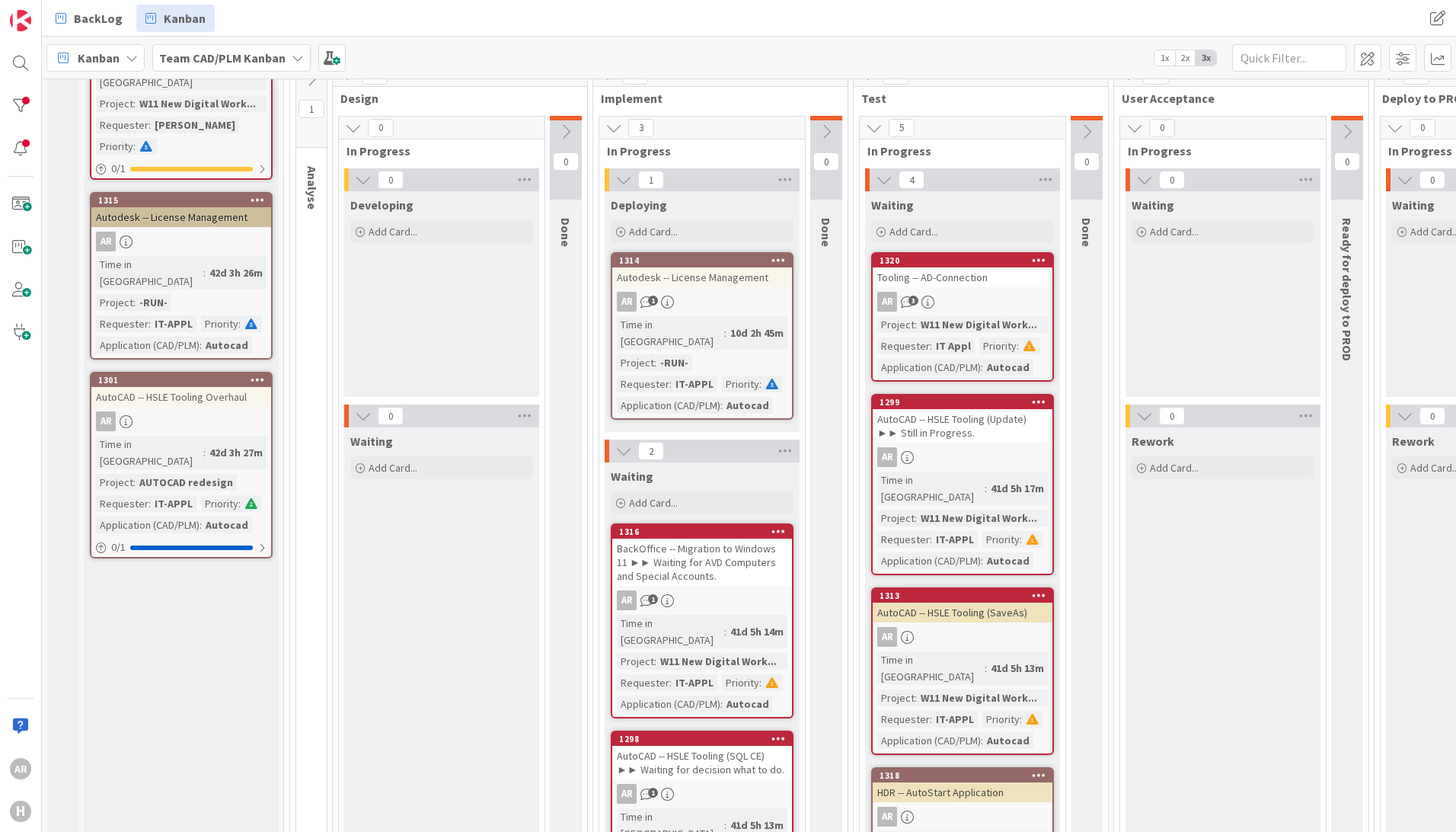
click at [949, 275] on div "Tooling -- AD-Connection" at bounding box center [962, 277] width 180 height 20
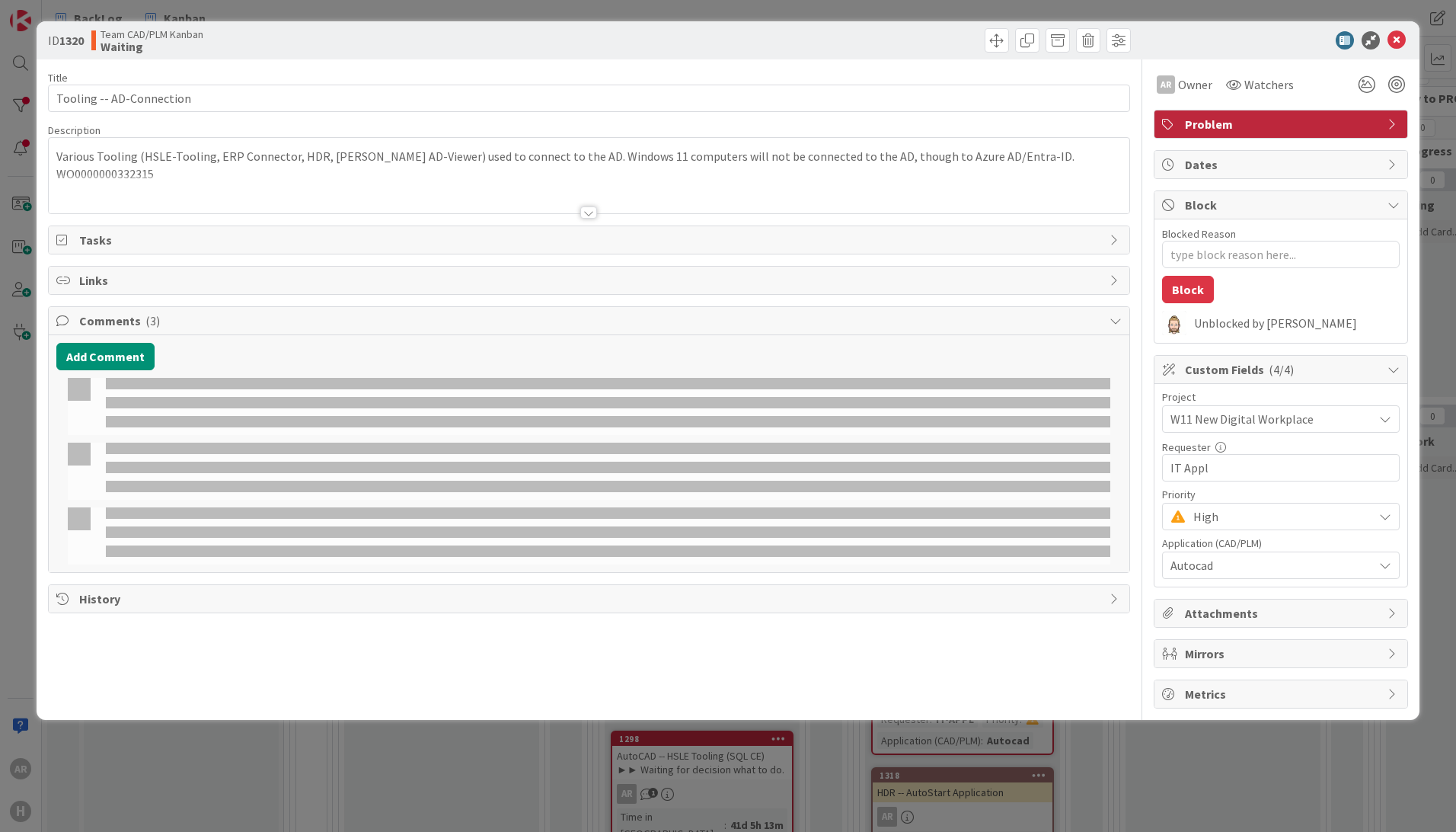
type textarea "x"
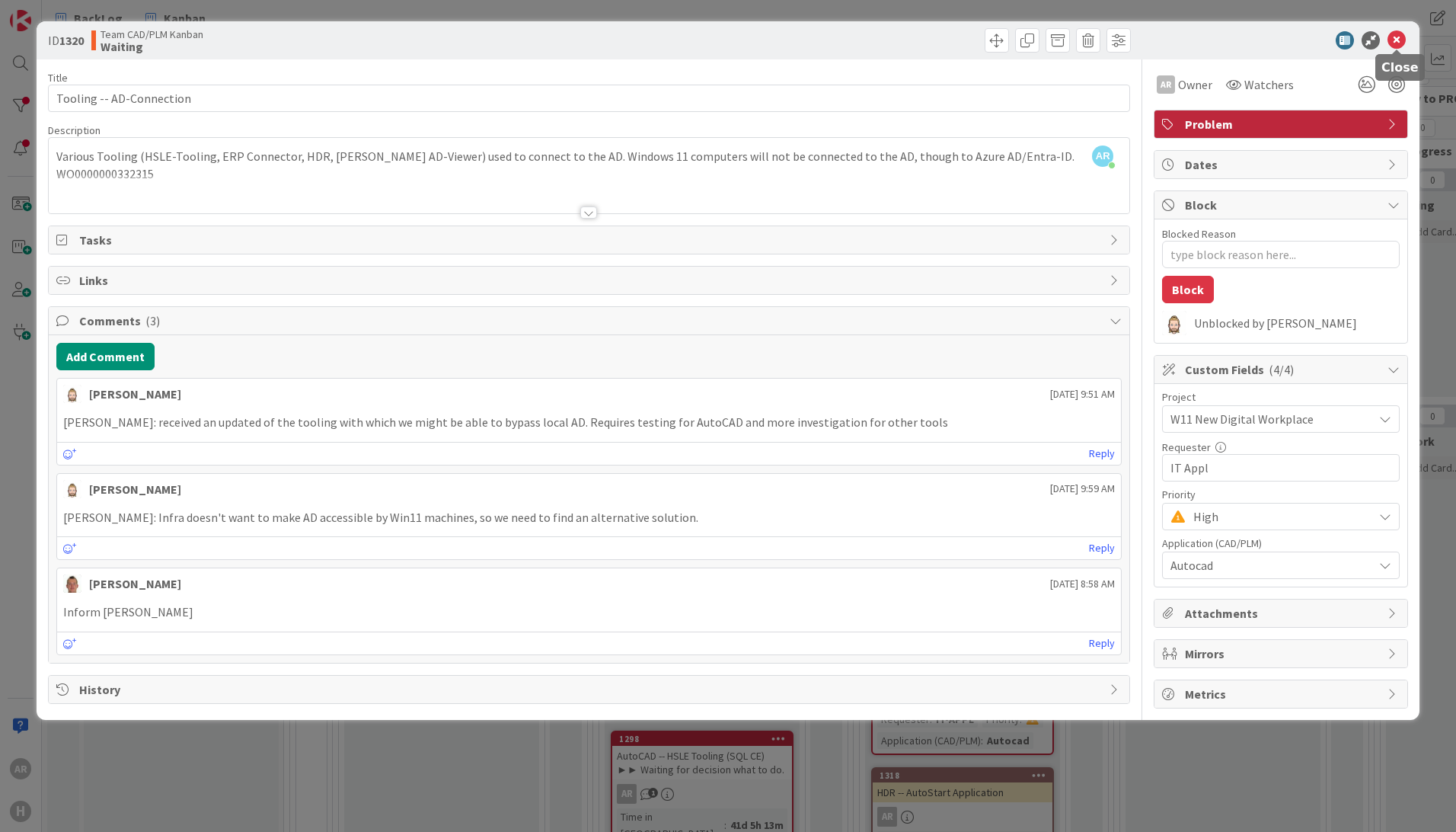
click at [1398, 35] on icon at bounding box center [1397, 40] width 18 height 18
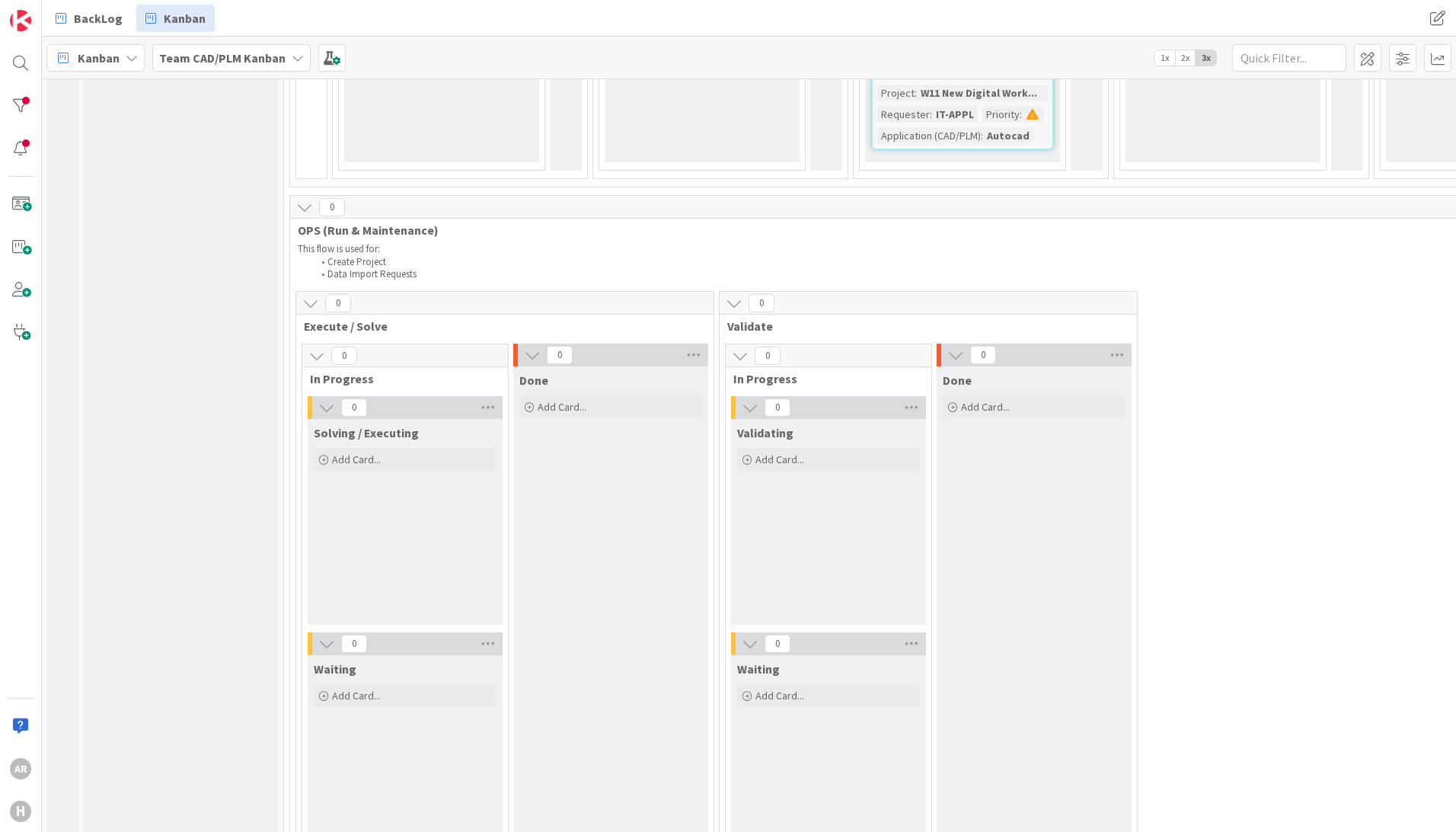
scroll to position [1524, 0]
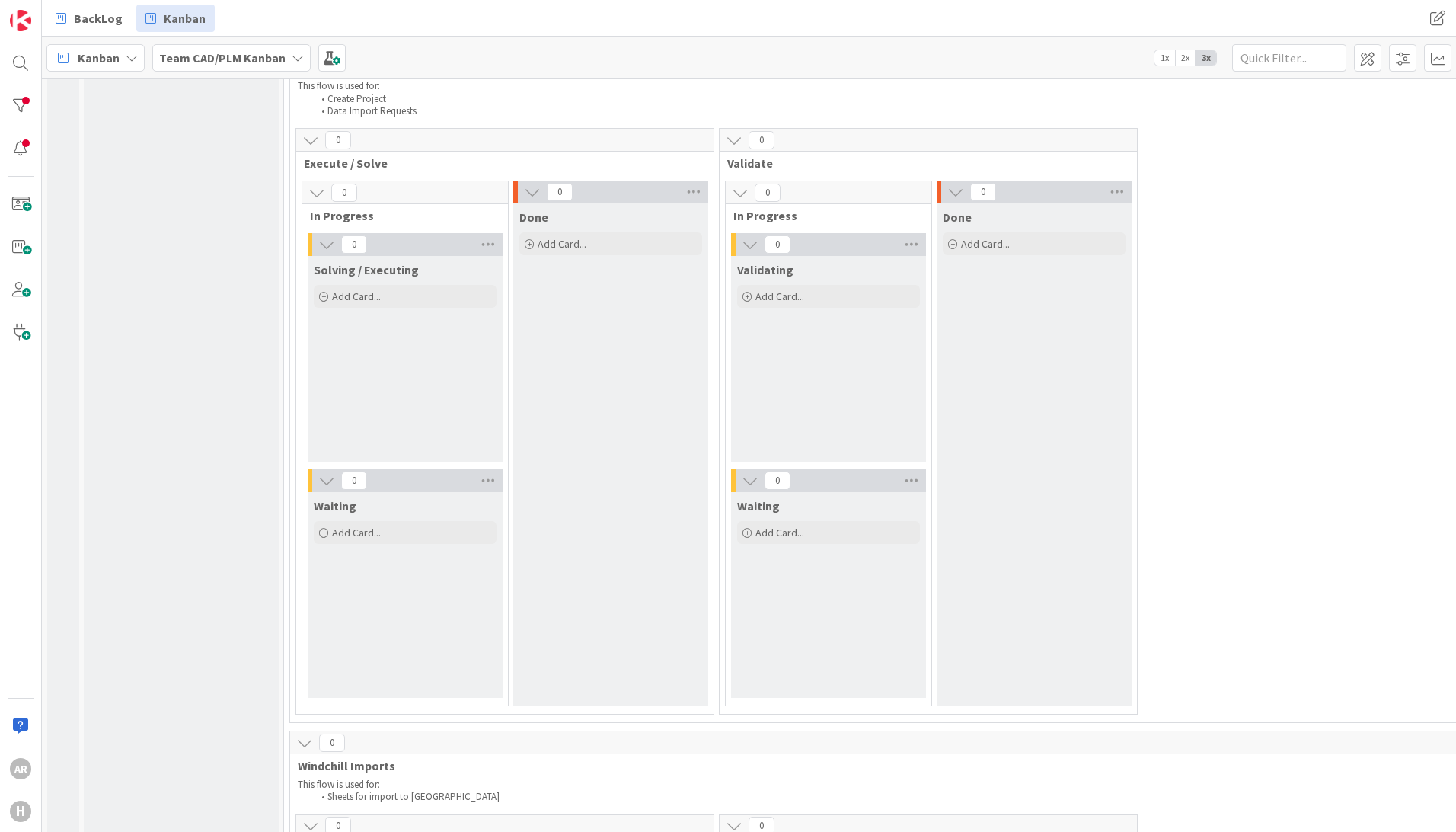
click at [531, 184] on icon at bounding box center [532, 192] width 16 height 16
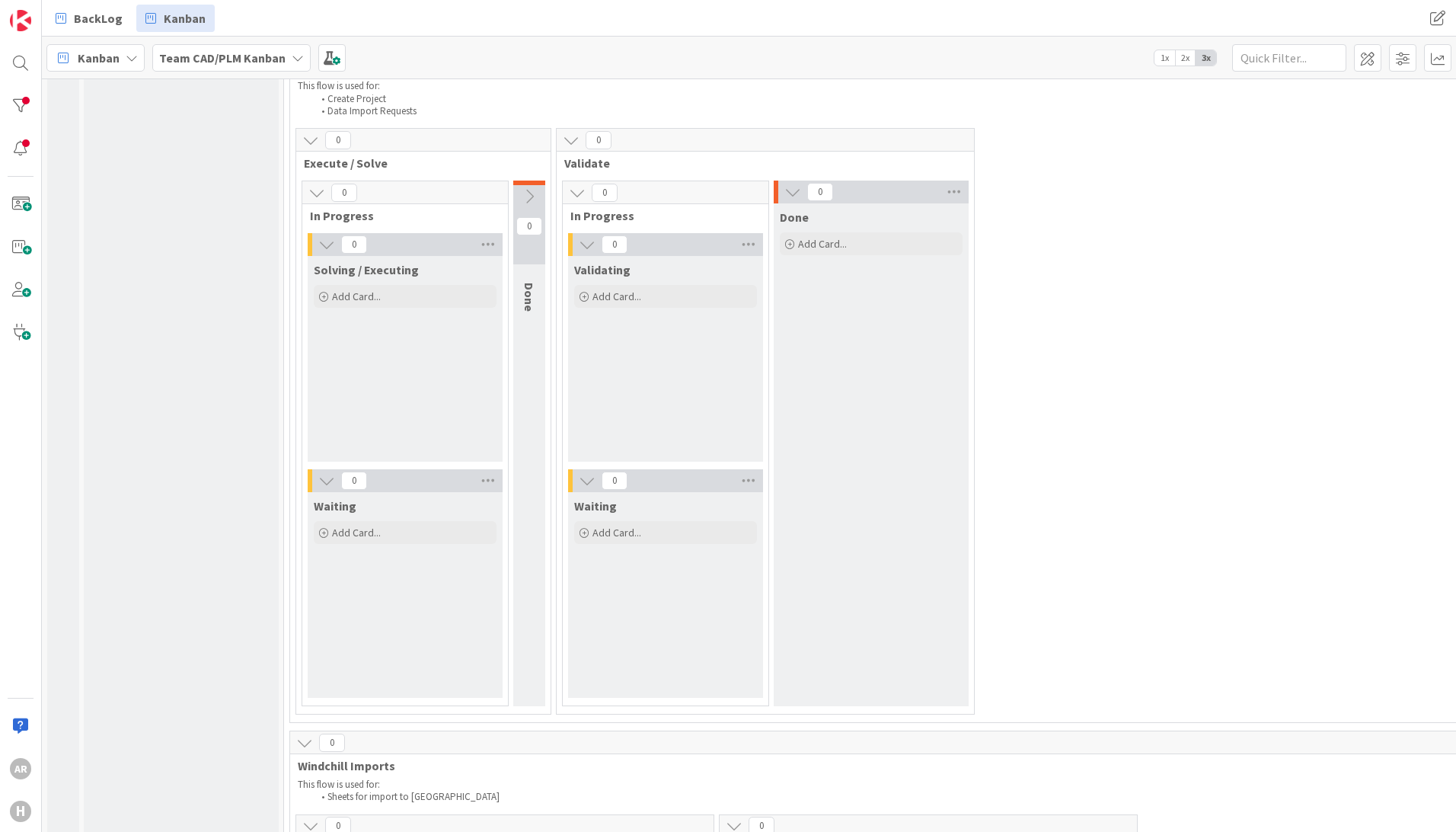
click at [793, 184] on icon at bounding box center [793, 192] width 16 height 16
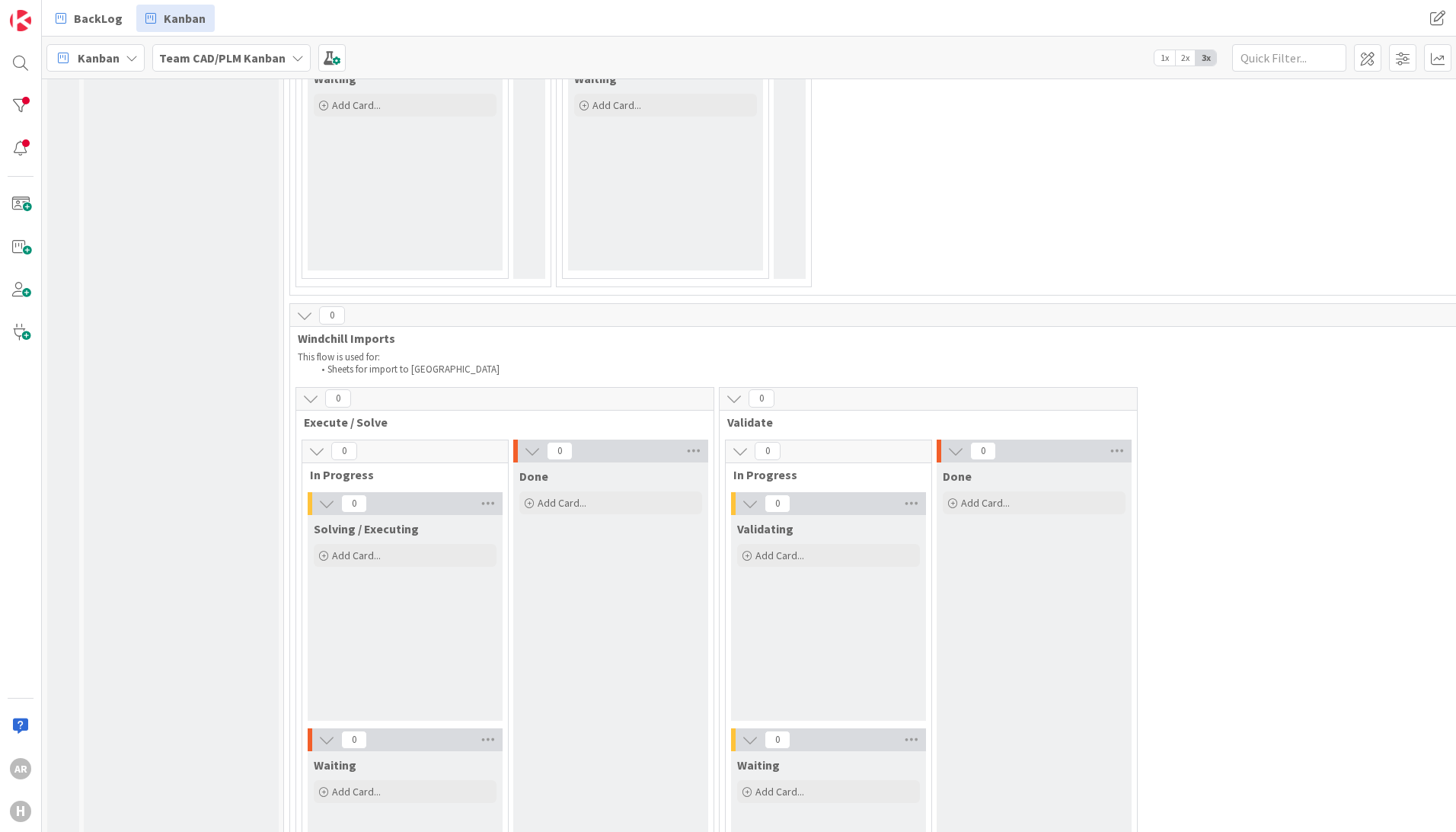
scroll to position [2133, 0]
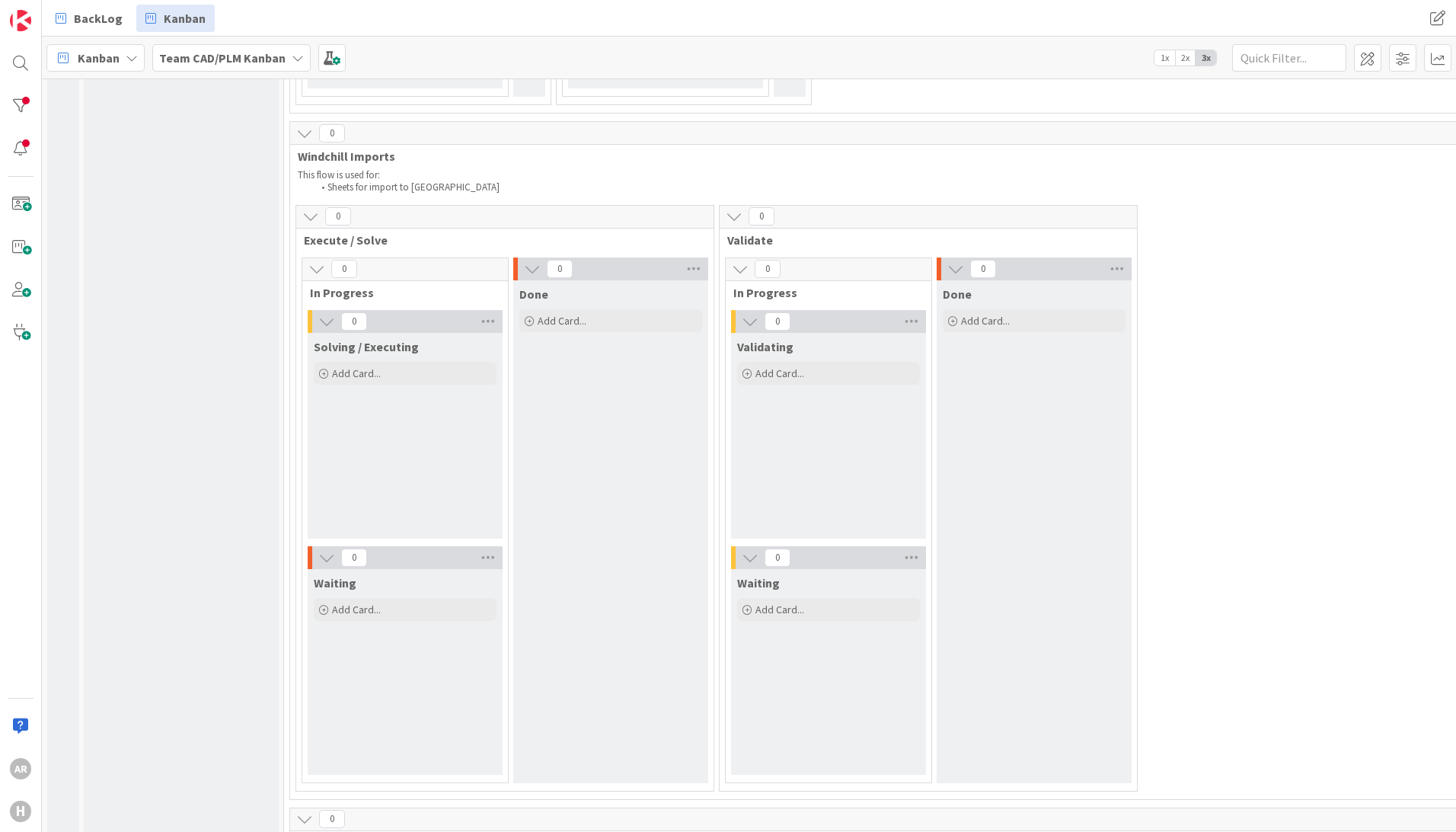
click at [529, 261] on icon at bounding box center [532, 269] width 16 height 16
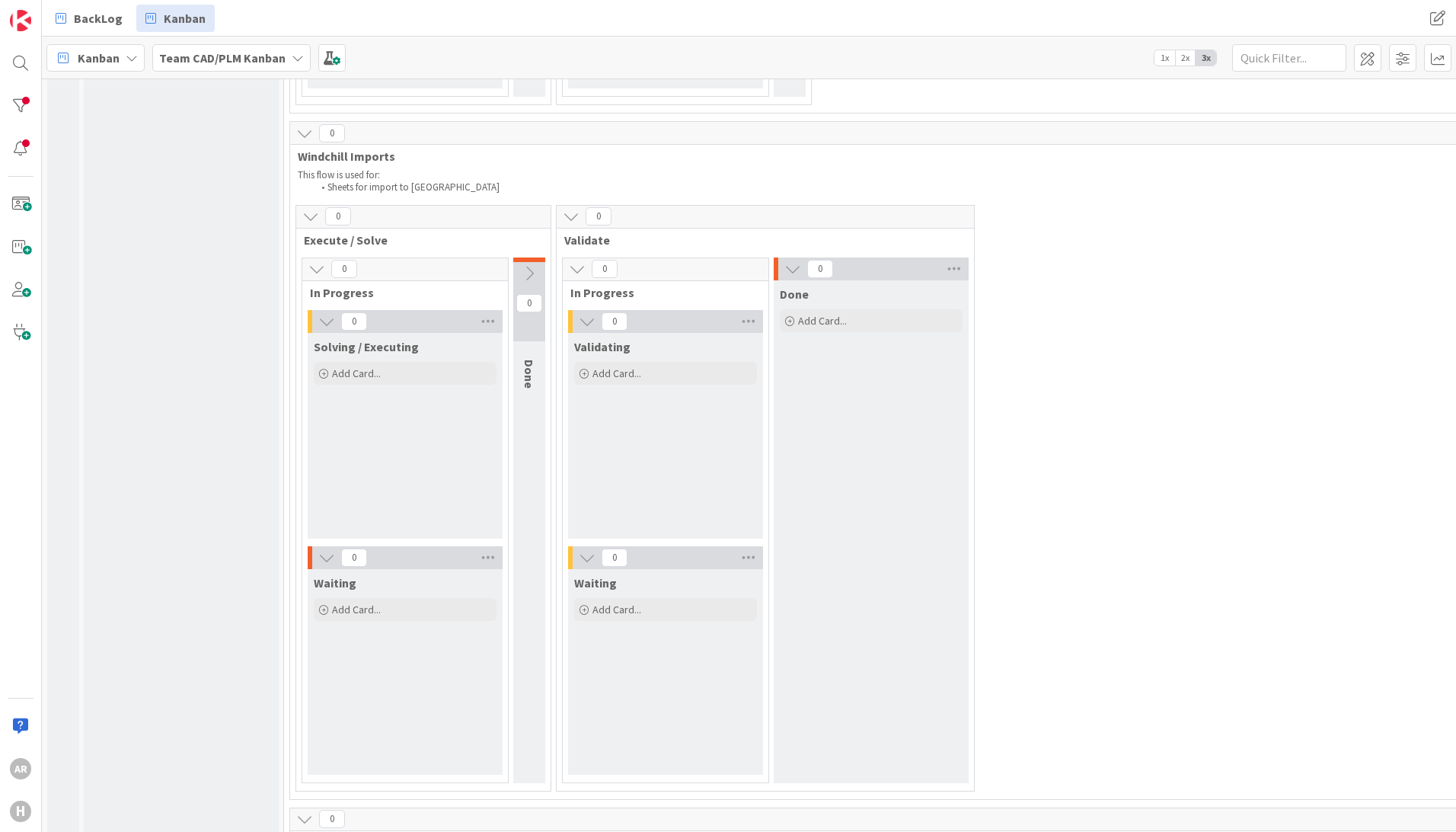
click at [791, 261] on icon at bounding box center [793, 269] width 16 height 16
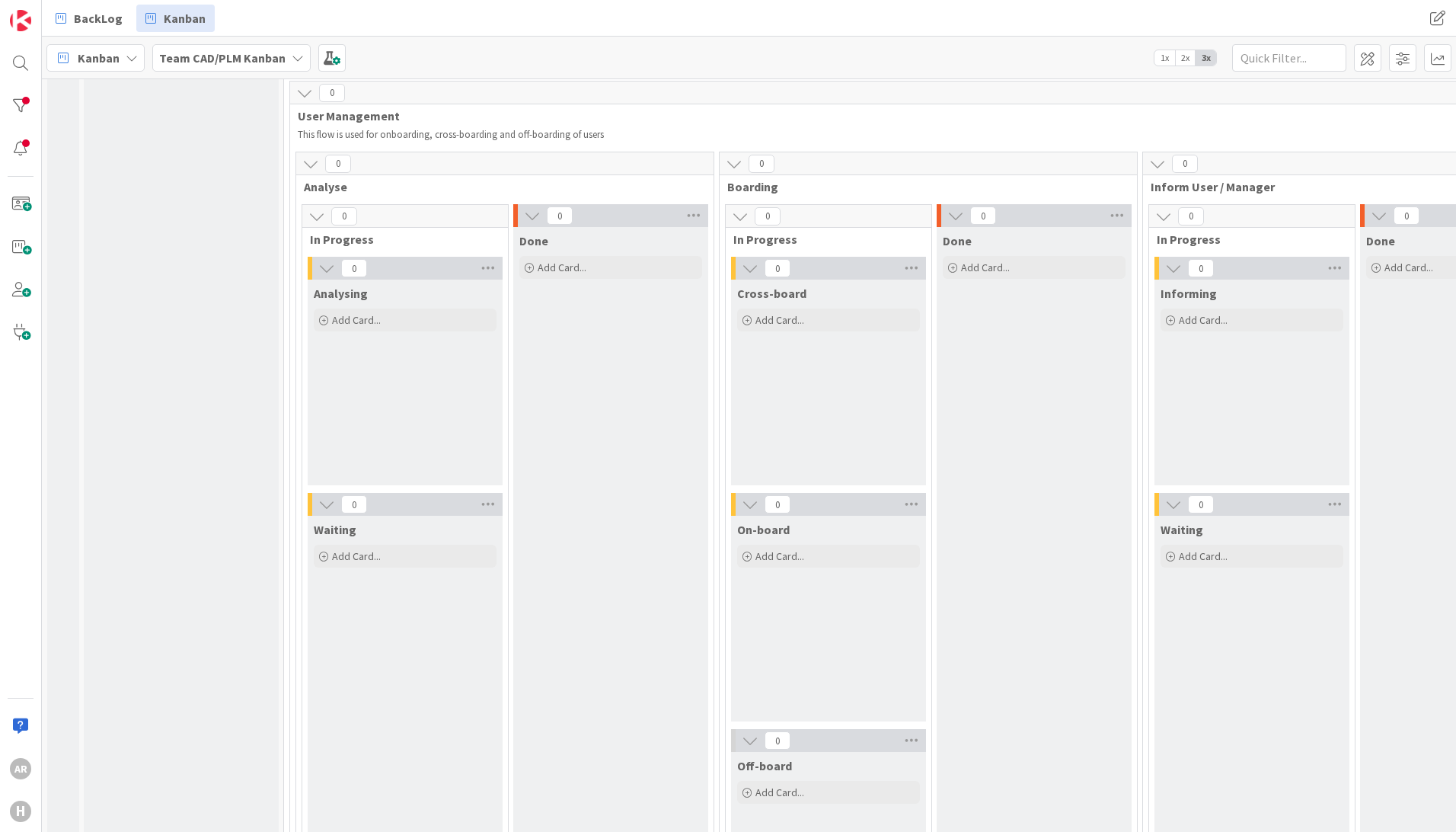
scroll to position [3200, 0]
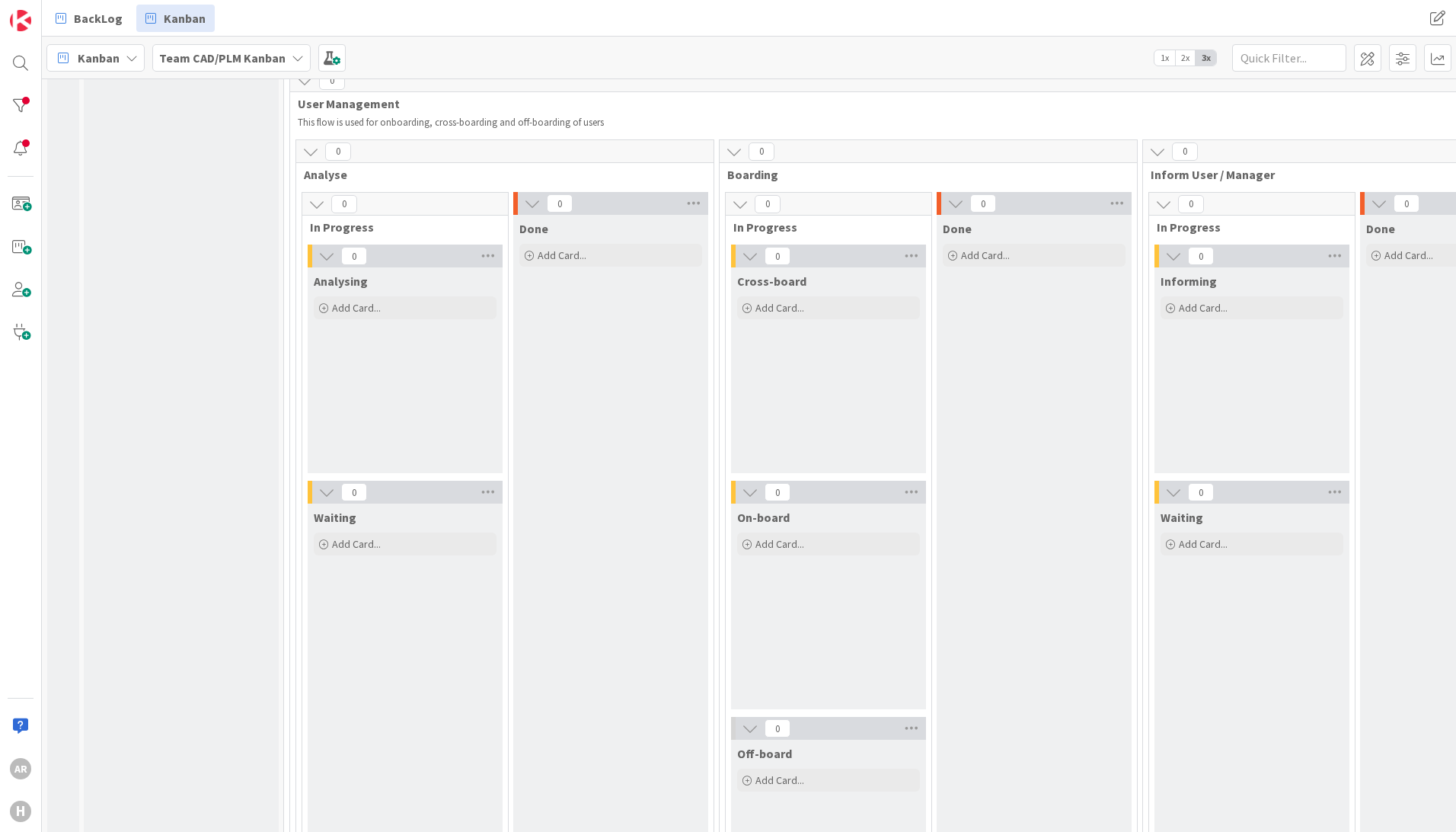
click at [536, 195] on icon at bounding box center [532, 204] width 16 height 16
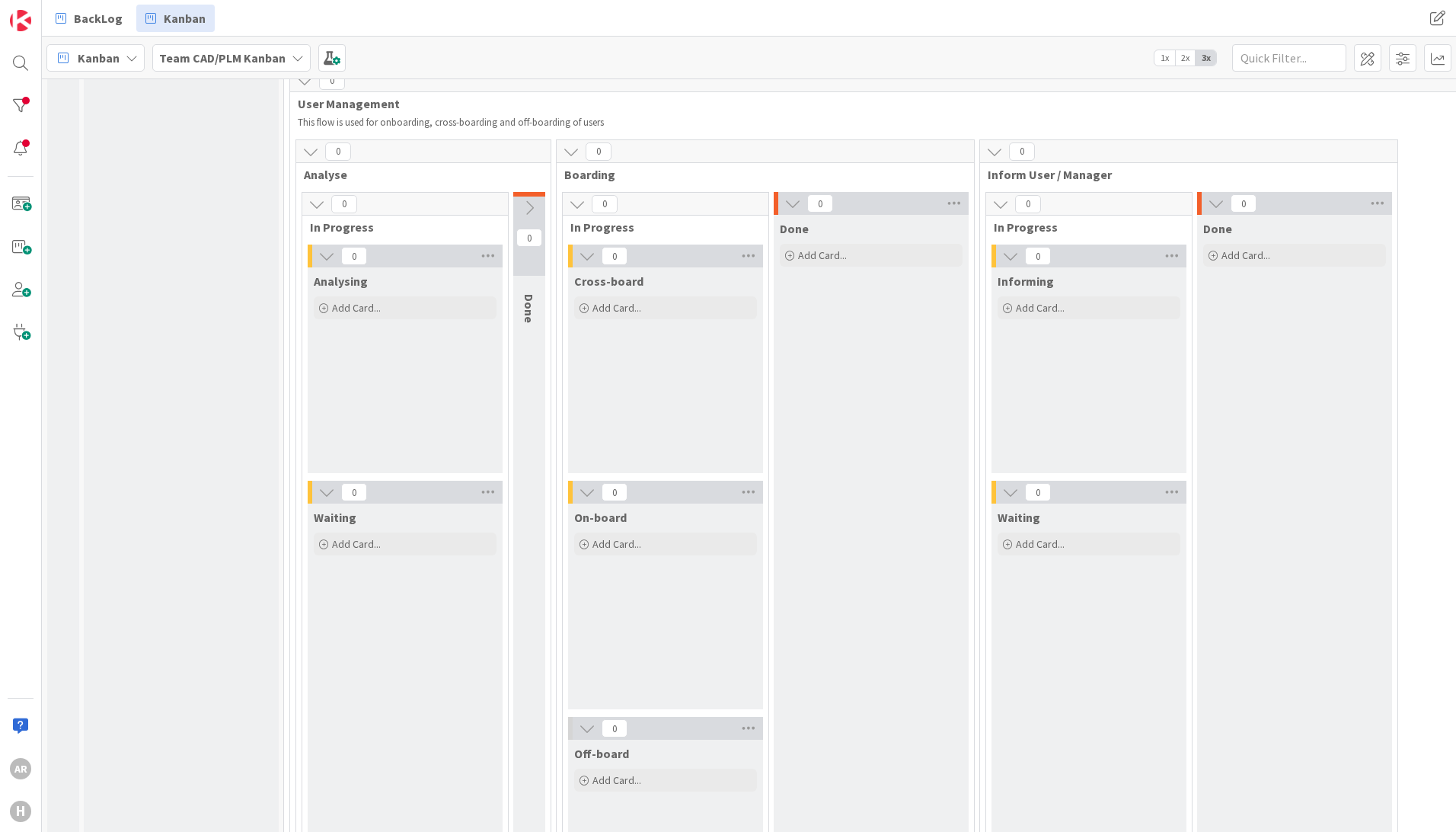
click at [789, 195] on icon at bounding box center [793, 204] width 16 height 16
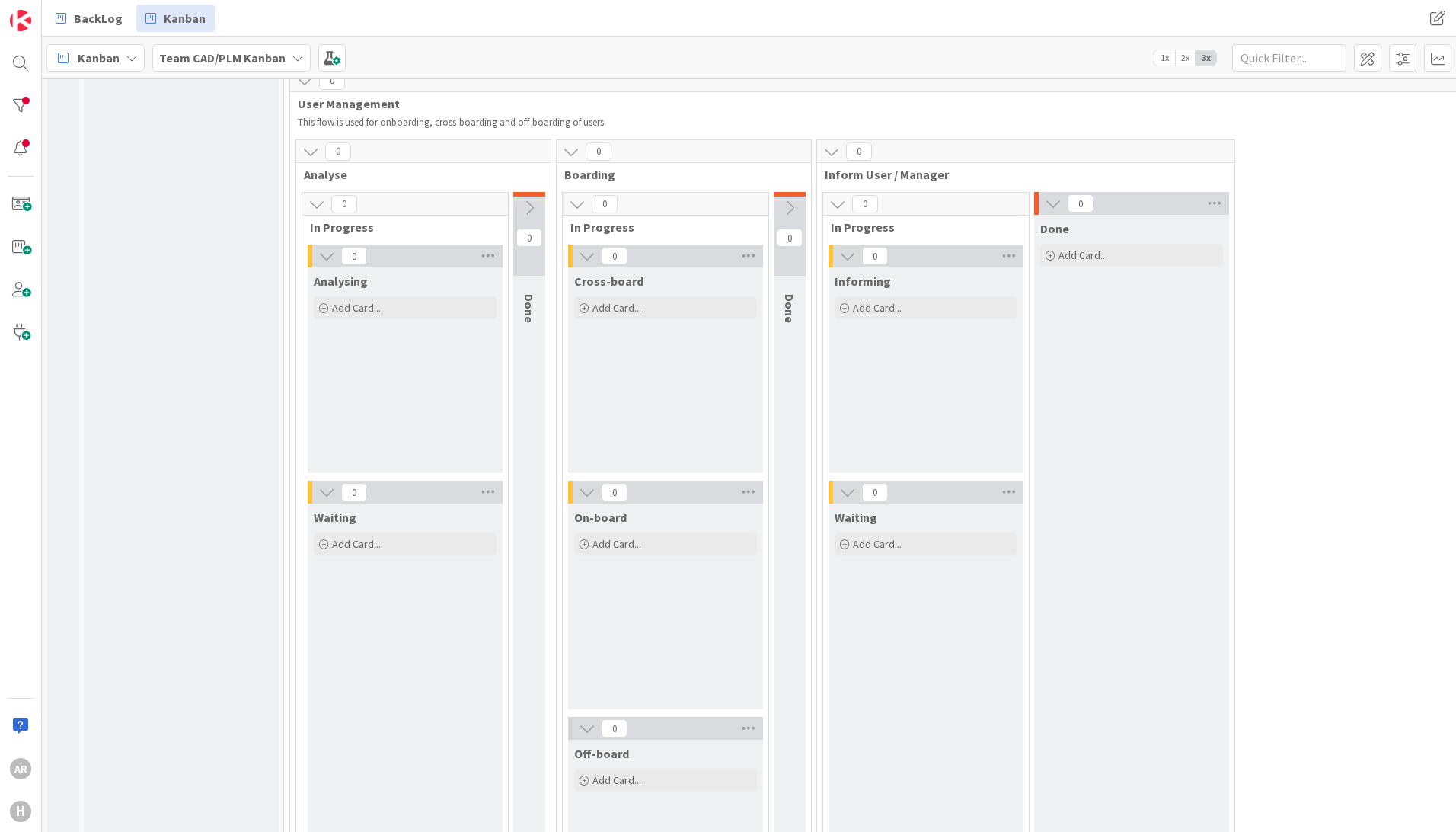
click at [1058, 195] on icon at bounding box center [1053, 204] width 16 height 16
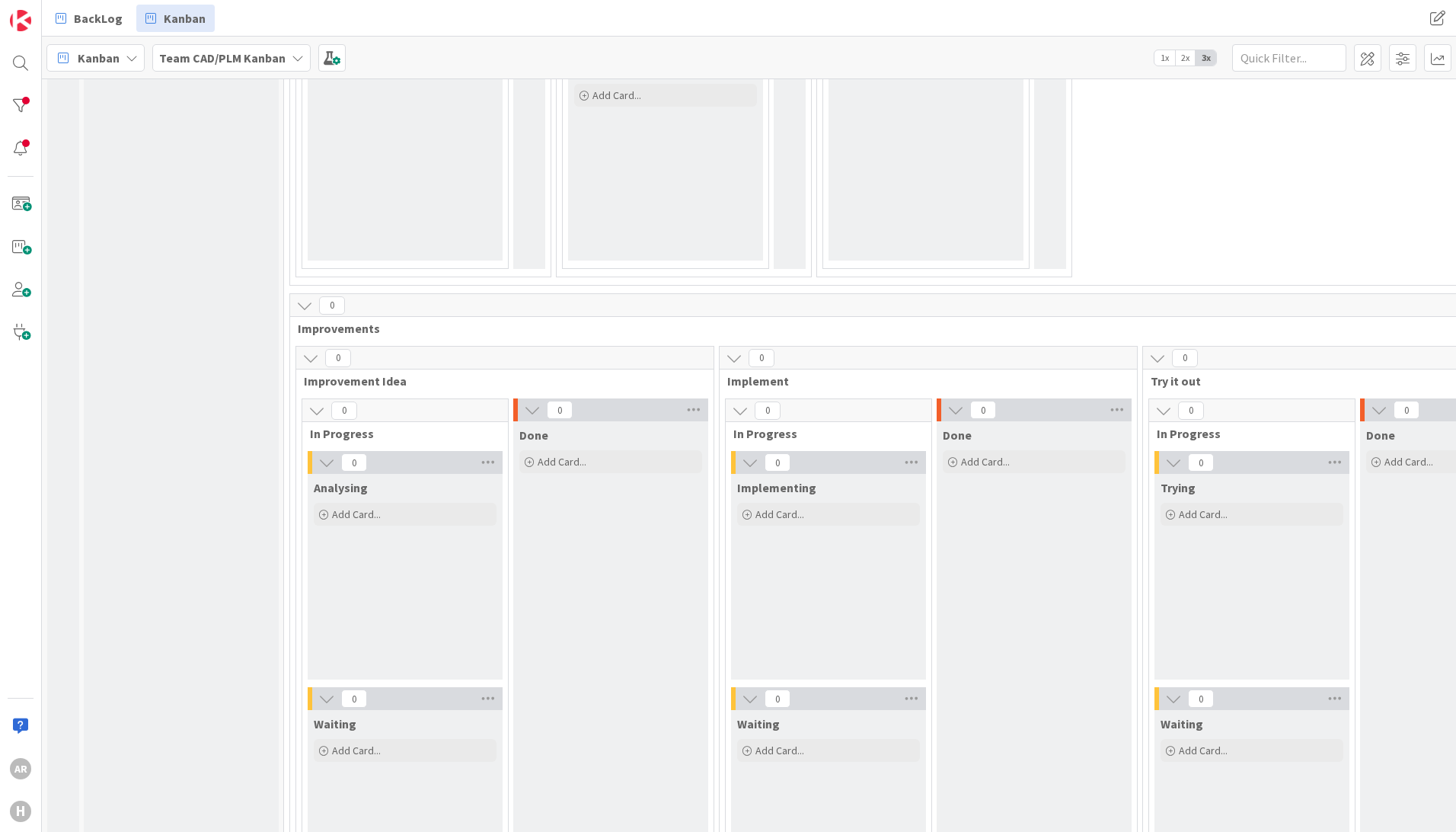
scroll to position [3885, 0]
click at [534, 401] on icon at bounding box center [532, 409] width 16 height 16
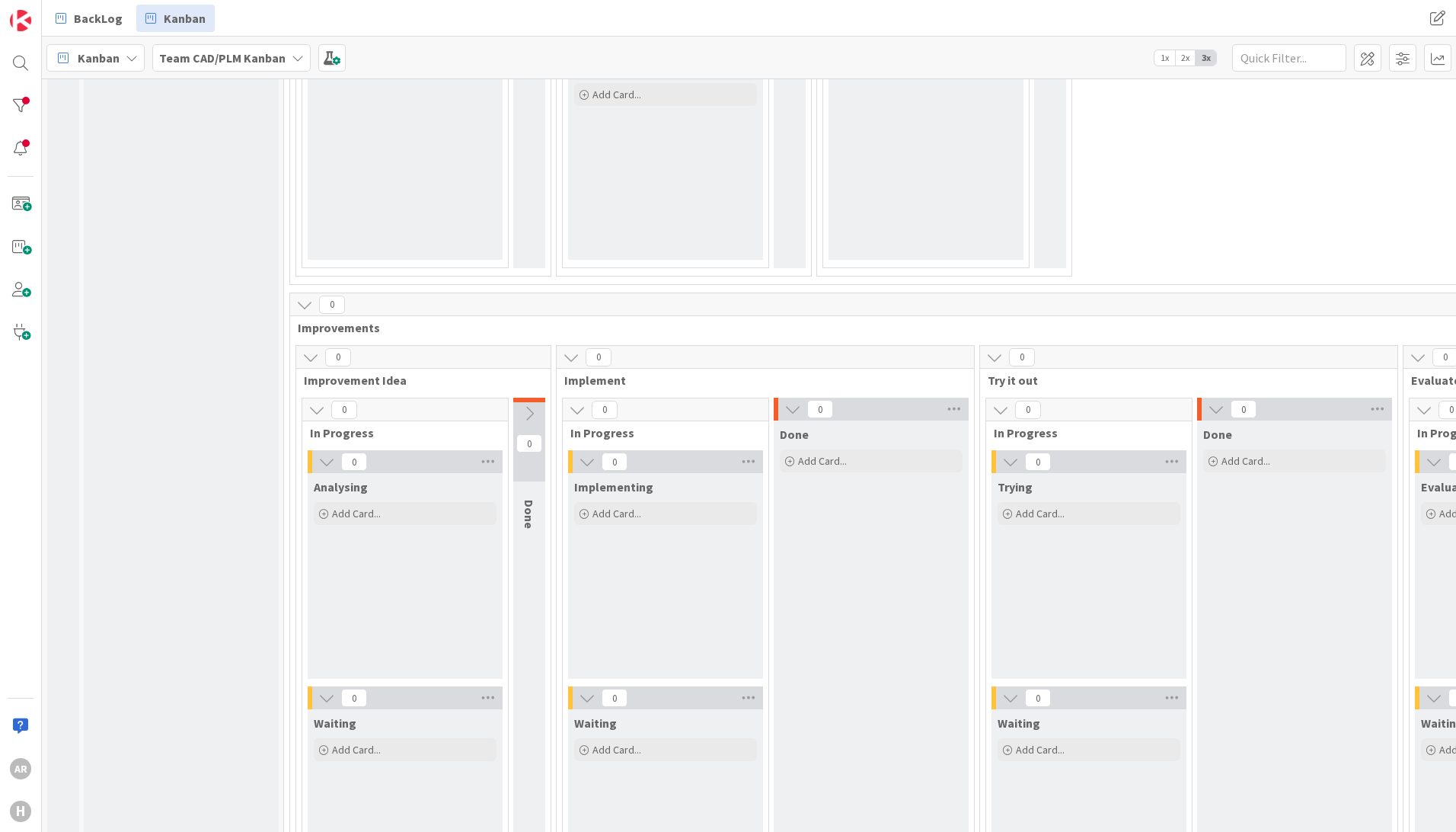
click at [792, 401] on icon at bounding box center [793, 409] width 16 height 16
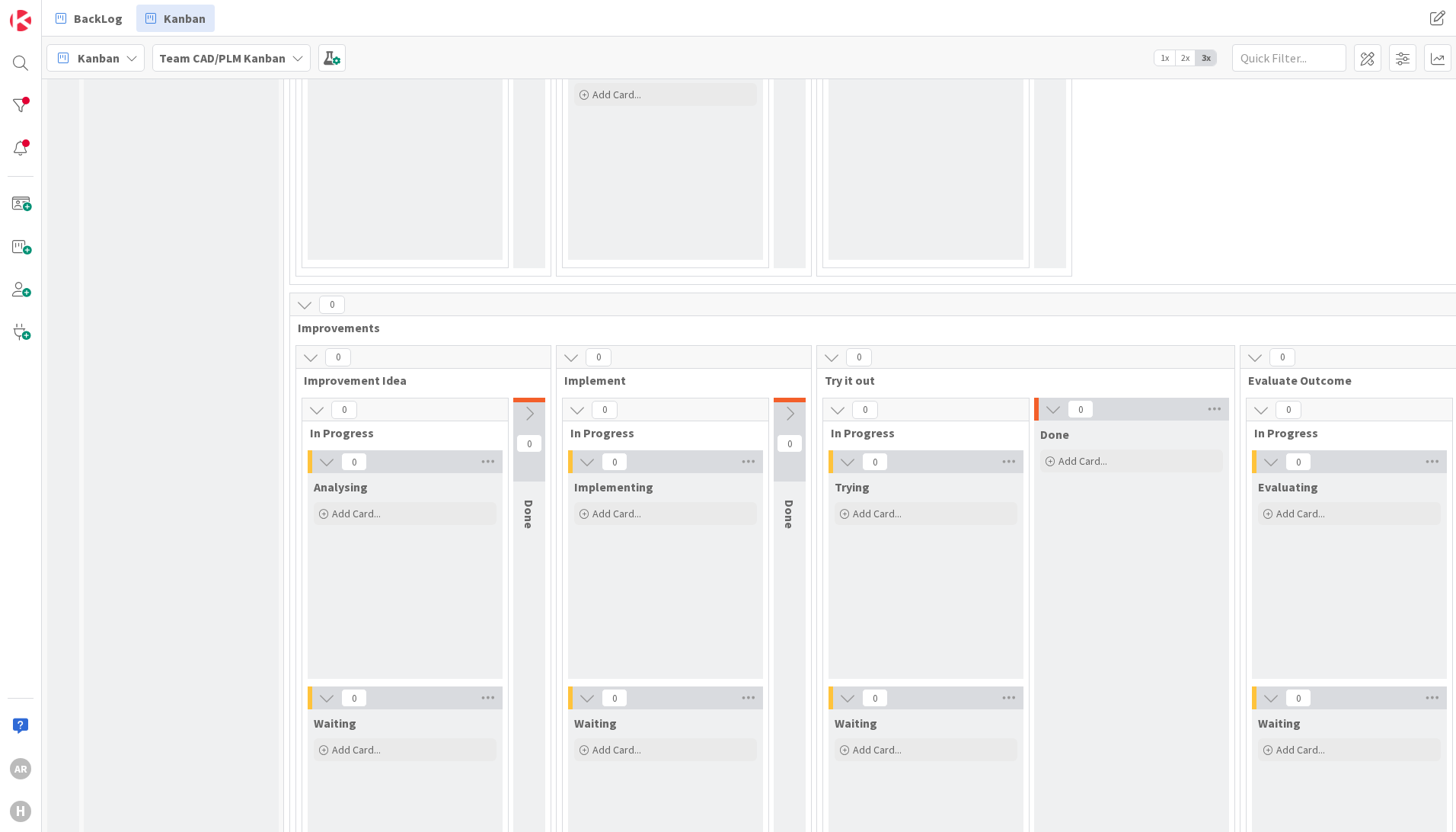
click at [1054, 401] on icon at bounding box center [1053, 409] width 16 height 16
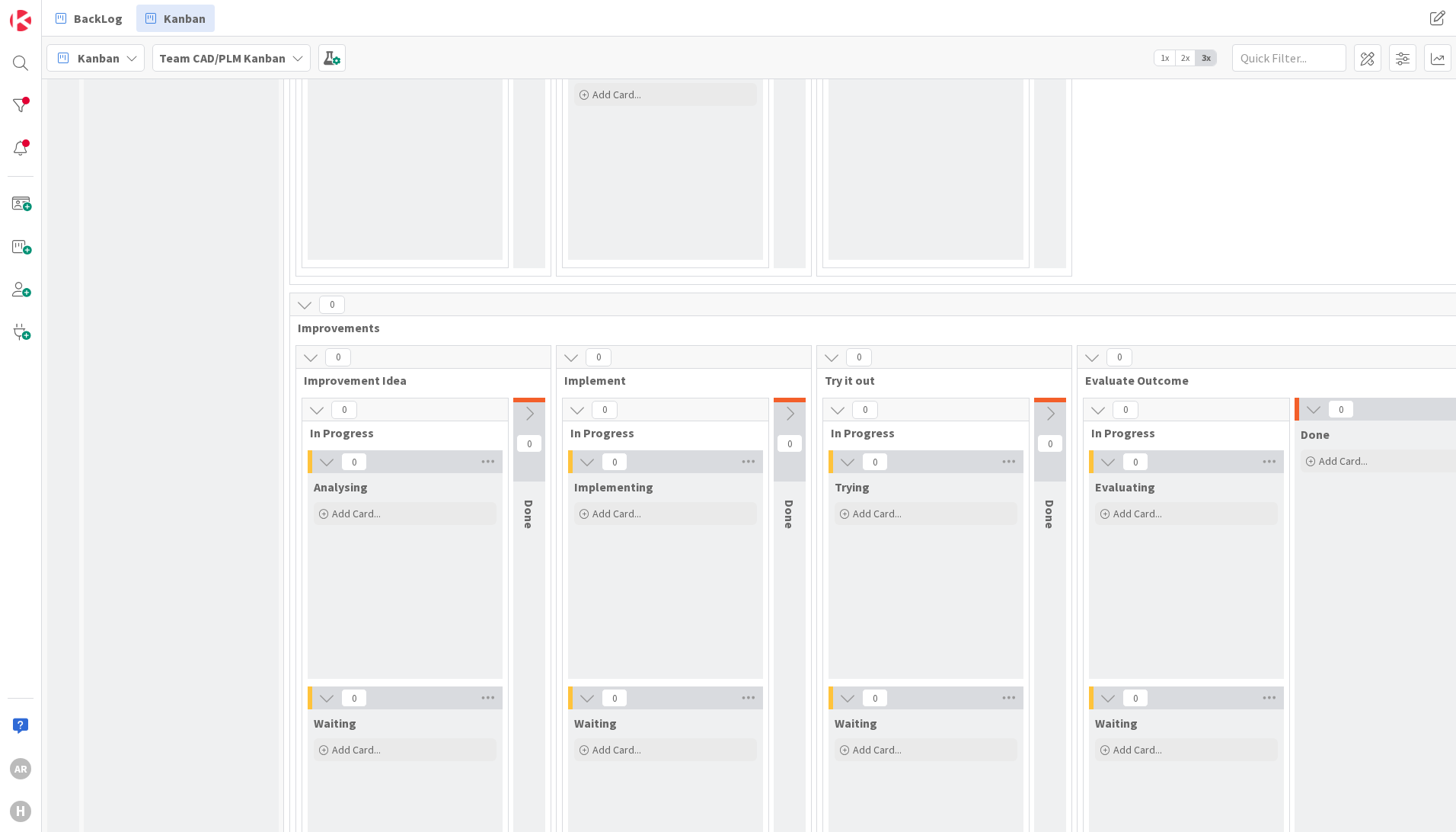
click at [1320, 401] on icon at bounding box center [1313, 409] width 16 height 16
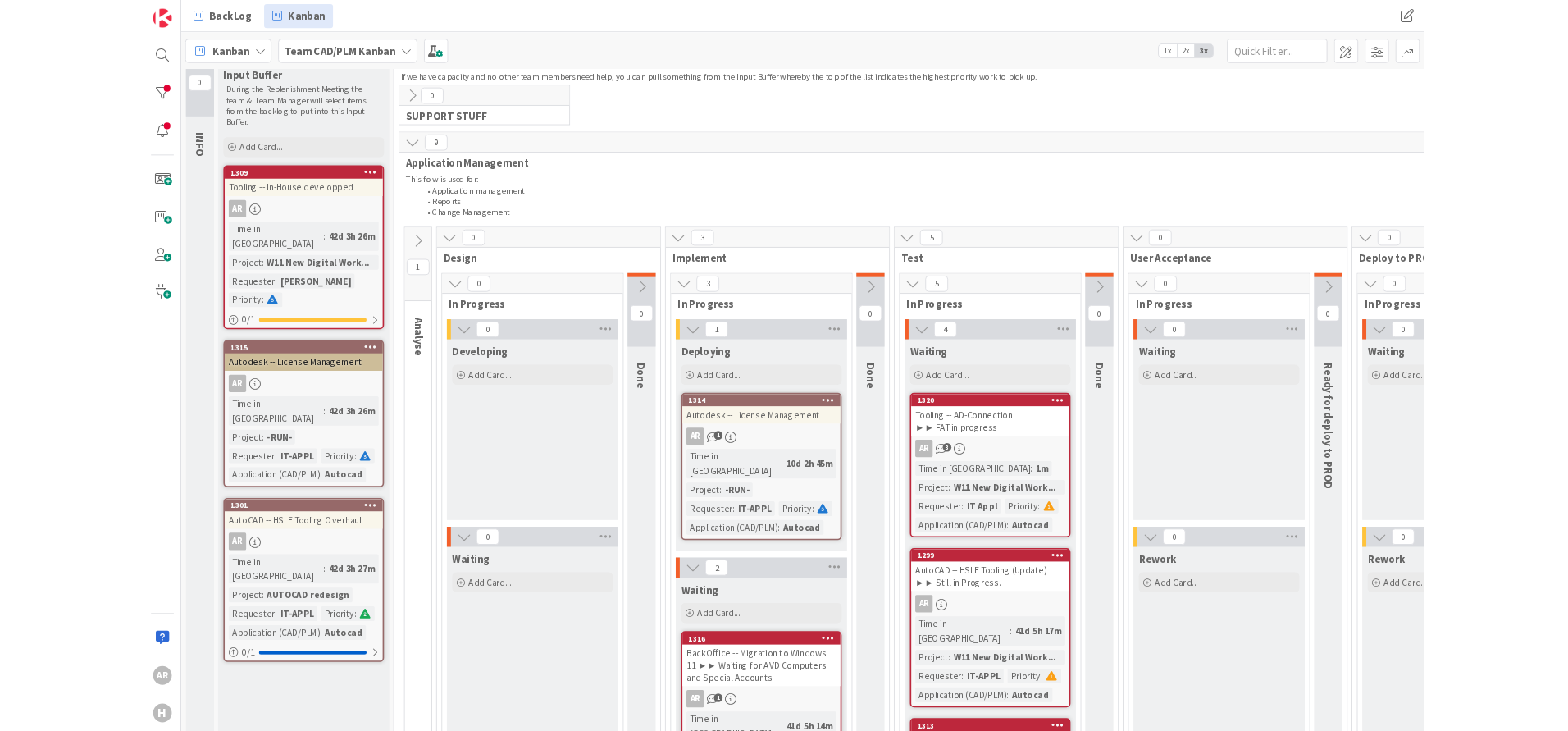
scroll to position [0, 0]
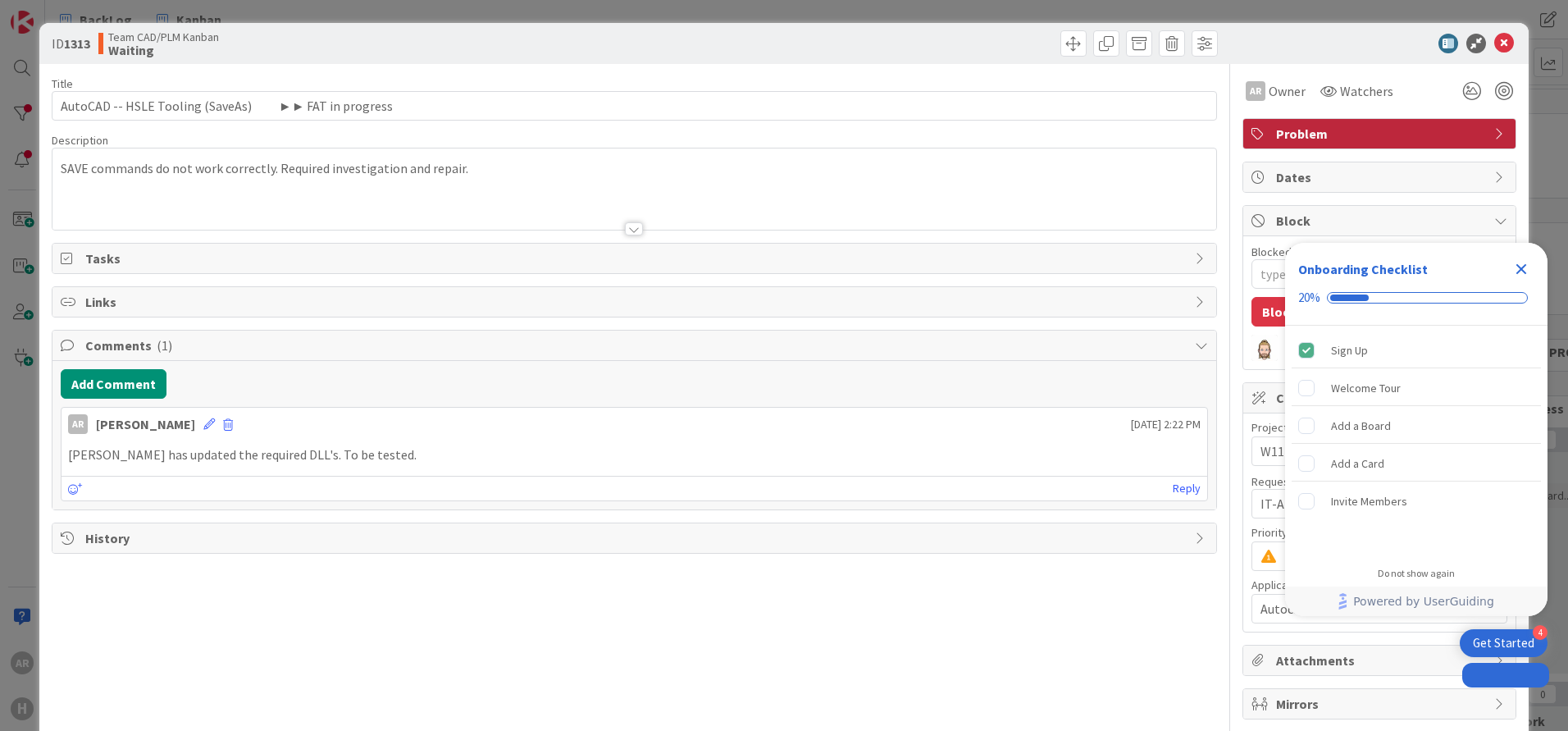
type textarea "x"
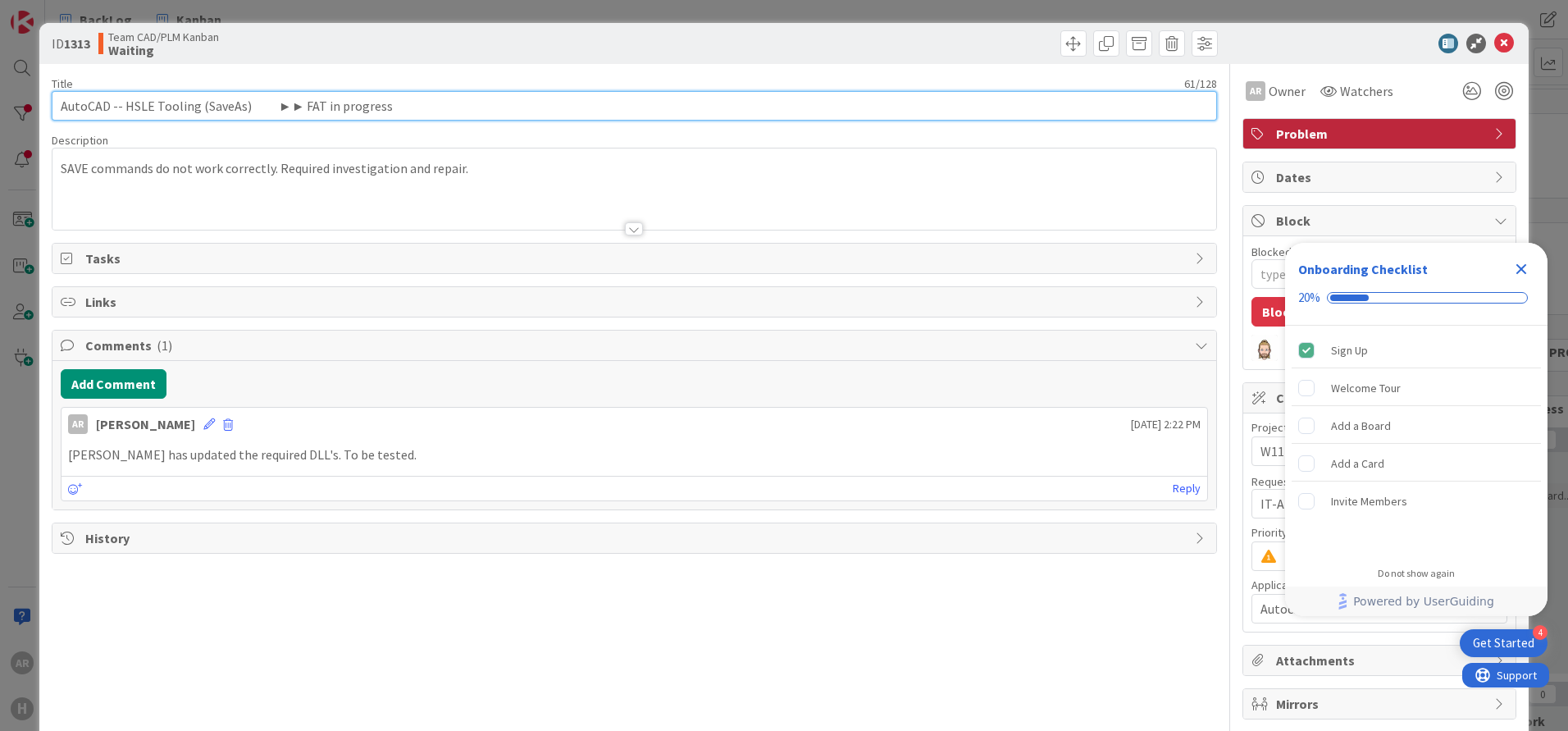
click at [308, 105] on input "AutoCAD -- HSLE Tooling (SaveAs) ►► FAT in progress" at bounding box center [634, 106] width 1166 height 29
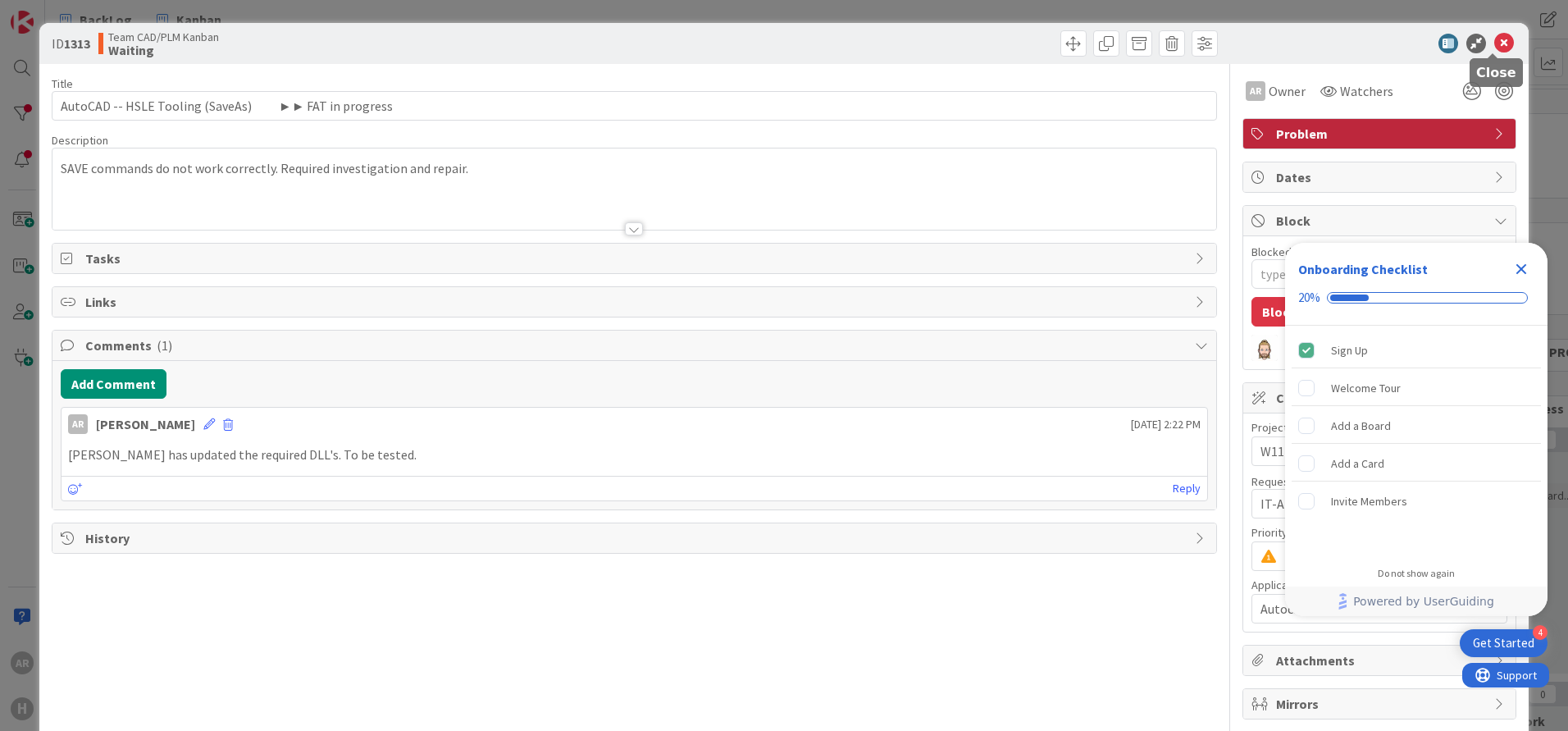
drag, startPoint x: 1490, startPoint y: 40, endPoint x: 1492, endPoint y: 50, distance: 10.2
click at [1495, 40] on icon at bounding box center [1504, 43] width 20 height 20
